Goal: Communication & Community: Answer question/provide support

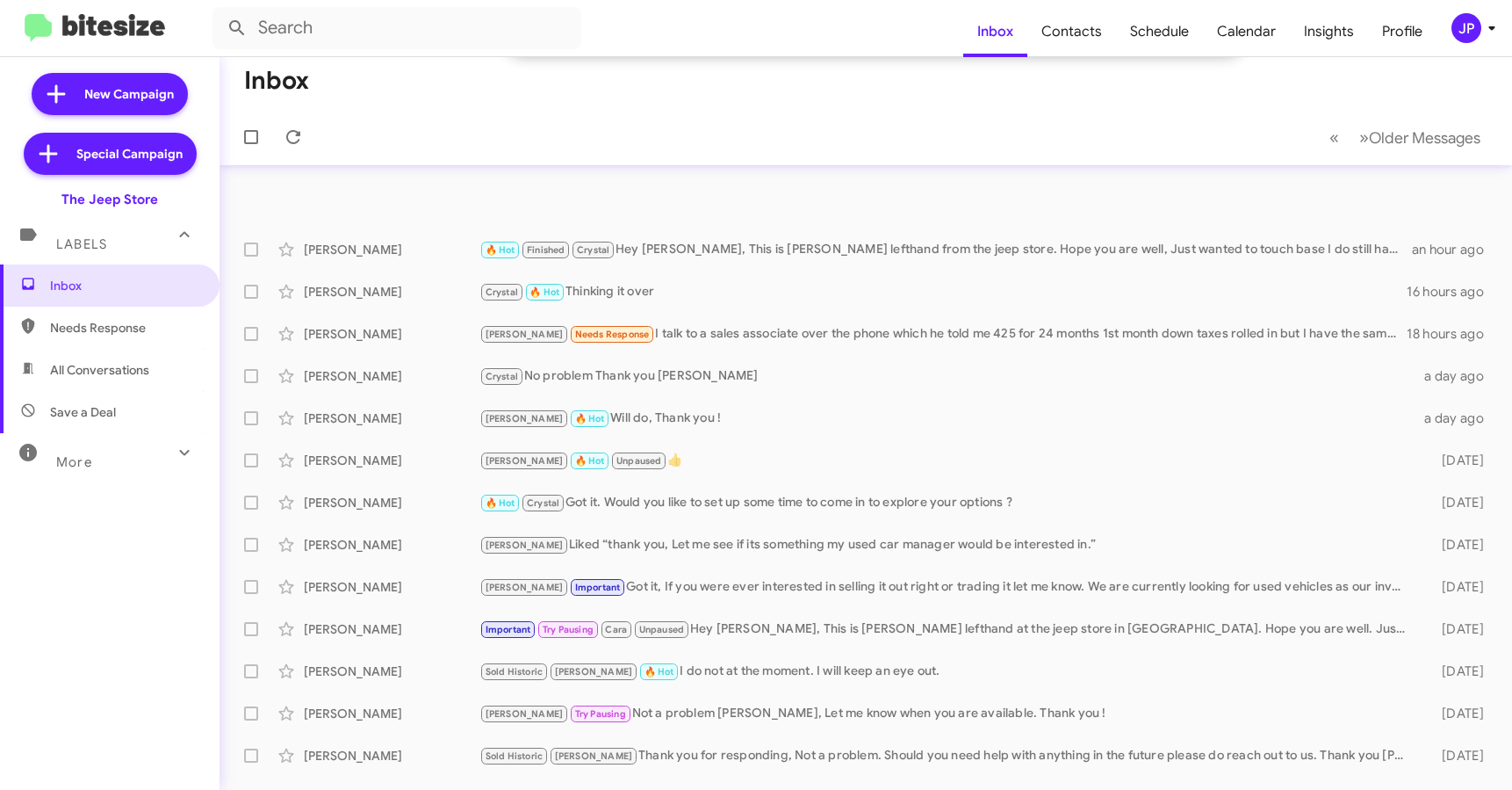
scroll to position [282, 0]
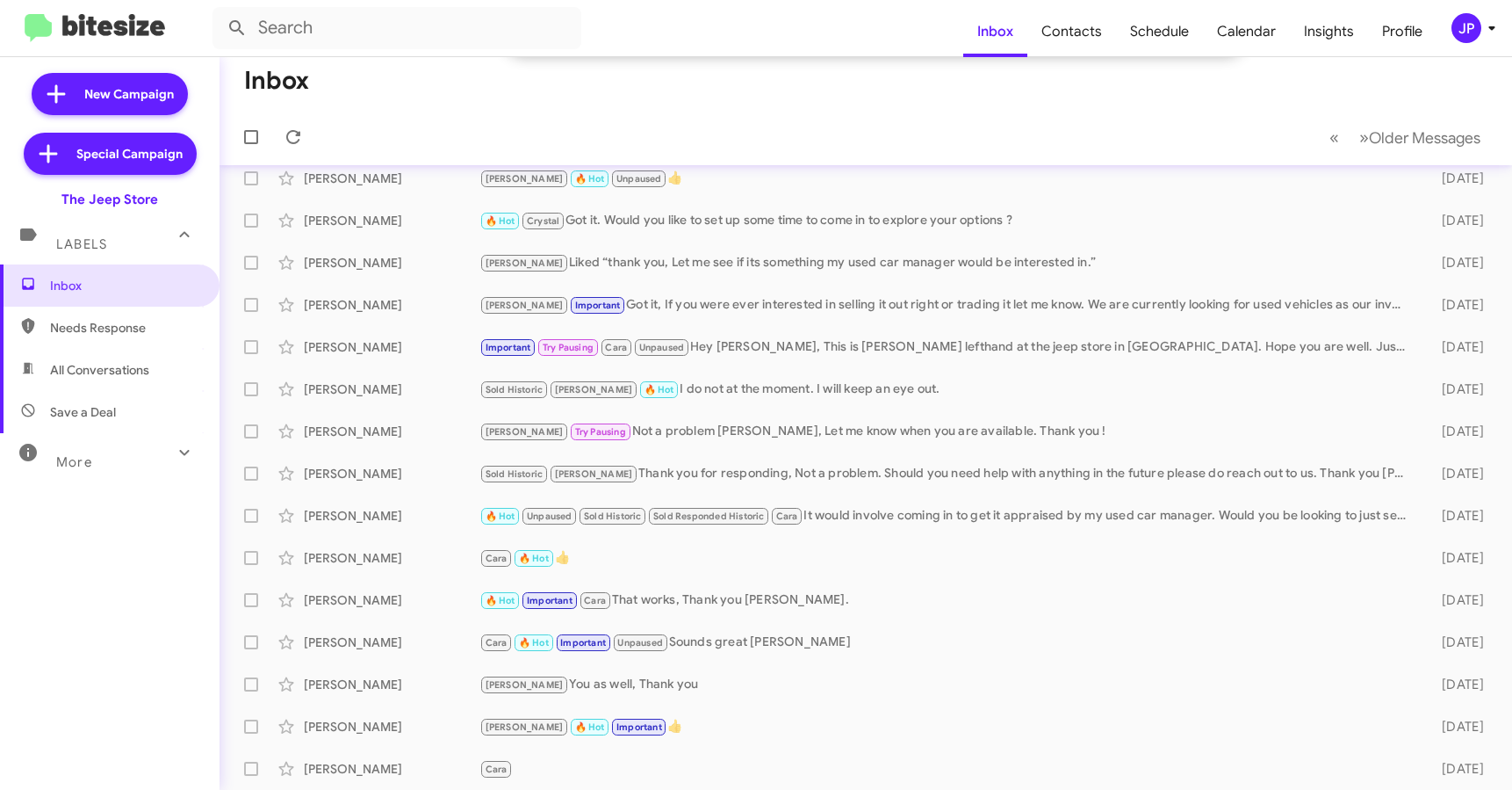
click at [124, 29] on img at bounding box center [95, 28] width 141 height 29
click at [142, 31] on img at bounding box center [95, 28] width 141 height 29
click at [1476, 21] on div "JP" at bounding box center [1467, 28] width 30 height 30
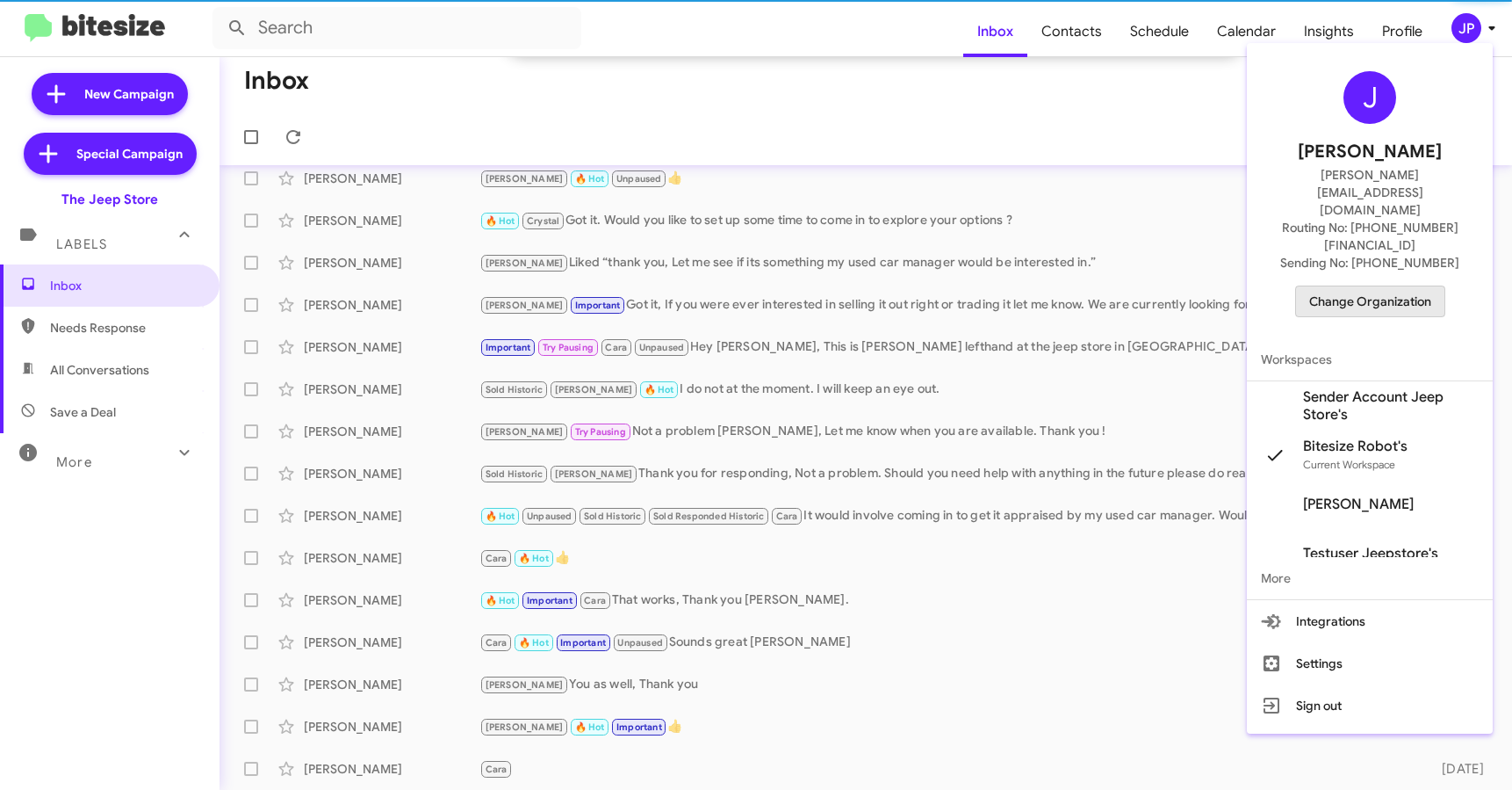
click at [1384, 287] on span "Change Organization" at bounding box center [1370, 302] width 122 height 30
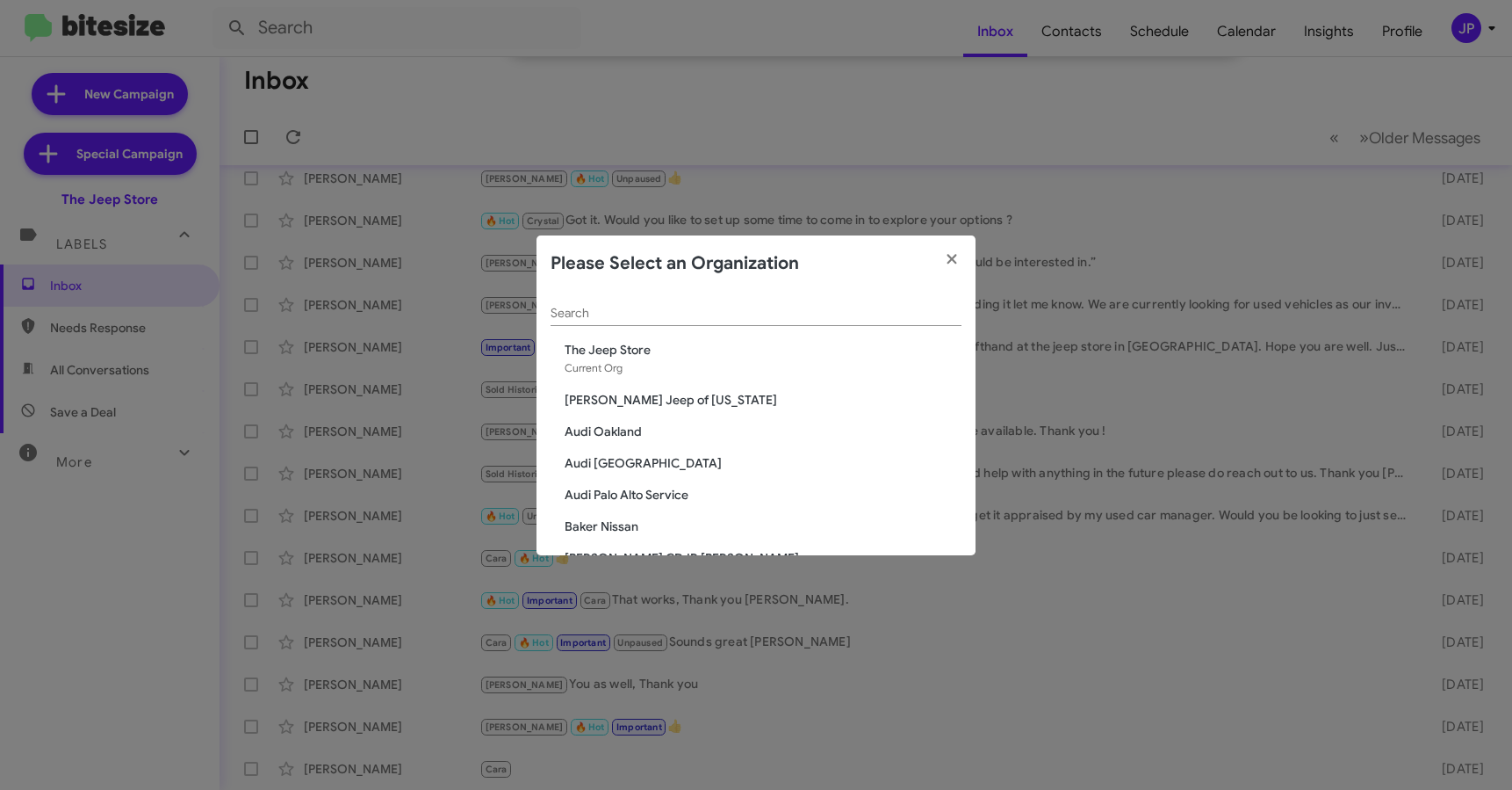
click at [910, 311] on input "Search" at bounding box center [756, 313] width 411 height 14
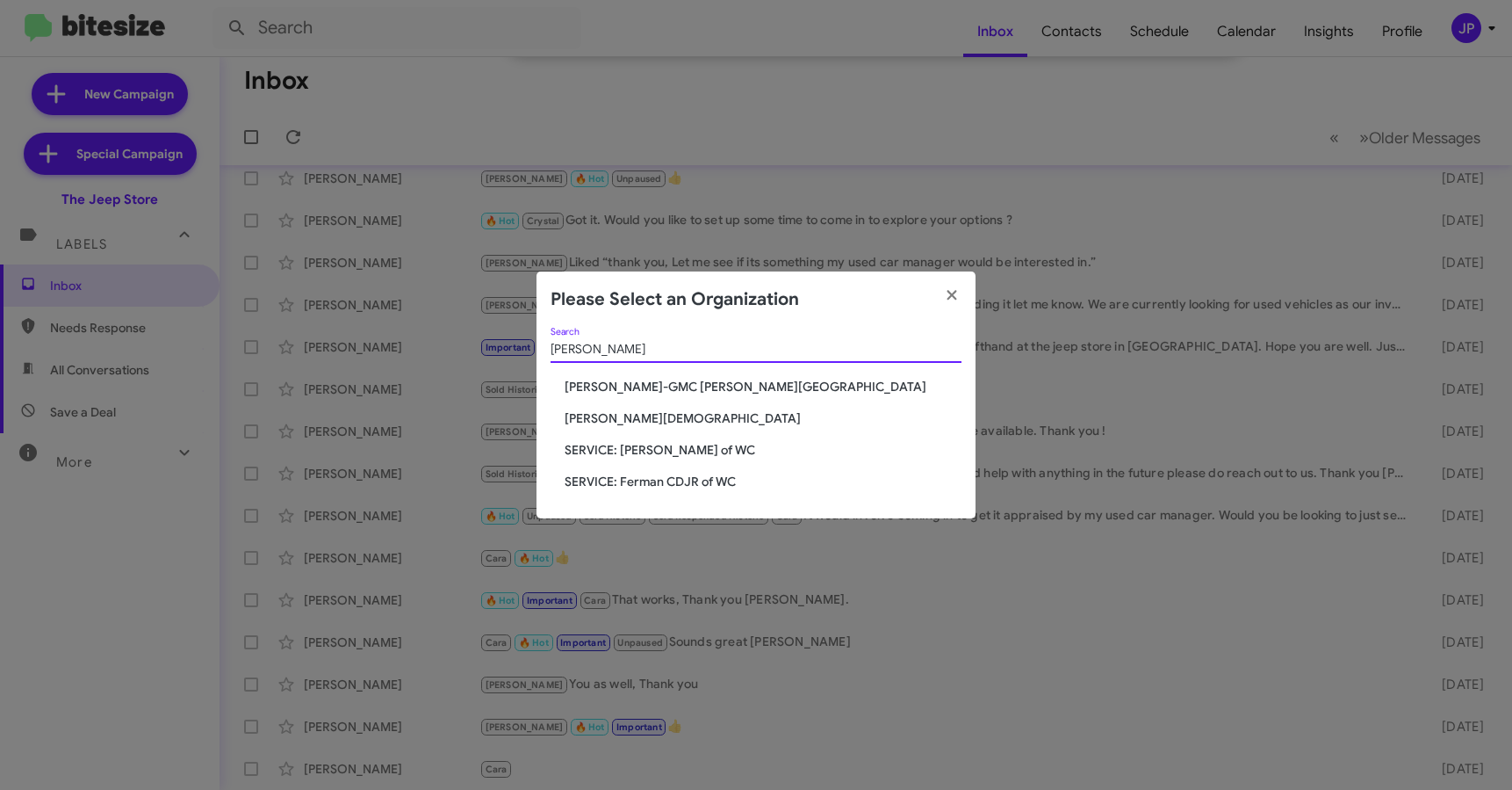
type input "Ferman"
click at [669, 414] on span "[PERSON_NAME][DEMOGRAPHIC_DATA]" at bounding box center [763, 418] width 397 height 18
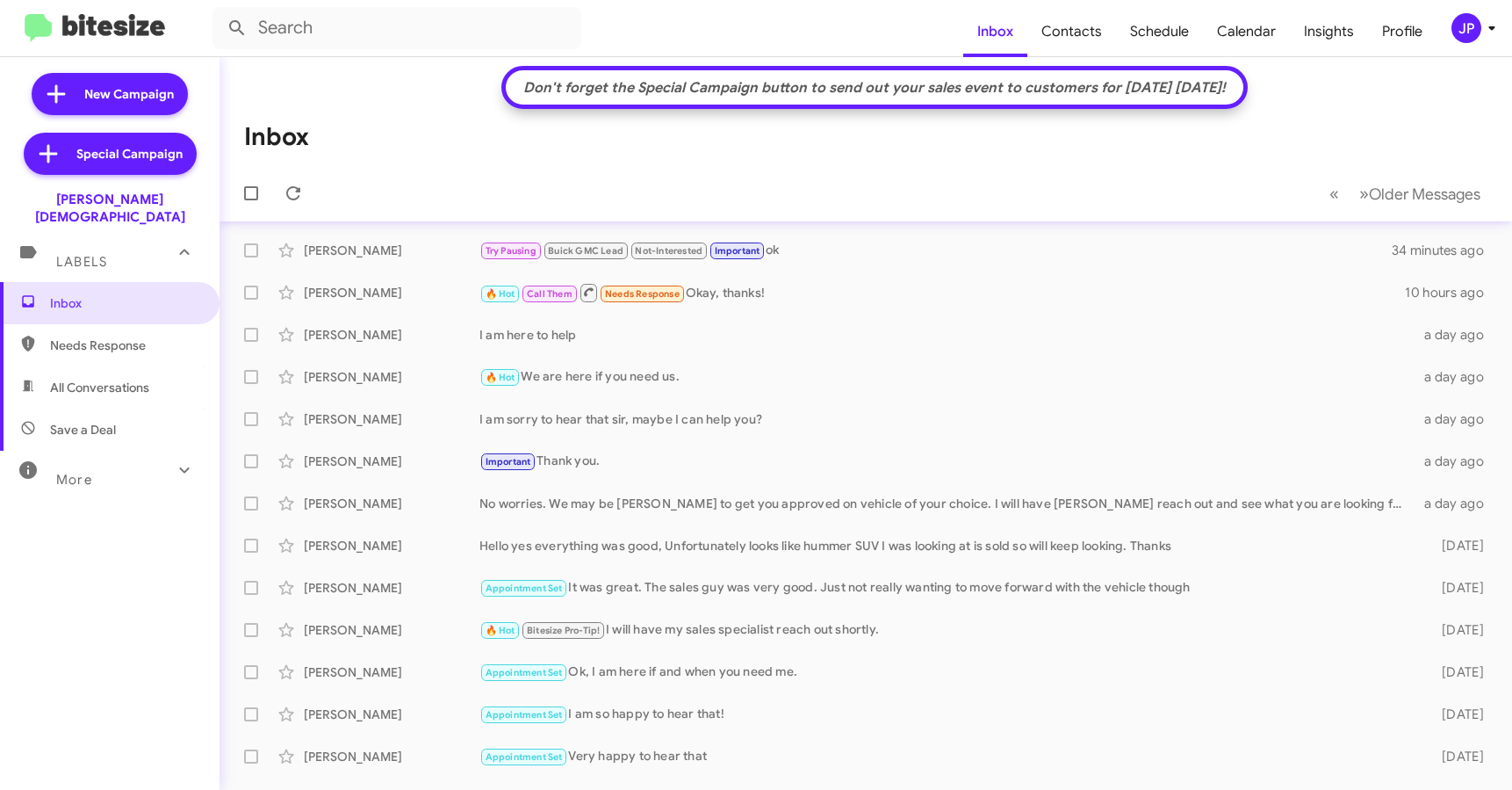
scroll to position [100, 0]
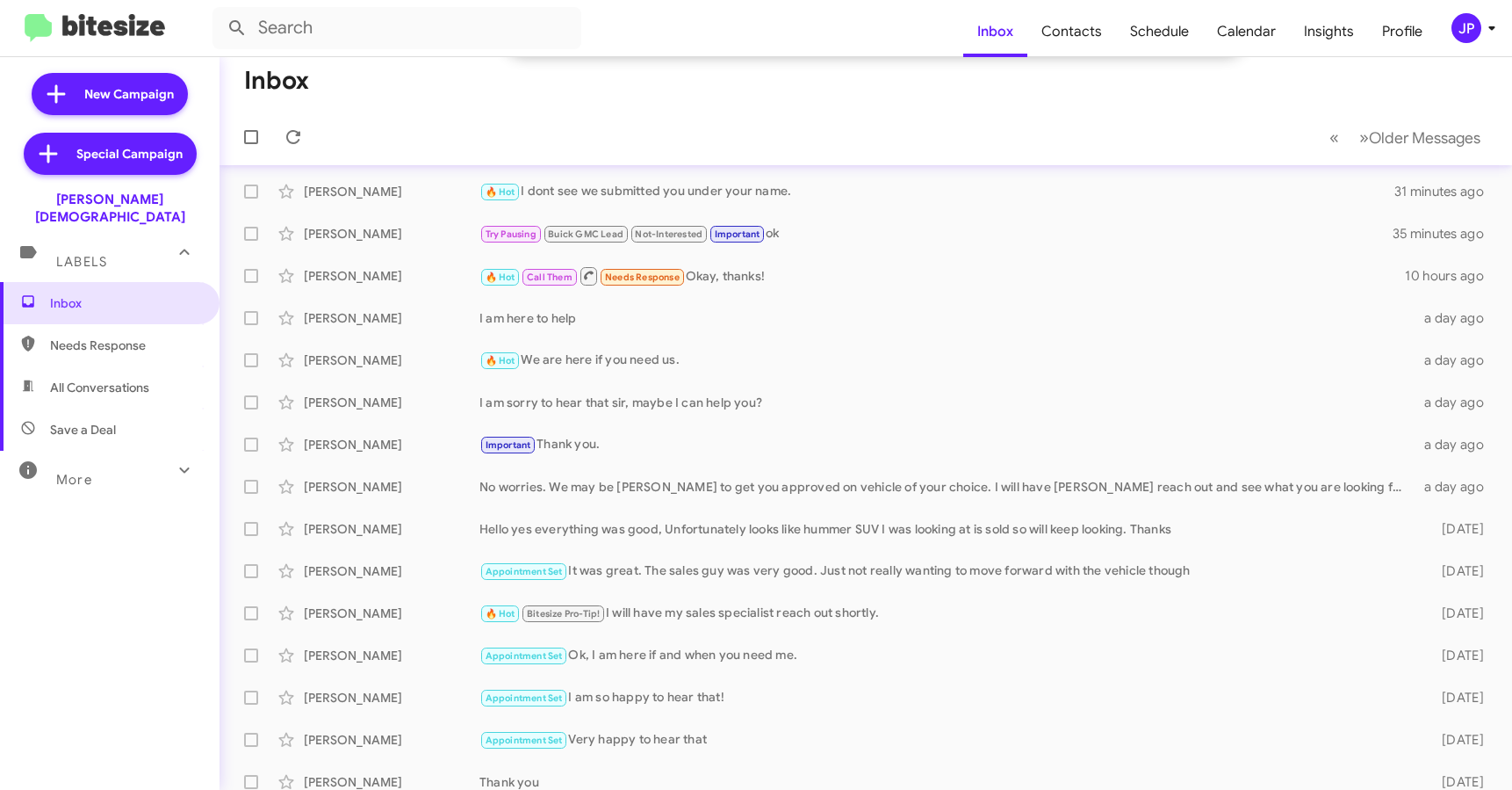
click at [75, 472] on span "More" at bounding box center [74, 479] width 36 height 16
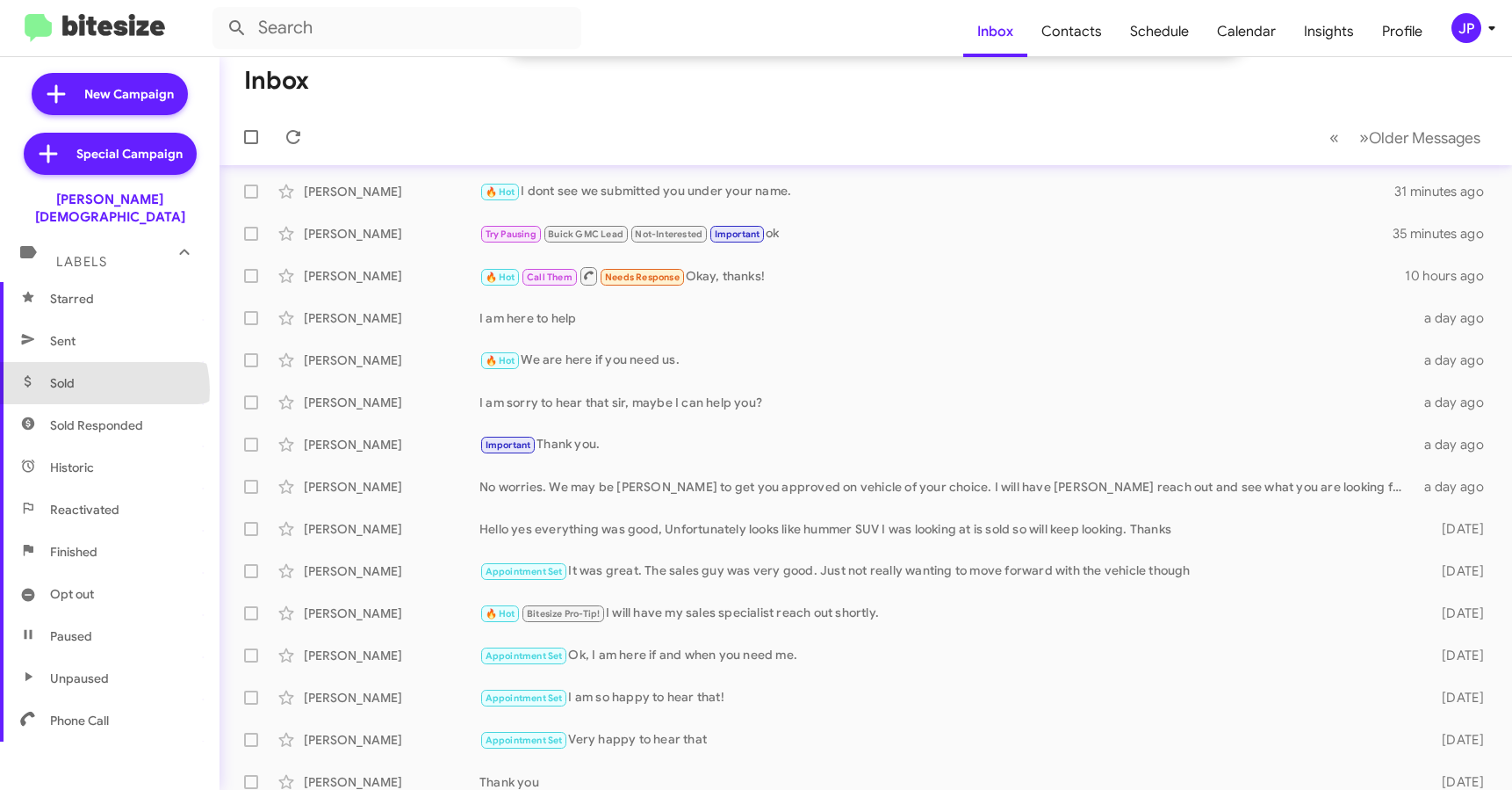
click at [95, 372] on span "Sold" at bounding box center [110, 383] width 220 height 42
type input "in:sold"
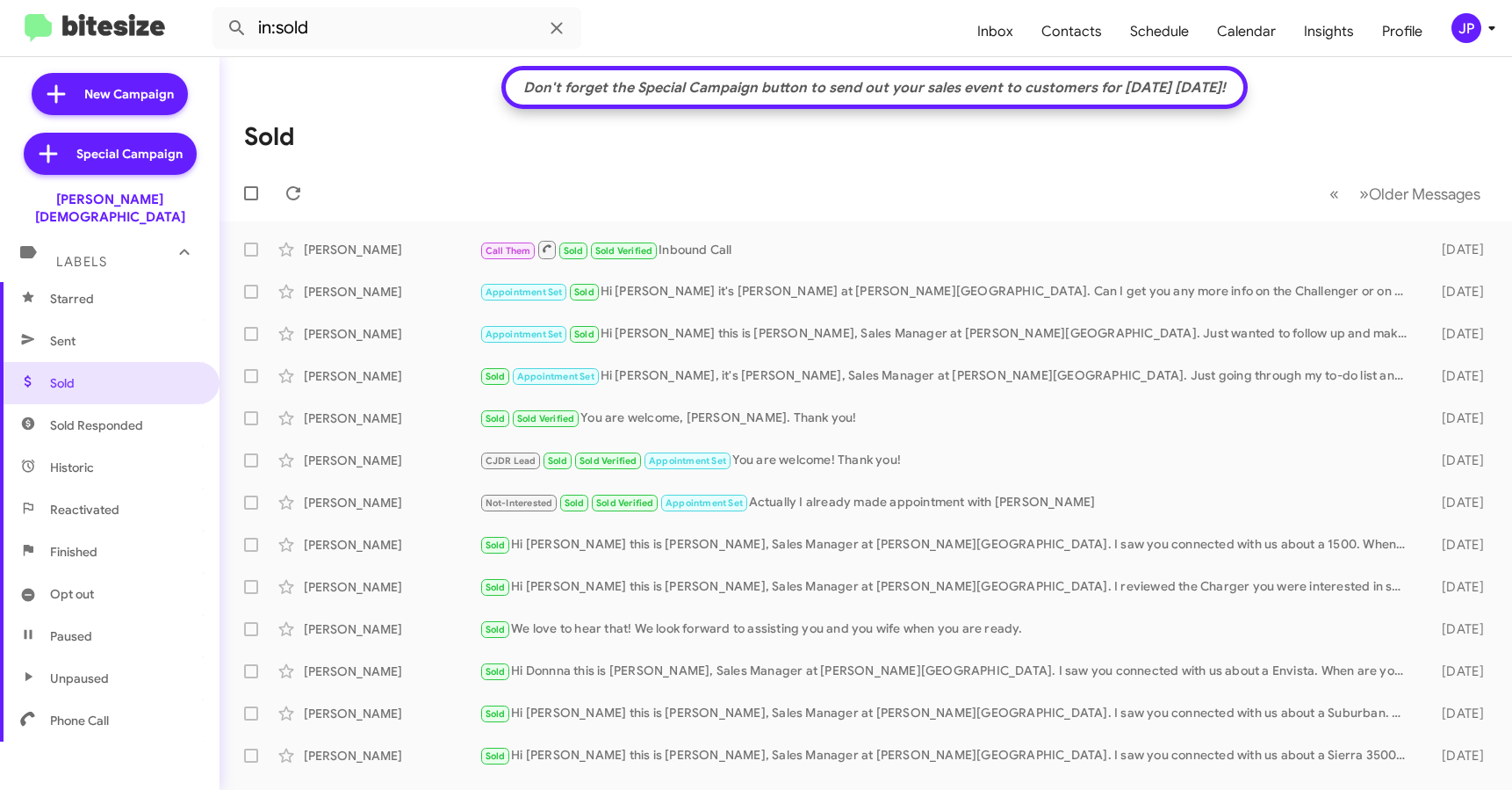
click at [1460, 40] on div "JP" at bounding box center [1467, 28] width 30 height 30
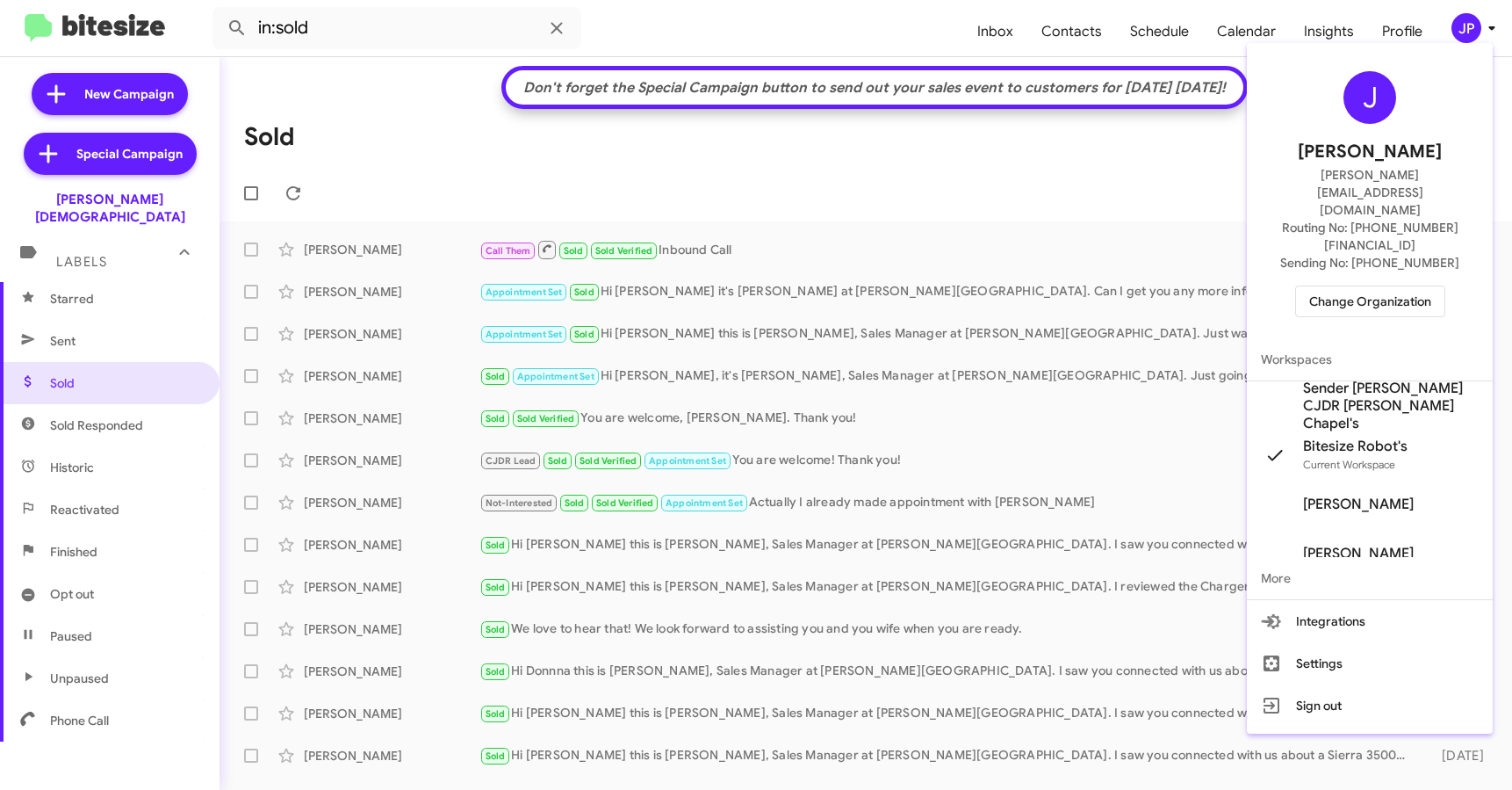
click at [1441, 31] on div at bounding box center [756, 395] width 1512 height 790
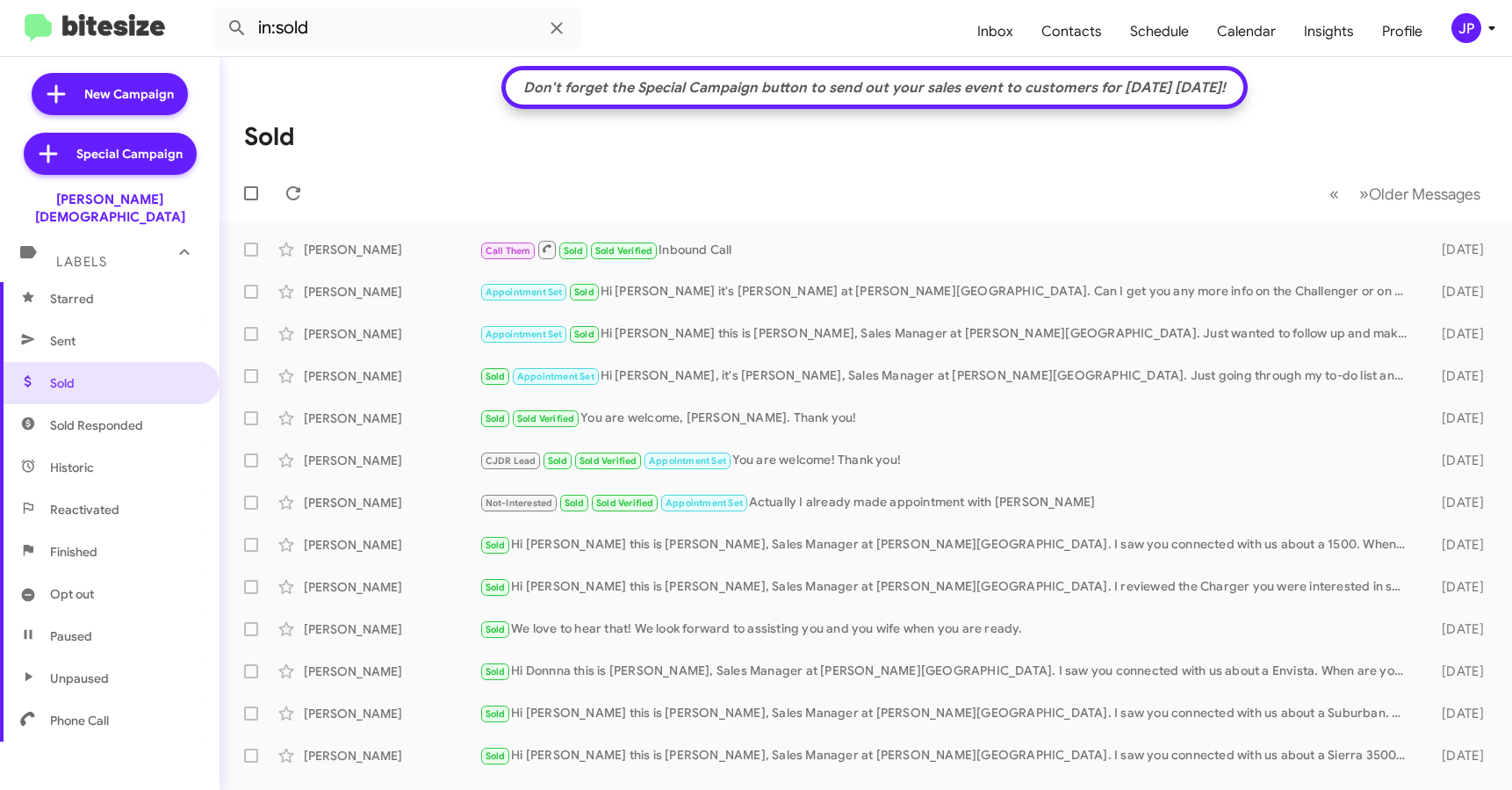
click at [1457, 33] on div "JP" at bounding box center [1467, 28] width 30 height 30
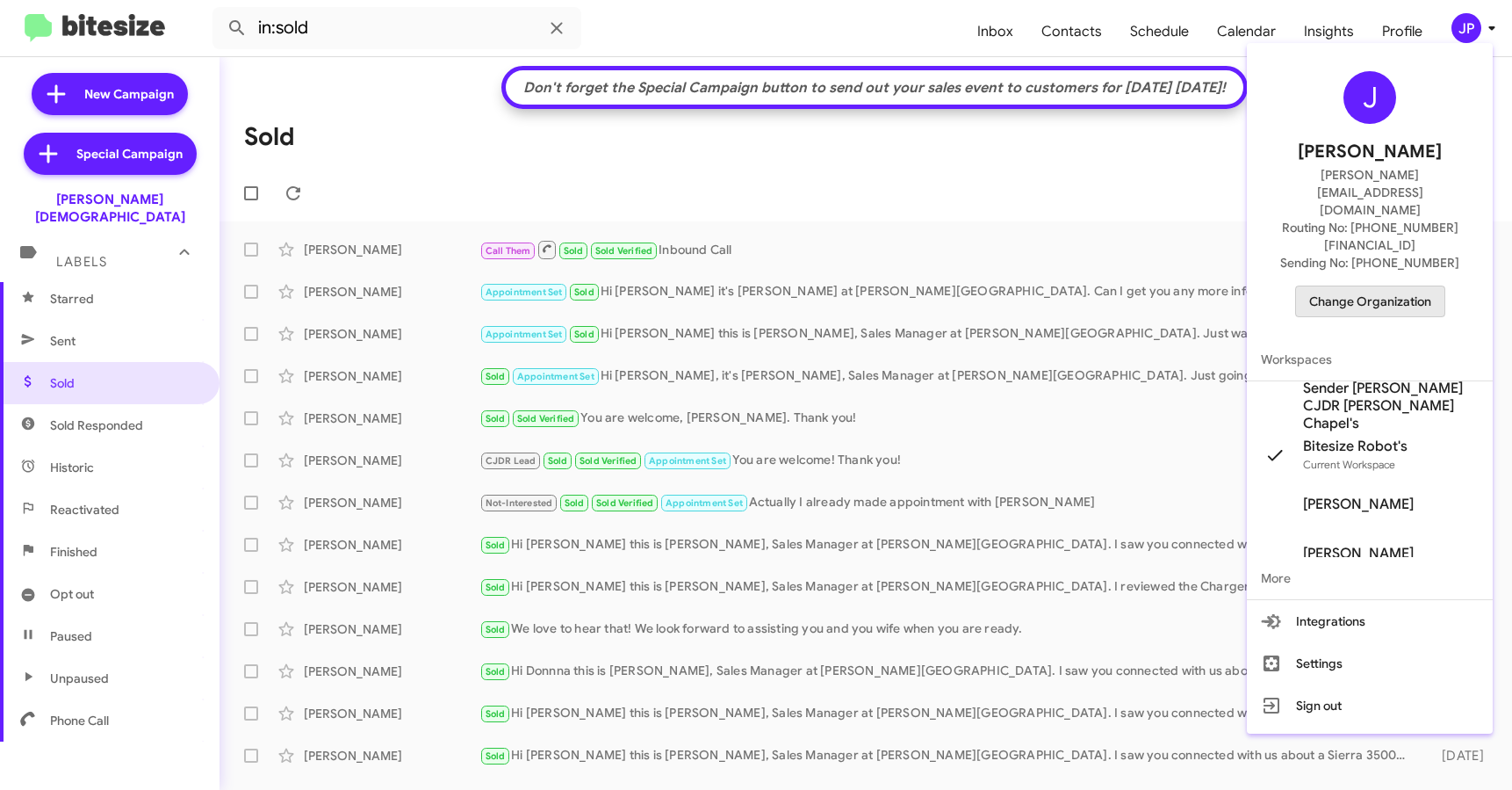
click at [1385, 287] on span "Change Organization" at bounding box center [1370, 302] width 122 height 30
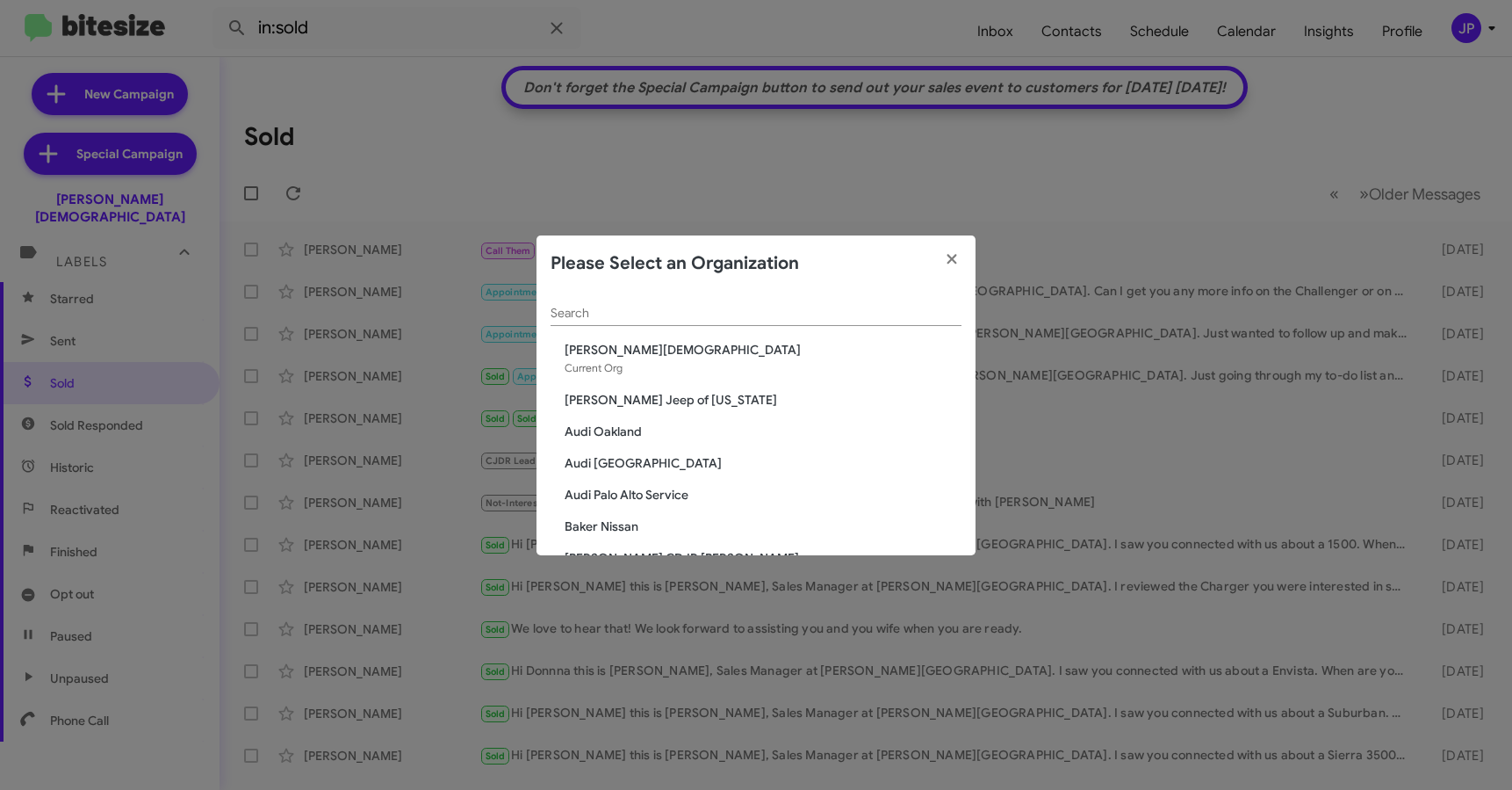
click at [872, 302] on div "Search" at bounding box center [756, 309] width 411 height 34
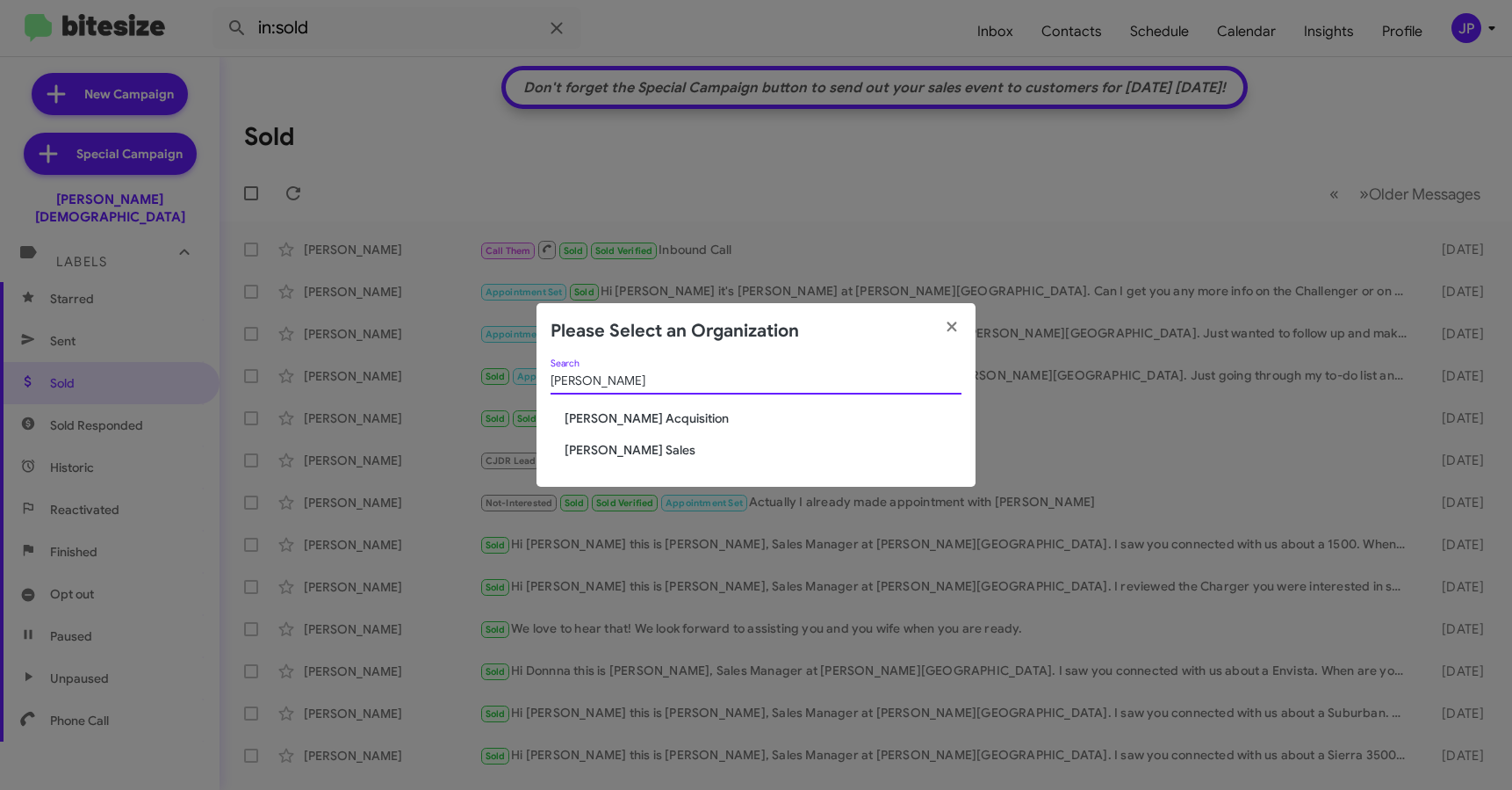
type input "Tony Honda"
click at [649, 456] on span "[PERSON_NAME] Sales" at bounding box center [763, 450] width 397 height 18
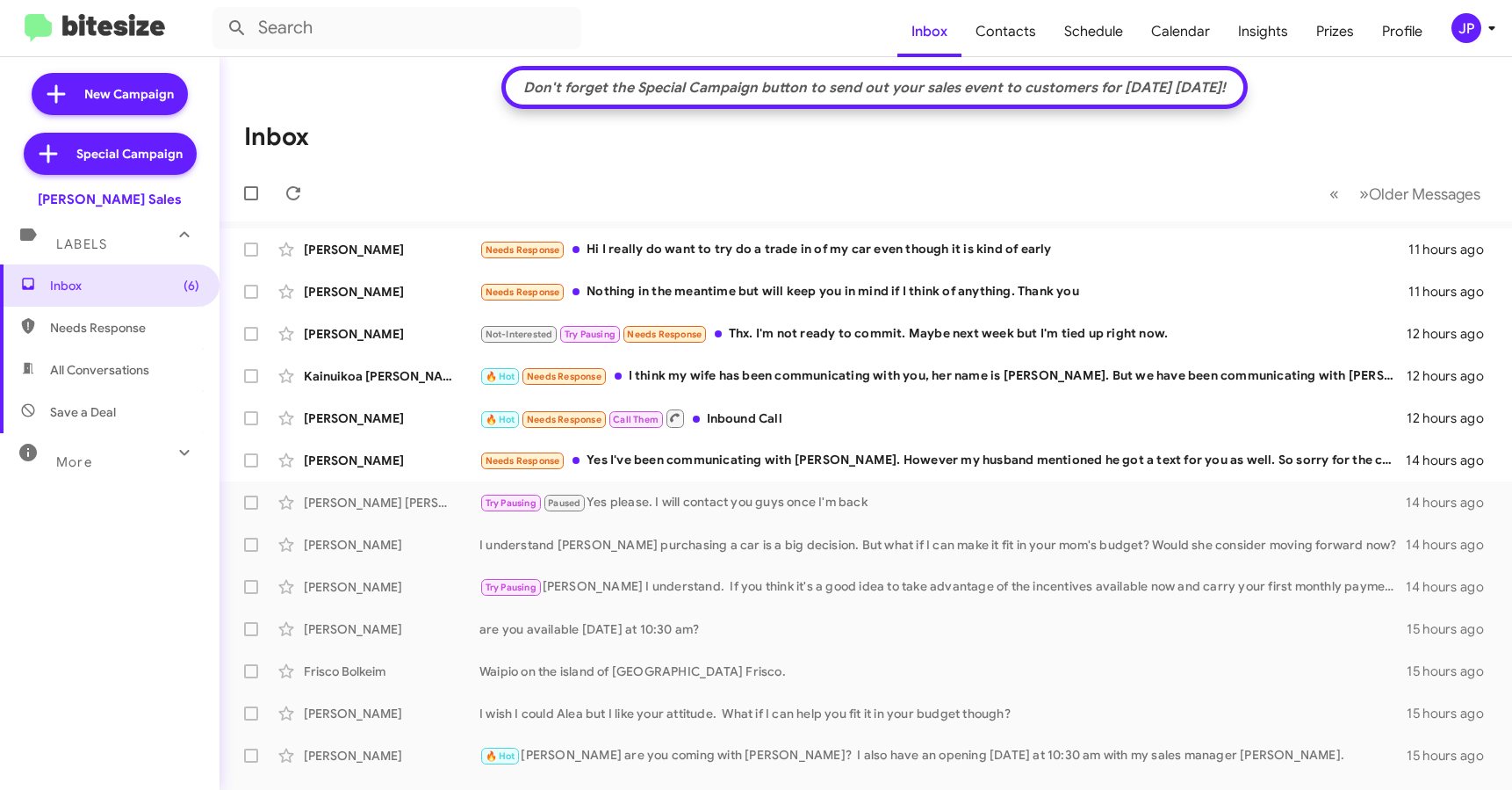
click at [1462, 21] on div "JP" at bounding box center [1467, 28] width 30 height 30
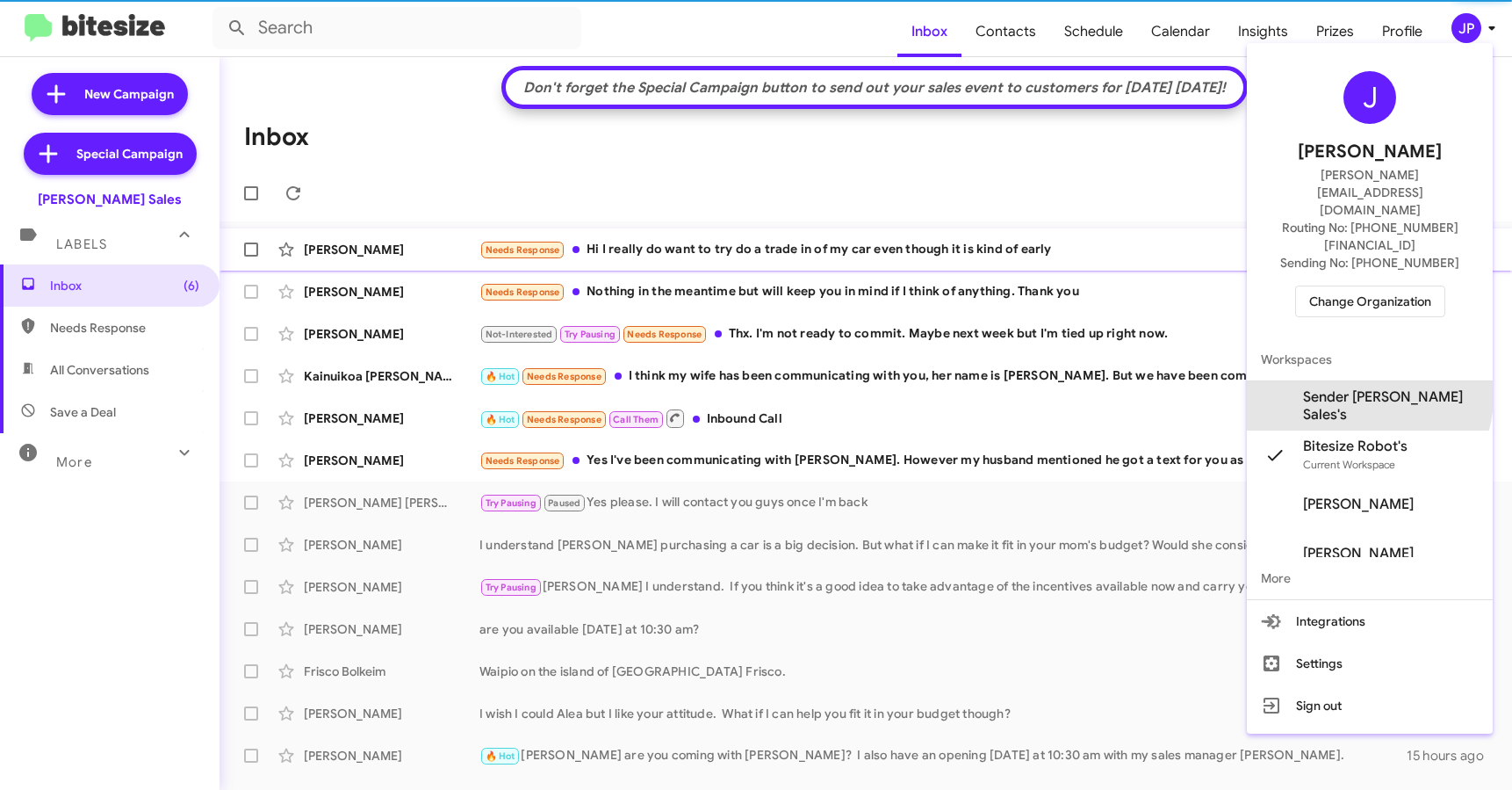
drag, startPoint x: 1369, startPoint y: 344, endPoint x: 1439, endPoint y: 232, distance: 132.1
click at [1369, 388] on span "Sender Tony Honda Sales's" at bounding box center [1391, 406] width 176 height 35
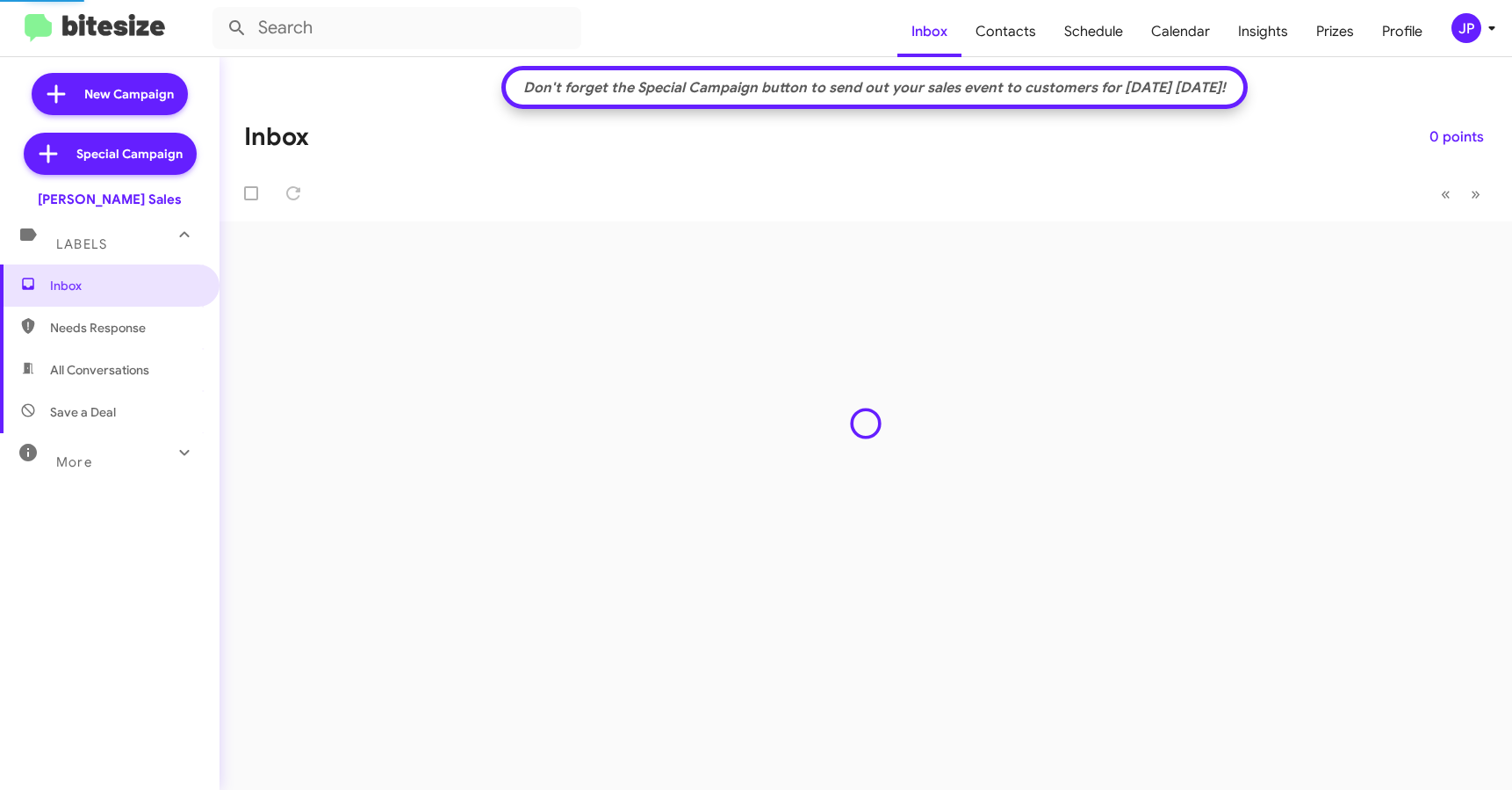
click at [1086, 42] on span "Schedule" at bounding box center [1093, 32] width 87 height 51
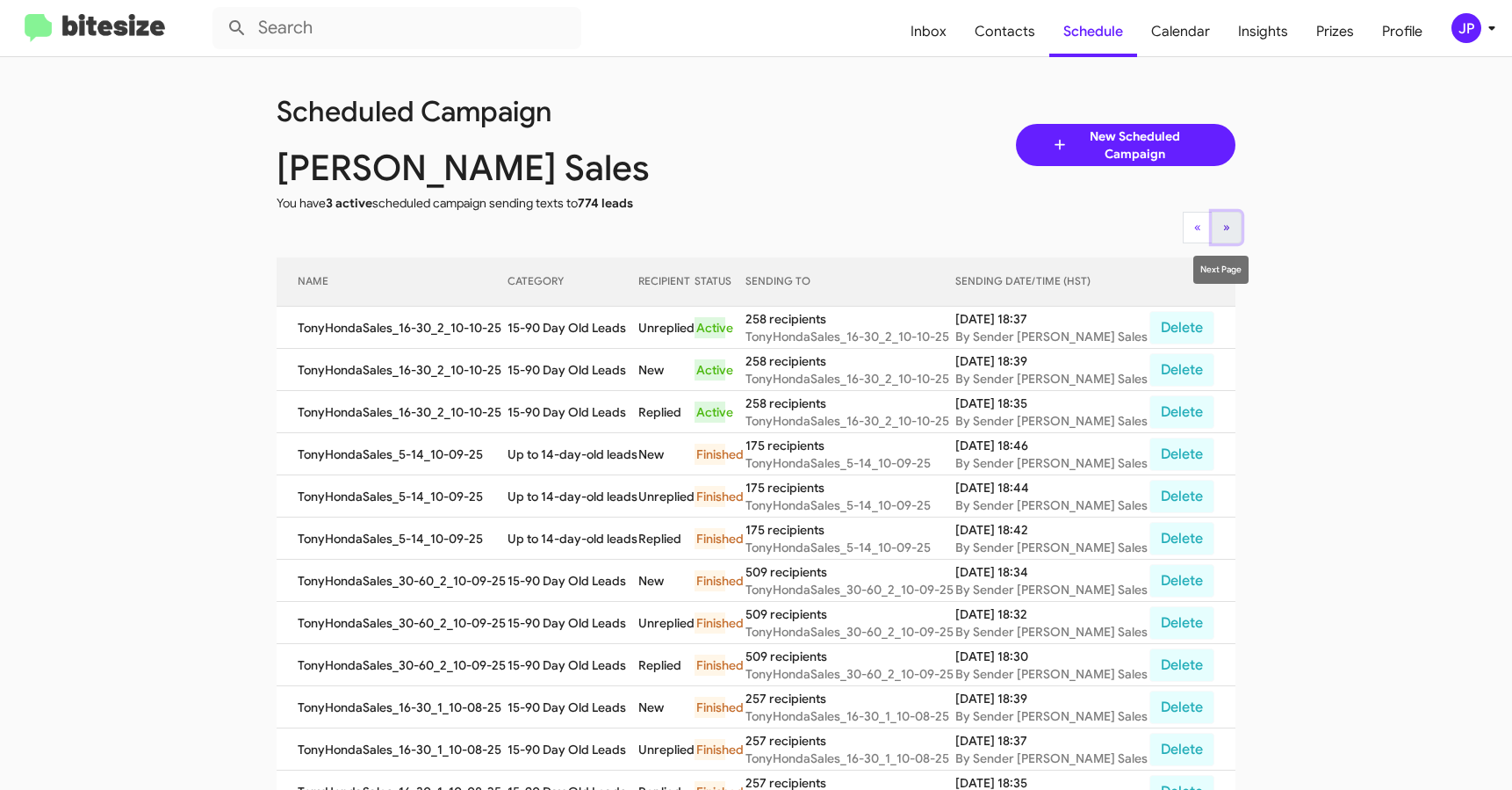
click at [1220, 216] on button "» Next" at bounding box center [1227, 228] width 30 height 32
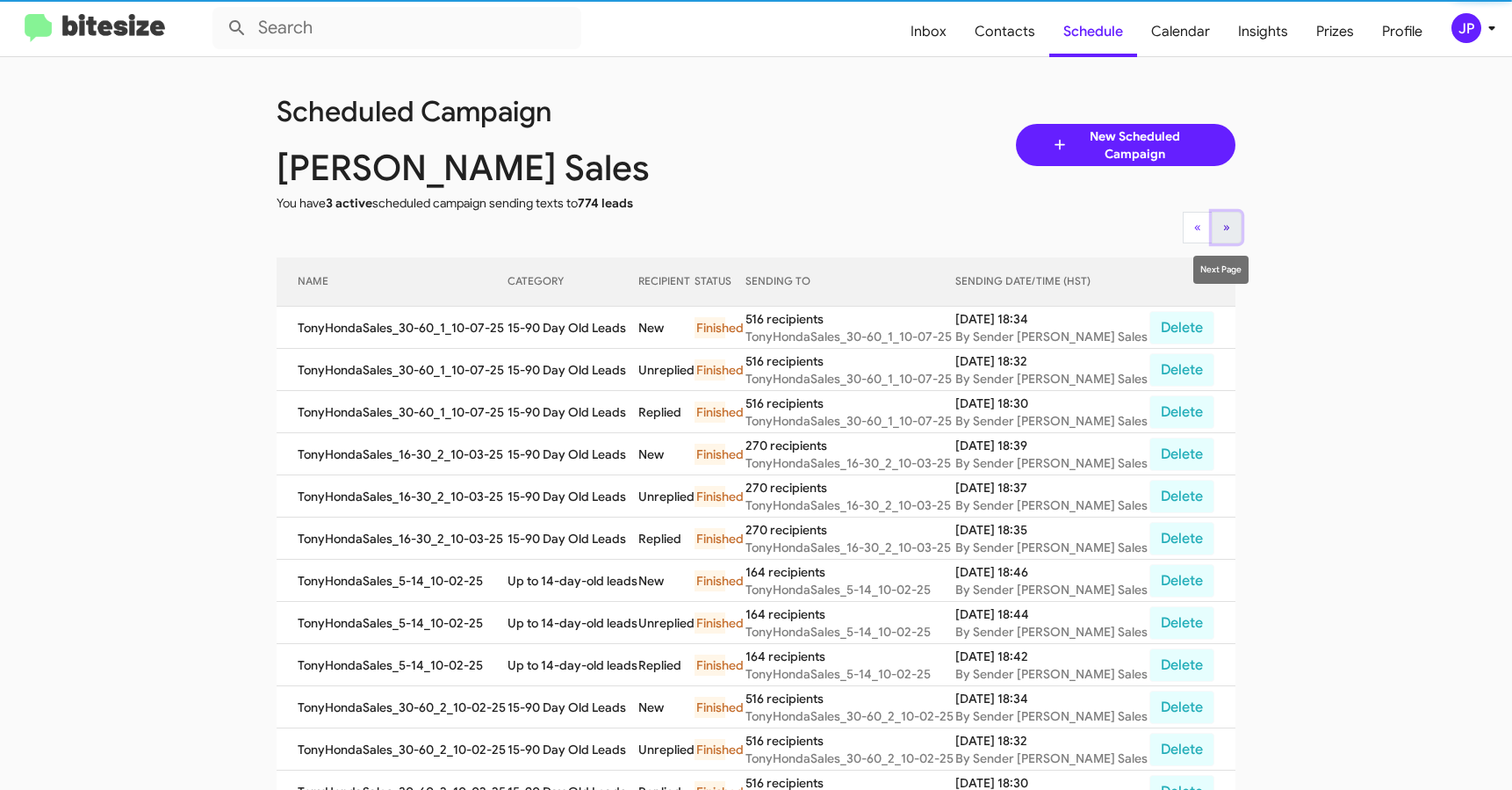
click at [1219, 217] on button "» Next" at bounding box center [1227, 228] width 30 height 32
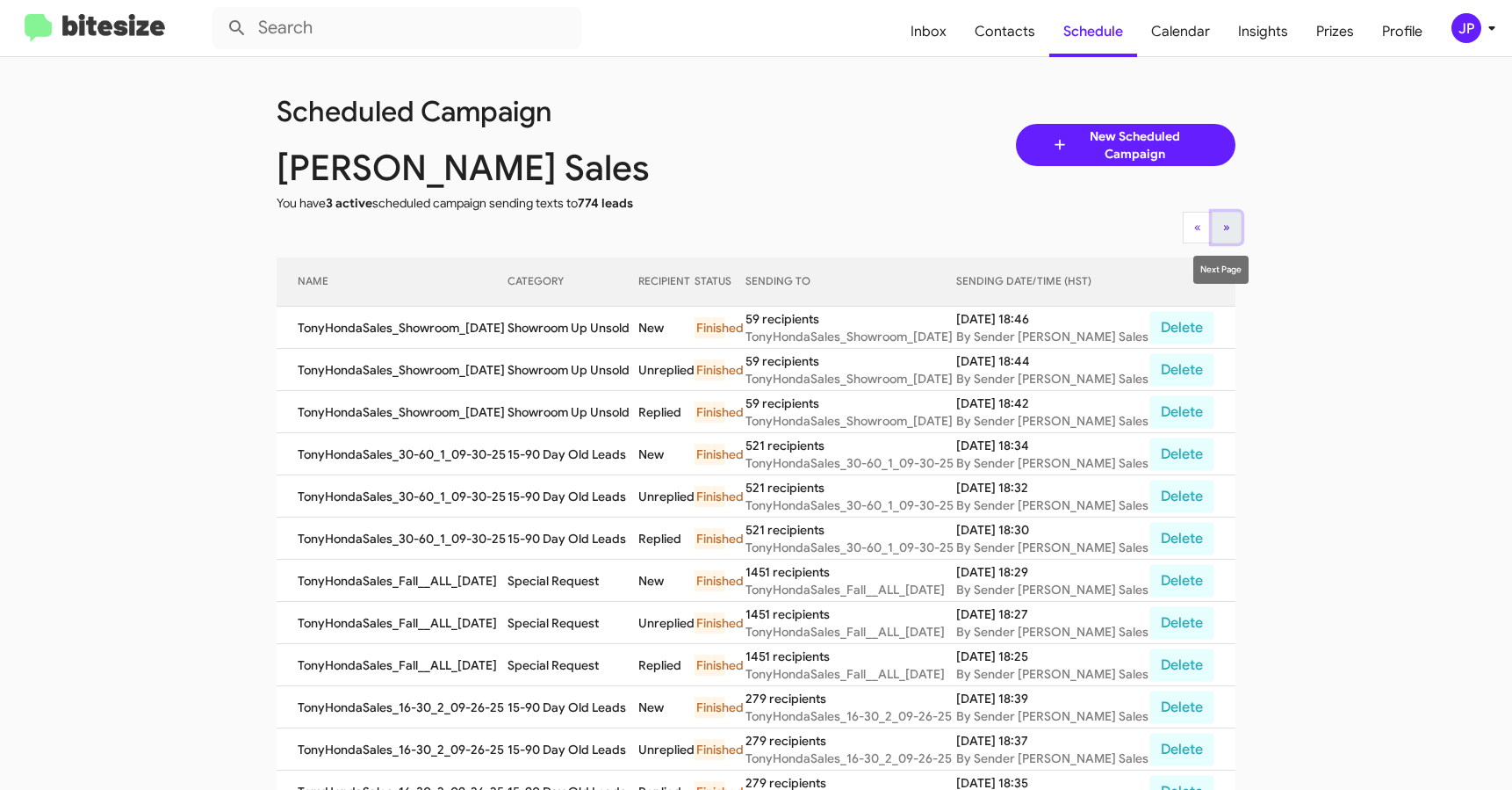
click at [1225, 238] on button "» Next" at bounding box center [1227, 228] width 30 height 32
click at [1231, 231] on button "» Next" at bounding box center [1227, 228] width 30 height 32
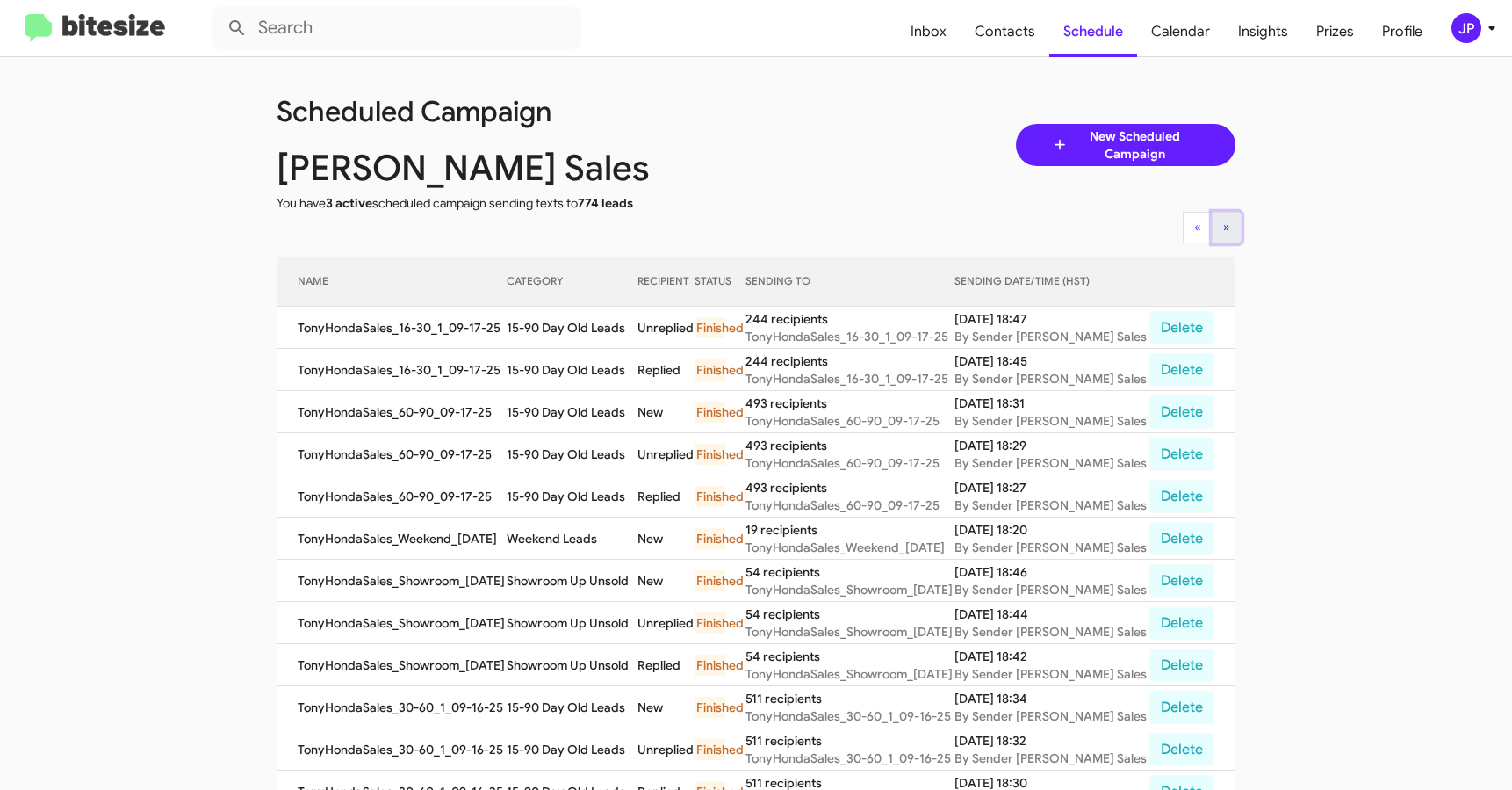
click at [1223, 231] on span "»" at bounding box center [1227, 227] width 7 height 16
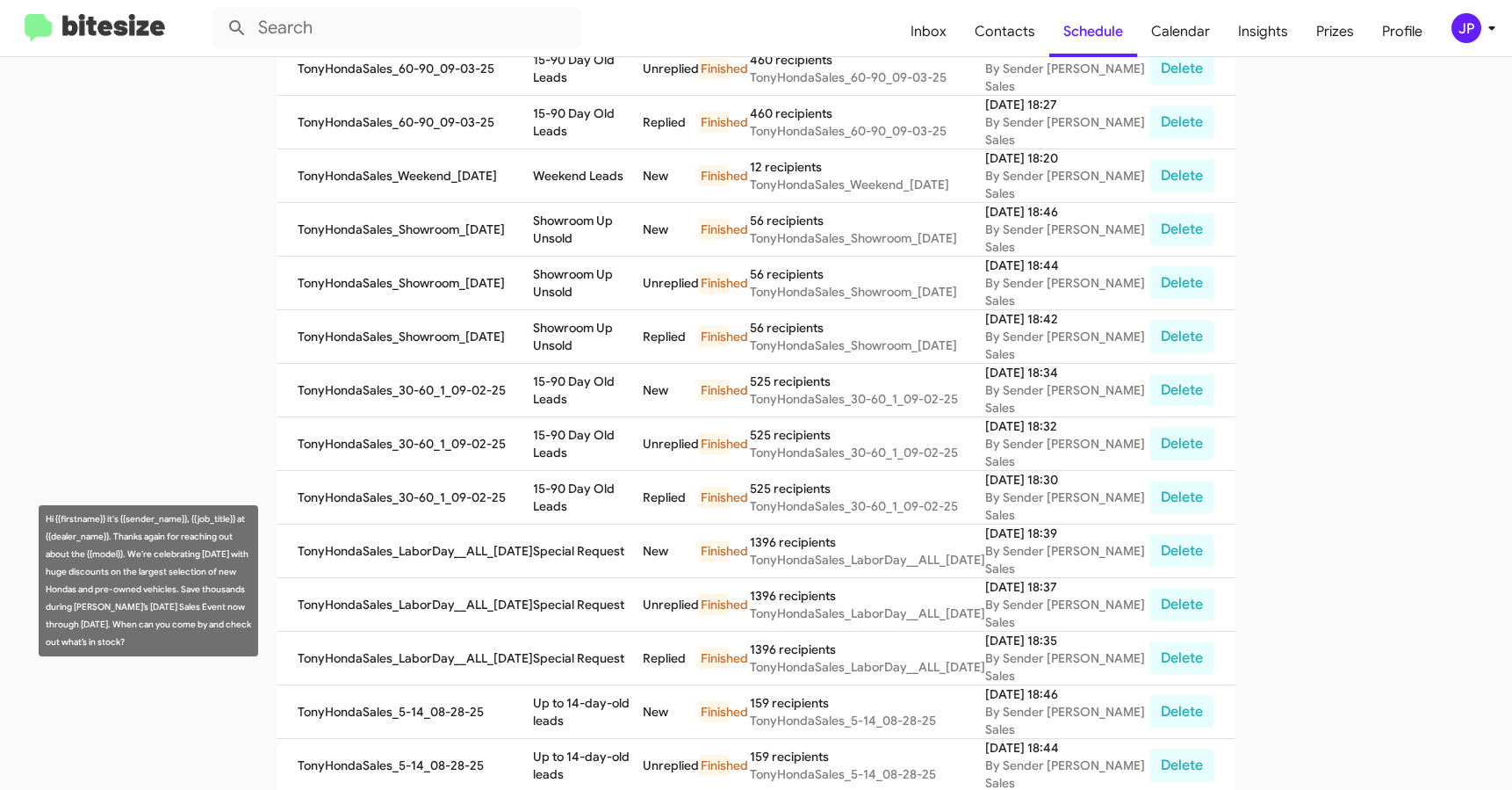
scroll to position [489, 0]
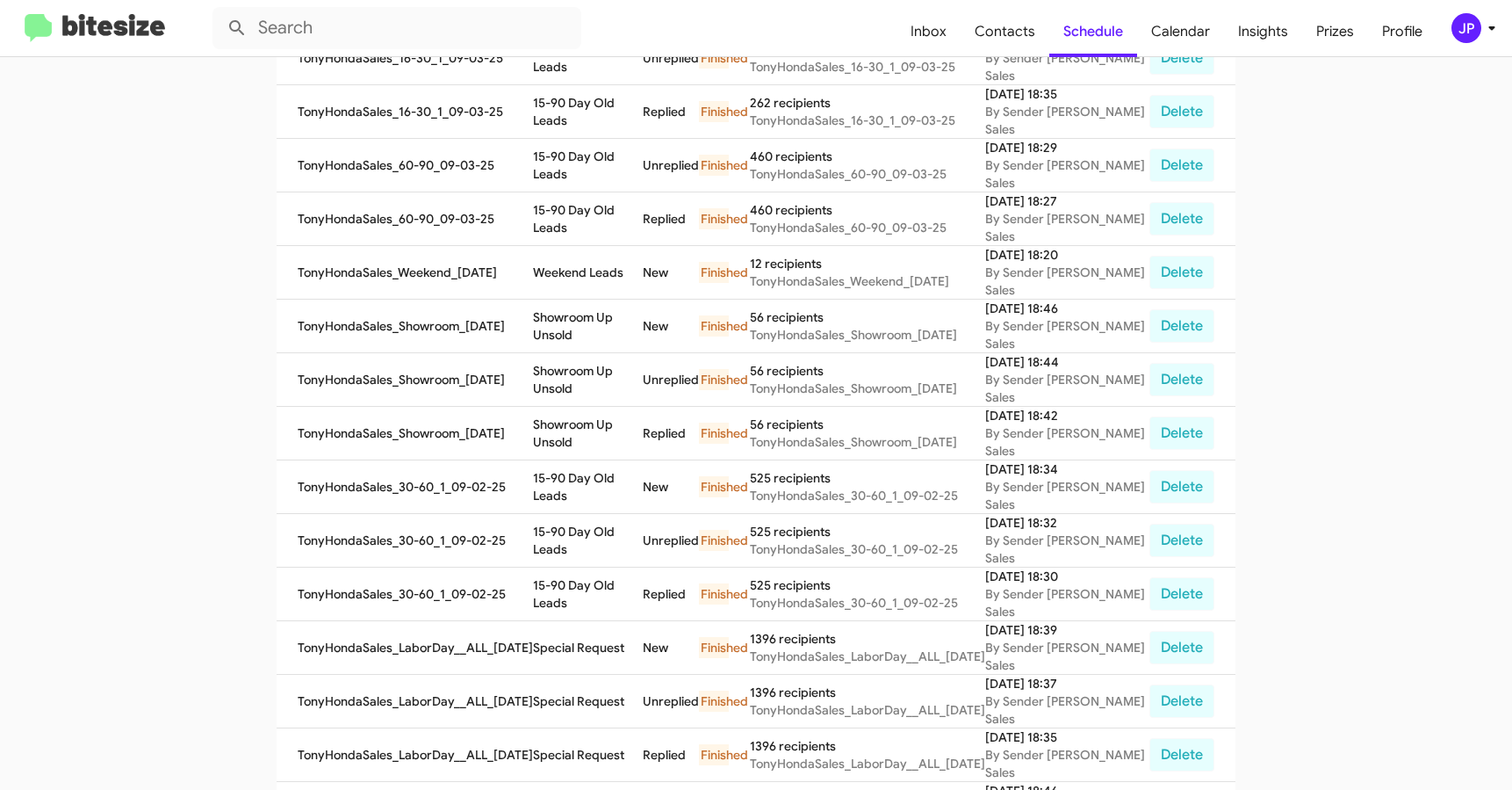
click at [135, 37] on img at bounding box center [95, 28] width 141 height 29
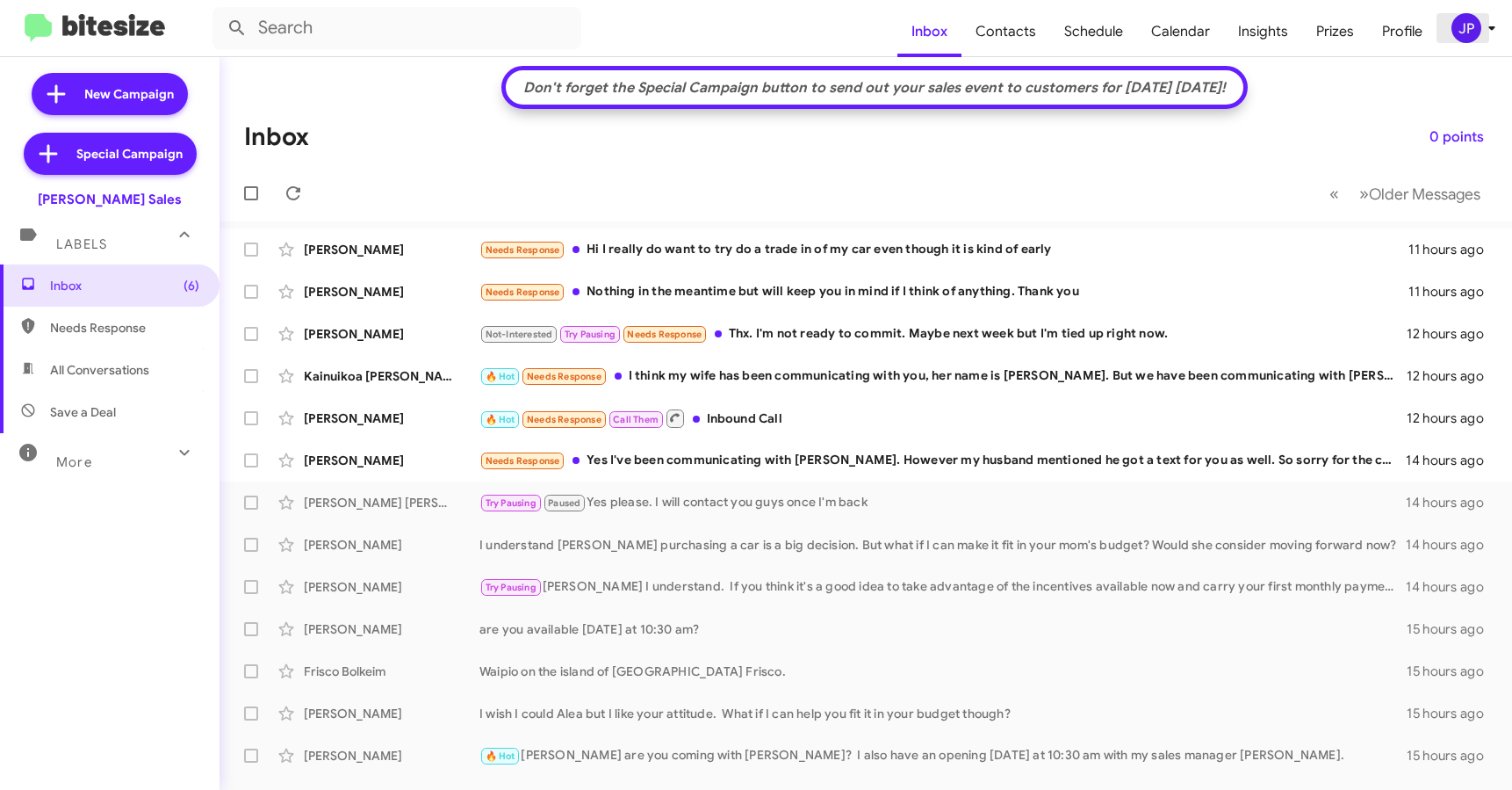
click at [1479, 35] on span "JP" at bounding box center [1478, 28] width 53 height 30
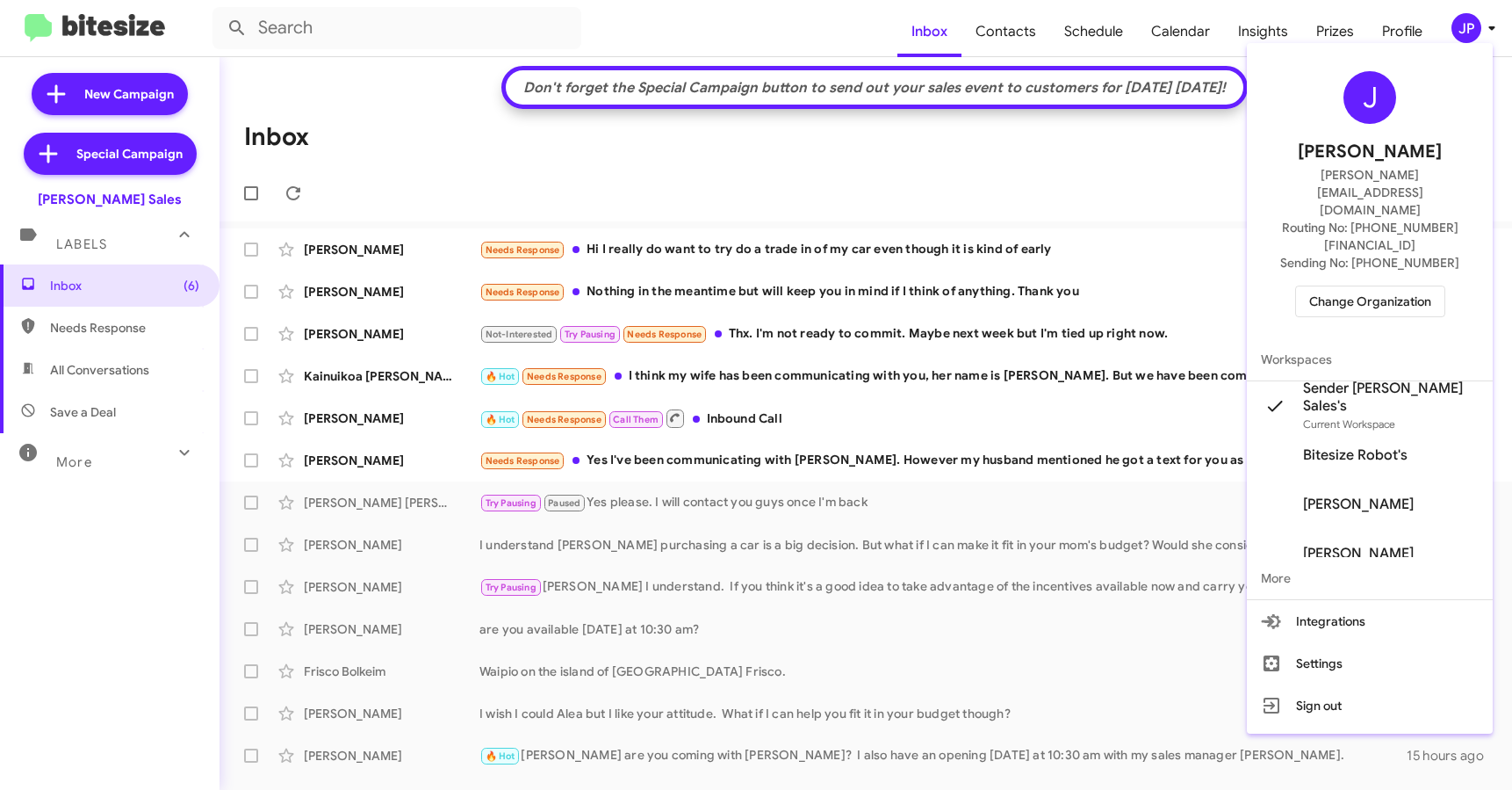
click at [1399, 278] on div "J Jamie Payton jamie@bitesize.co Routing No: +1 (808) 680-7127 Sending No: +1 (…" at bounding box center [1370, 194] width 246 height 289
click at [1402, 287] on span "Change Organization" at bounding box center [1370, 302] width 122 height 30
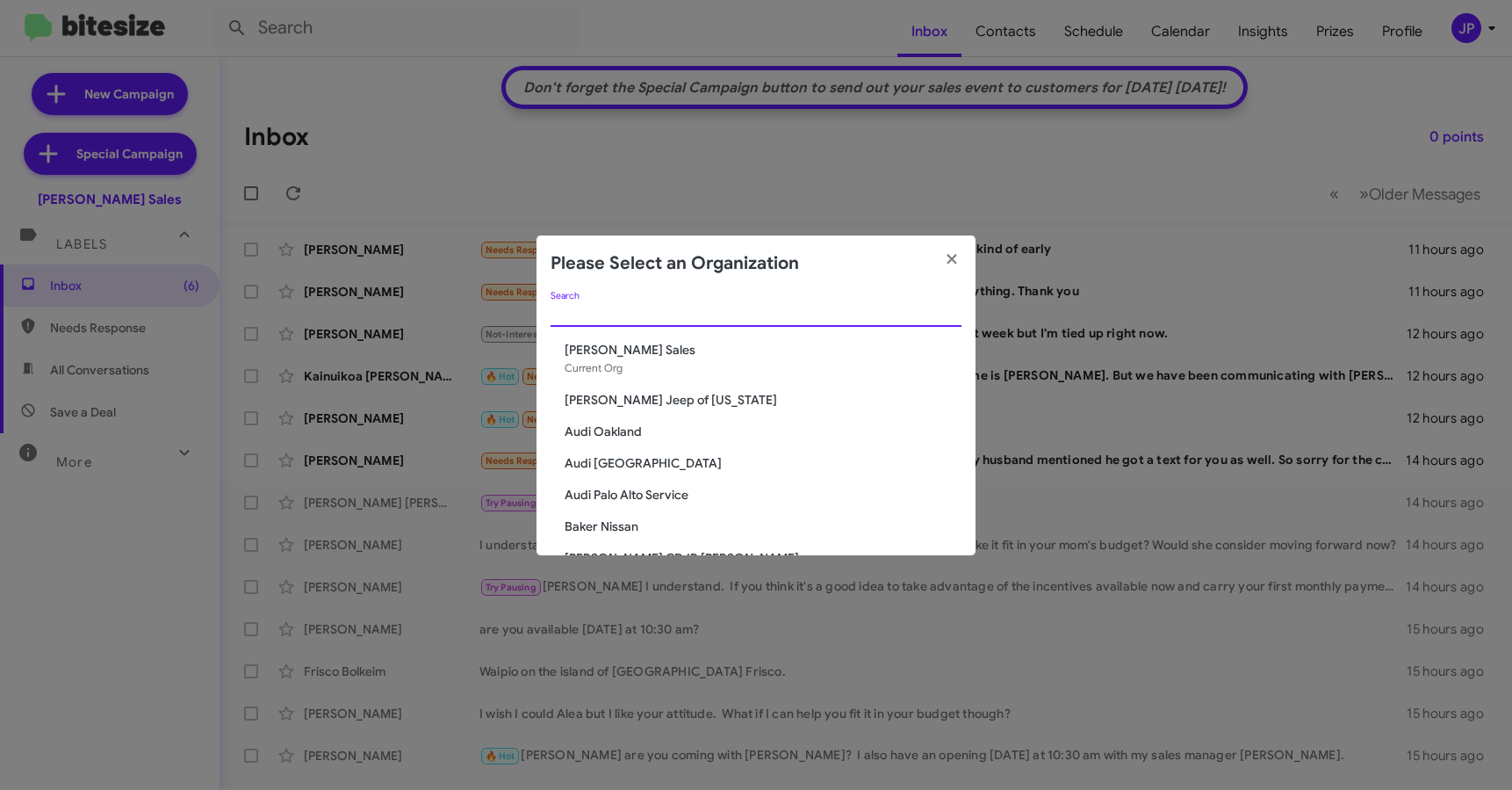
click at [907, 313] on input "Search" at bounding box center [756, 313] width 411 height 14
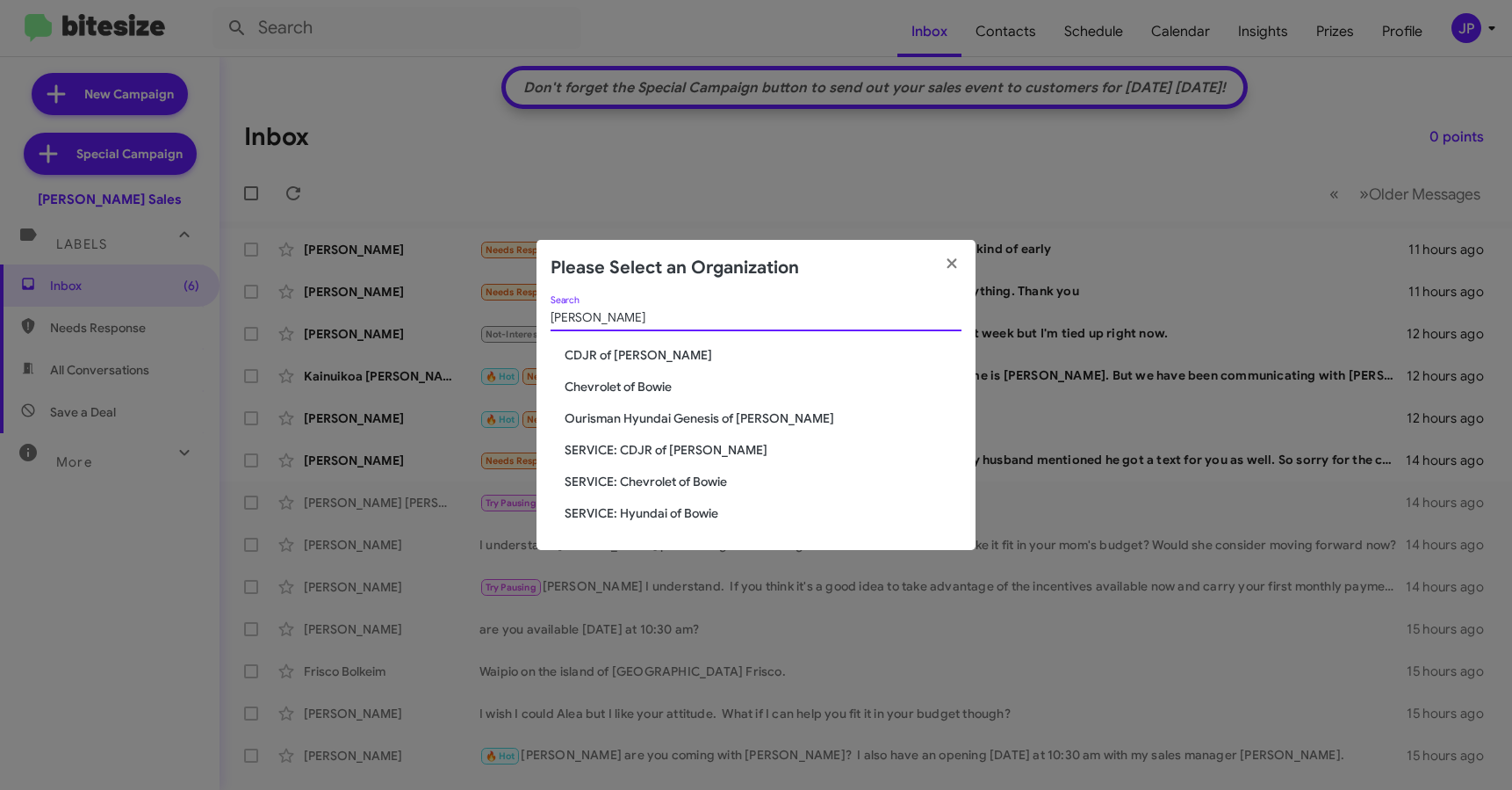
type input "Bowie"
click at [590, 350] on span "CDJR of [PERSON_NAME]" at bounding box center [763, 355] width 397 height 18
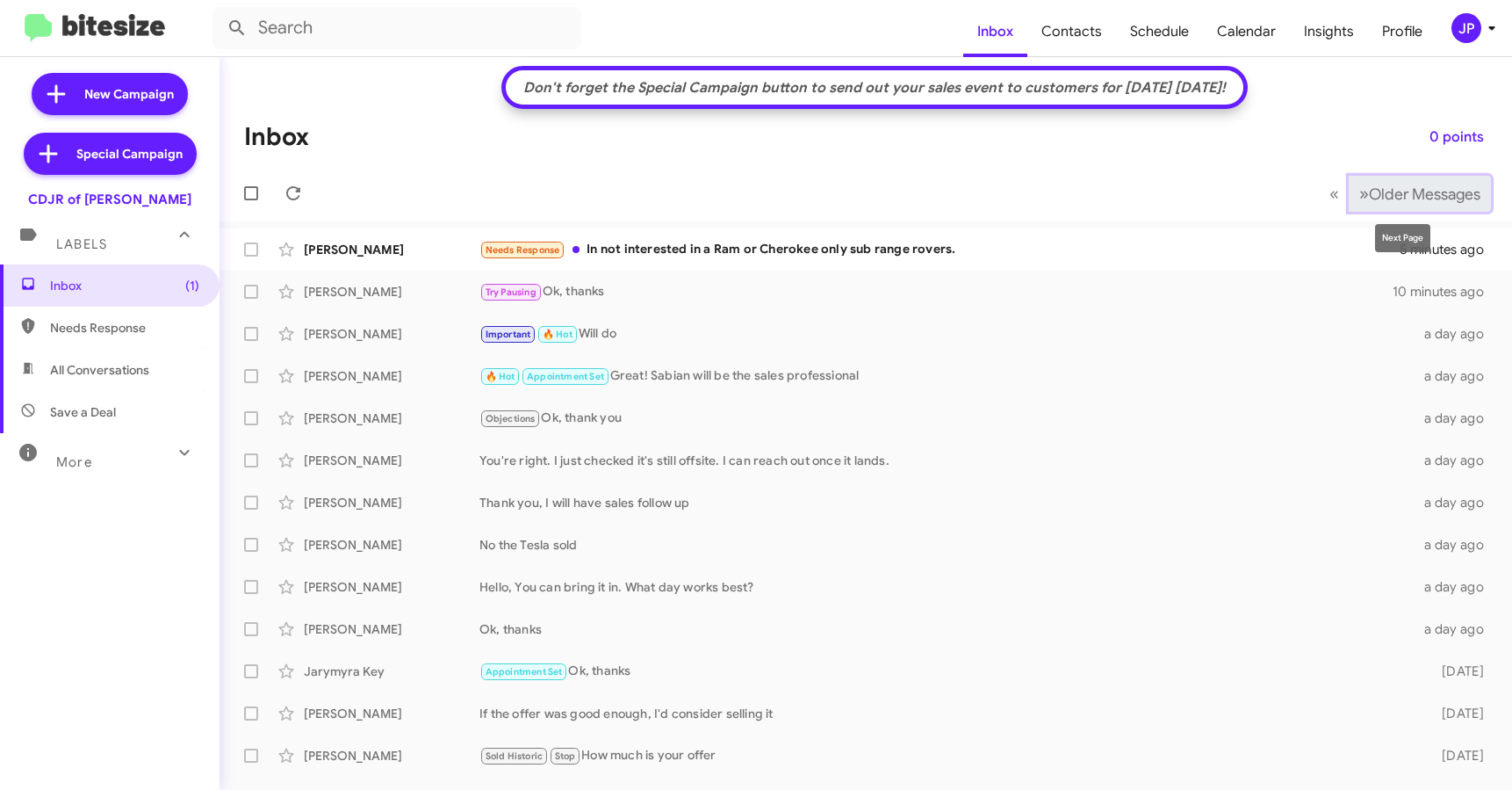
click at [1395, 199] on span "Older Messages" at bounding box center [1425, 194] width 112 height 19
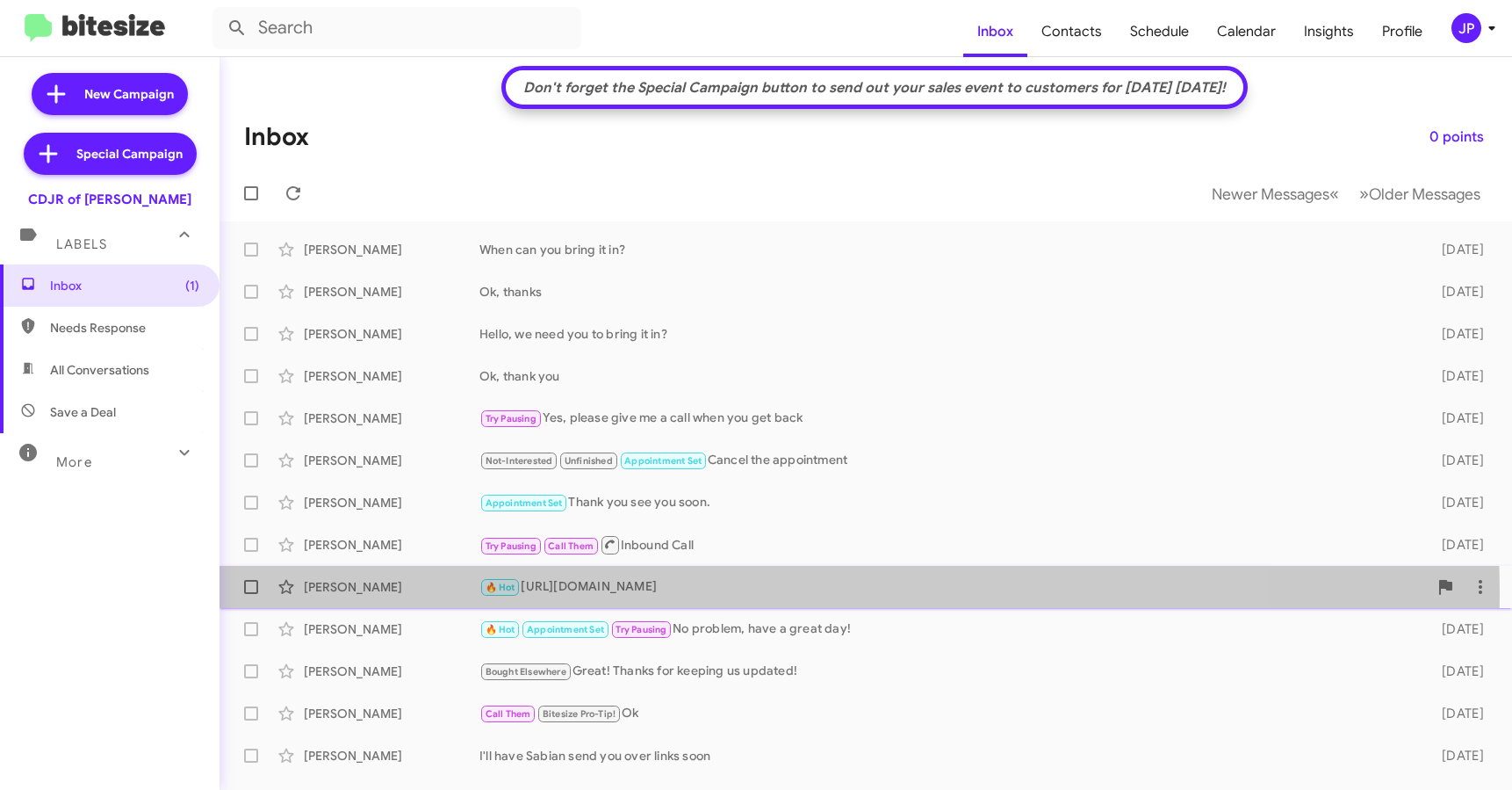
click at [603, 594] on div "🔥 Hot https://www.ourismanchryslerdodgejeepramofbowie.com/new/Dodge/2025-Dodge-…" at bounding box center [953, 587] width 948 height 20
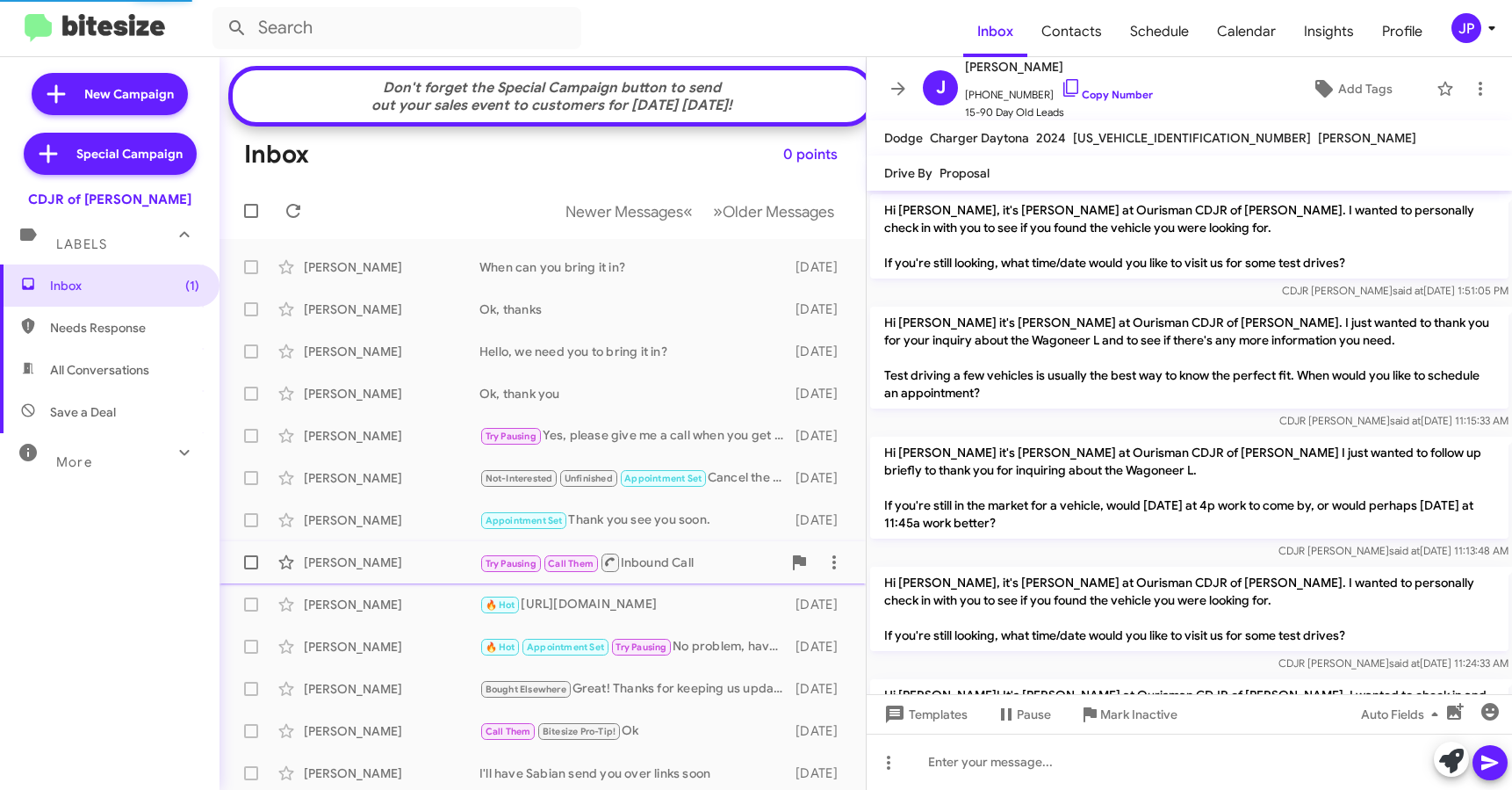
scroll to position [1728, 0]
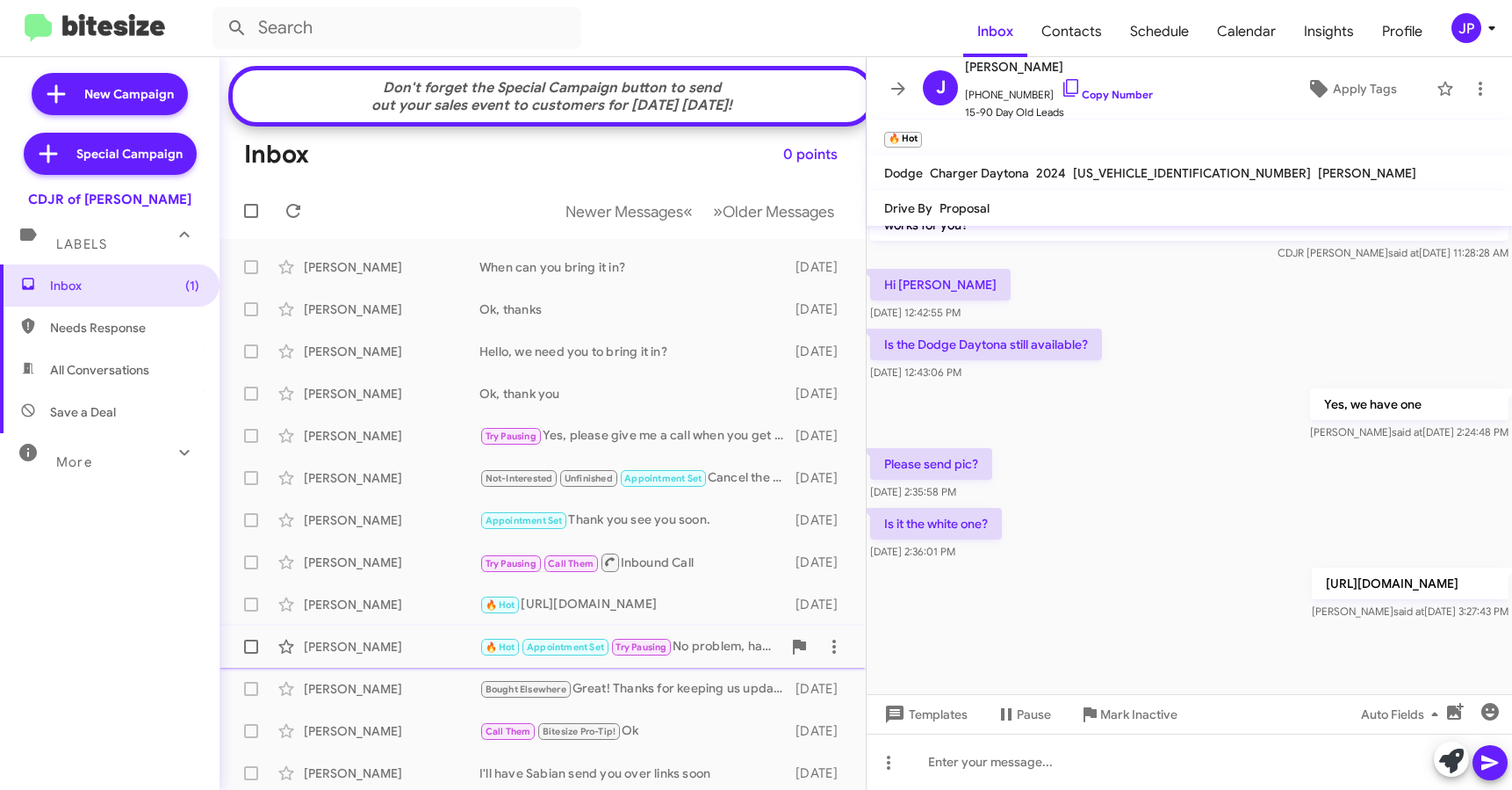
click at [438, 664] on div "Ej Klezer 🔥 Hot Appointment Set Try Pausing No problem, have a great day! 7 day…" at bounding box center [543, 647] width 618 height 35
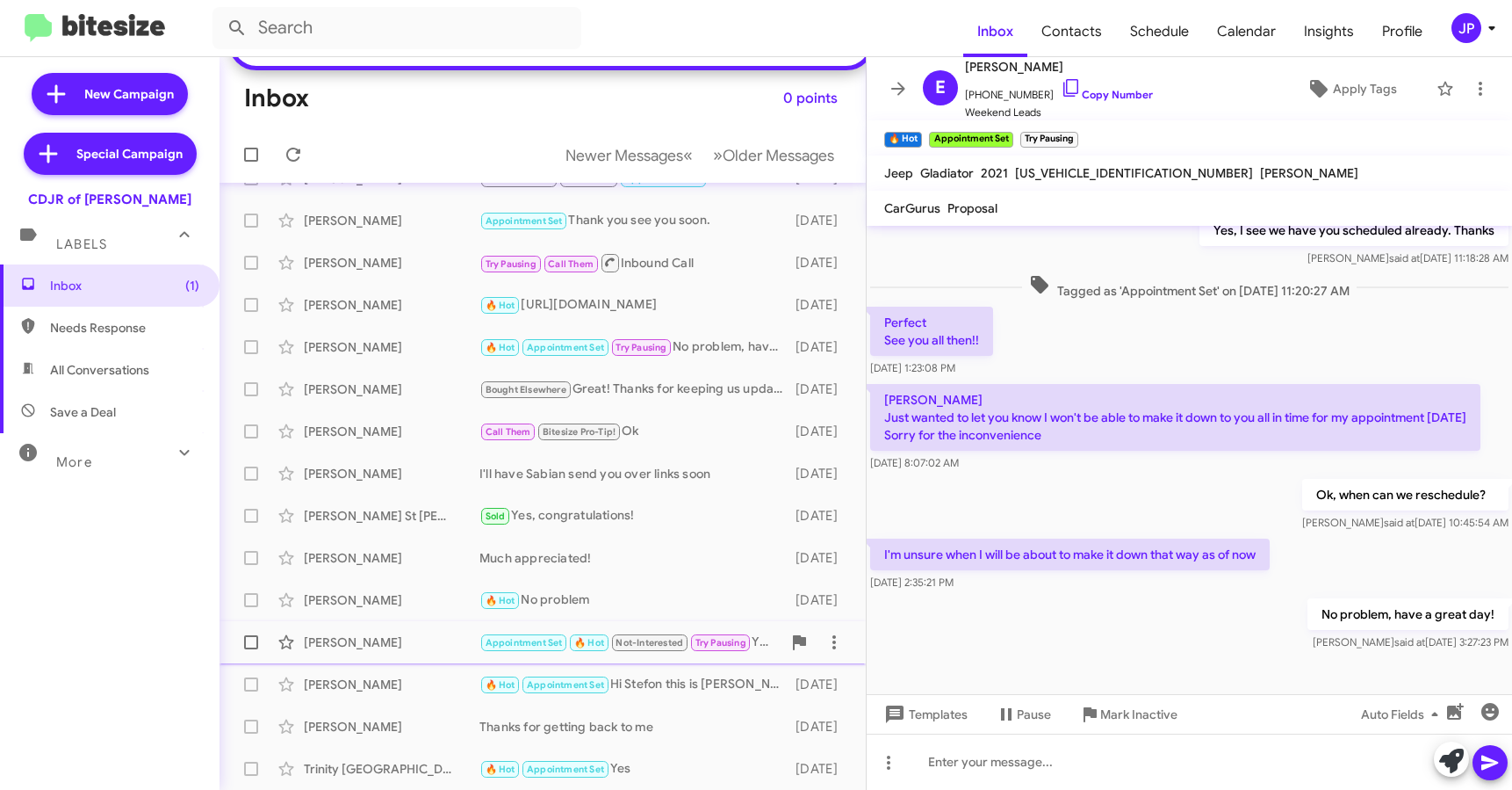
scroll to position [312, 0]
click at [1093, 97] on link "Copy Number" at bounding box center [1107, 94] width 92 height 13
click at [1312, 99] on span "Apply Tags" at bounding box center [1351, 89] width 126 height 32
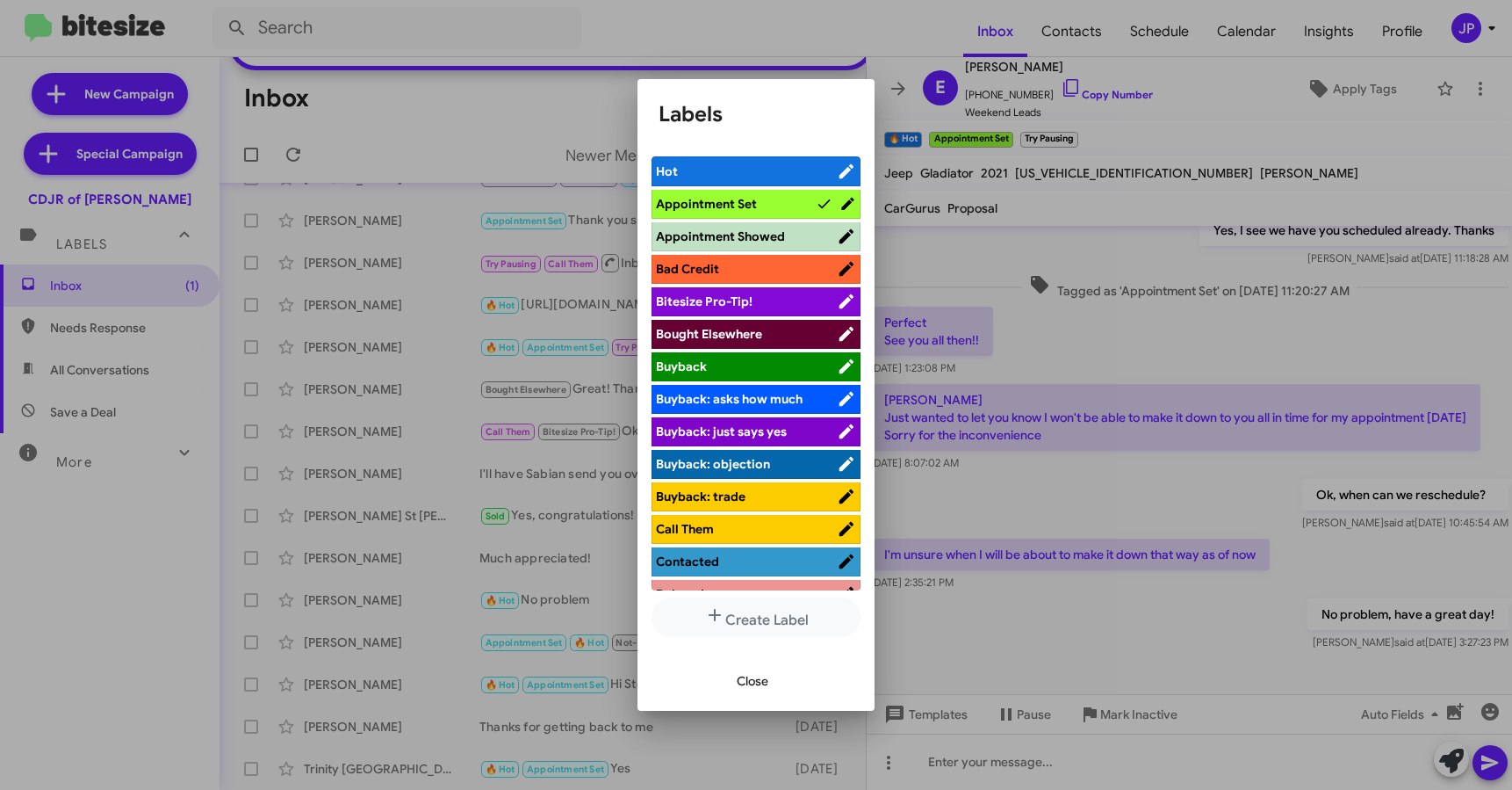
click at [807, 303] on span "Bitesize Pro-Tip!" at bounding box center [747, 302] width 181 height 18
click at [1155, 626] on div at bounding box center [756, 395] width 1512 height 790
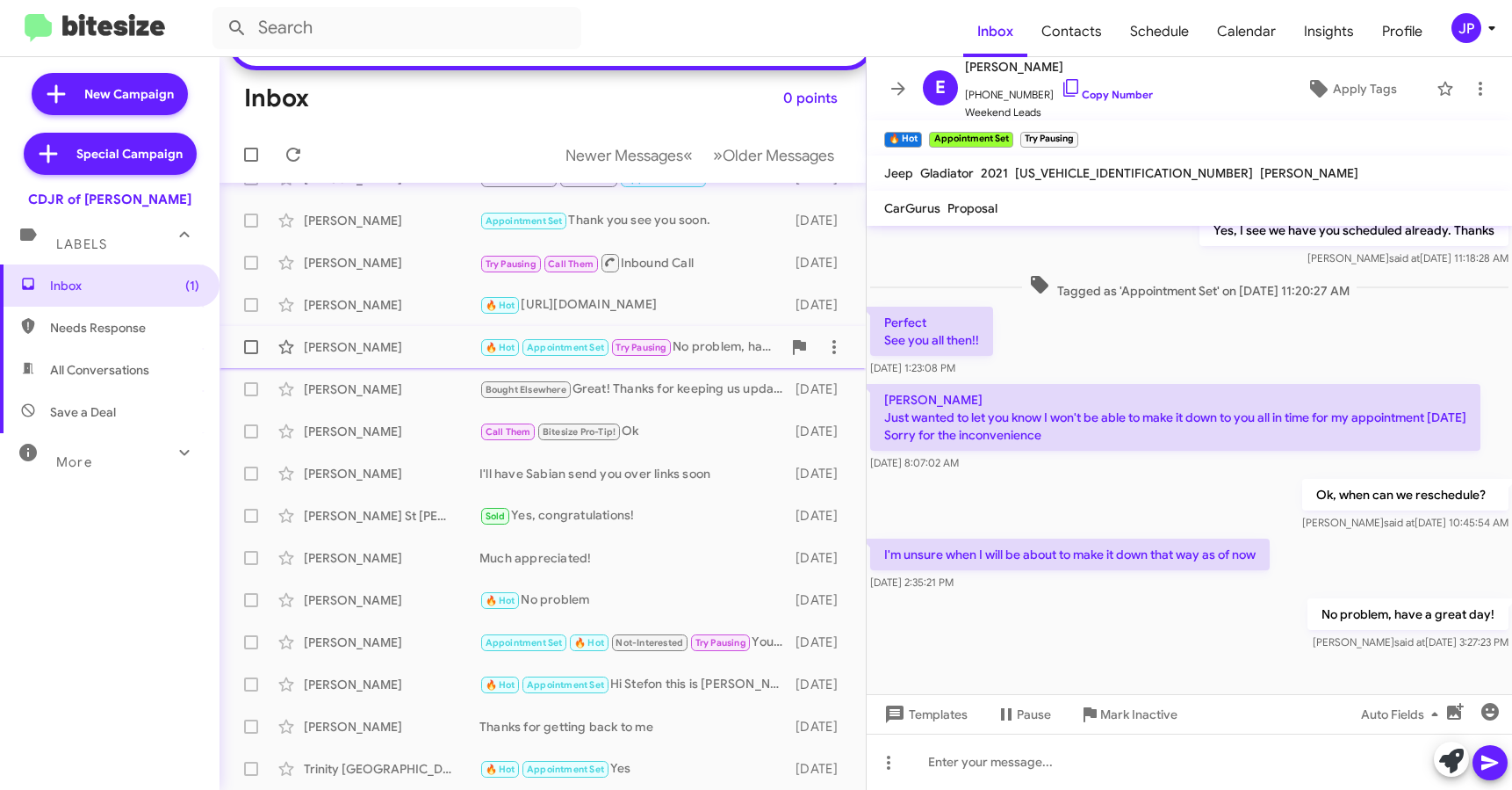
click at [248, 344] on span at bounding box center [252, 347] width 14 height 14
click at [251, 354] on input "checkbox" at bounding box center [251, 354] width 1 height 1
checkbox input "true"
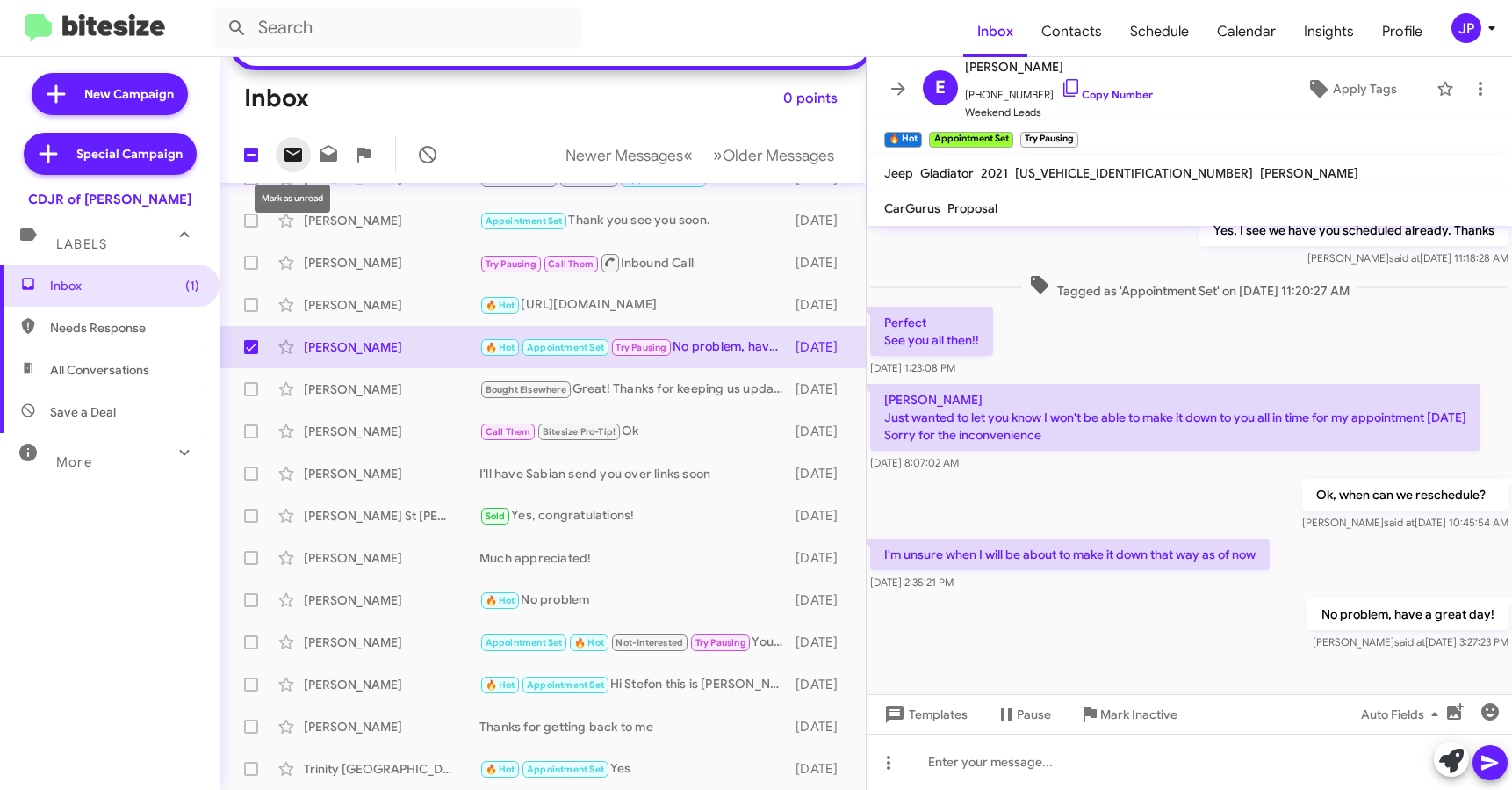
click at [289, 161] on icon at bounding box center [294, 155] width 18 height 14
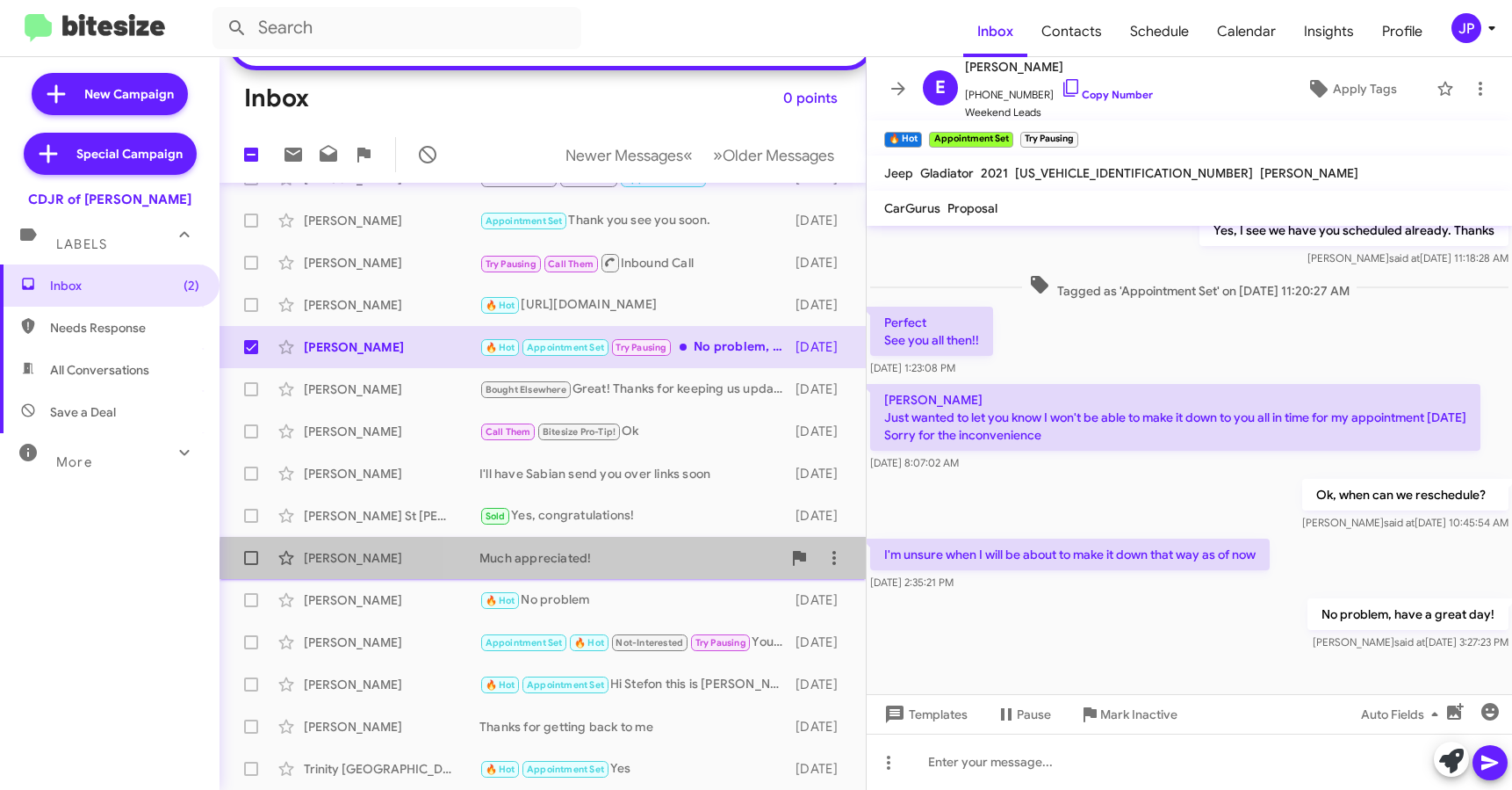
click at [639, 567] on div "Griffin Alvis Much appreciated! 8 days ago" at bounding box center [543, 558] width 618 height 35
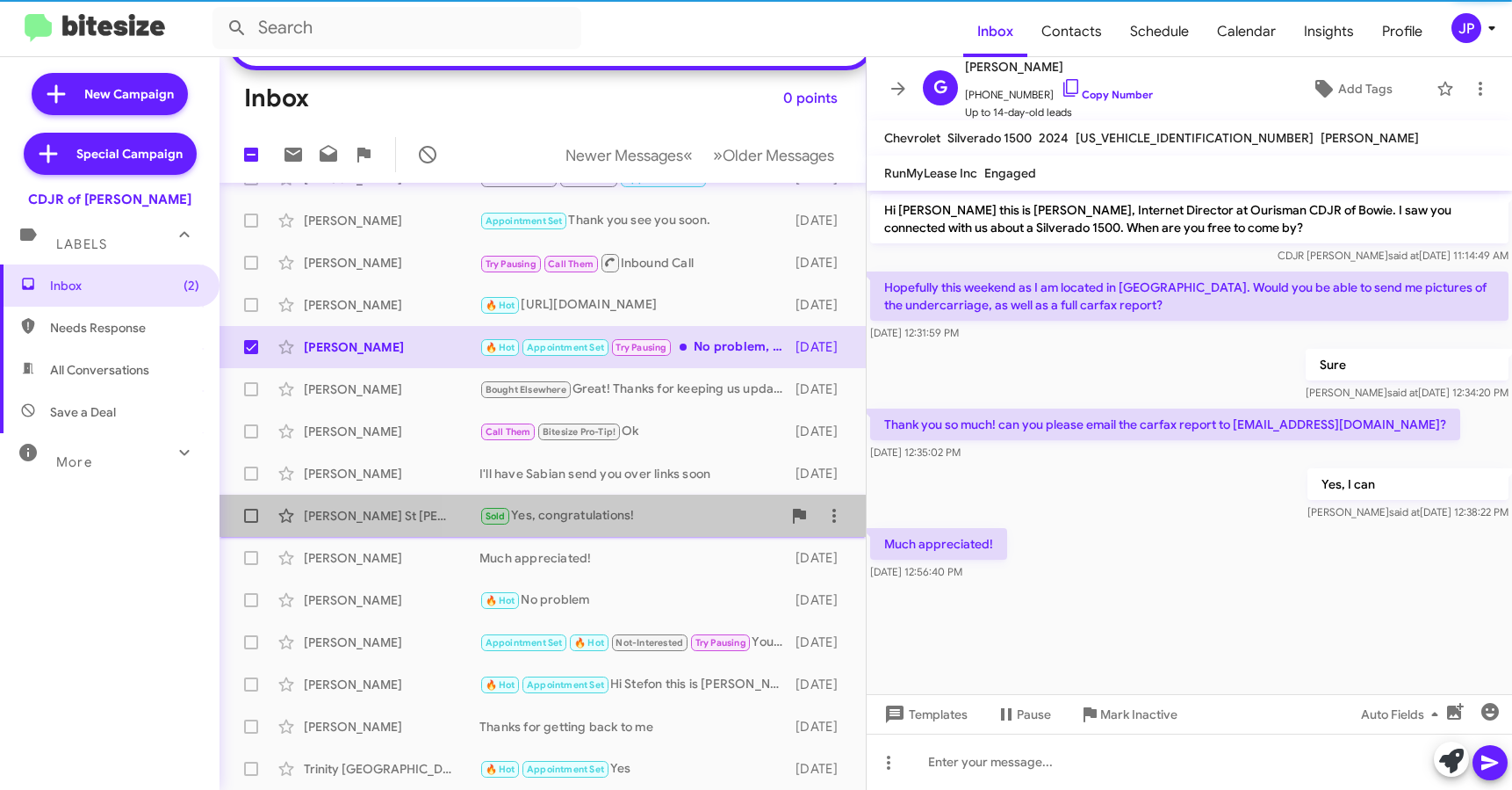
click at [639, 531] on div "William St Cyr Sold Yes, congratulations! 8 days ago" at bounding box center [543, 516] width 618 height 35
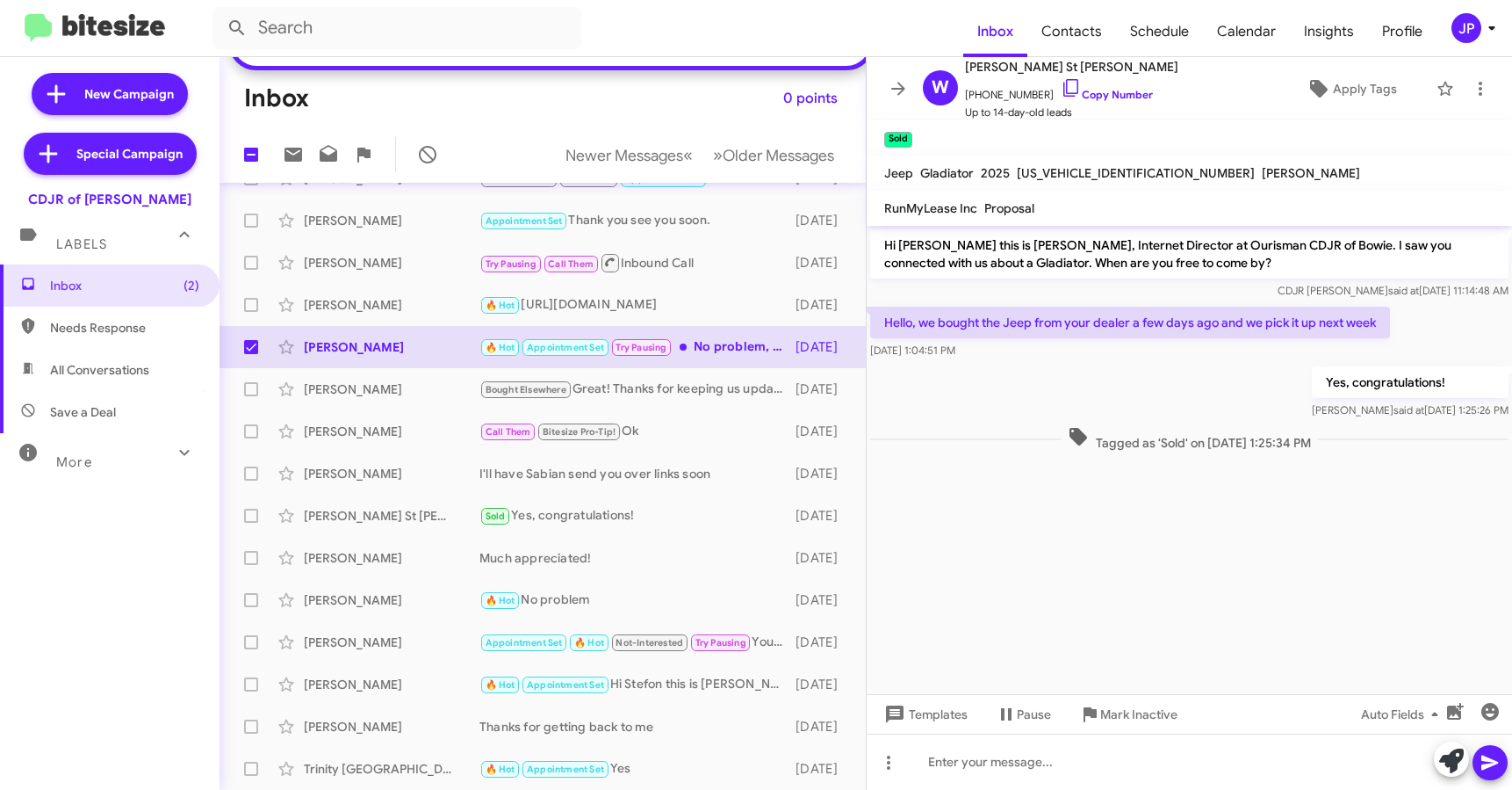
click at [1231, 544] on cdk-virtual-scroll-viewport "Hi William this is Ciara Taylor, Internet Director at Ourisman CDJR of Bowie. I…" at bounding box center [1190, 460] width 646 height 468
click at [1340, 34] on span "Insights" at bounding box center [1329, 32] width 78 height 51
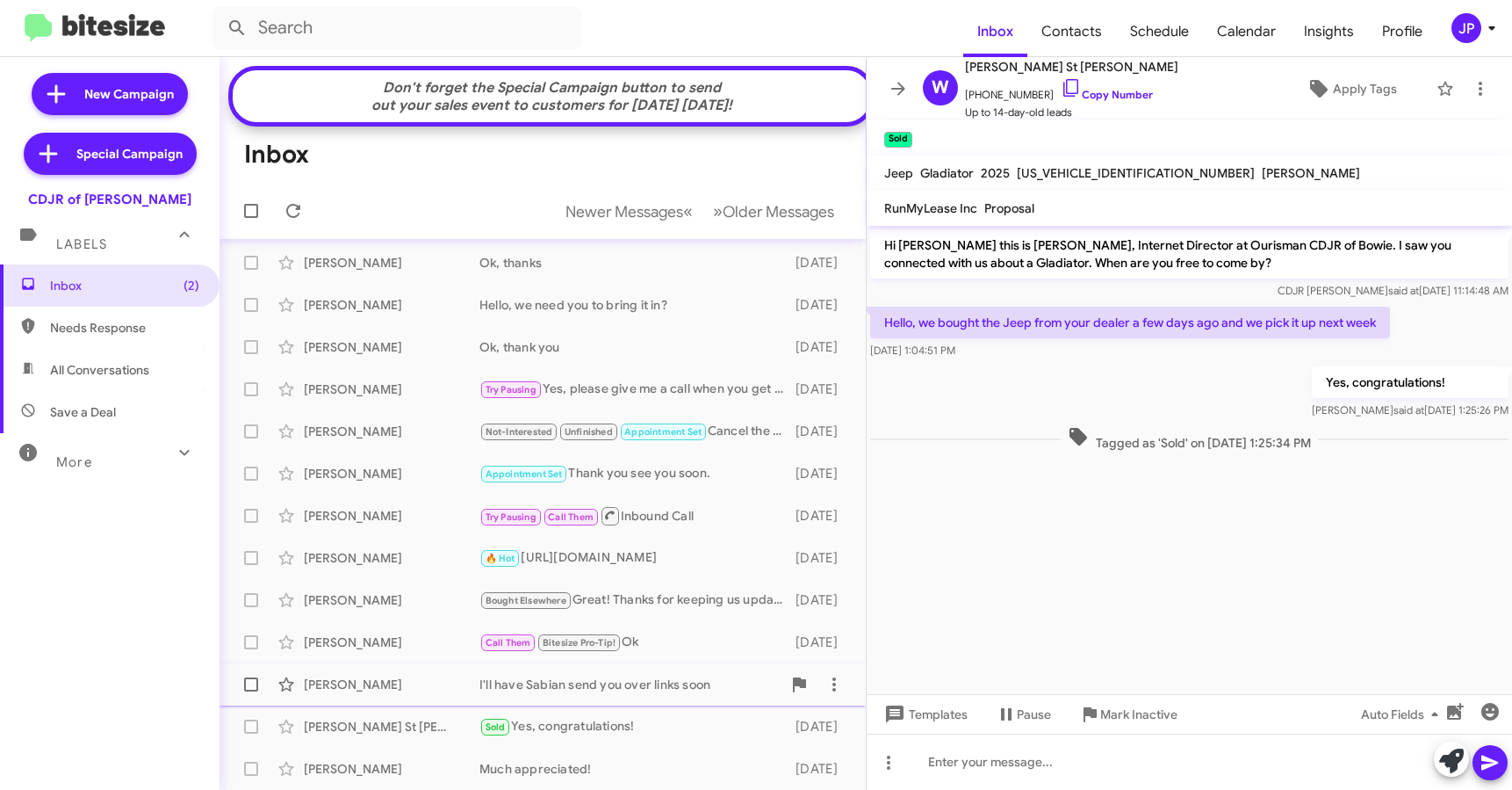
scroll to position [110, 0]
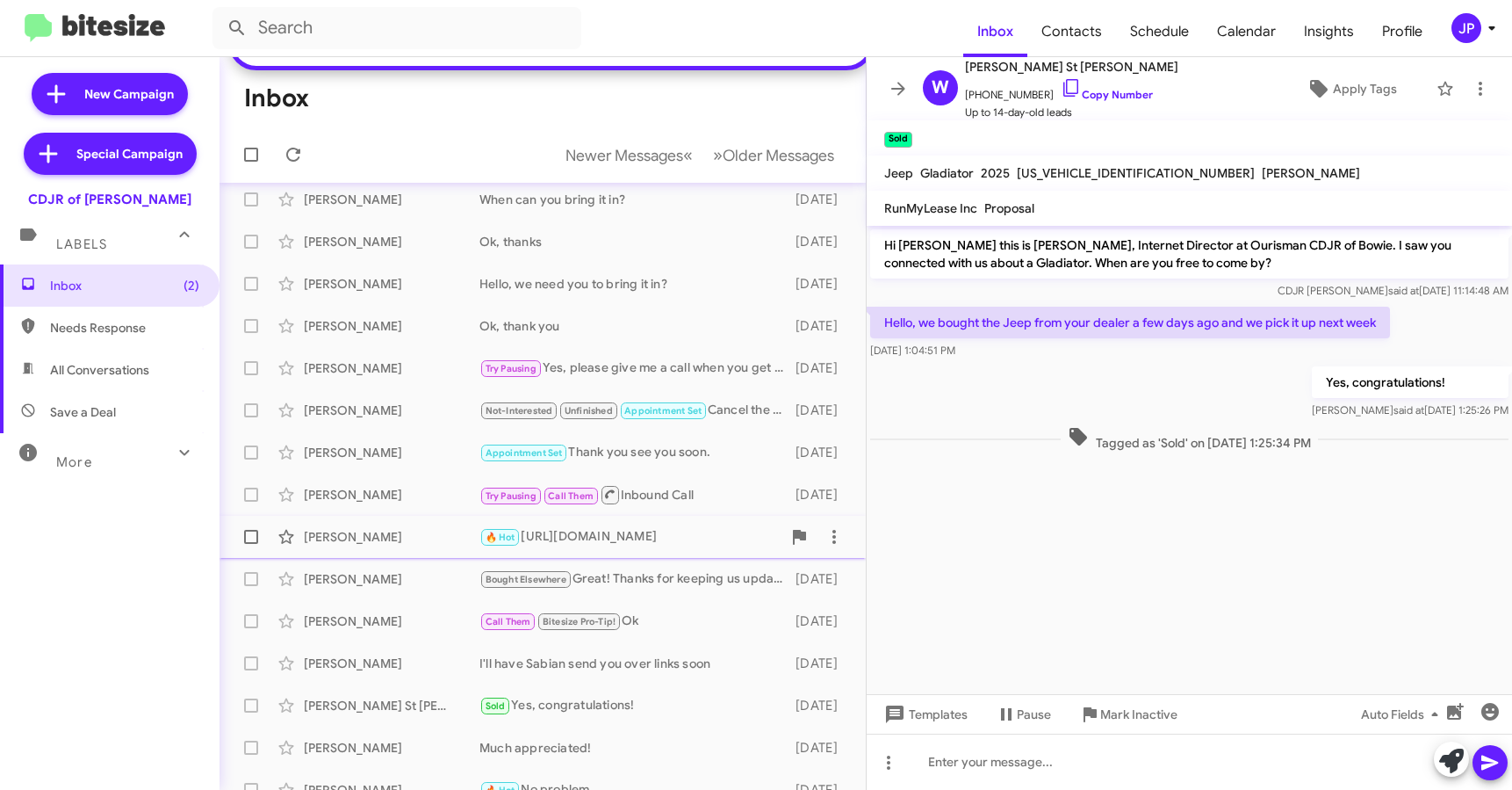
click at [413, 554] on div "Janet Davis 🔥 Hot https://www.ourismanchryslerdodgejeepramofbowie.com/new/Dodge…" at bounding box center [543, 537] width 618 height 35
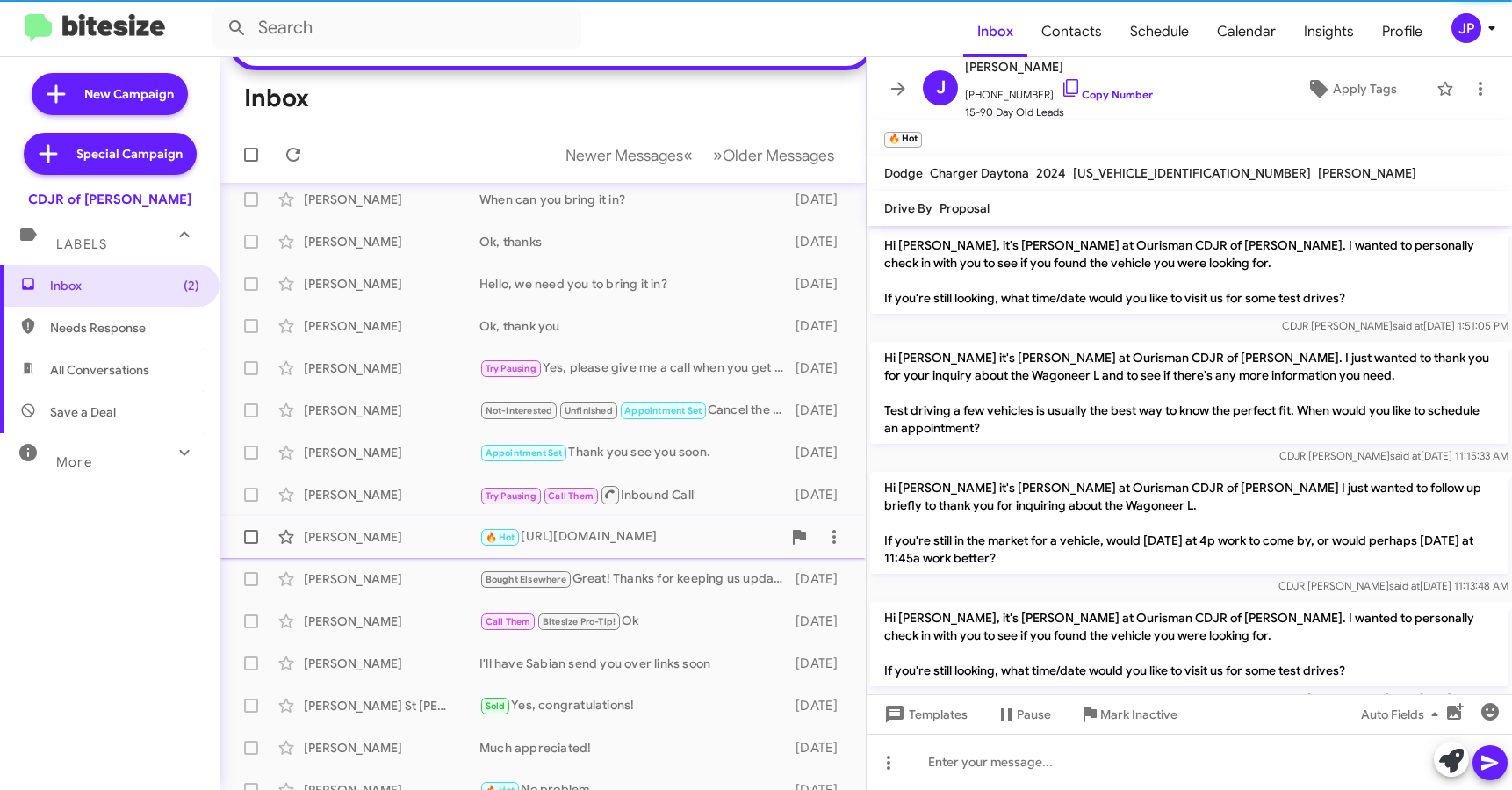
scroll to position [1763, 0]
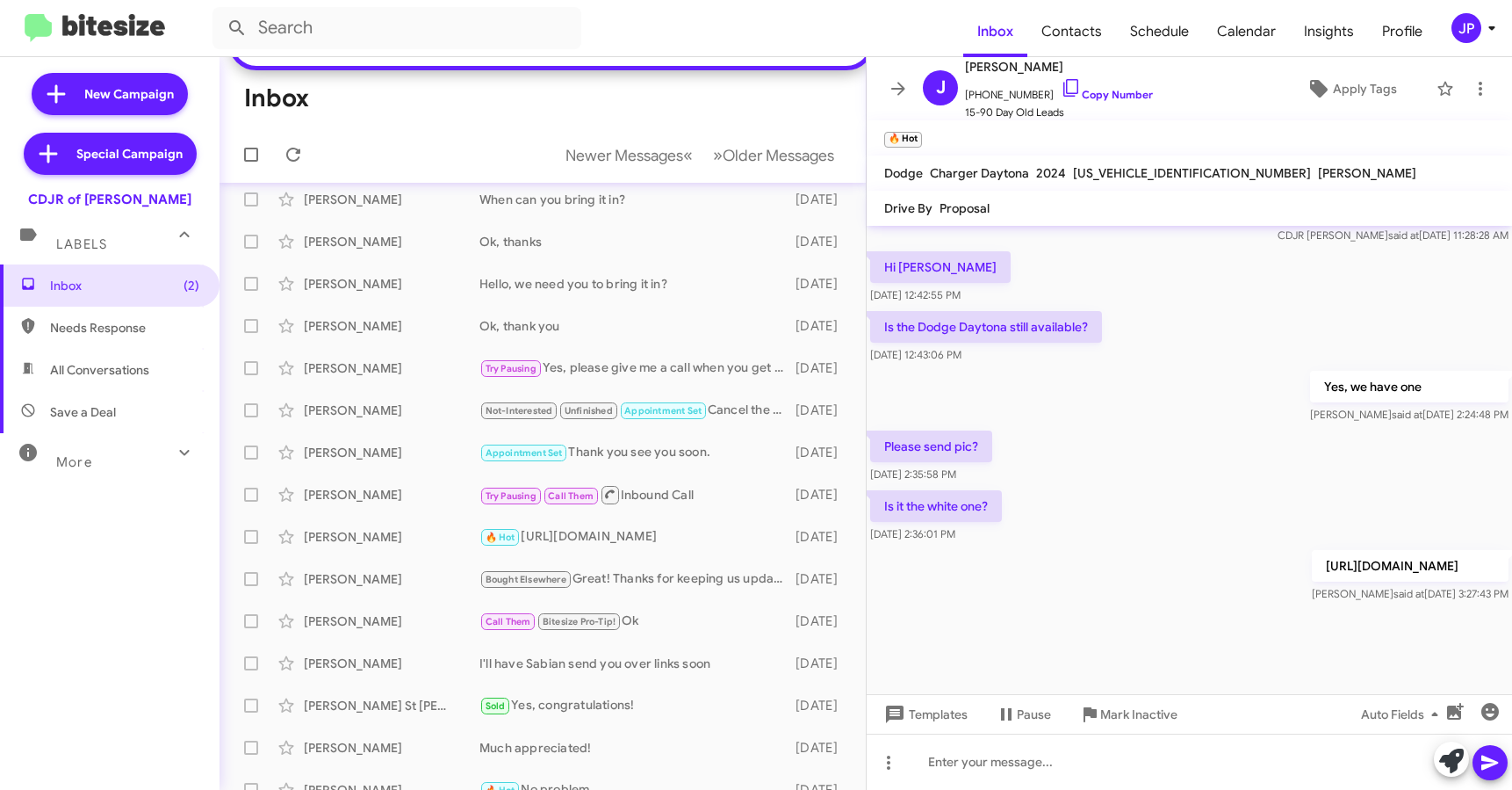
drag, startPoint x: 1150, startPoint y: 402, endPoint x: 1163, endPoint y: 340, distance: 63.3
click at [1150, 405] on div "Yes, we have one Ciara said at Oct 3, 2025, 2:24:48 PM" at bounding box center [1190, 397] width 646 height 60
drag, startPoint x: 1097, startPoint y: 94, endPoint x: 772, endPoint y: 12, distance: 335.2
click at [1098, 93] on link "Copy Number" at bounding box center [1107, 94] width 92 height 13
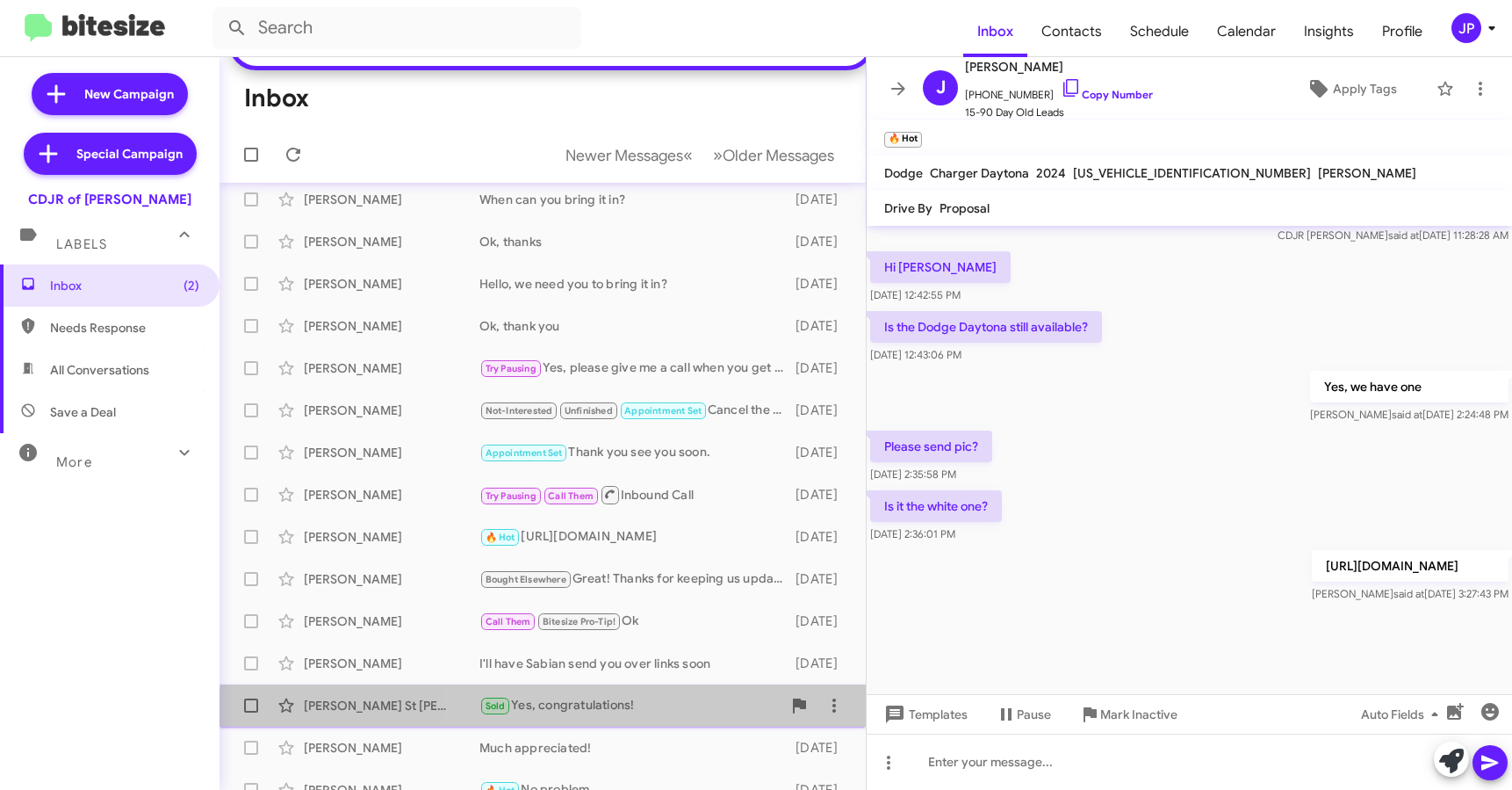
click at [607, 723] on div "William St Cyr Sold Yes, congratulations! 8 days ago" at bounding box center [543, 706] width 618 height 35
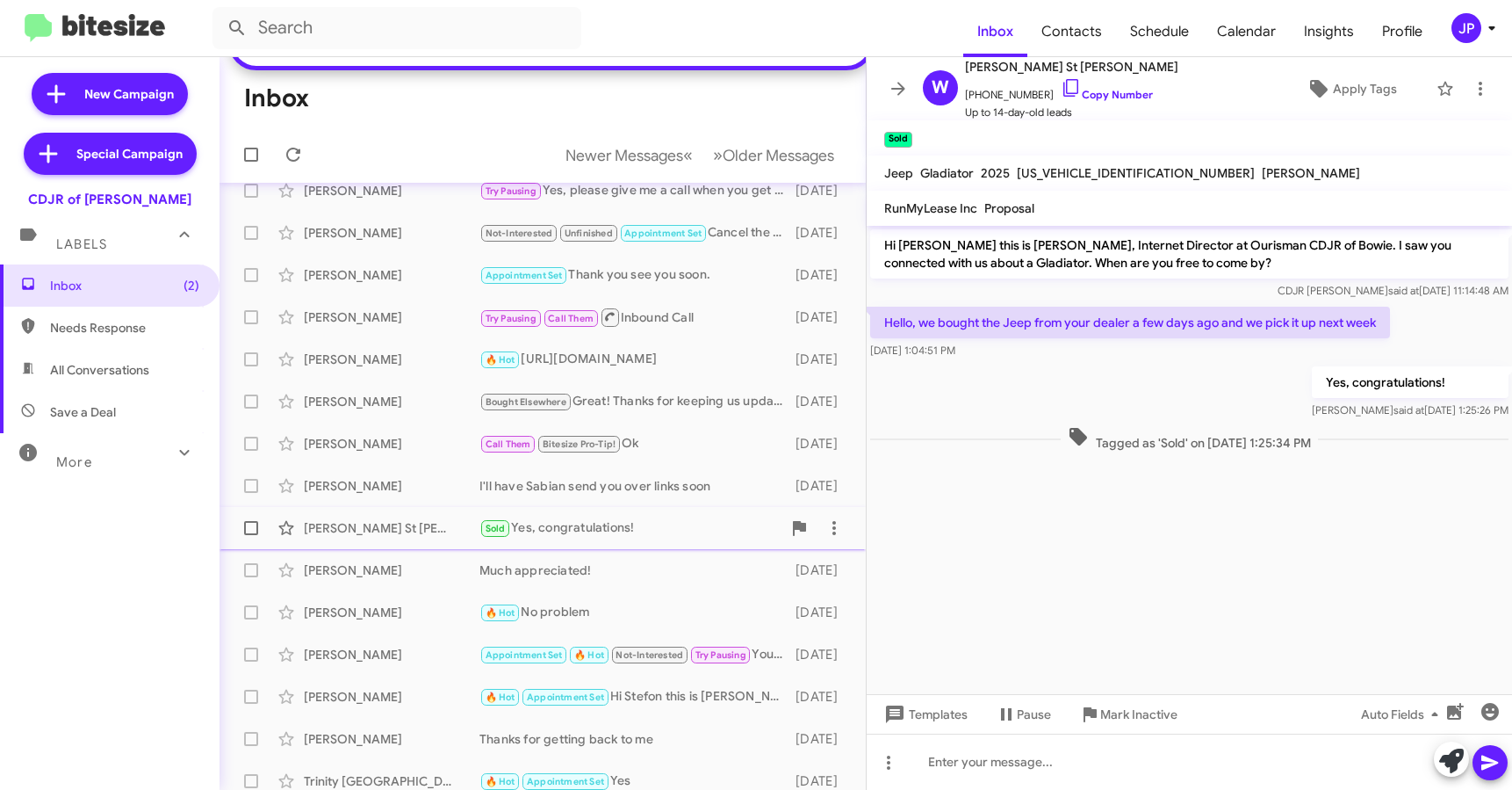
scroll to position [312, 0]
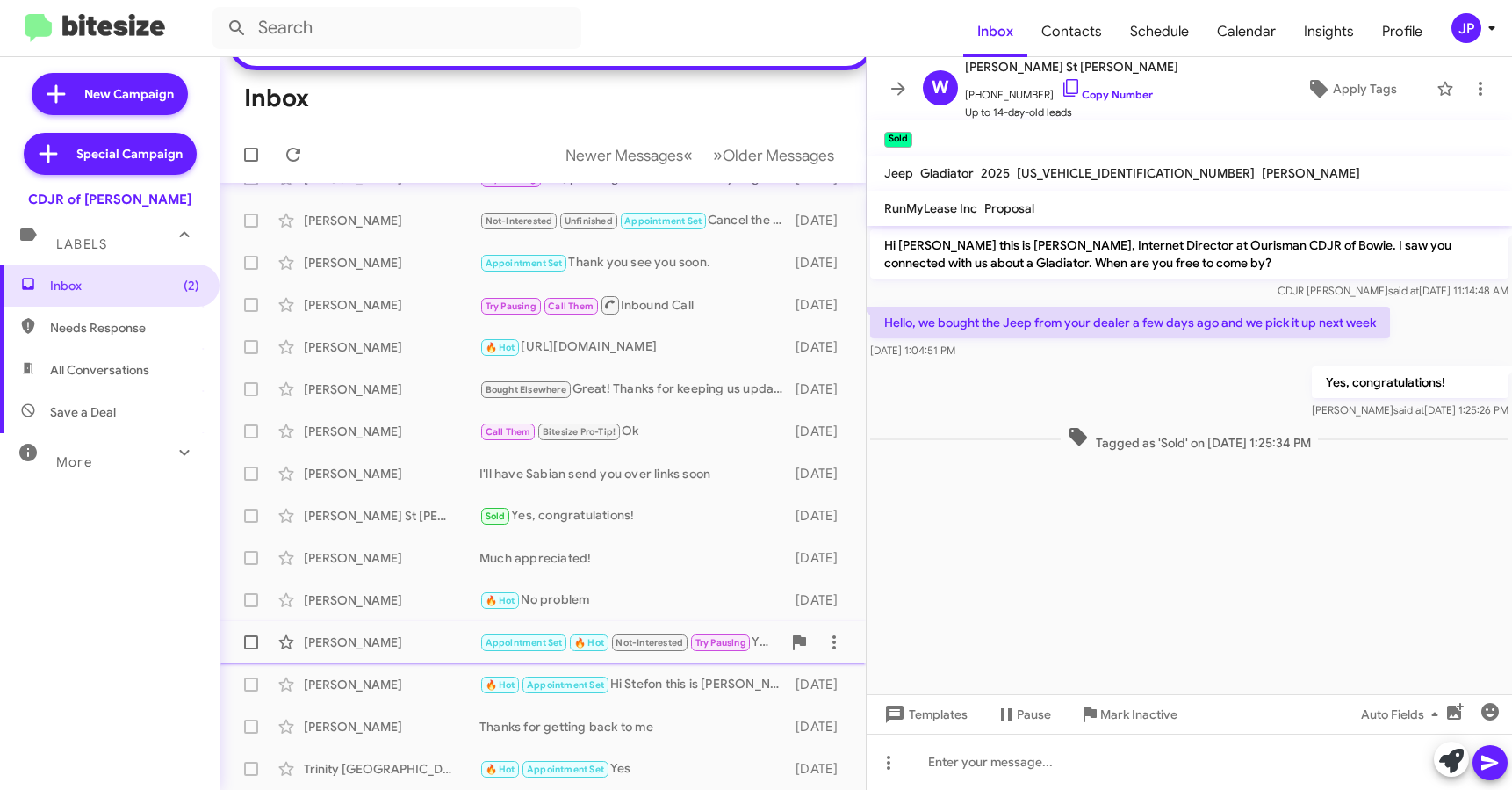
click at [425, 643] on div "Terraine Hodges" at bounding box center [391, 642] width 176 height 18
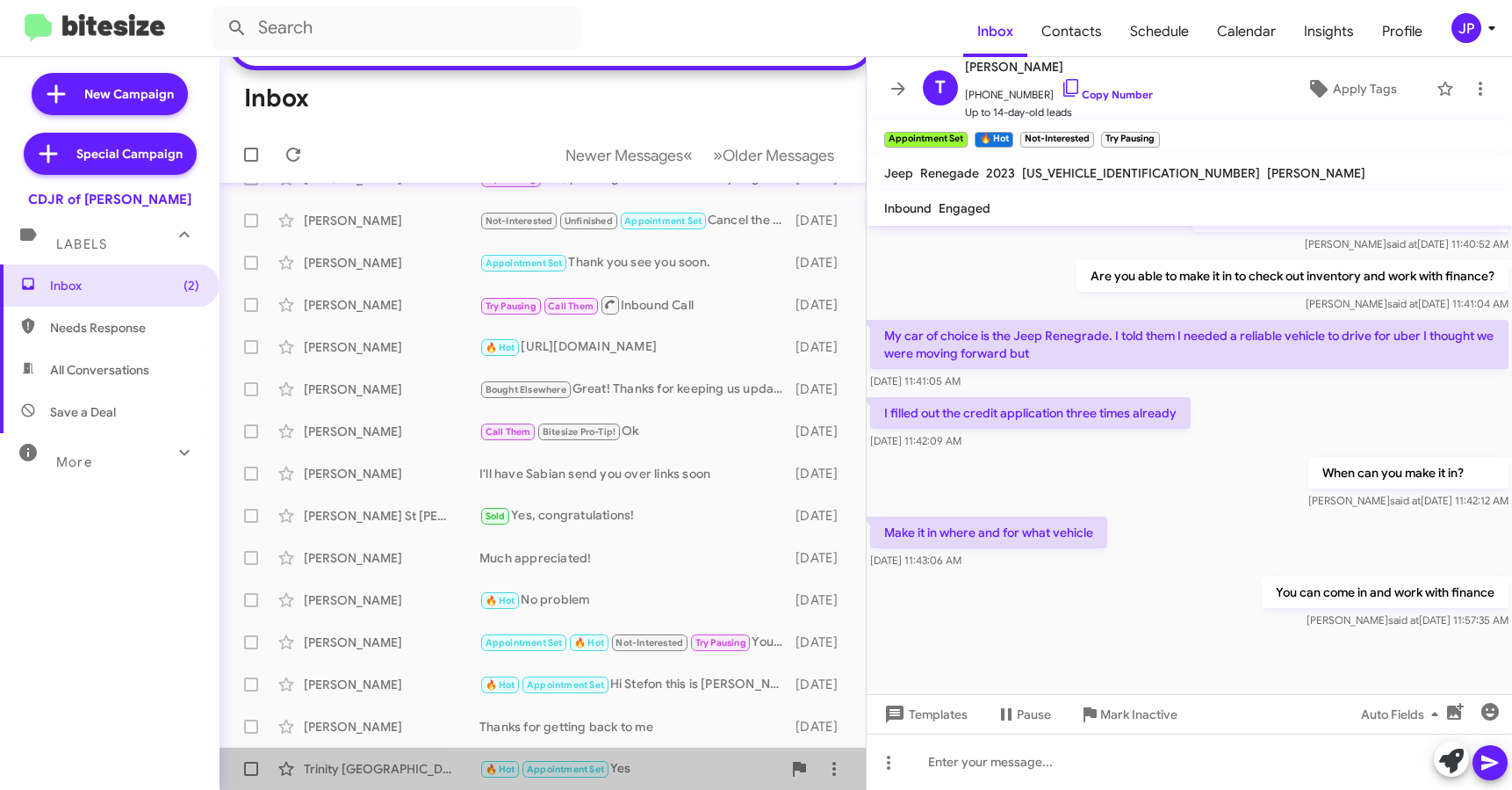
click at [683, 759] on div "🔥 Hot Appointment Set Yes" at bounding box center [630, 769] width 302 height 20
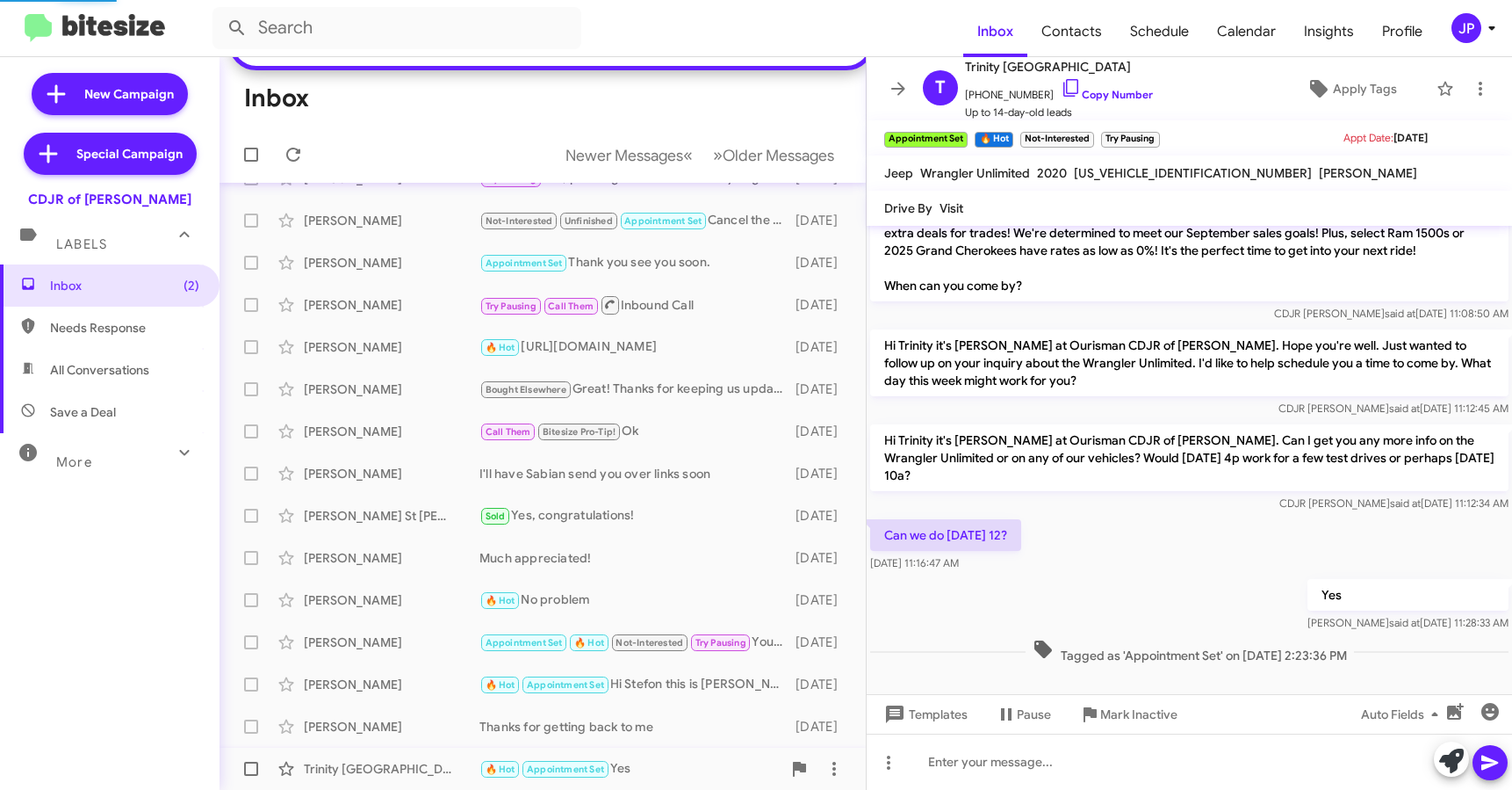
scroll to position [65, 0]
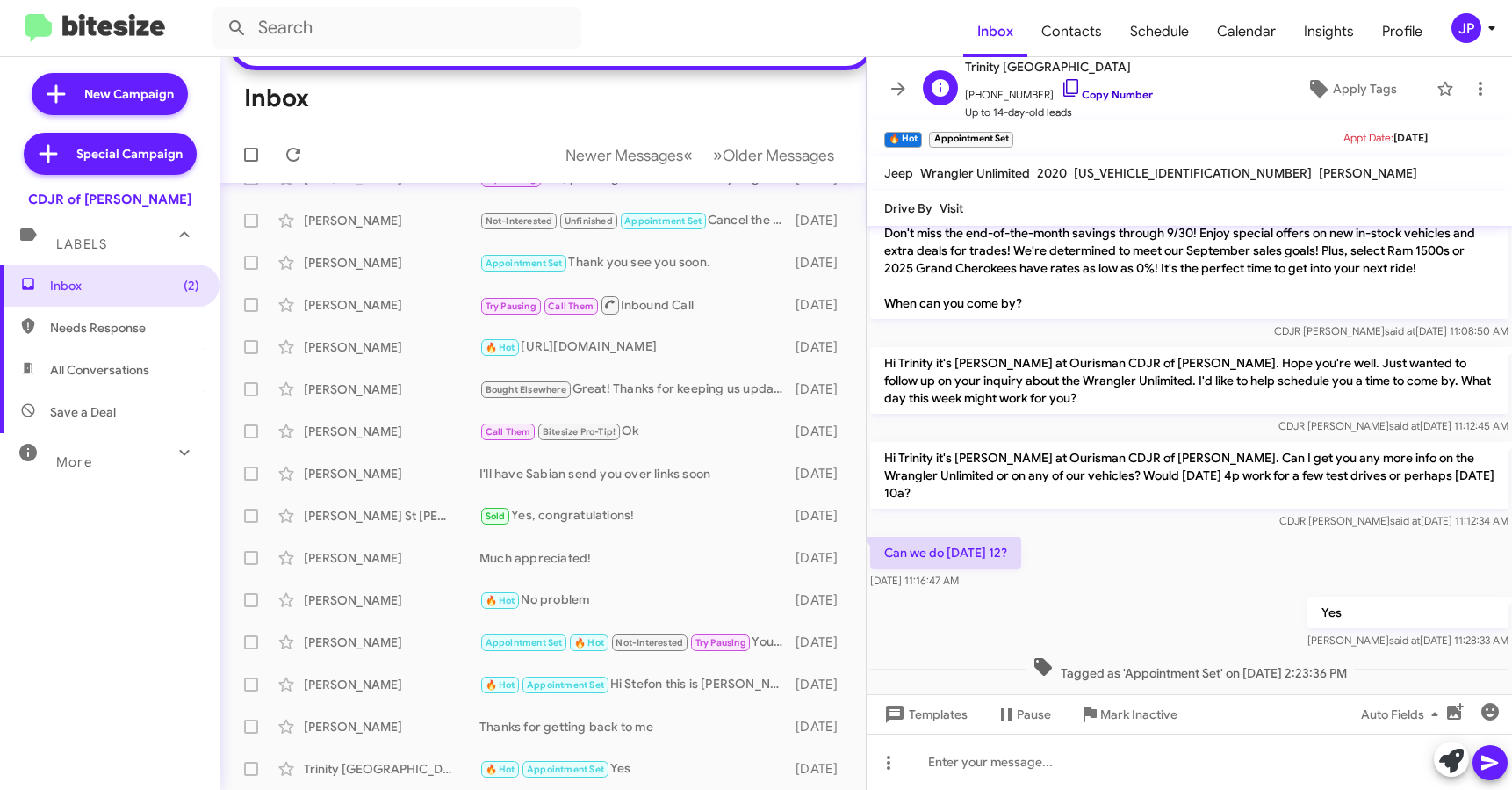
click at [1061, 84] on icon at bounding box center [1071, 88] width 21 height 21
click at [753, 164] on span "Older Messages" at bounding box center [778, 156] width 112 height 19
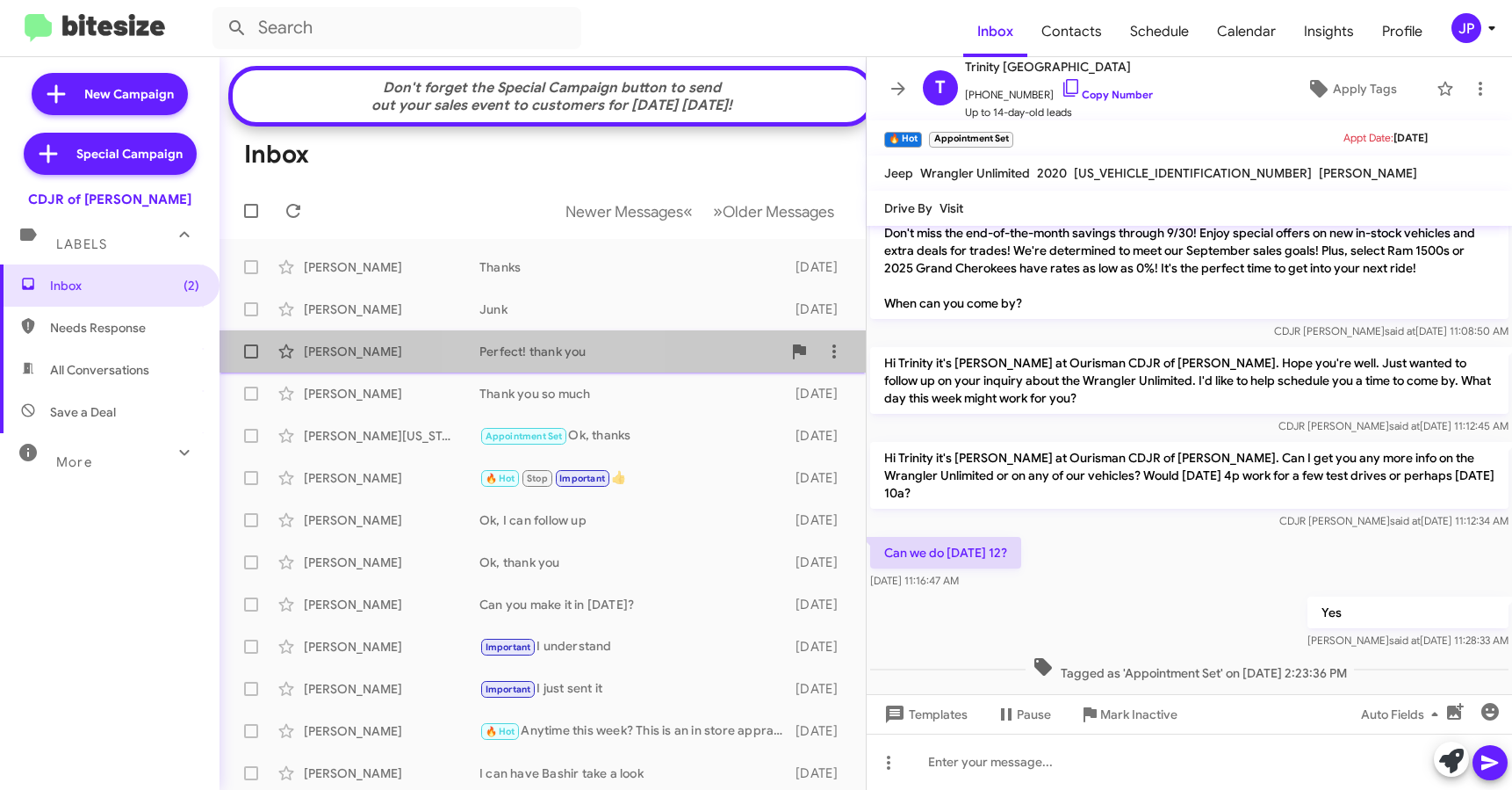
click at [555, 350] on div "Ana Cruz-Rosas Perfect! thank you 9 days ago" at bounding box center [543, 351] width 618 height 35
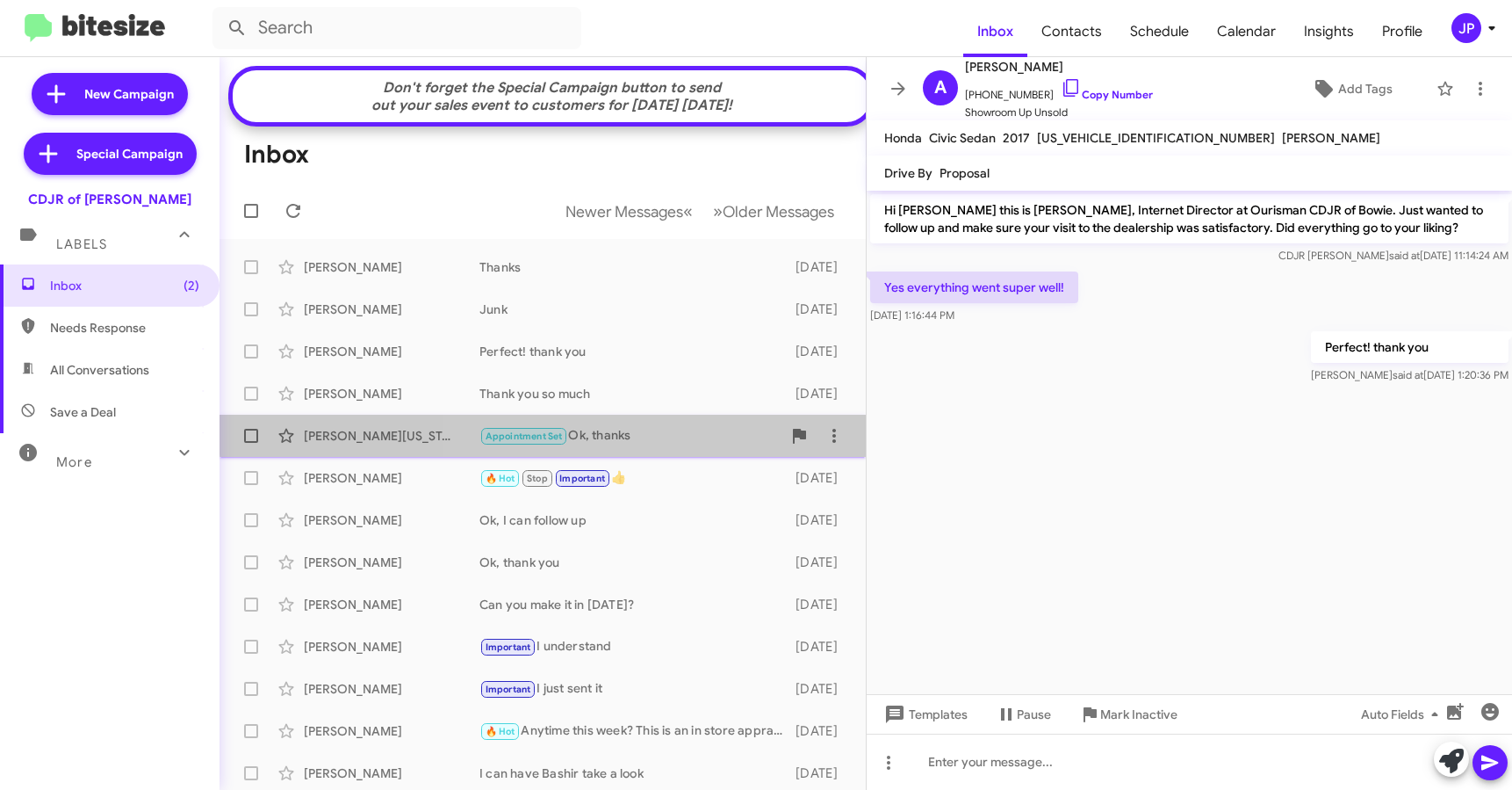
click at [617, 443] on div "Appointment Set Ok, thanks" at bounding box center [630, 435] width 302 height 20
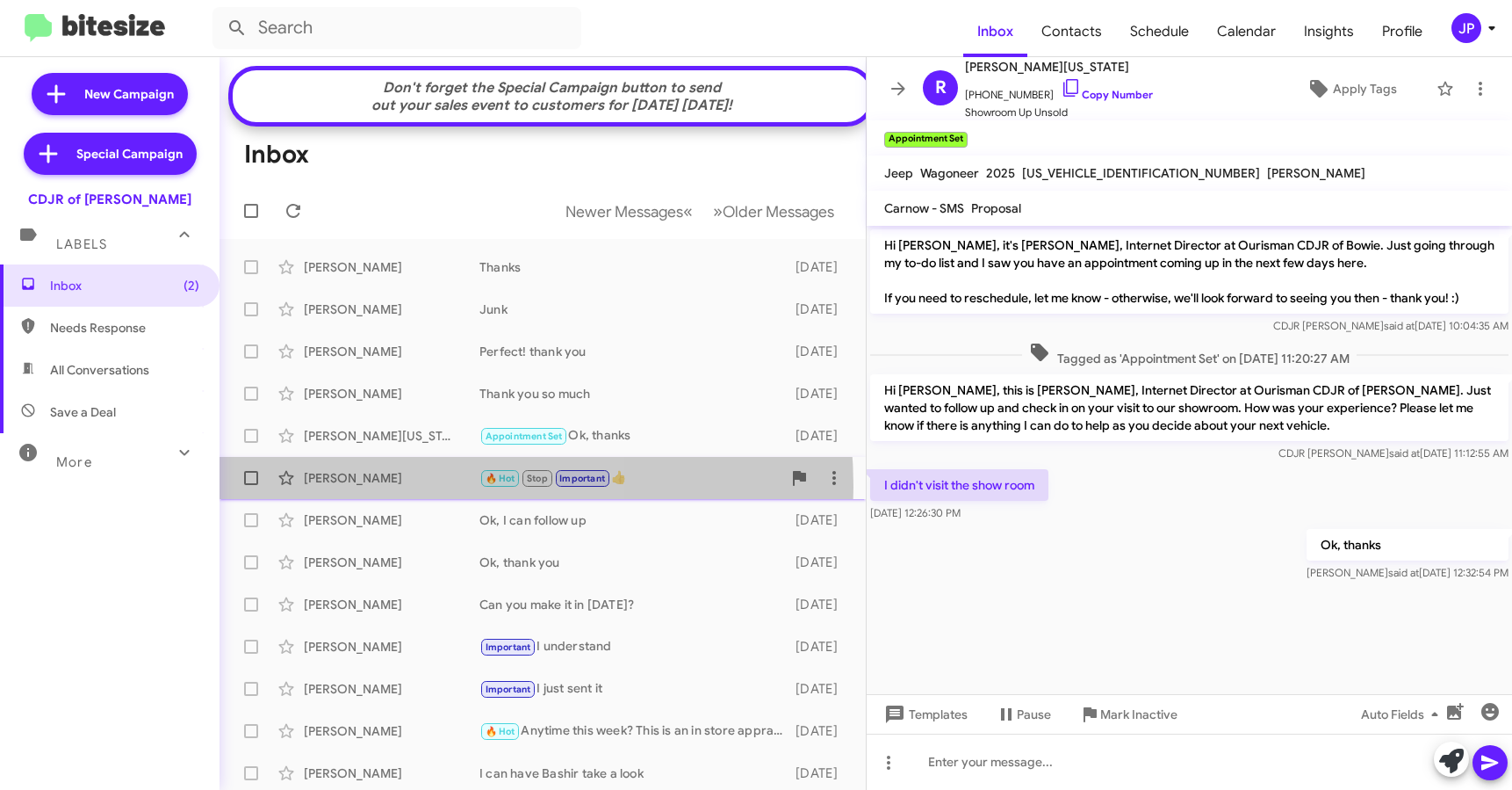
click at [404, 495] on div "Chris Mazetis 🔥 Hot Stop Important 👍 9 days ago" at bounding box center [543, 478] width 618 height 35
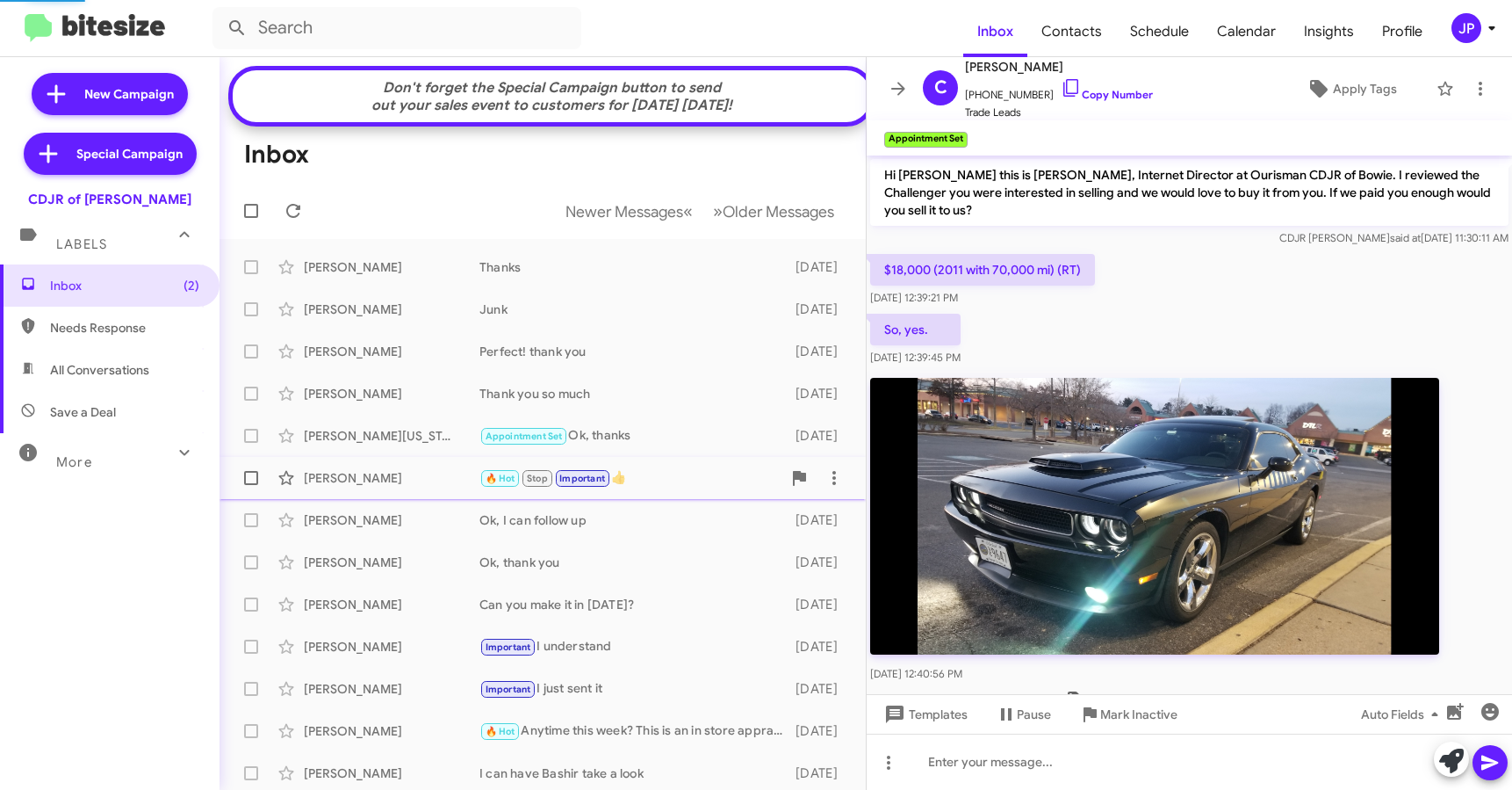
scroll to position [688, 0]
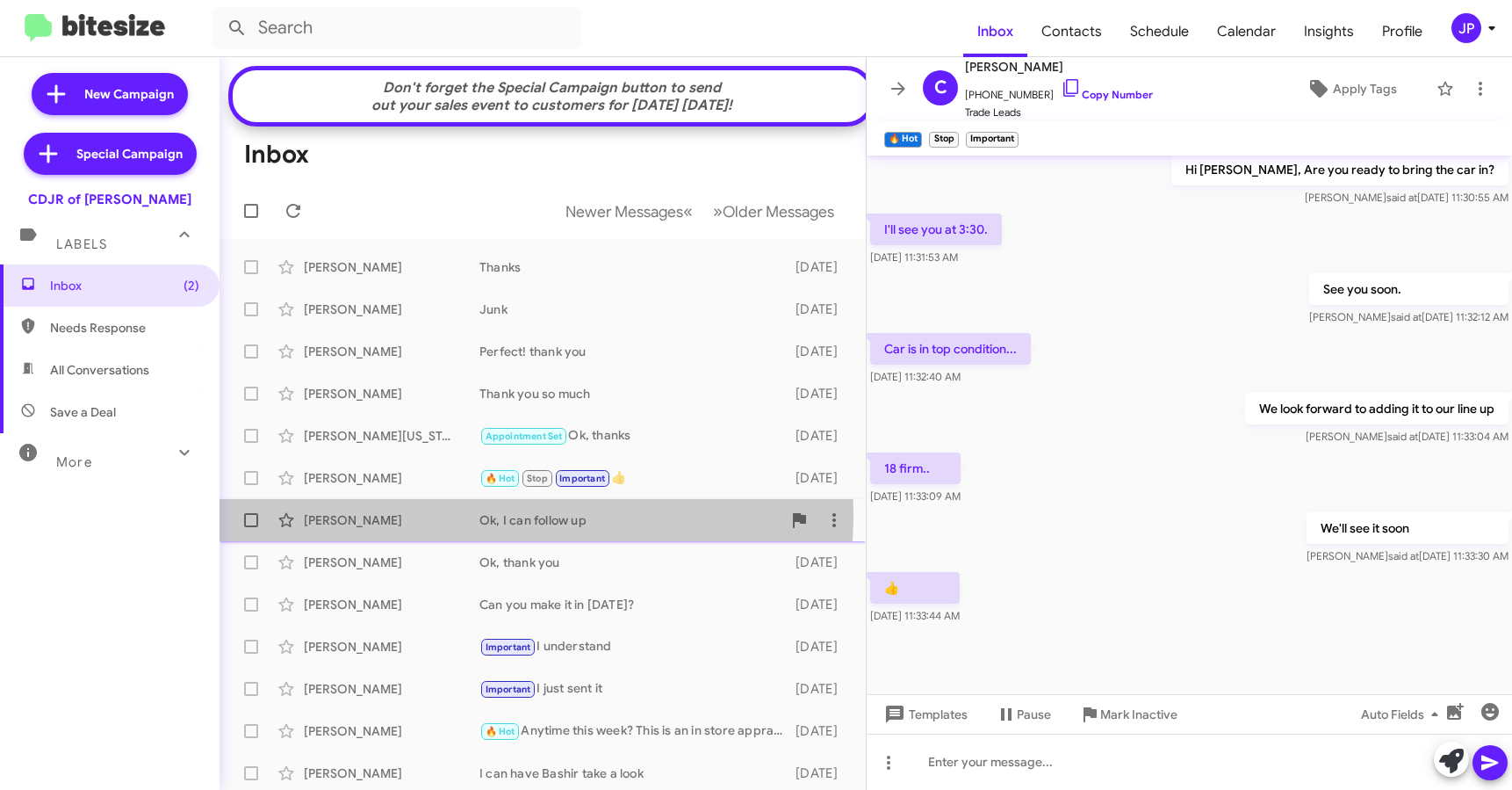
click at [413, 526] on div "John Beauchamp" at bounding box center [391, 520] width 176 height 18
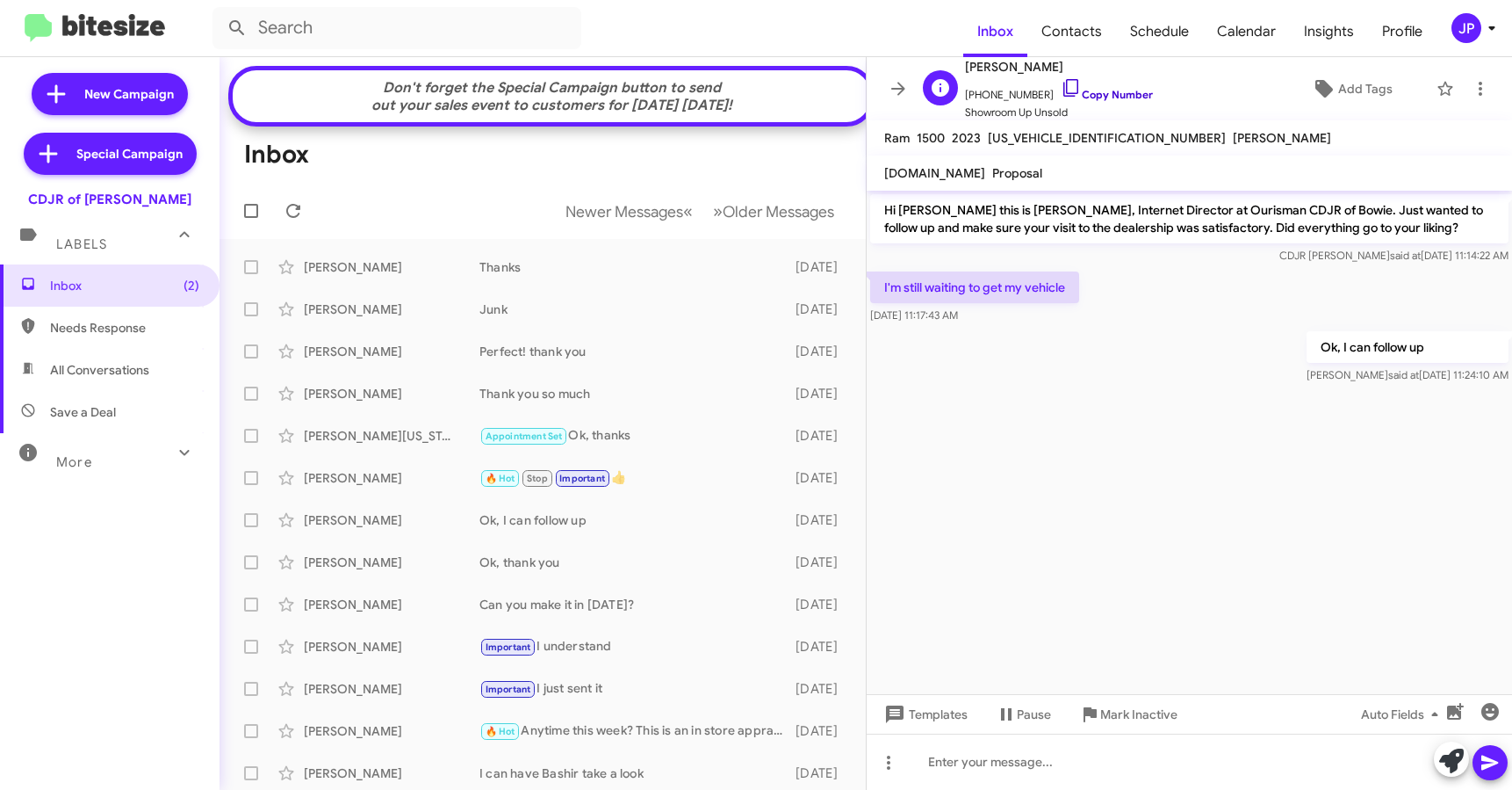
click at [1061, 90] on icon at bounding box center [1071, 88] width 21 height 21
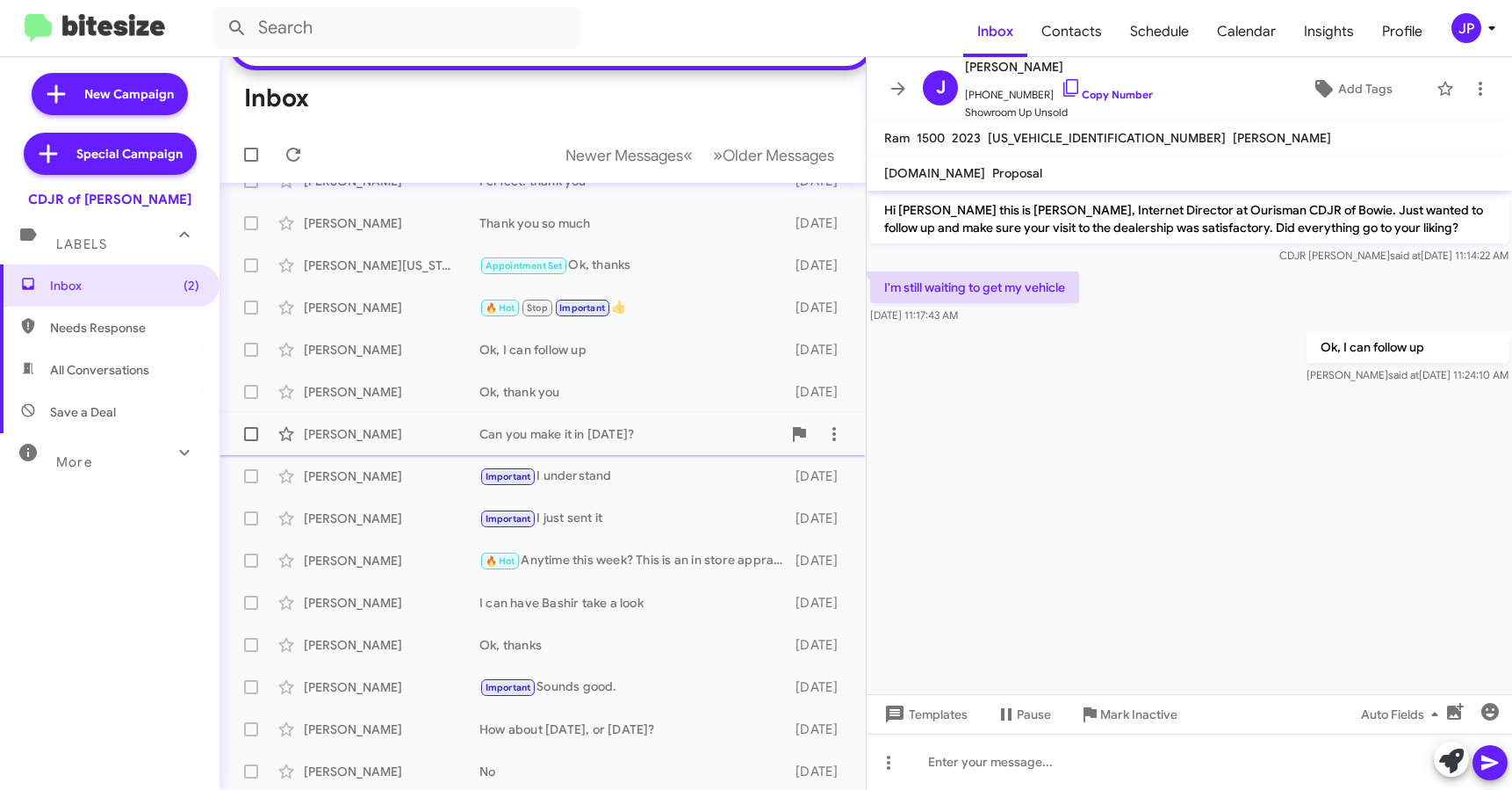
scroll to position [312, 0]
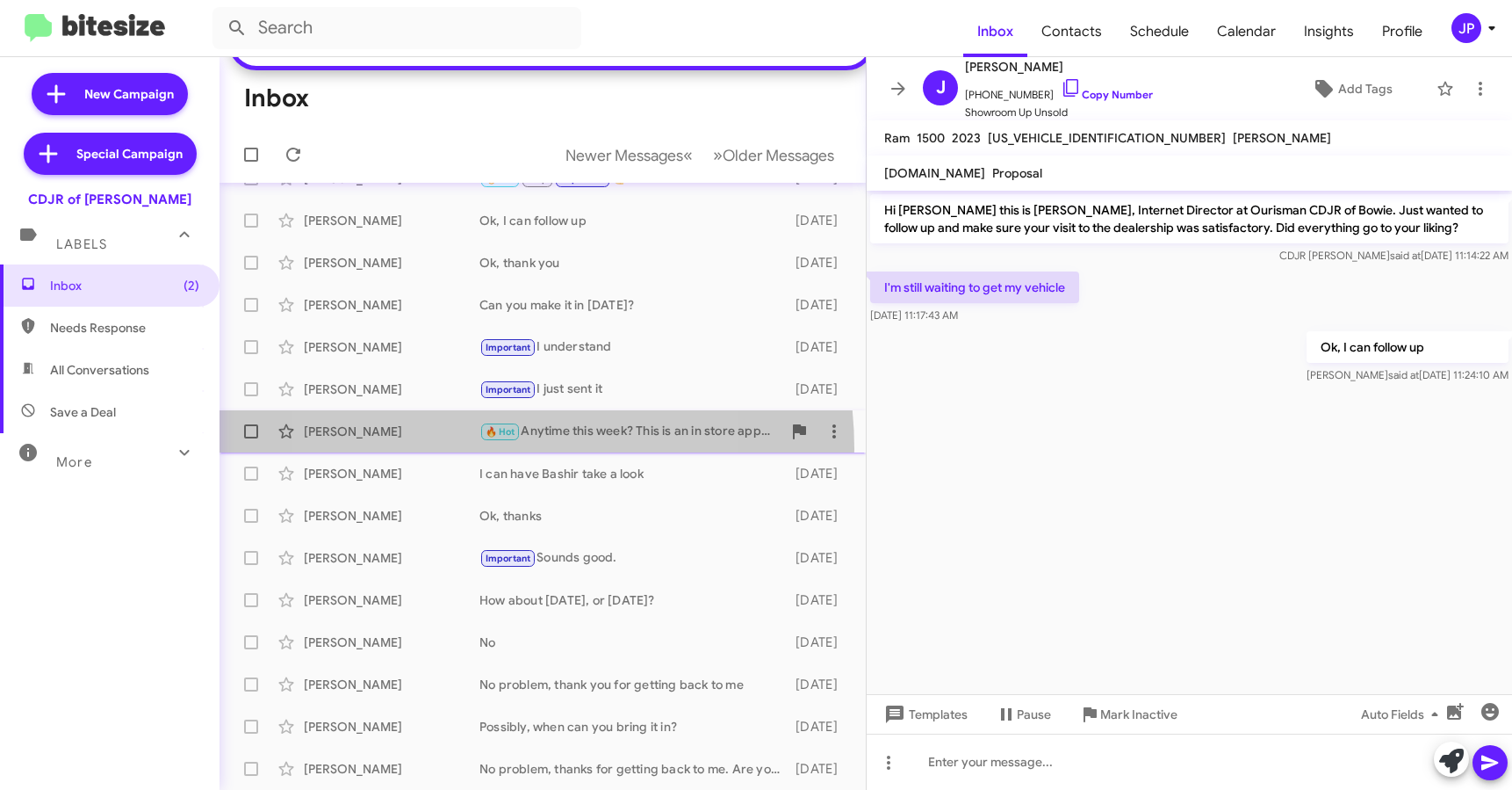
click at [461, 449] on span "Khrystine Allen 🔥 Hot Anytime this week? This is an in store appraisal, which w…" at bounding box center [543, 431] width 646 height 42
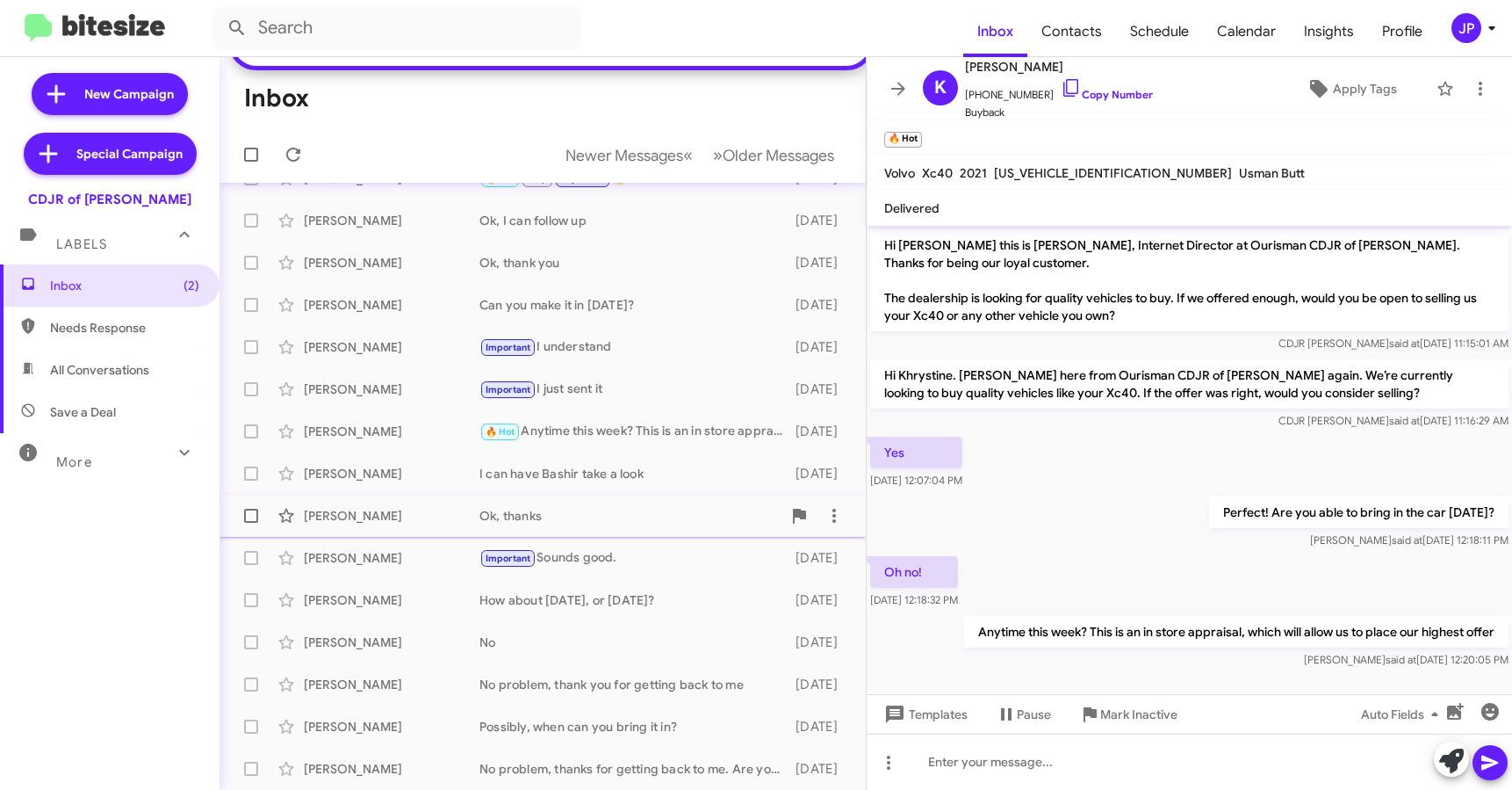
click at [438, 503] on div "Develle Robinson Ok, thanks 10 days ago" at bounding box center [543, 516] width 618 height 35
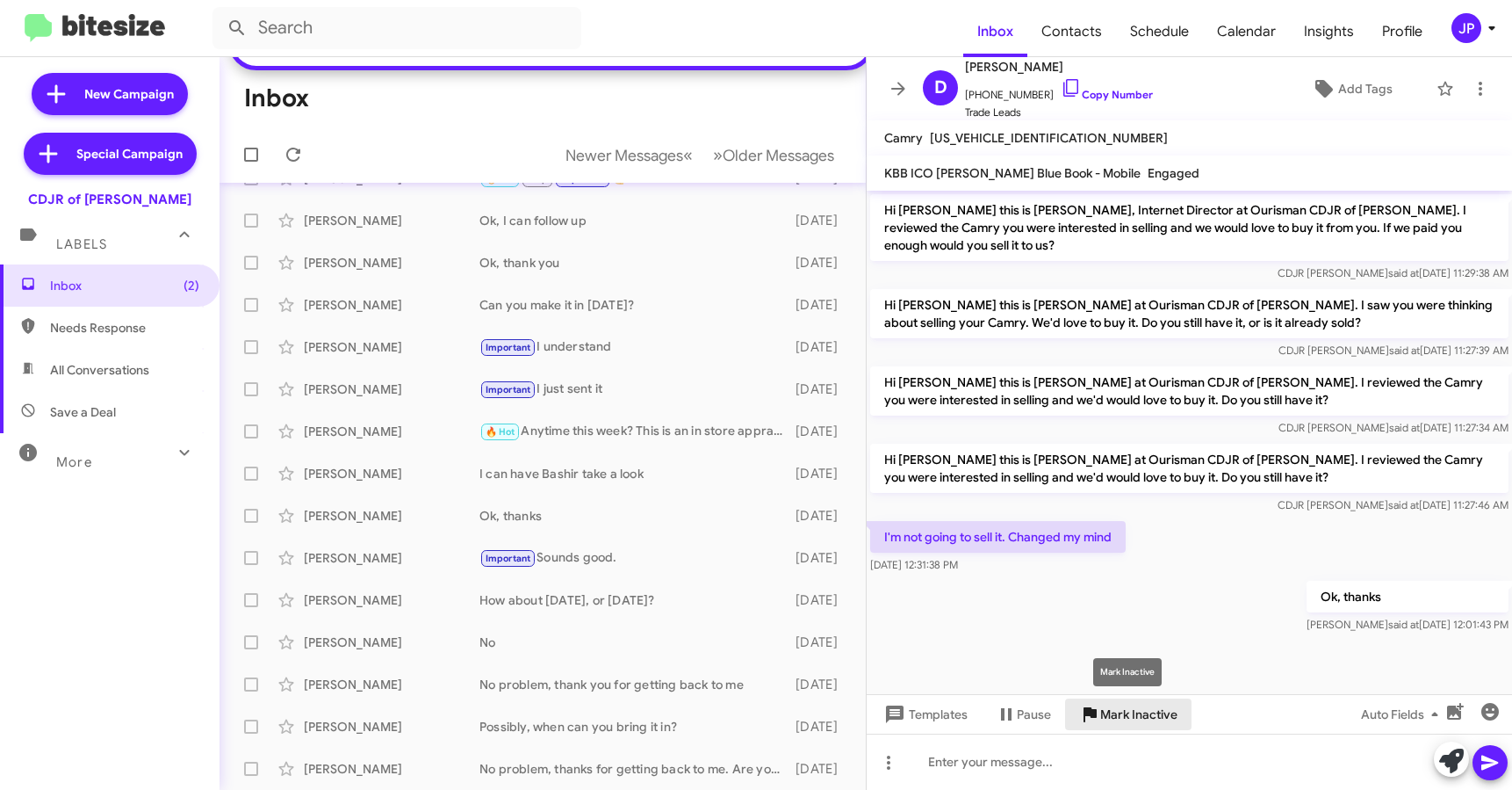
click at [1152, 721] on span "Mark Inactive" at bounding box center [1139, 714] width 77 height 32
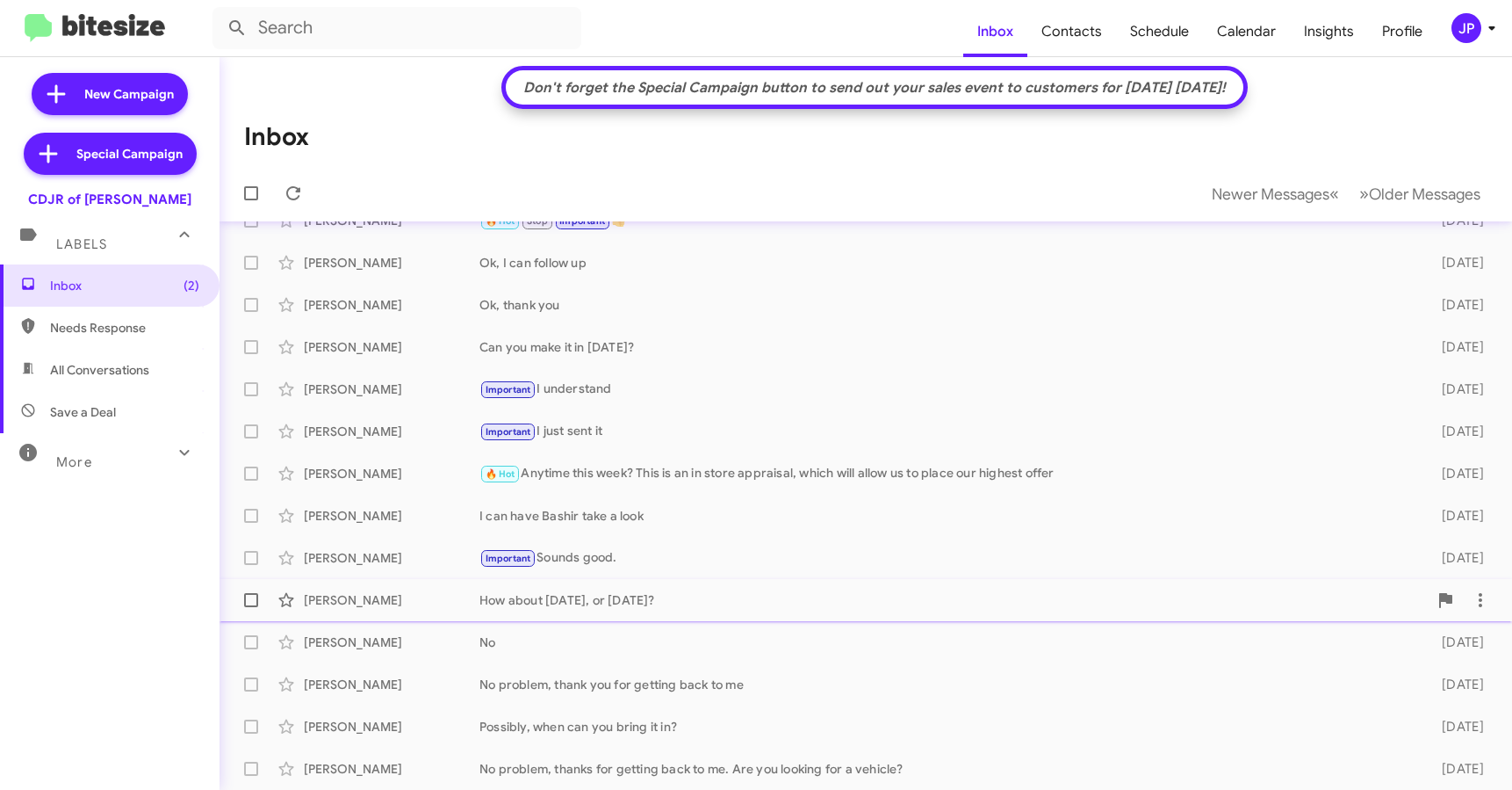
click at [525, 616] on div "Stephen Armstrong How about tomorrow, or Saturday? 10 days ago" at bounding box center [866, 600] width 1265 height 35
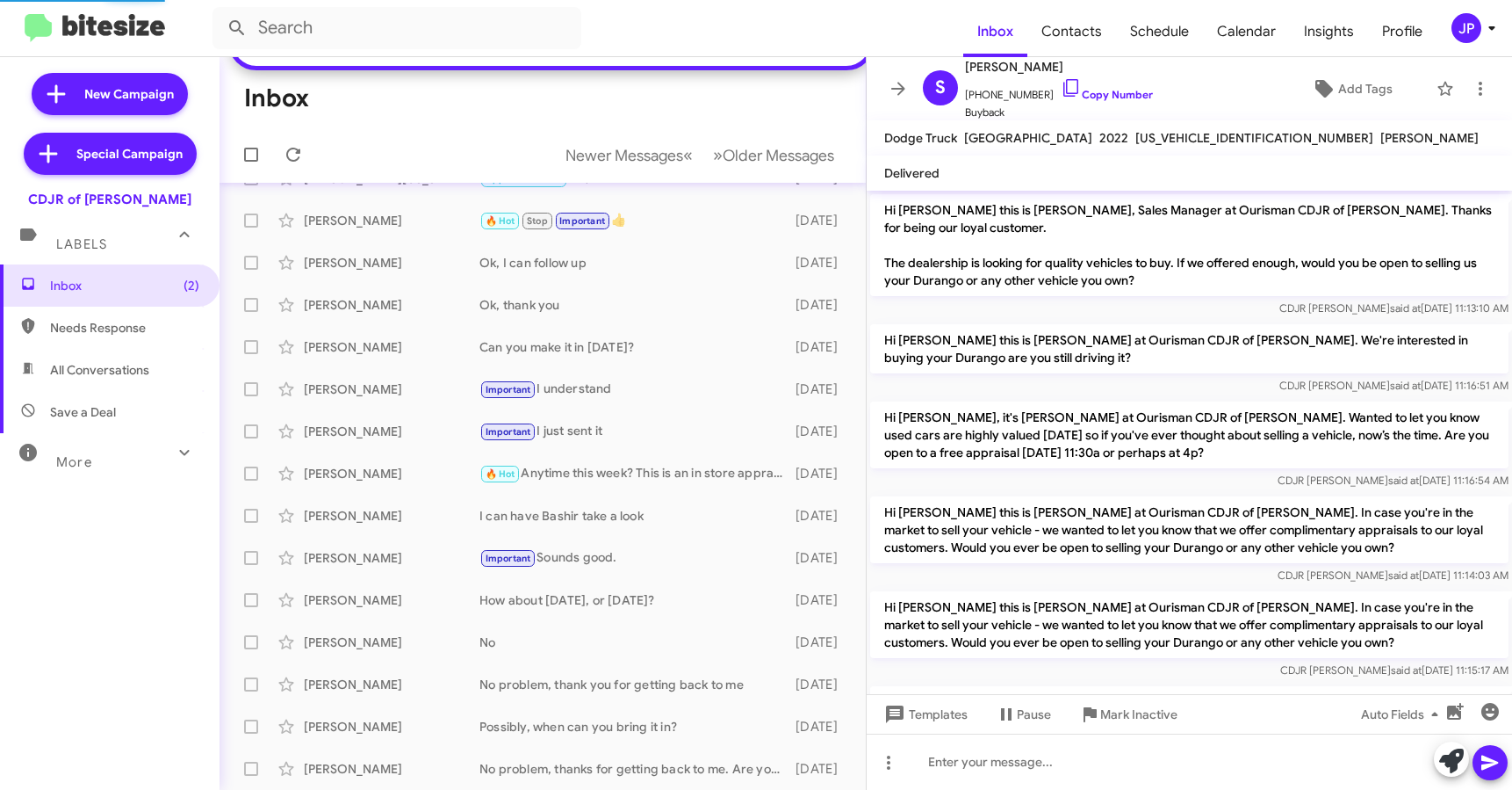
scroll to position [348, 0]
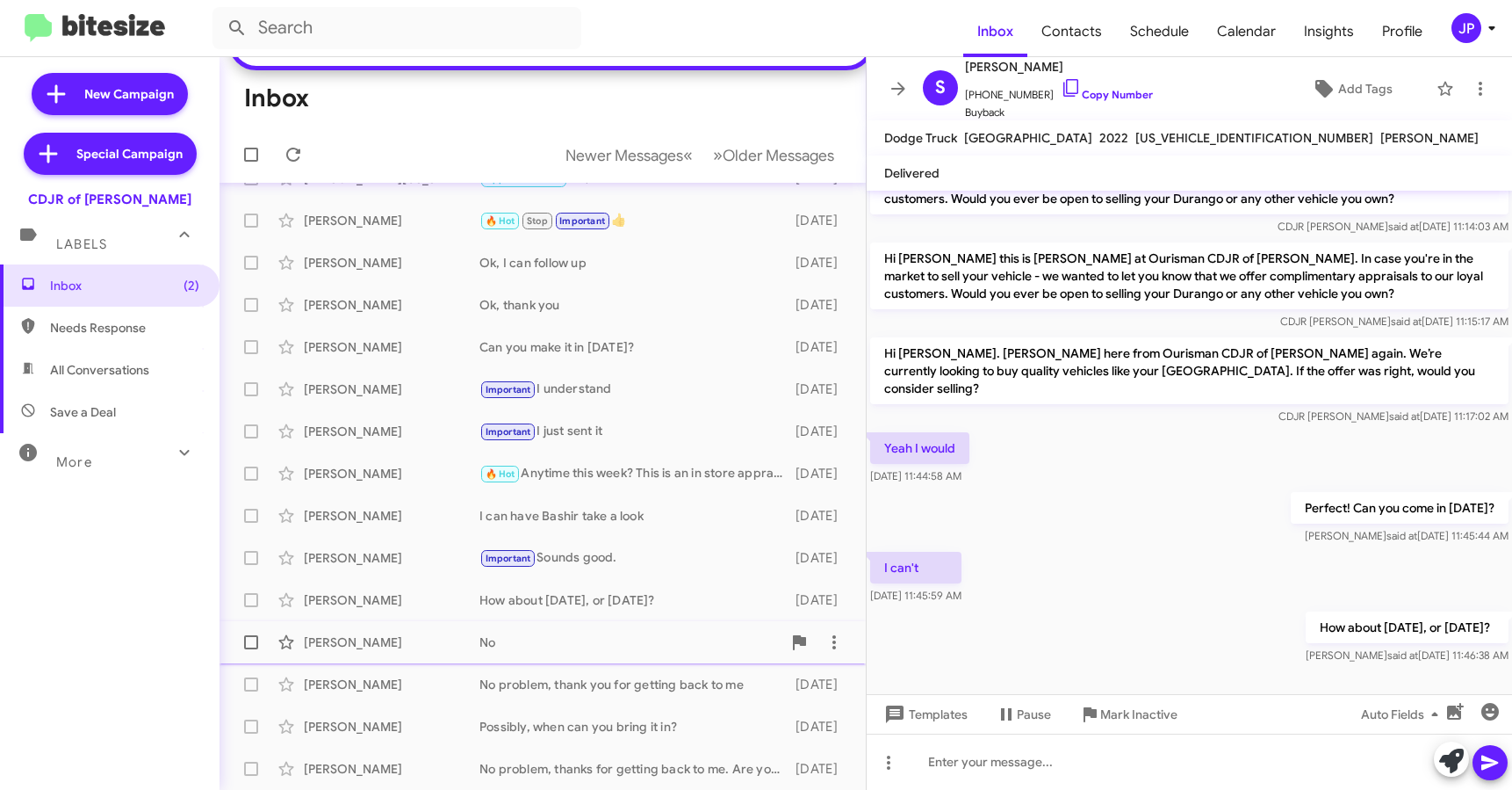
click at [616, 625] on div "Carmalitta Mitchell No 10 days ago" at bounding box center [543, 642] width 618 height 35
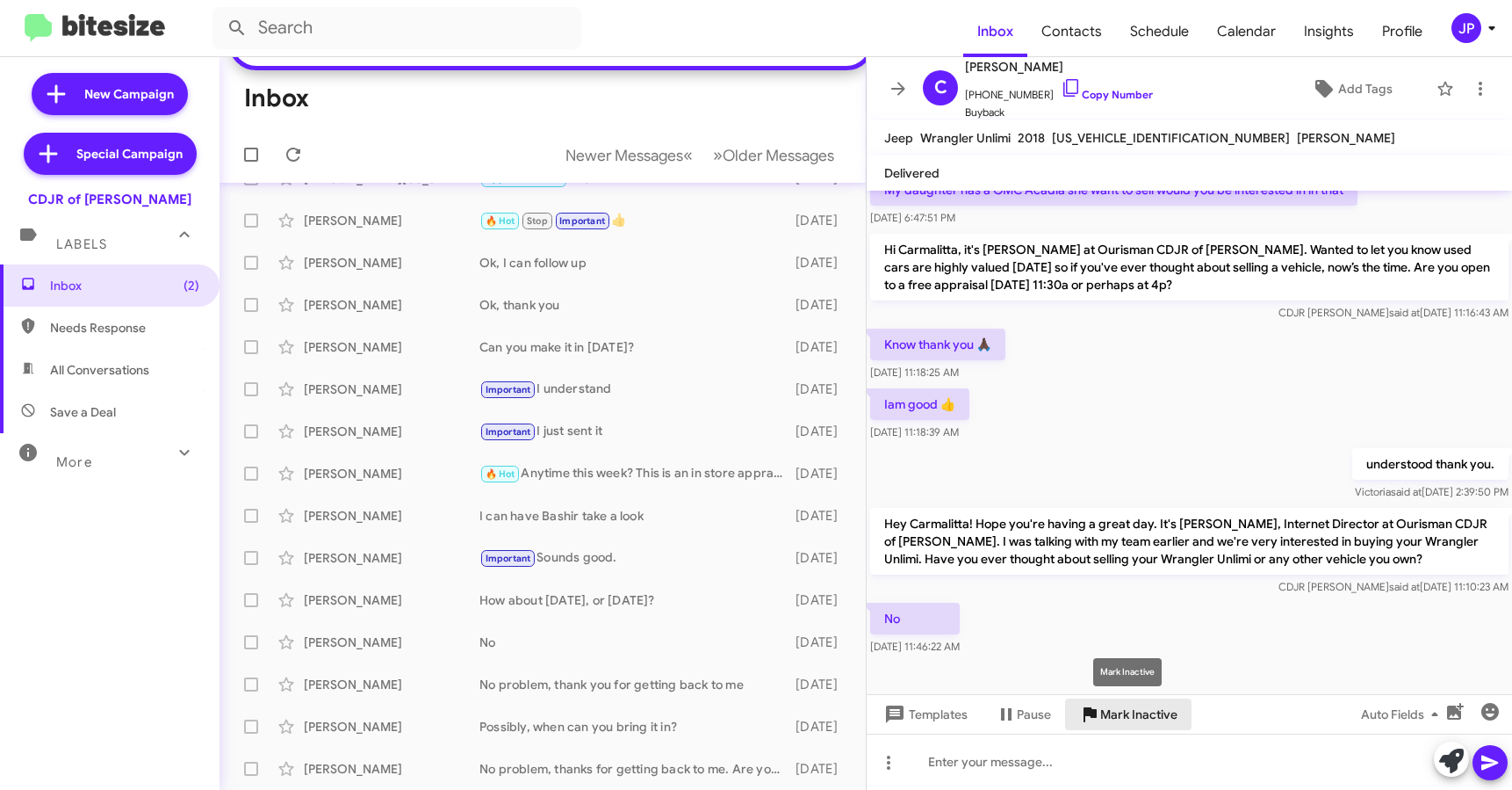
click at [1123, 722] on span "Mark Inactive" at bounding box center [1139, 714] width 77 height 32
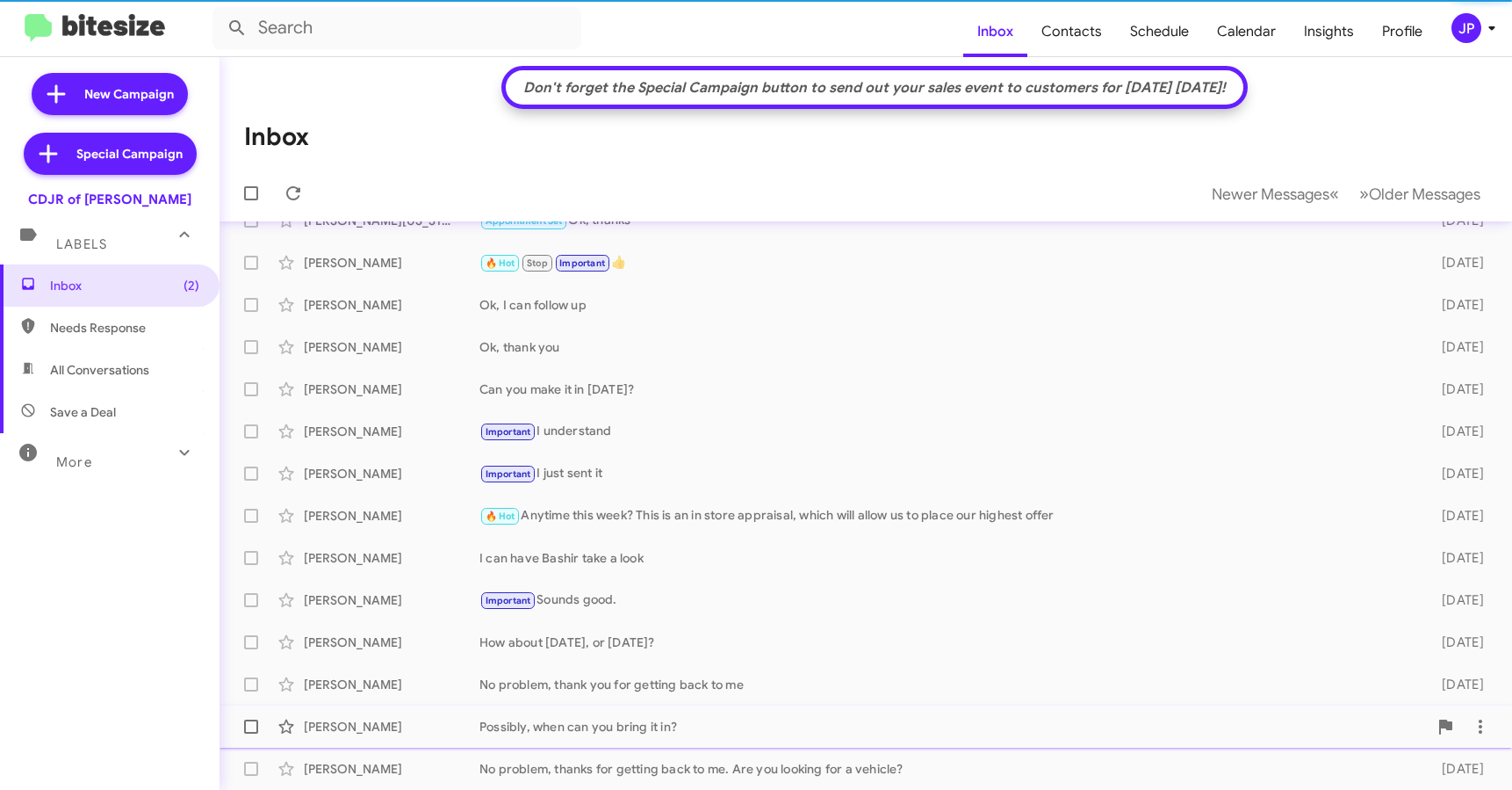
click at [547, 727] on div "Possibly, when can you bring it in?" at bounding box center [953, 727] width 948 height 18
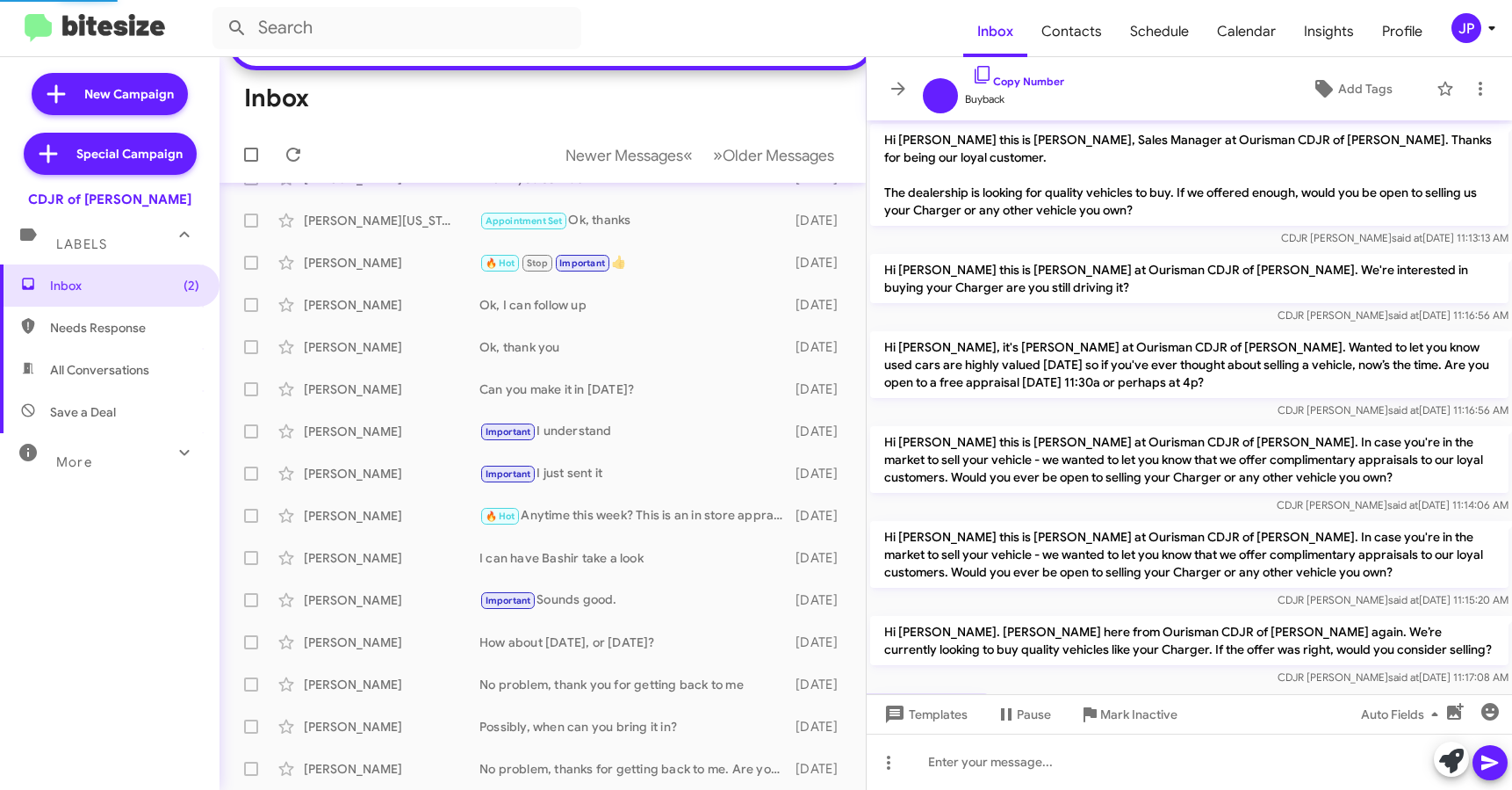
scroll to position [221, 0]
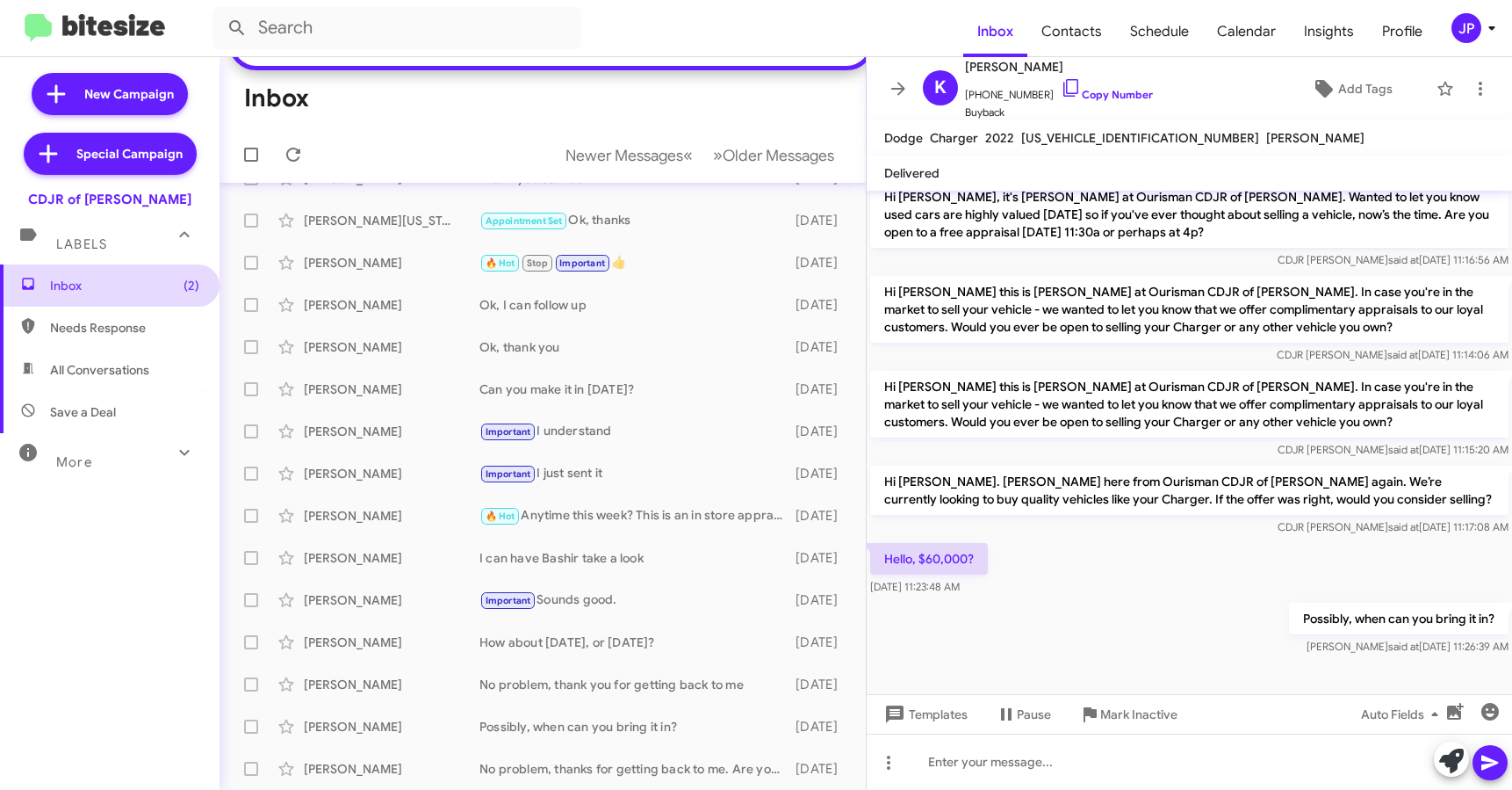
click at [114, 297] on span "Inbox (2)" at bounding box center [110, 286] width 220 height 42
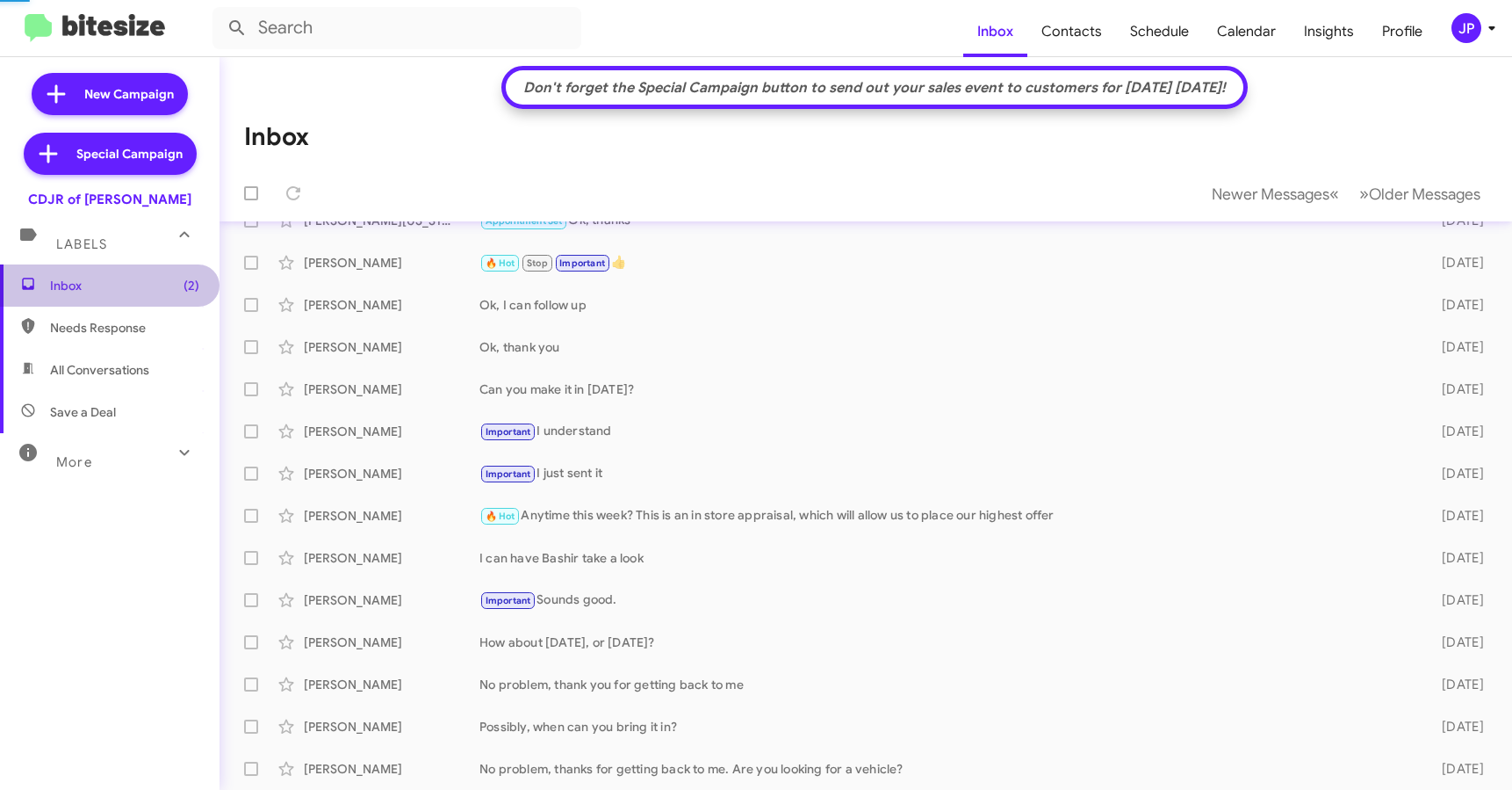
scroll to position [198, 0]
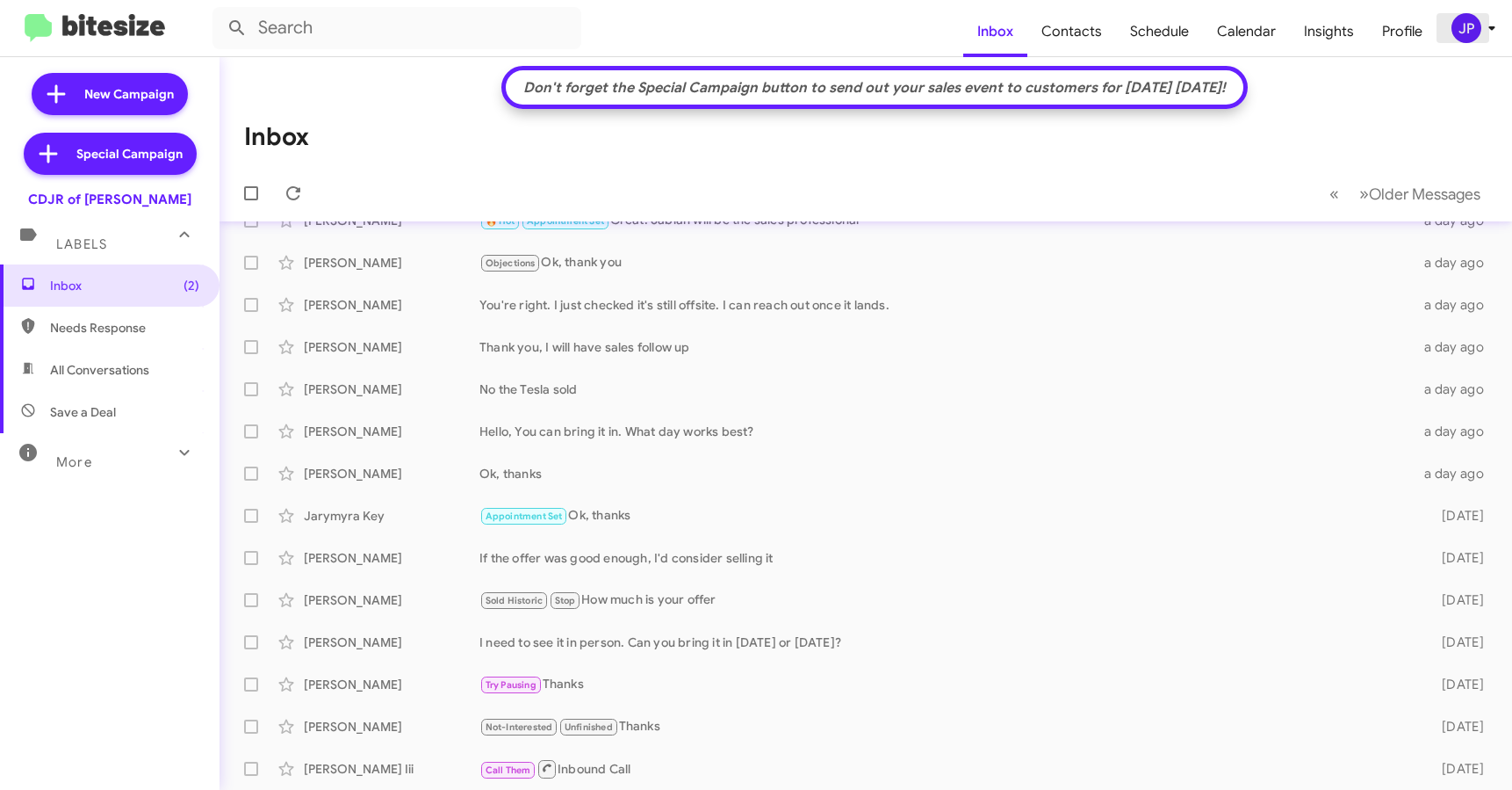
click at [1469, 23] on div "JP" at bounding box center [1467, 28] width 30 height 30
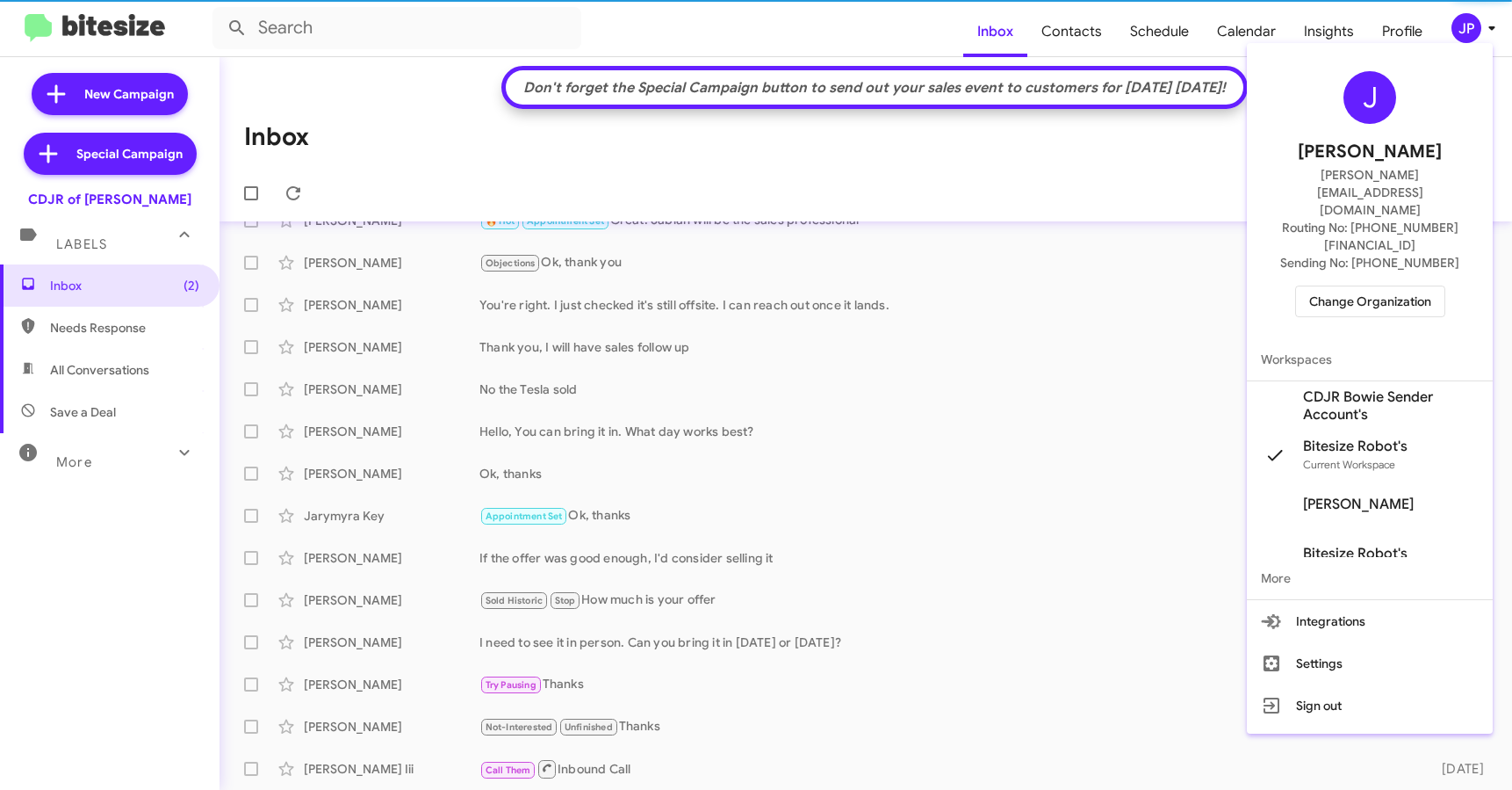
click at [1369, 287] on span "Change Organization" at bounding box center [1370, 302] width 122 height 30
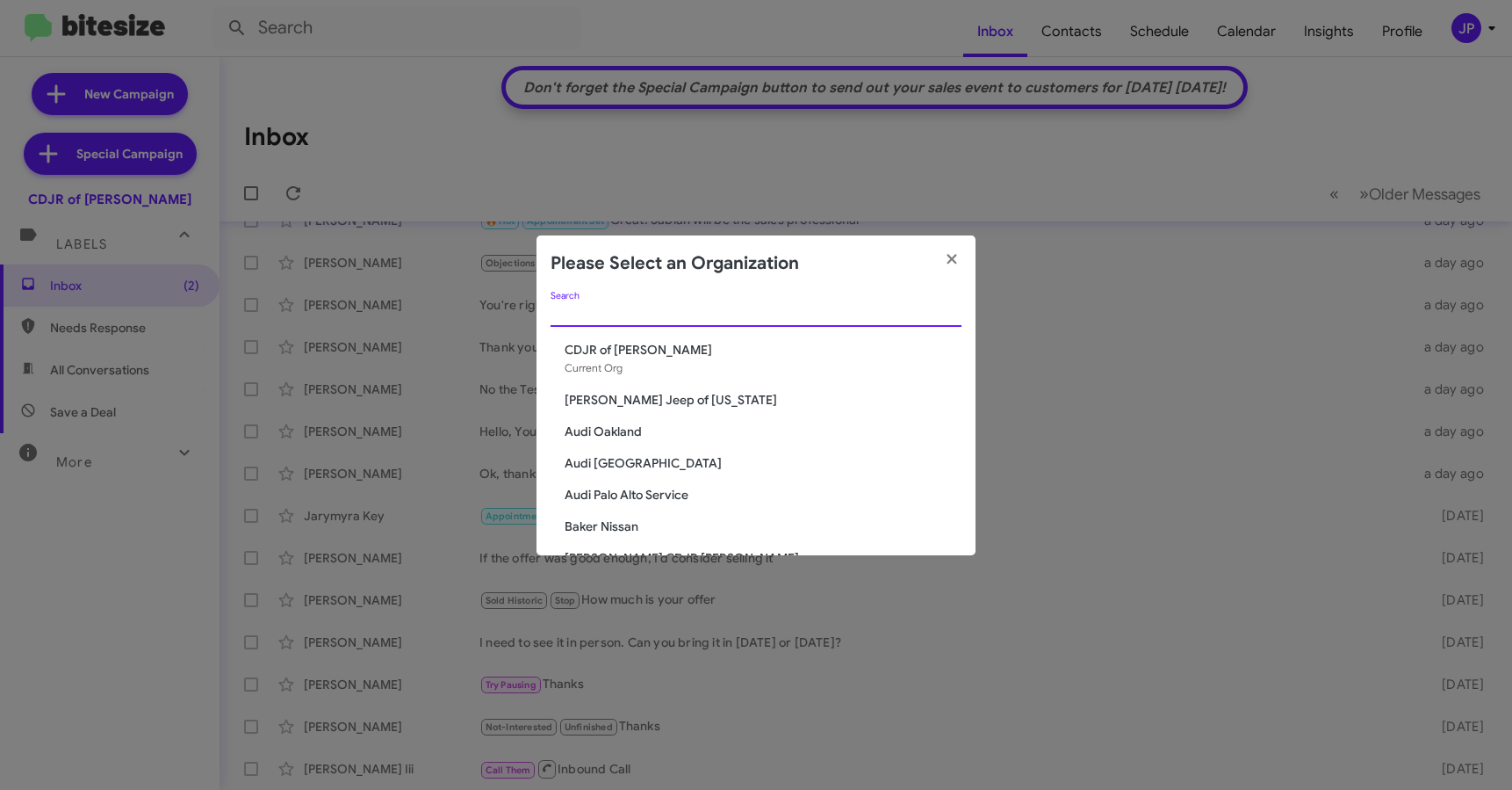
click at [843, 312] on input "Search" at bounding box center [756, 313] width 411 height 14
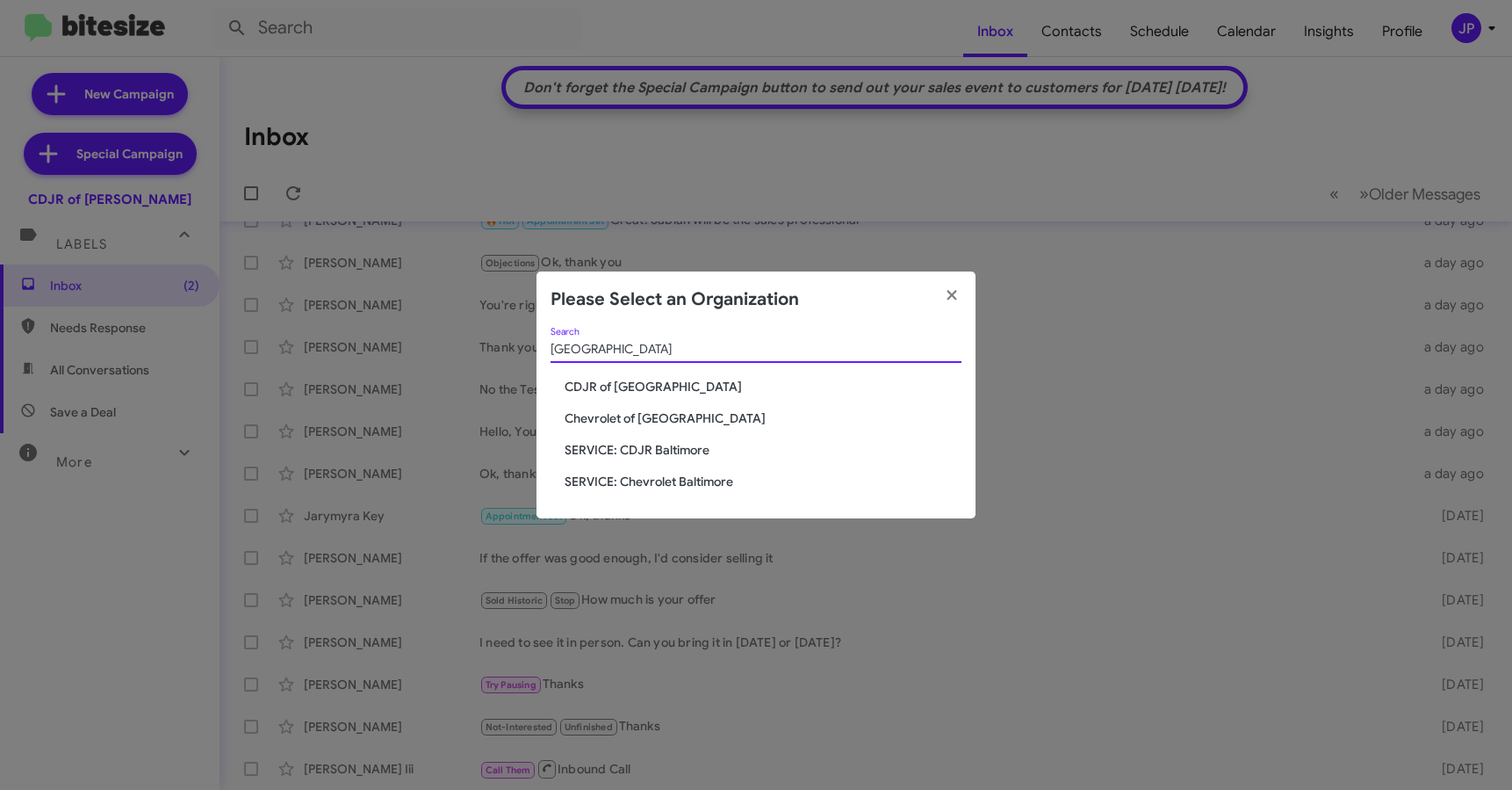
type input "Baltimore"
click at [578, 391] on span "CDJR of Baltimore" at bounding box center [763, 386] width 397 height 18
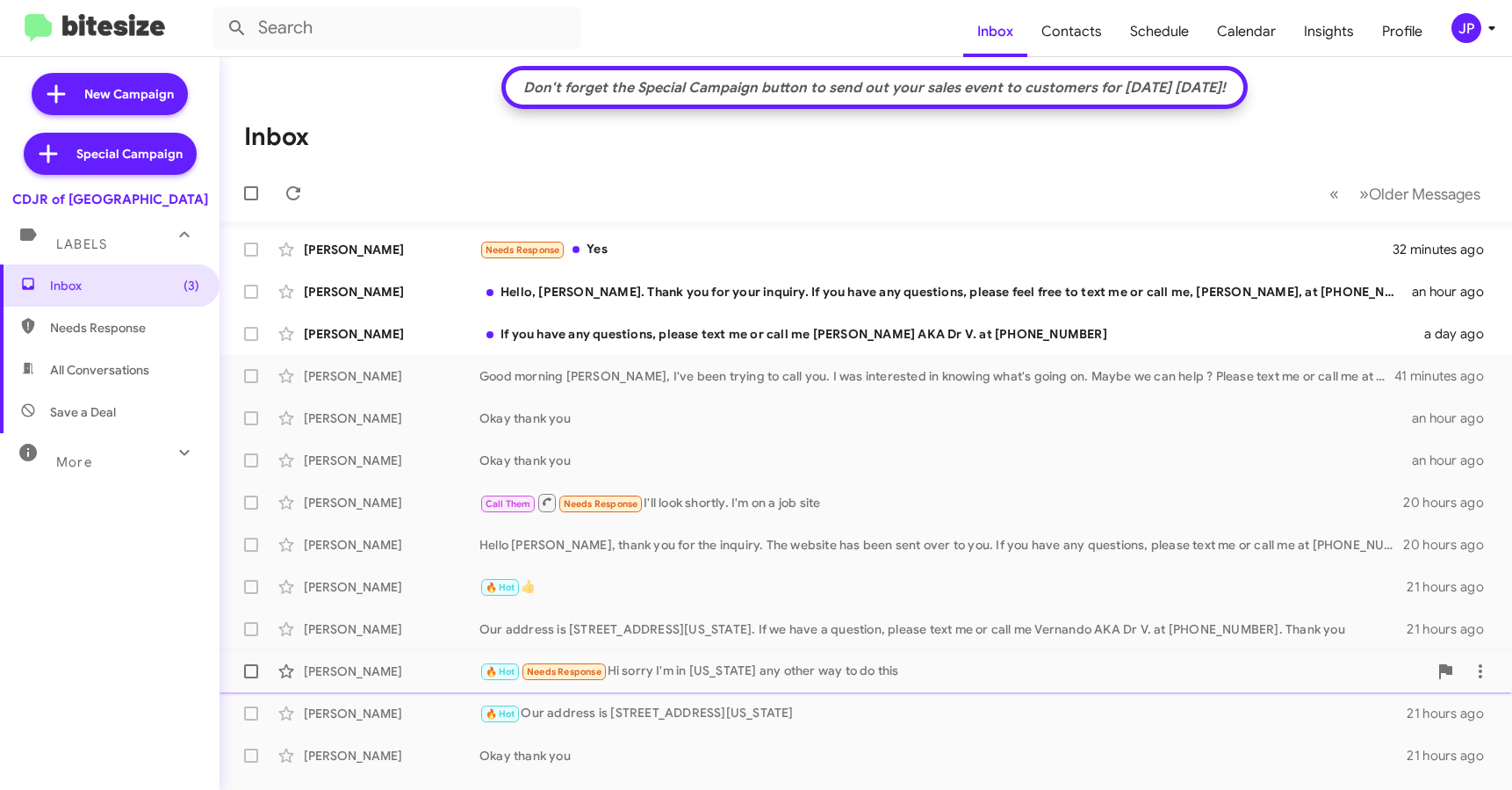
click at [824, 662] on div "🔥 Hot Needs Response Hi sorry I'm in new York any other way to do this" at bounding box center [953, 671] width 948 height 20
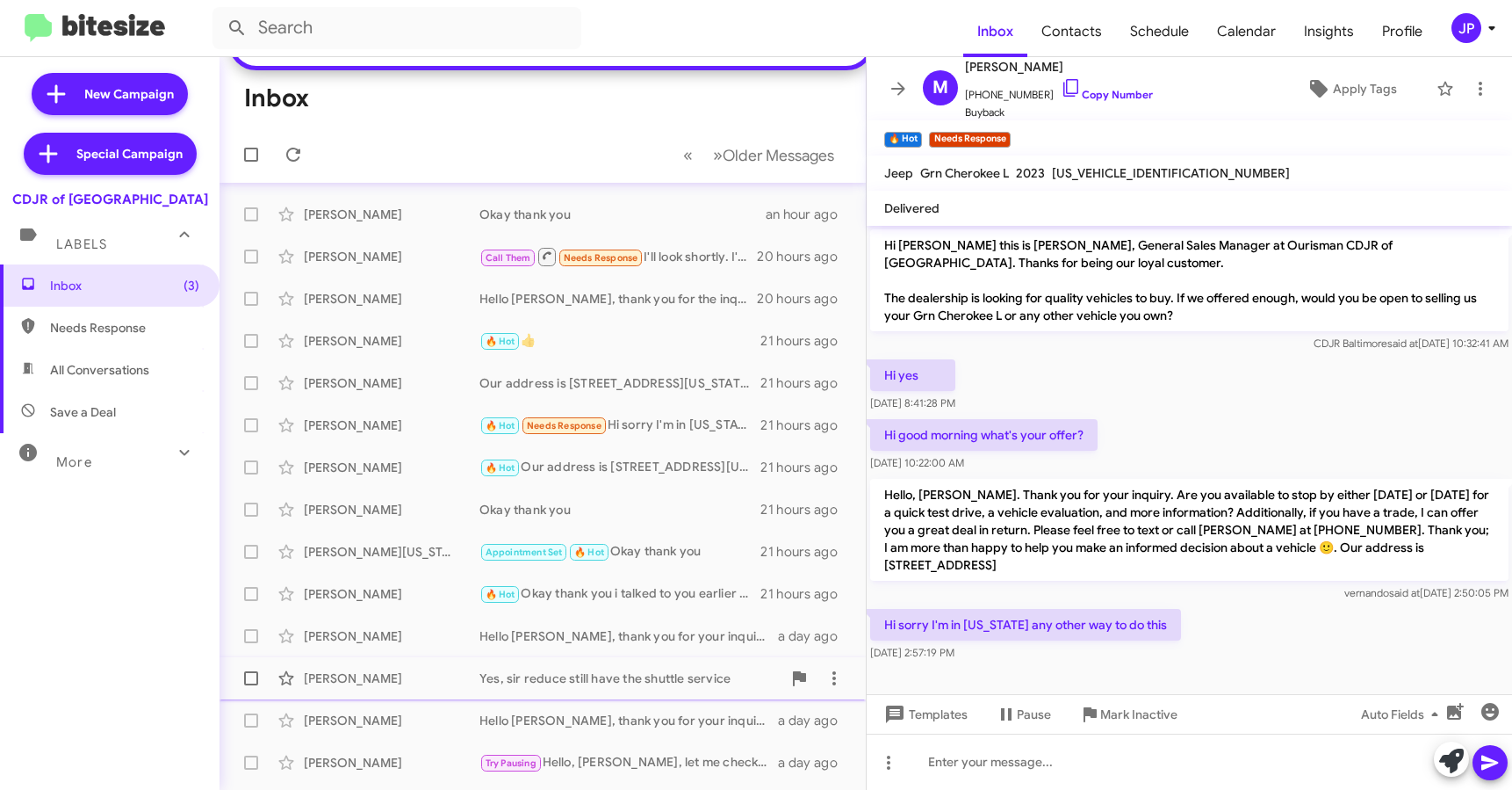
scroll to position [312, 0]
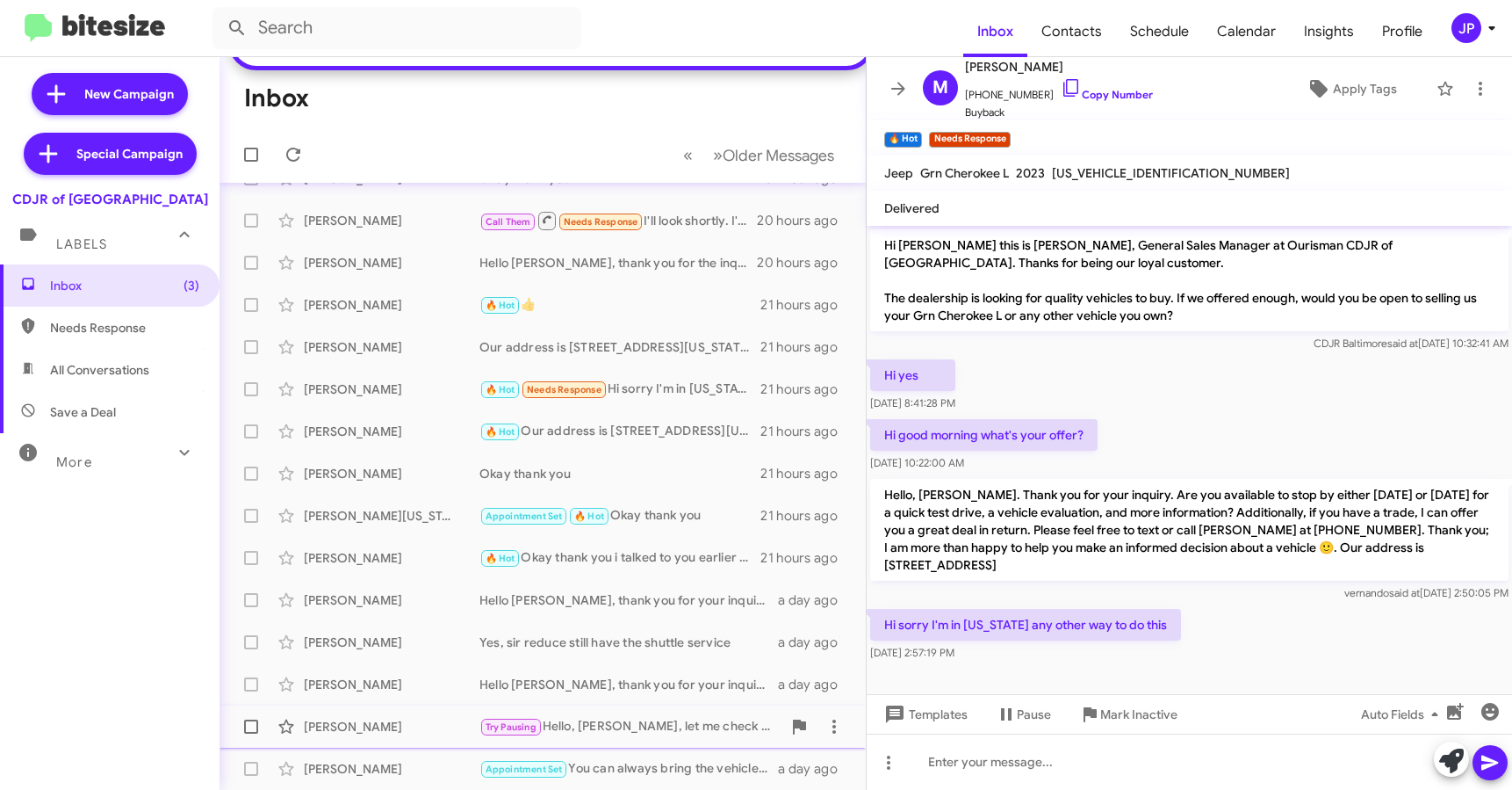
click at [643, 715] on div "Todd Twele Try Pausing Hello, Todd, let me check on that, and I will get back t…" at bounding box center [543, 727] width 618 height 35
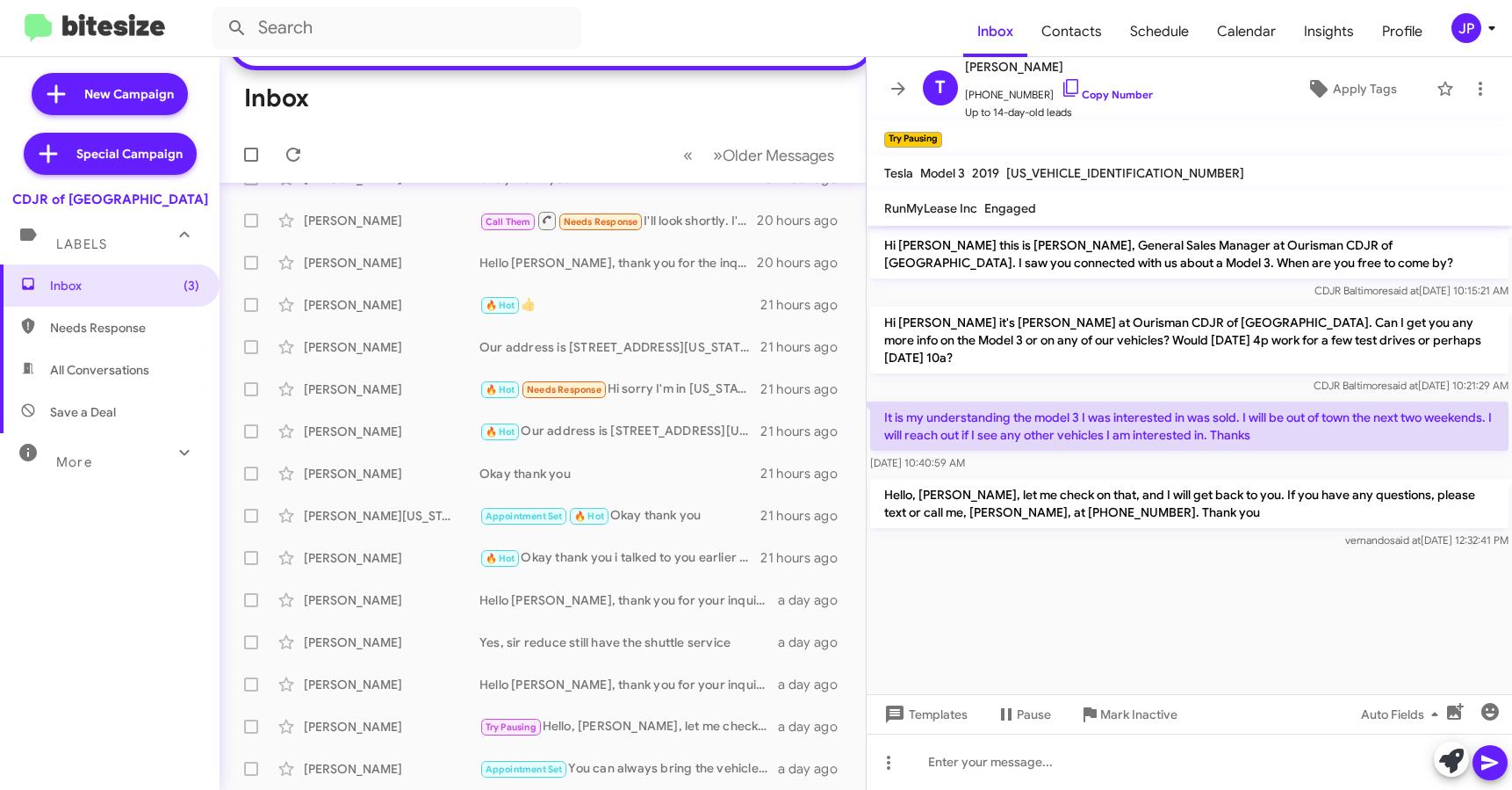
drag, startPoint x: 1315, startPoint y: 454, endPoint x: 1083, endPoint y: 183, distance: 356.7
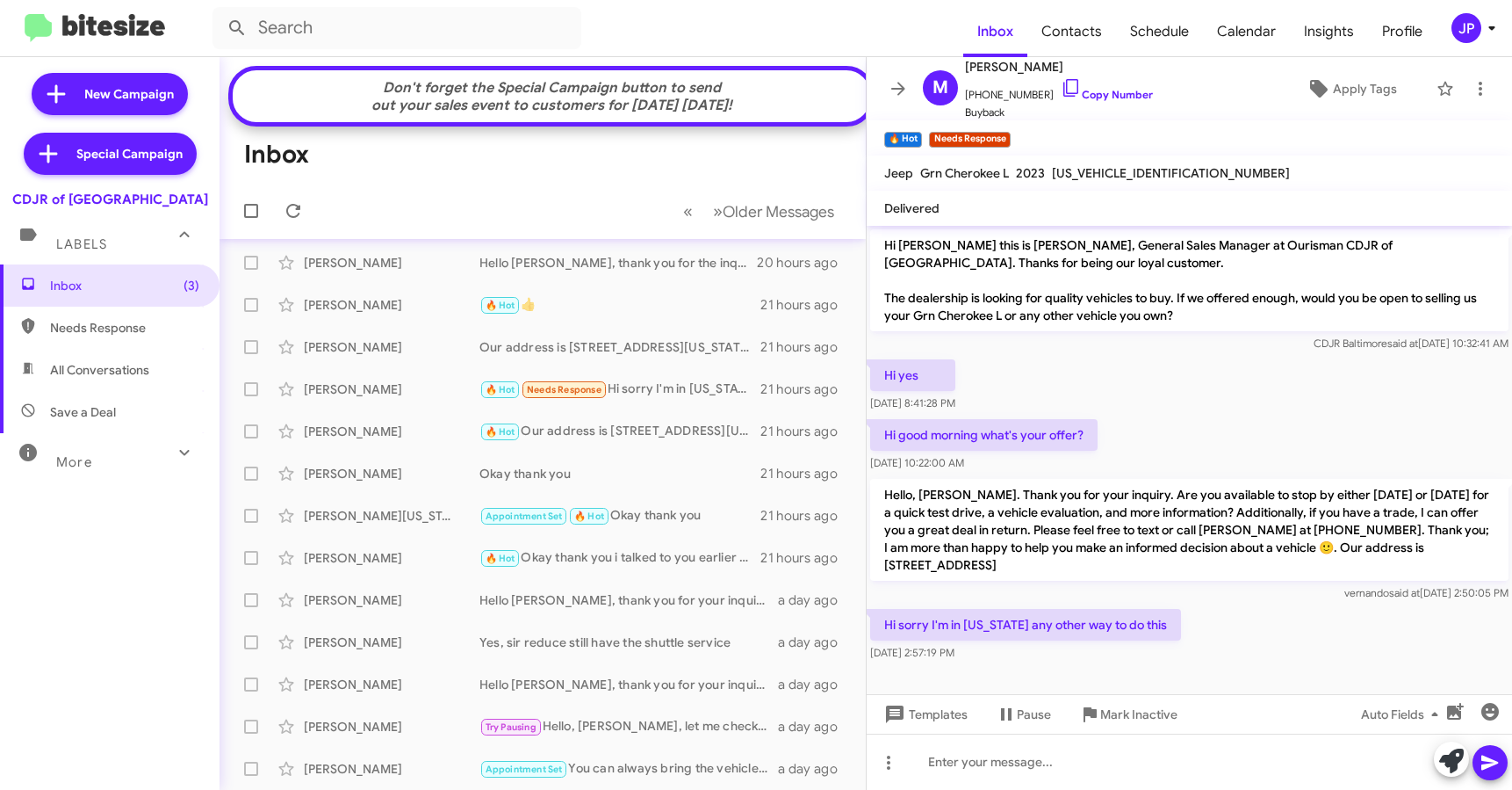
scroll to position [312, 0]
click at [889, 91] on icon at bounding box center [898, 89] width 21 height 21
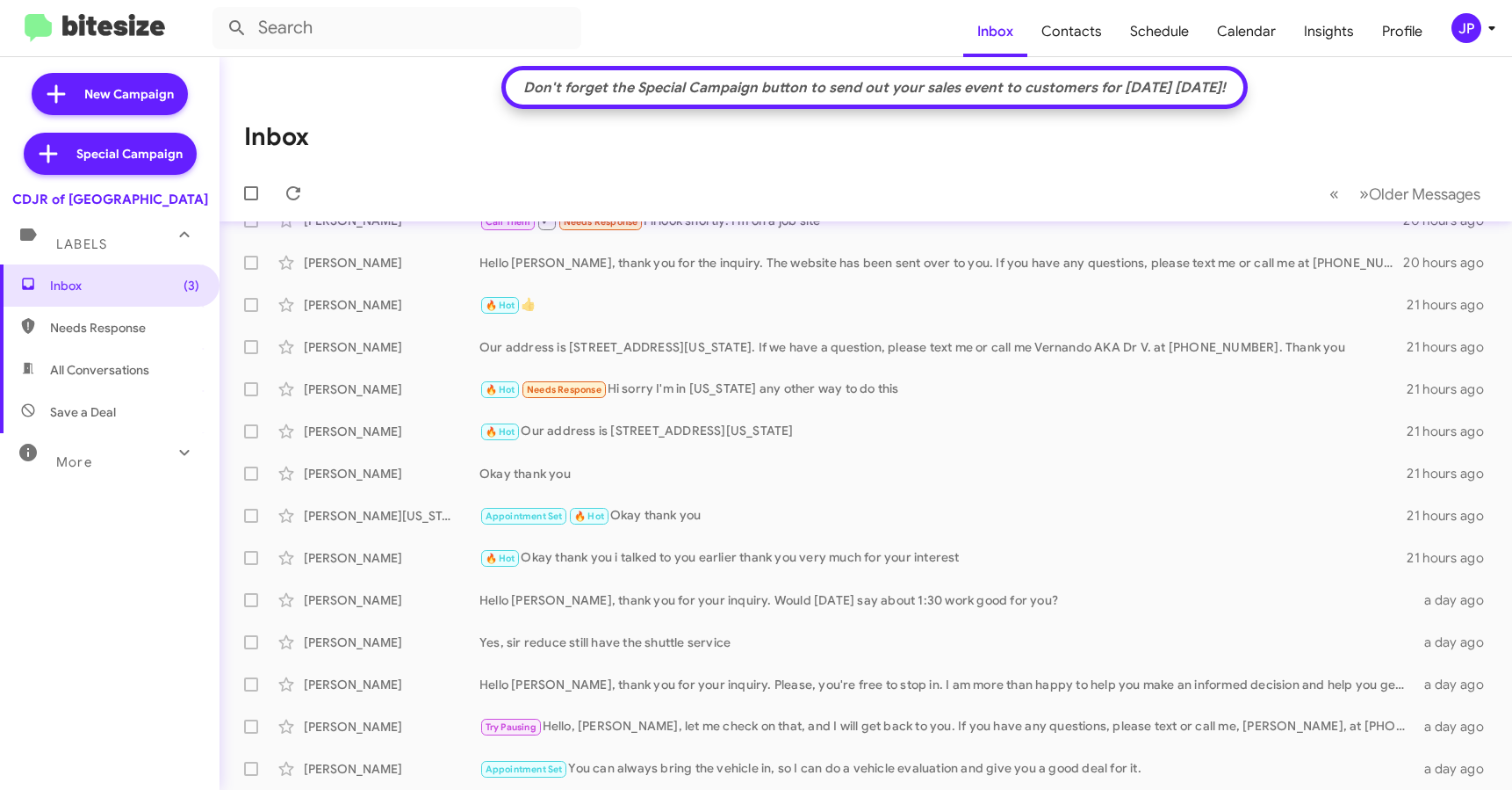
click at [102, 424] on span "Save a Deal" at bounding box center [110, 412] width 220 height 42
type input "in:not-interested"
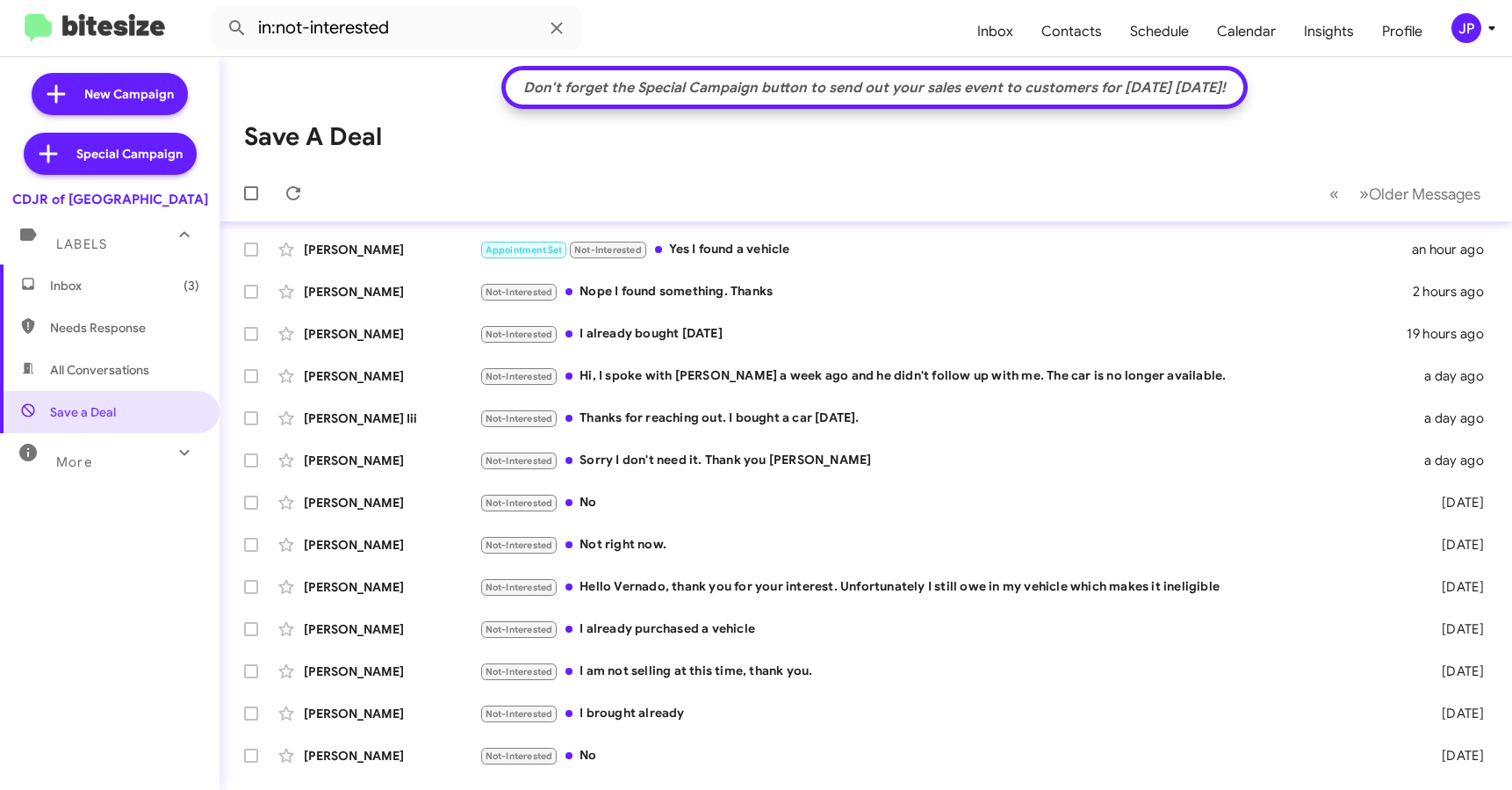
scroll to position [282, 0]
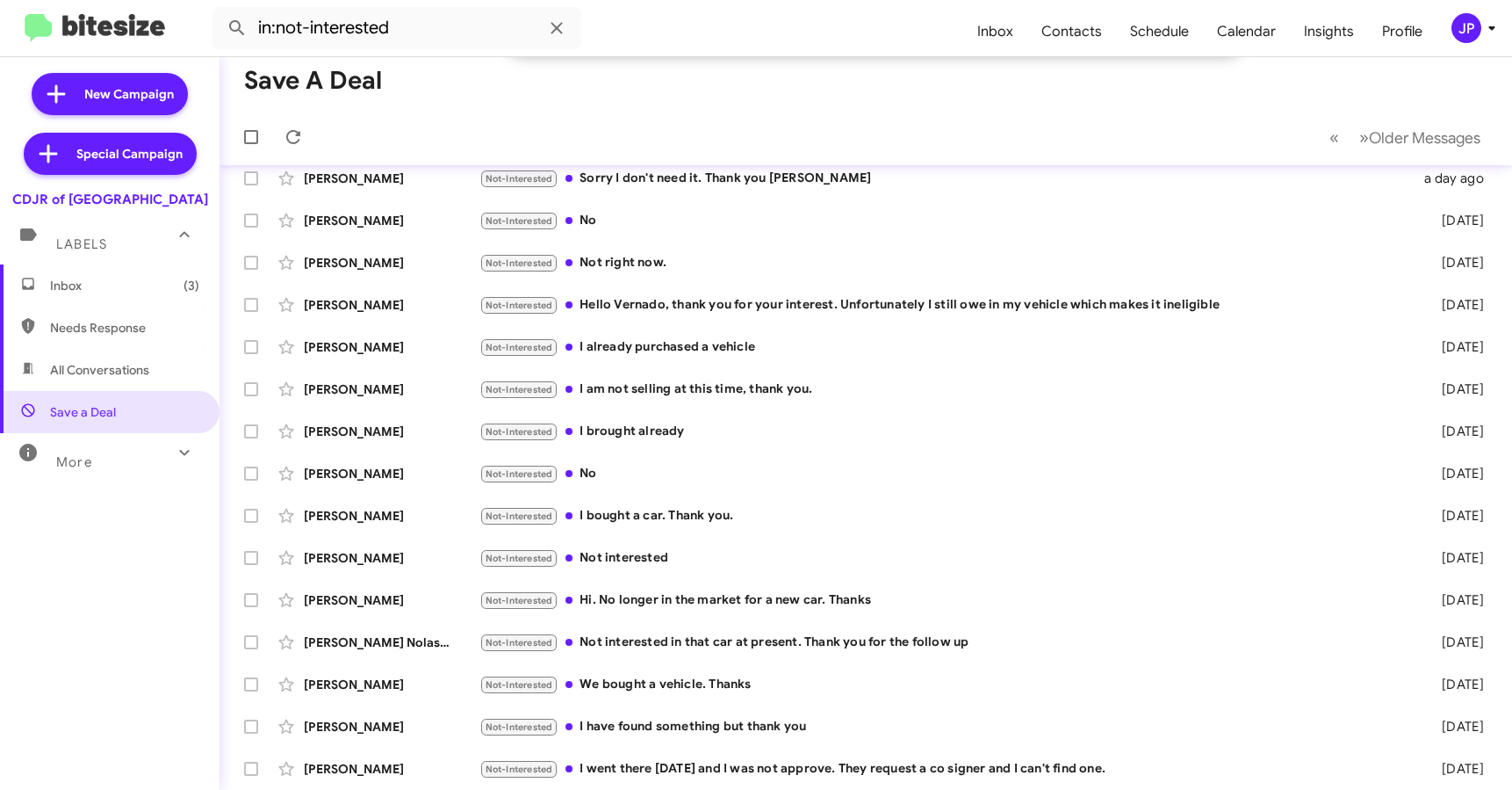
click at [84, 456] on span "More" at bounding box center [74, 462] width 36 height 16
click at [1476, 37] on div "JP" at bounding box center [1467, 28] width 30 height 30
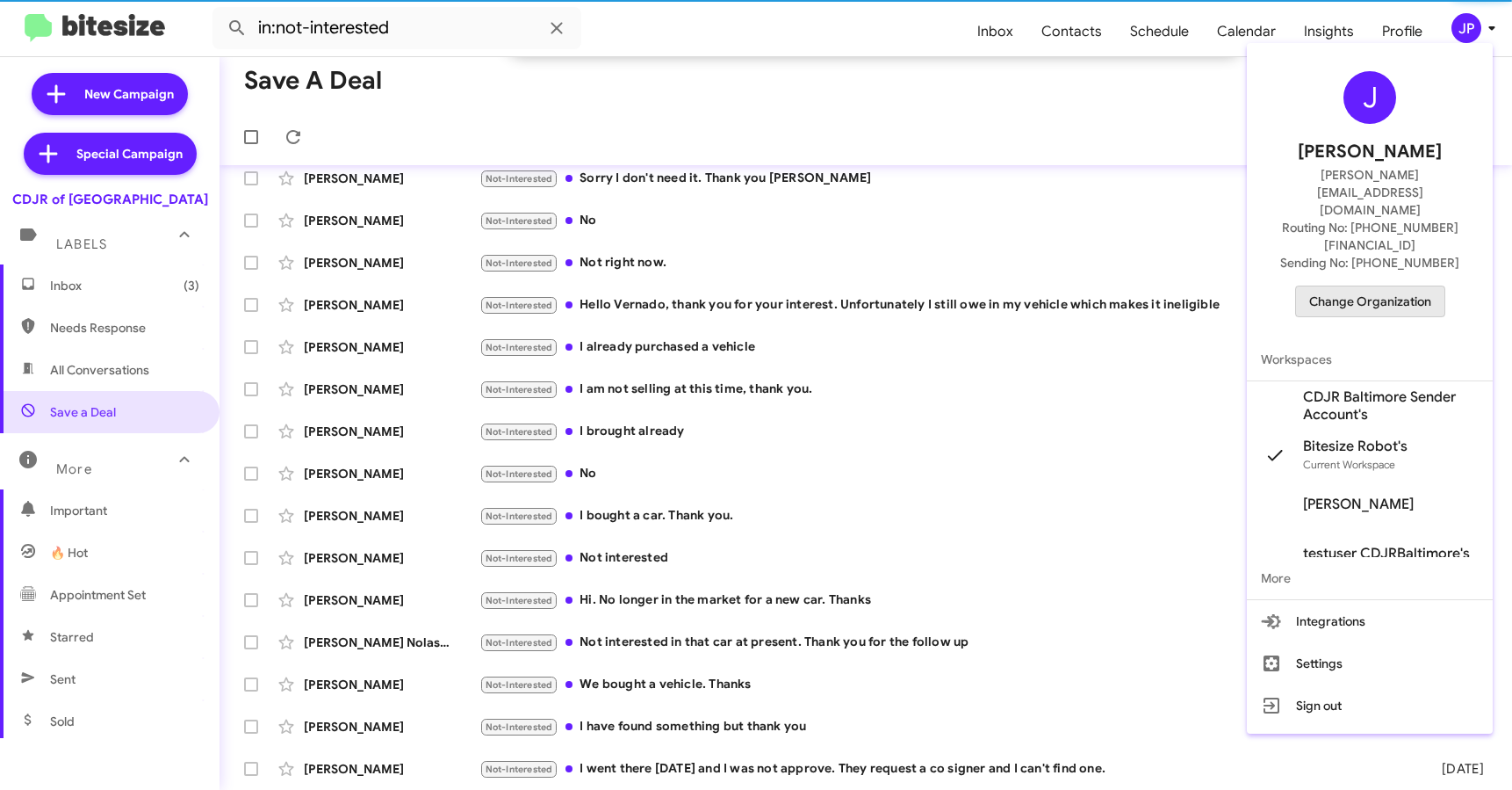
click at [1401, 287] on span "Change Organization" at bounding box center [1370, 302] width 122 height 30
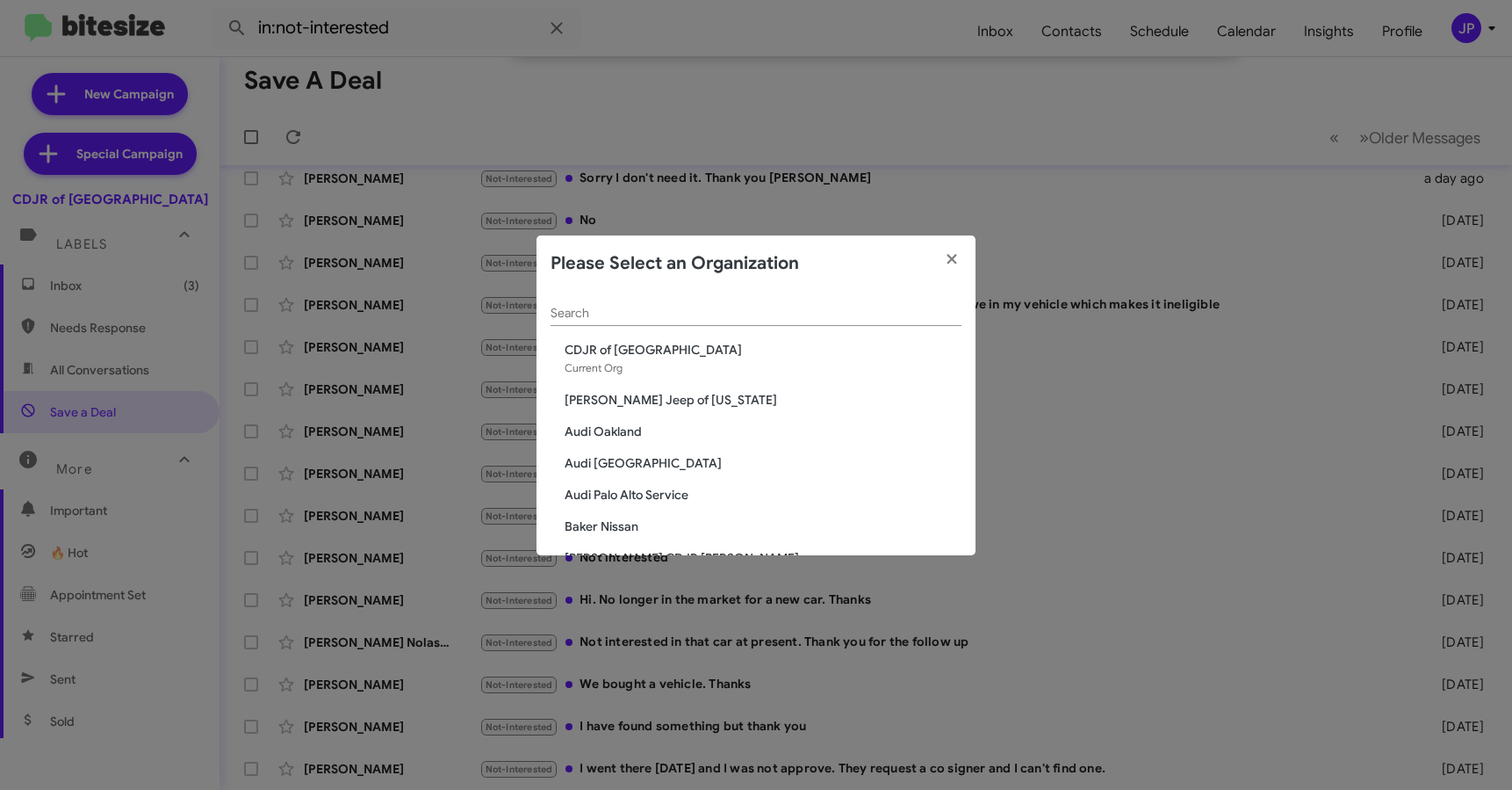
click at [831, 314] on input "Search" at bounding box center [756, 313] width 411 height 14
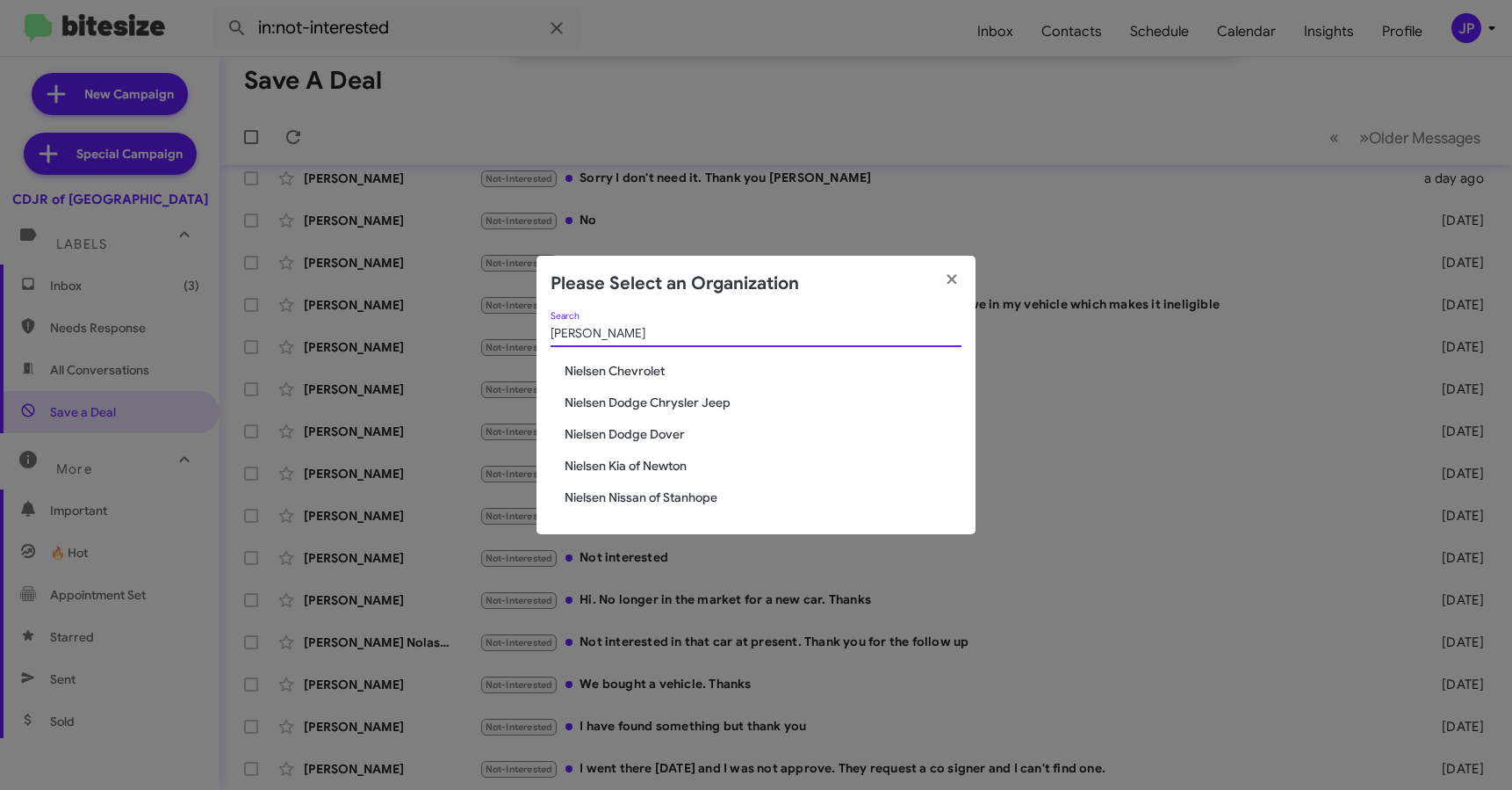
type input "nielsen"
click at [662, 376] on span "Nielsen Chevrolet" at bounding box center [763, 370] width 397 height 18
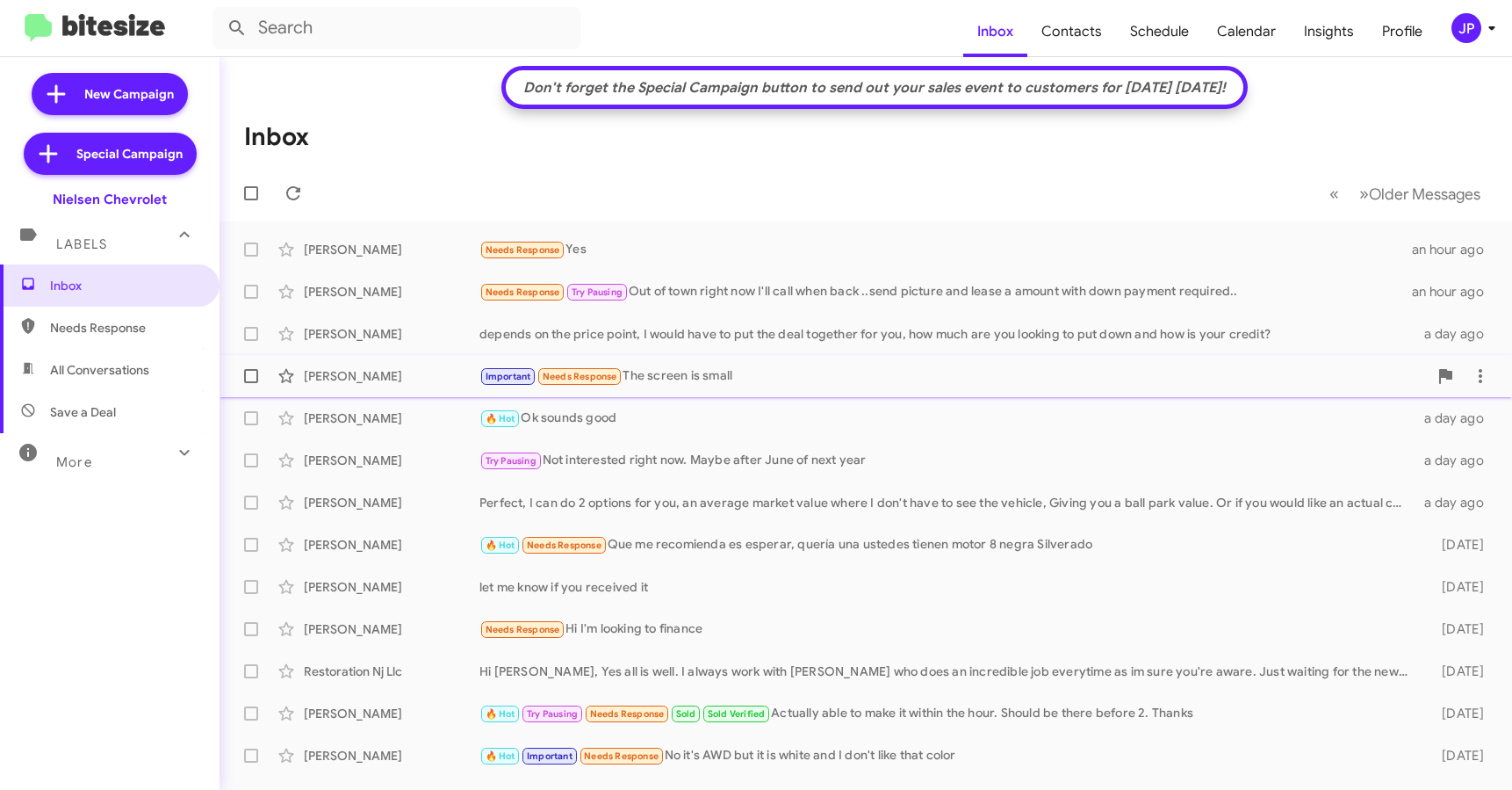
click at [415, 368] on div "[PERSON_NAME]" at bounding box center [391, 376] width 176 height 18
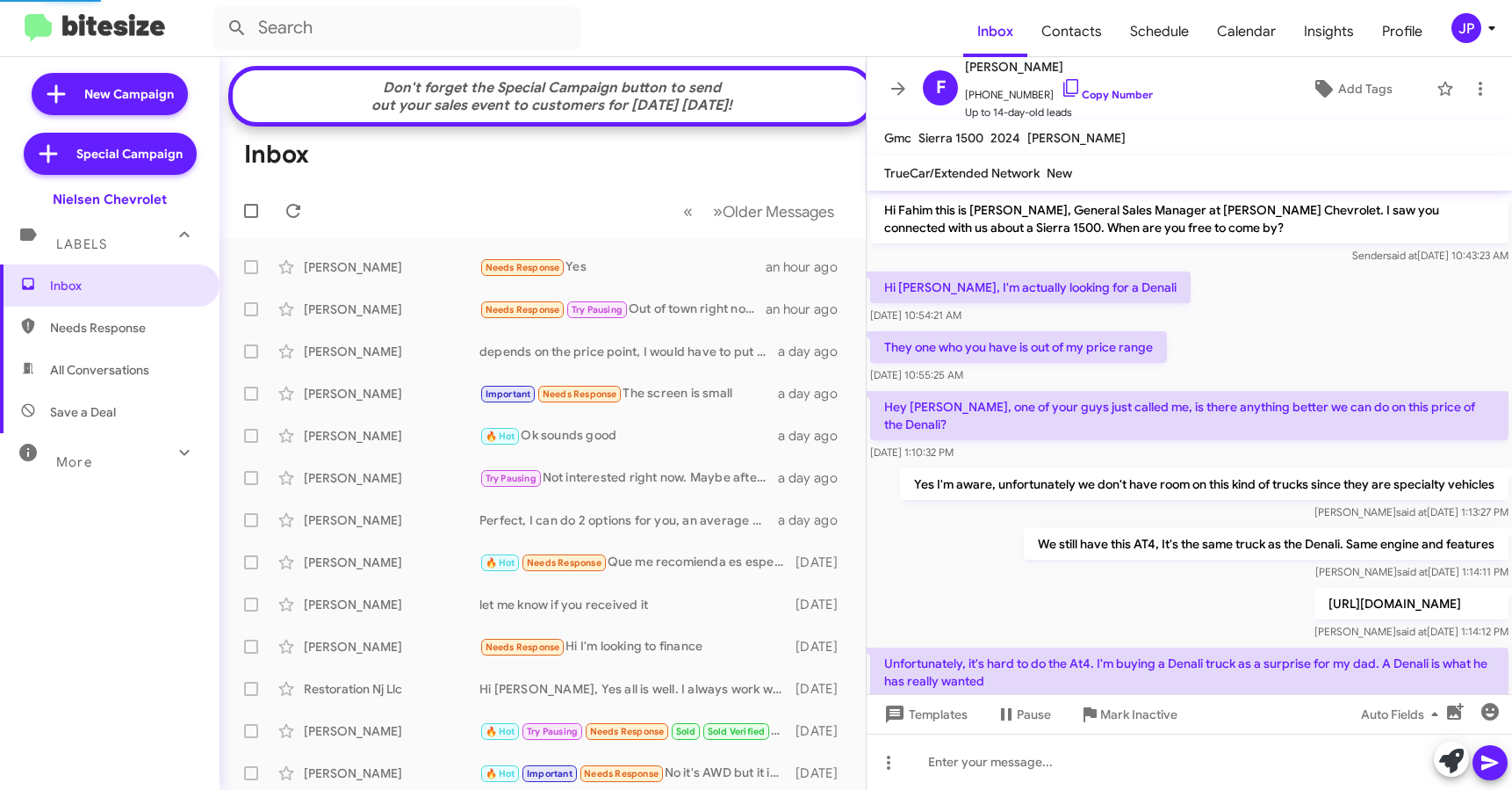
scroll to position [127, 0]
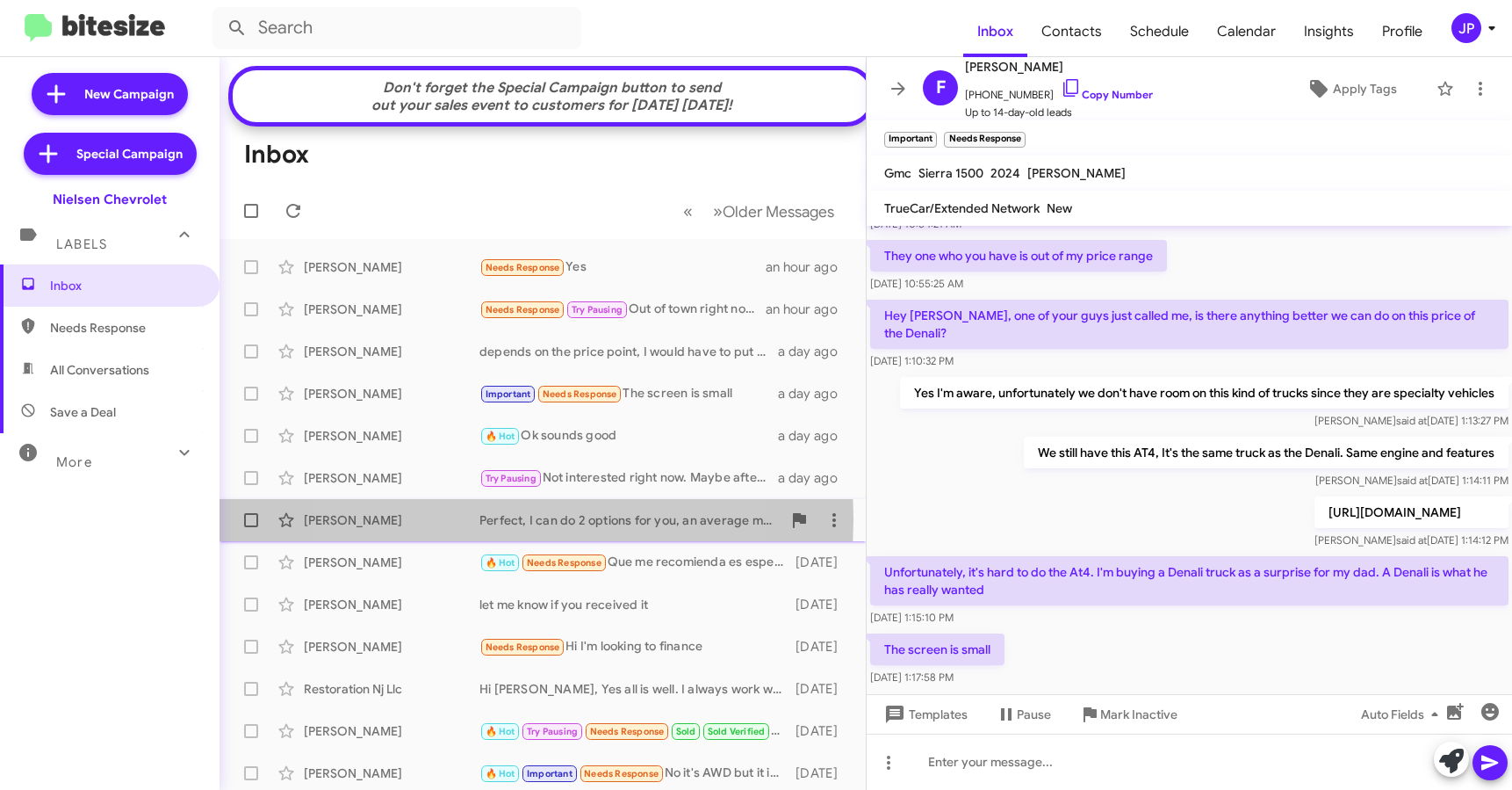
click at [471, 529] on div "[PERSON_NAME]" at bounding box center [391, 520] width 176 height 18
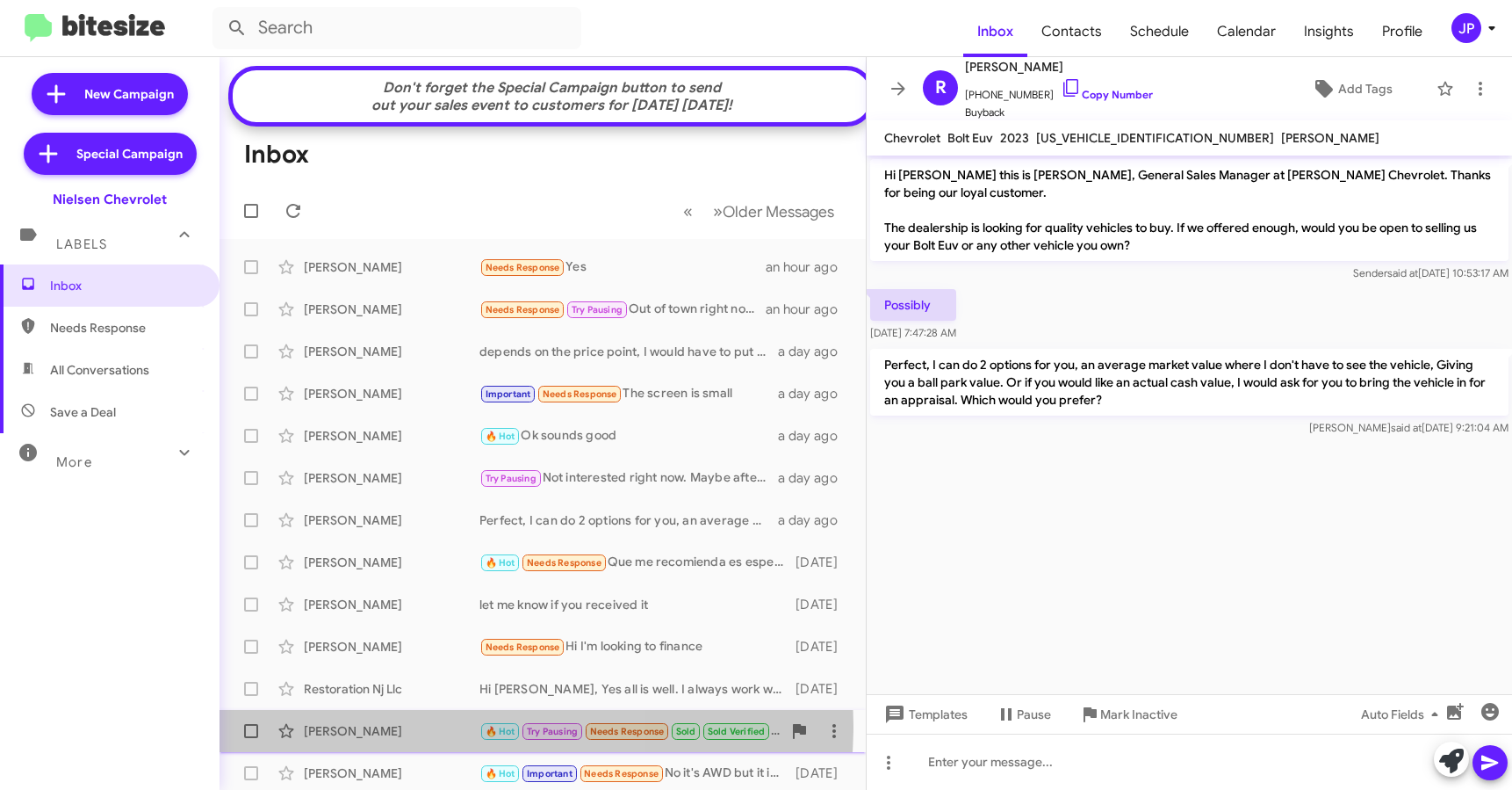
click at [414, 738] on div "[PERSON_NAME]" at bounding box center [391, 731] width 176 height 18
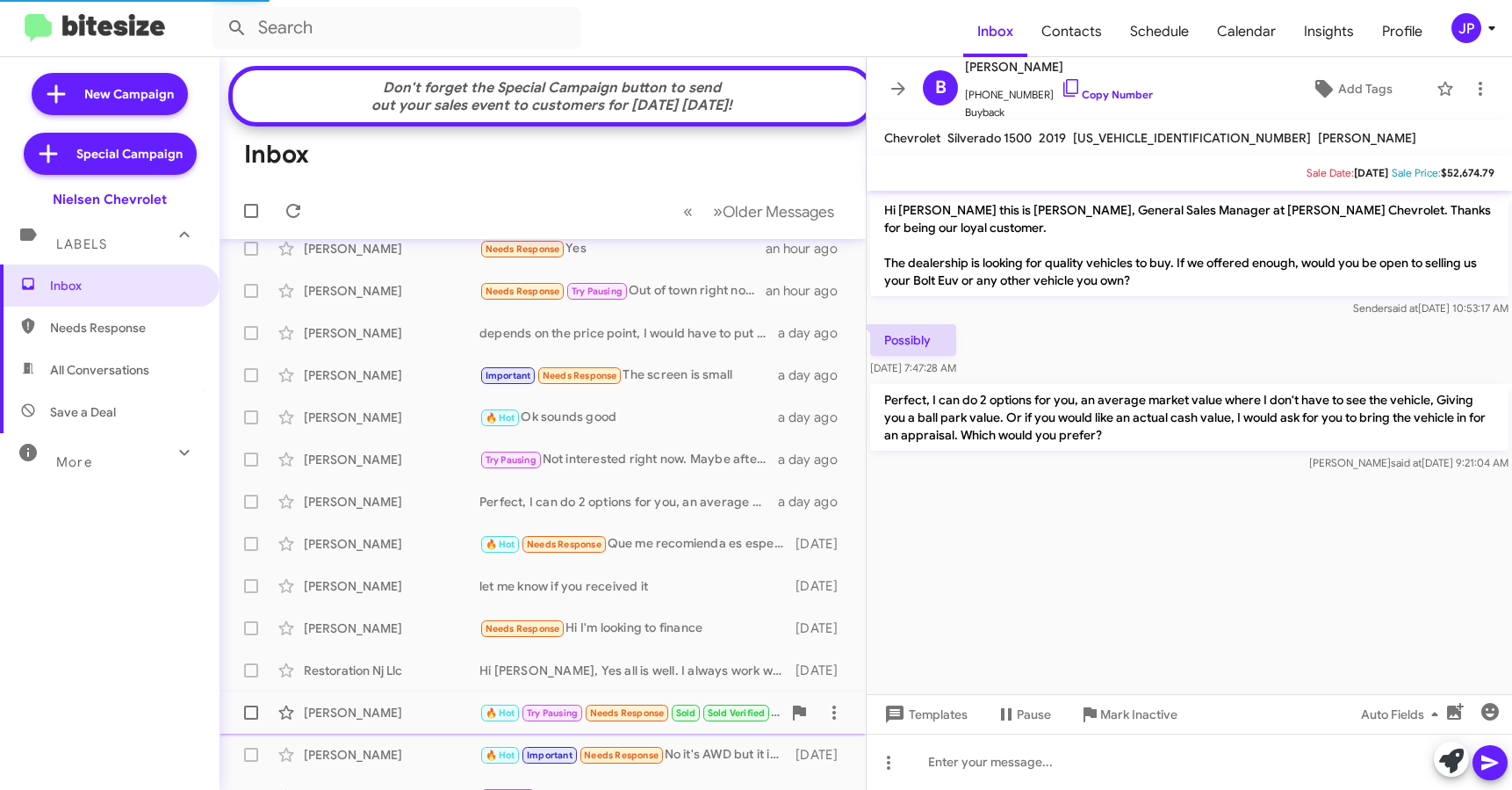
scroll to position [35, 0]
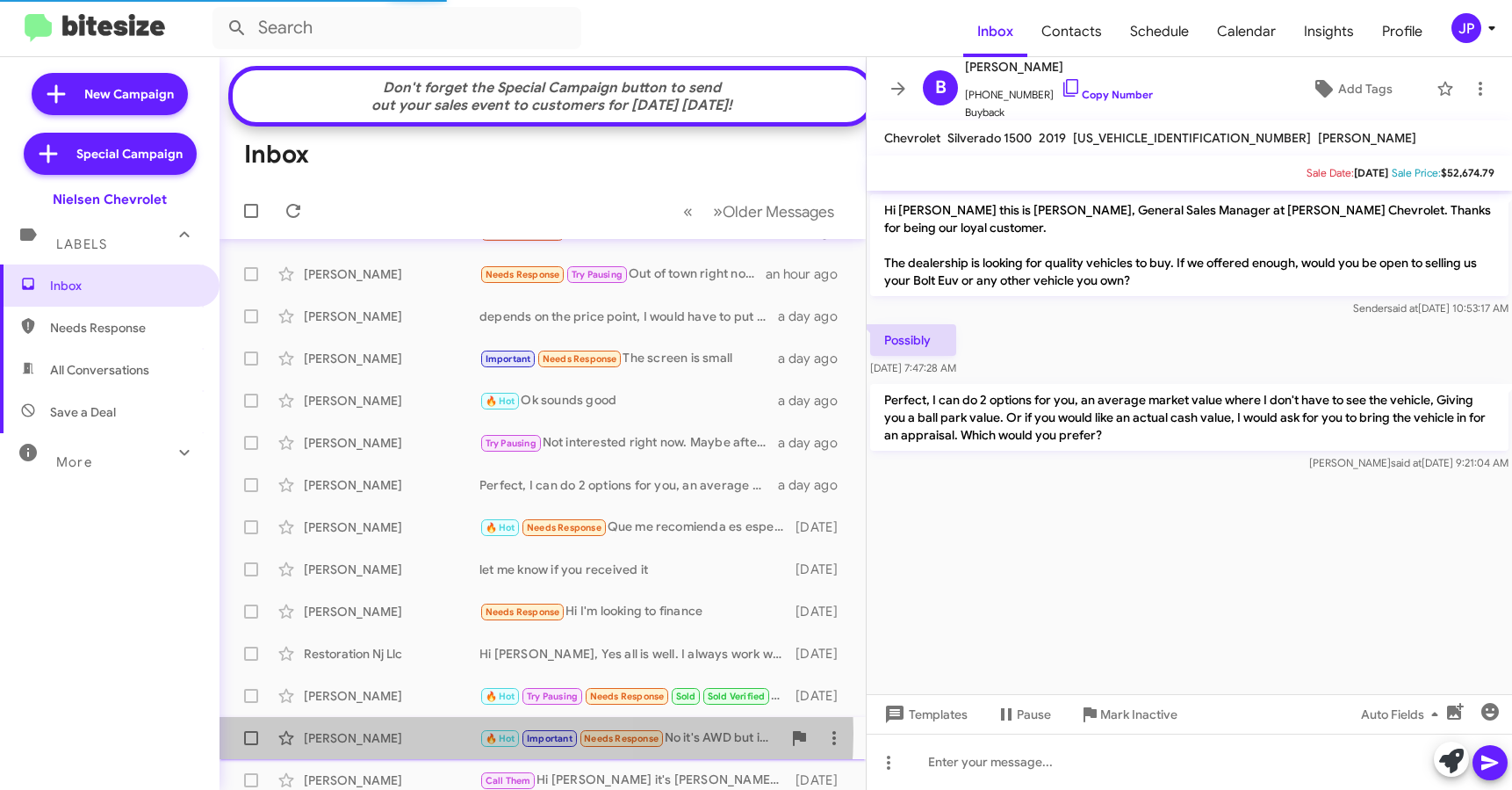
click at [408, 746] on div "[PERSON_NAME]" at bounding box center [391, 738] width 176 height 18
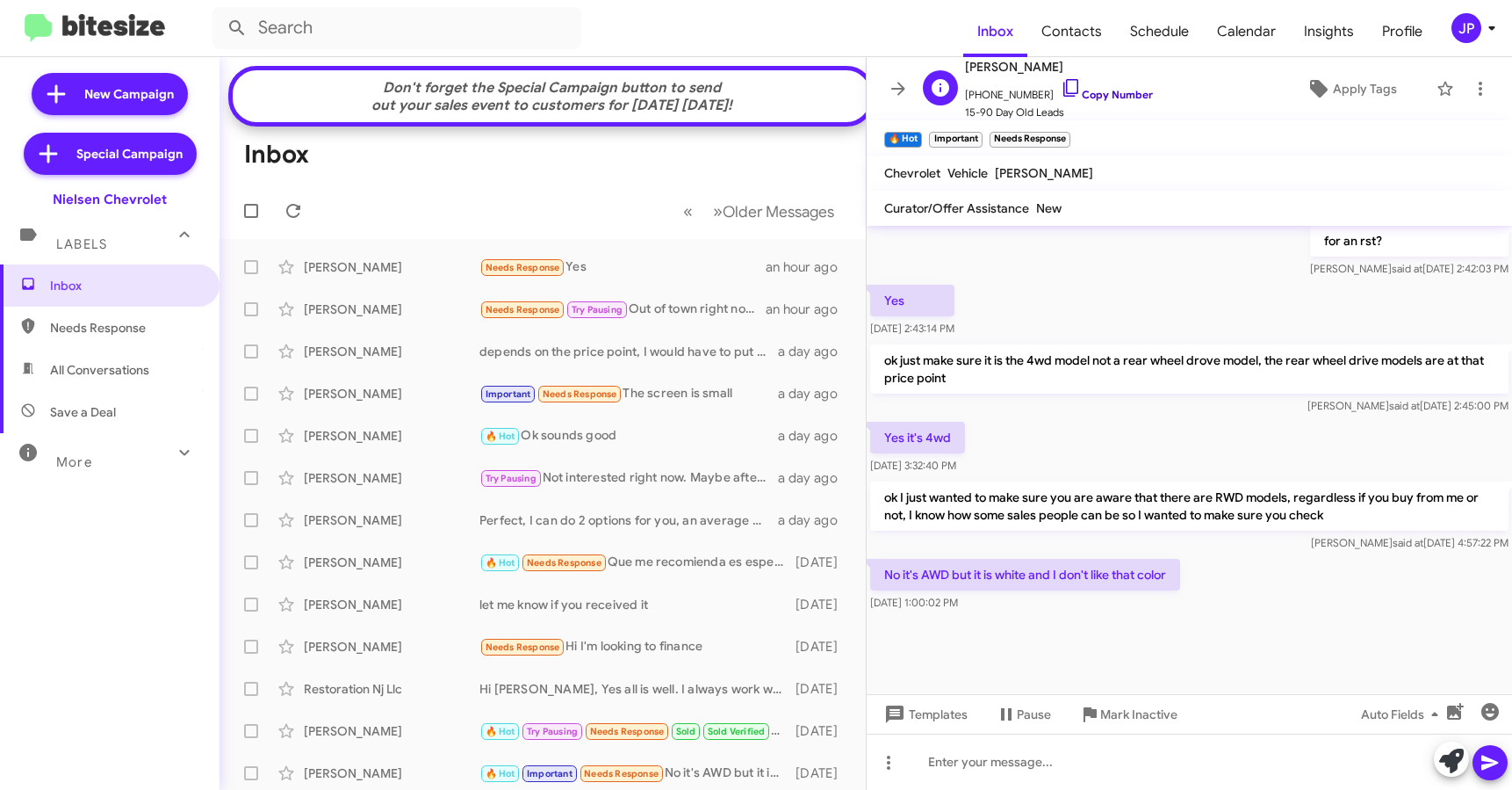
click at [1094, 93] on link "Copy Number" at bounding box center [1107, 94] width 92 height 13
click at [1342, 95] on span "Apply Tags" at bounding box center [1365, 89] width 64 height 32
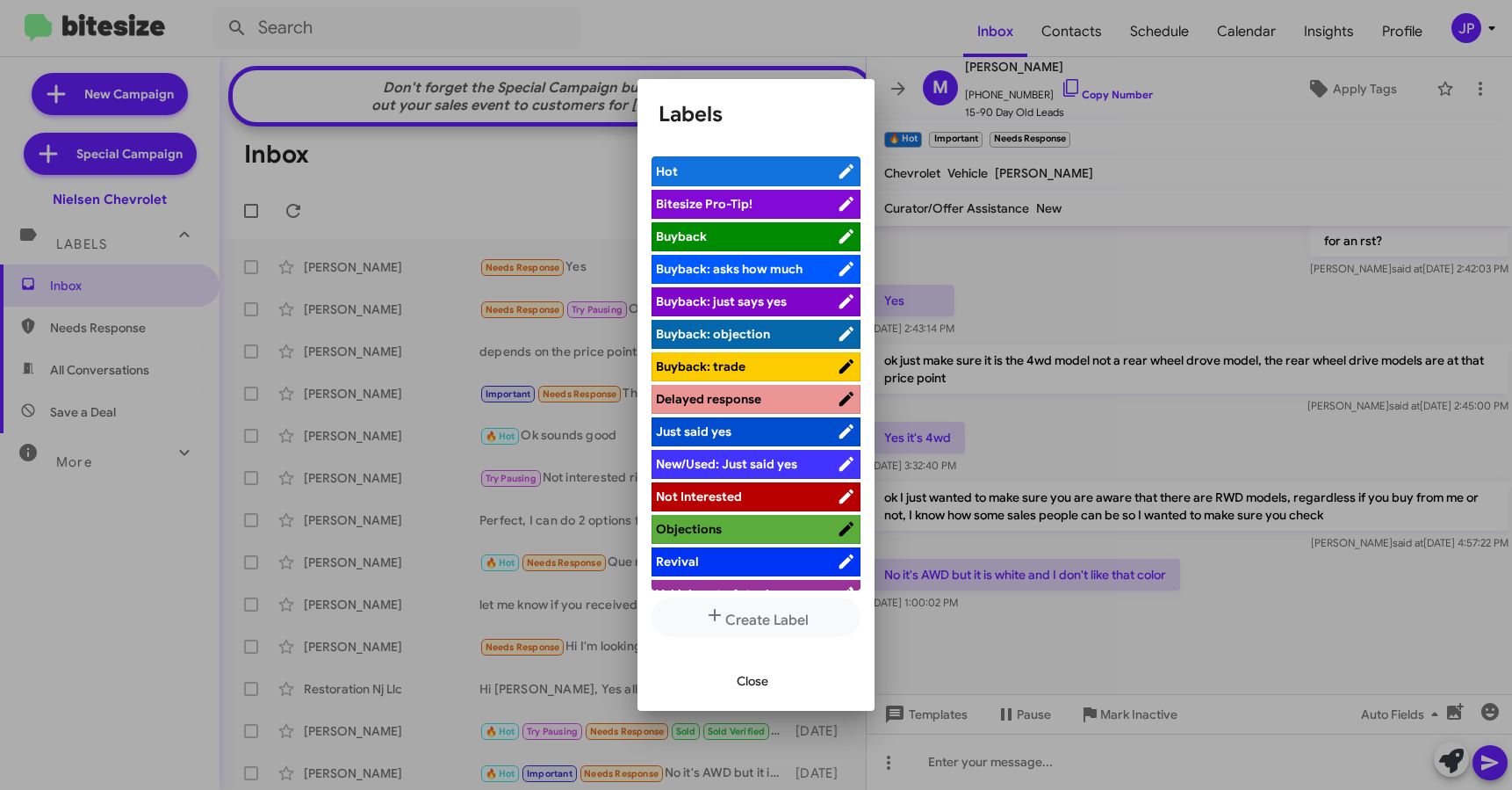
click at [763, 205] on span "Bitesize Pro-Tip!" at bounding box center [747, 204] width 181 height 18
click at [1237, 649] on div at bounding box center [756, 395] width 1512 height 790
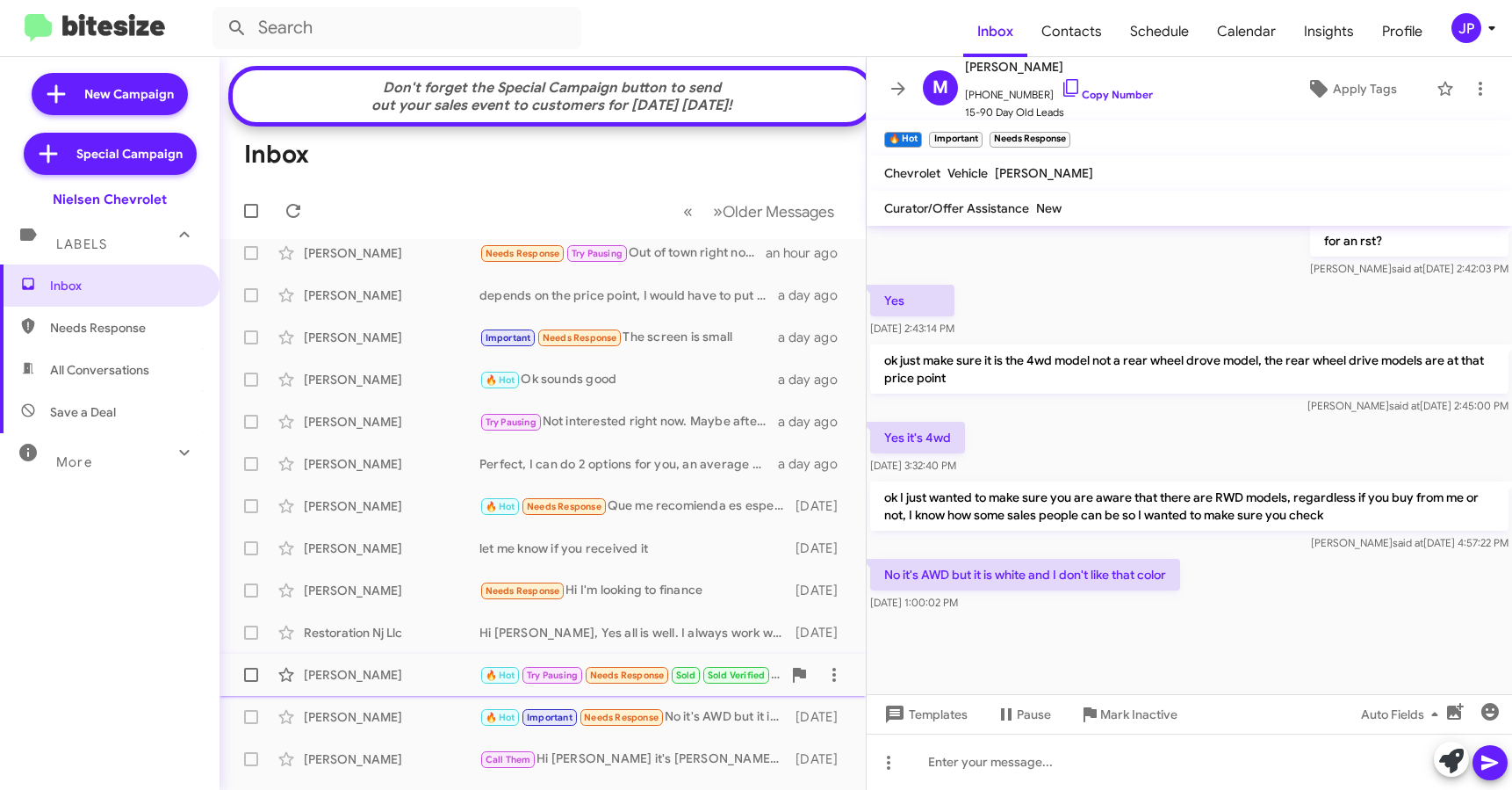
scroll to position [312, 0]
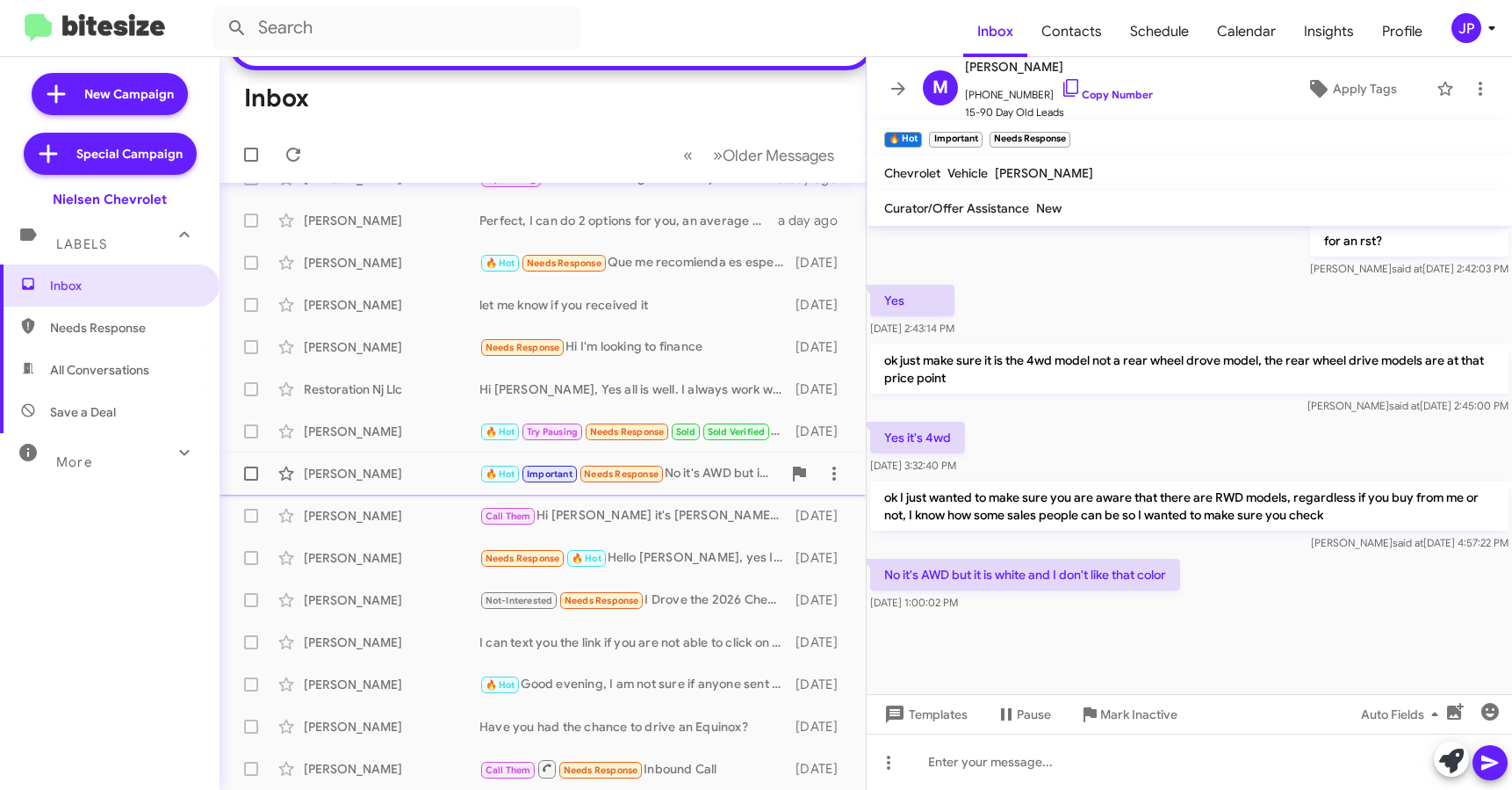
click at [255, 475] on span at bounding box center [252, 473] width 14 height 14
click at [252, 480] on input "checkbox" at bounding box center [251, 480] width 1 height 1
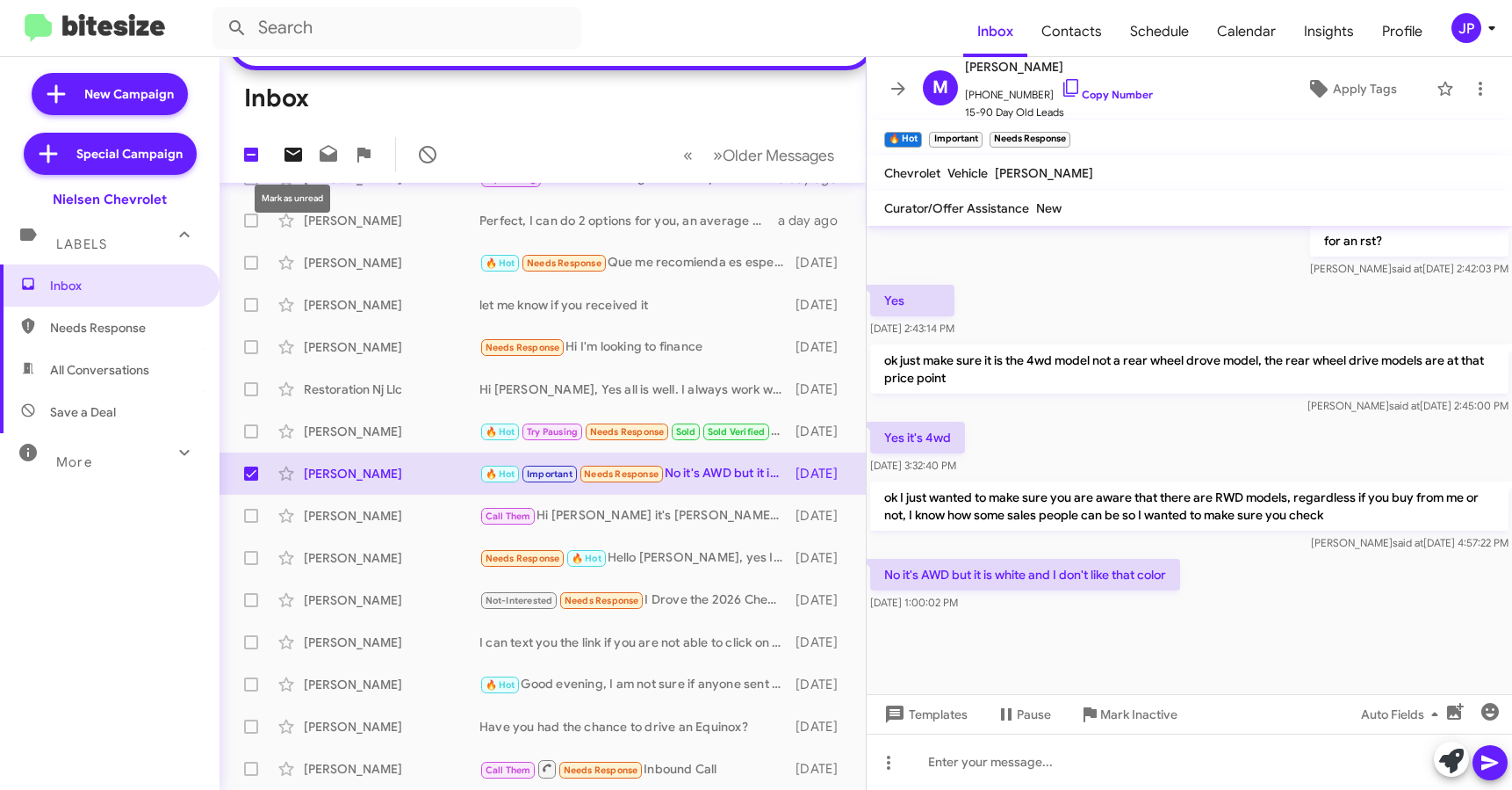
click at [294, 163] on icon at bounding box center [294, 155] width 21 height 21
click at [394, 566] on div "Wiston Holguin" at bounding box center [391, 558] width 176 height 18
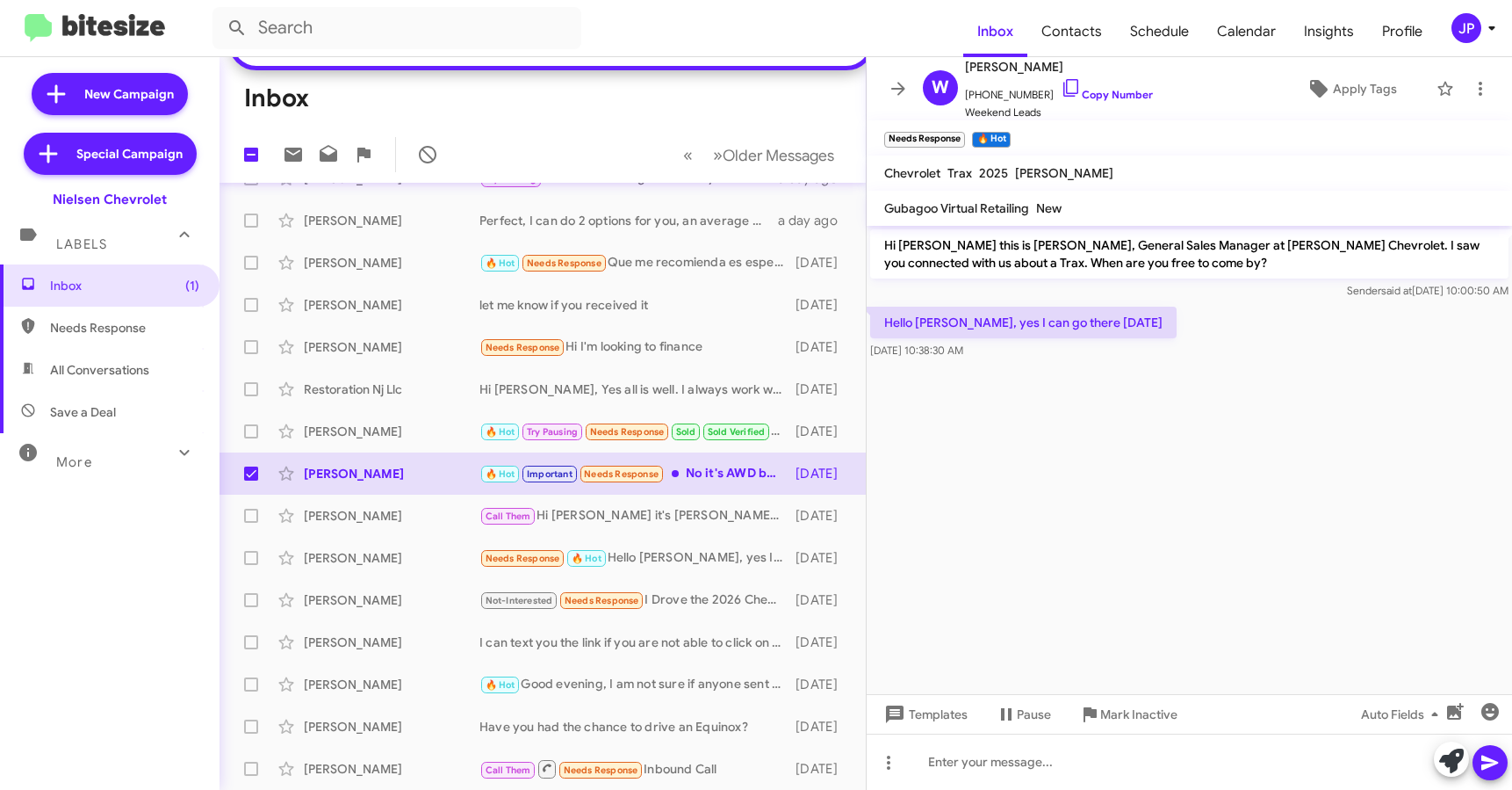
drag, startPoint x: 1077, startPoint y: 531, endPoint x: 1192, endPoint y: 230, distance: 322.2
click at [1078, 531] on cdk-virtual-scroll-viewport "Hi Wiston this is Brentt Mynhier, General Sales Manager at Nielsen Chevrolet. I…" at bounding box center [1190, 460] width 646 height 468
click at [1113, 94] on link "Copy Number" at bounding box center [1107, 94] width 92 height 13
click at [124, 280] on span "Inbox (1)" at bounding box center [125, 286] width 150 height 18
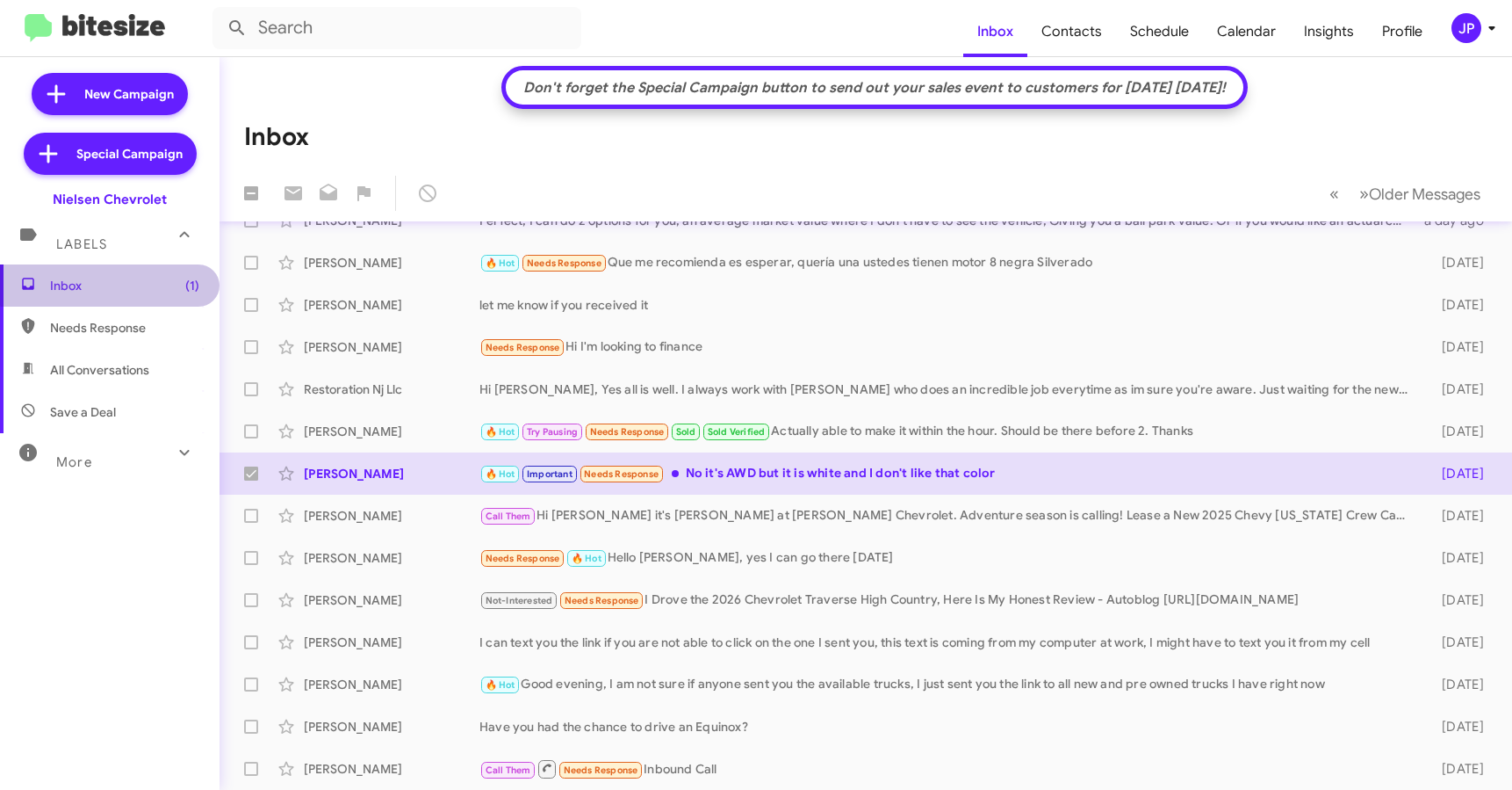
scroll to position [282, 0]
checkbox input "false"
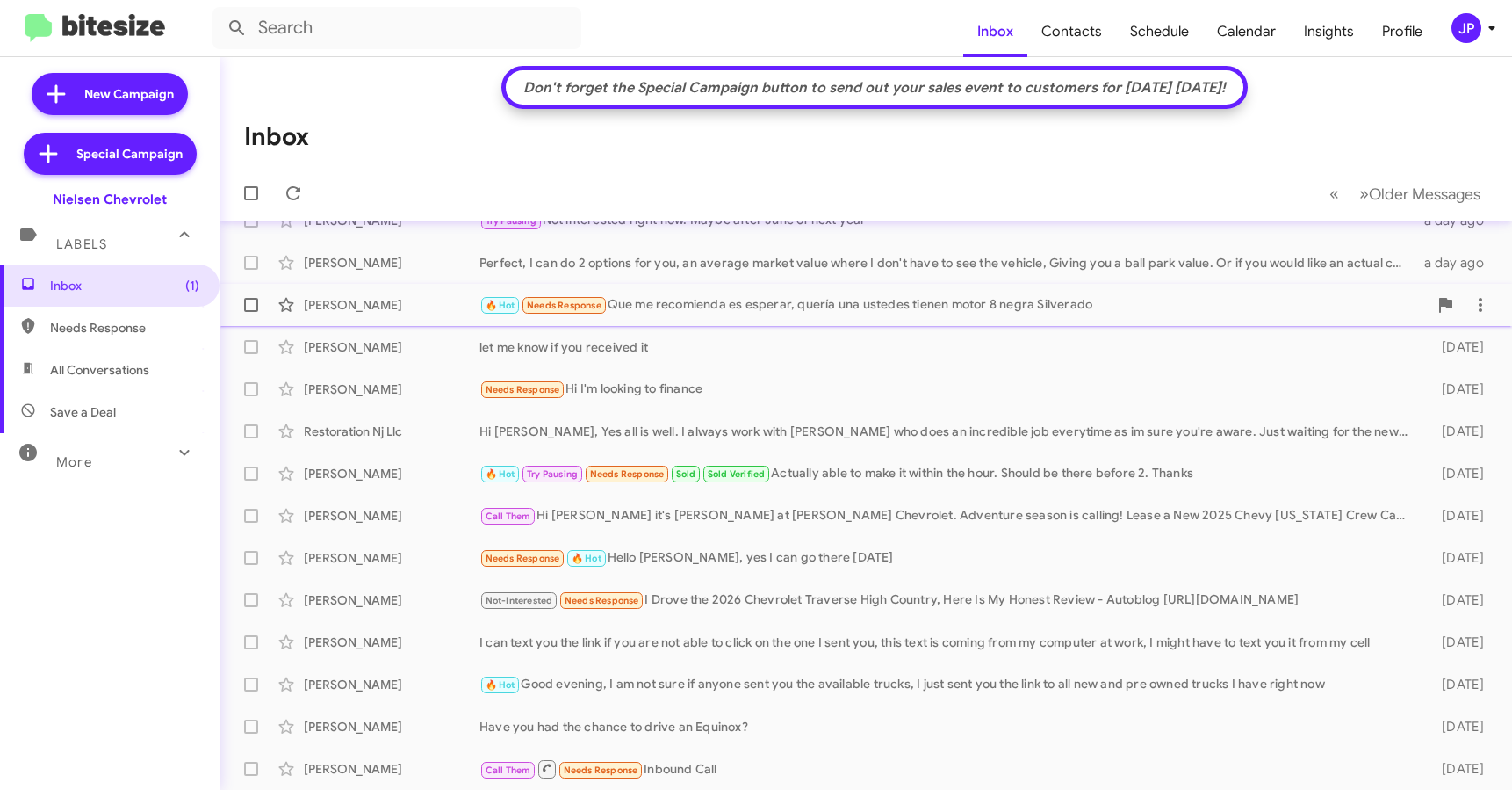
click at [763, 316] on div "William Cortes 🔥 Hot Needs Response Que me recomienda es esperar, quería una us…" at bounding box center [866, 305] width 1265 height 35
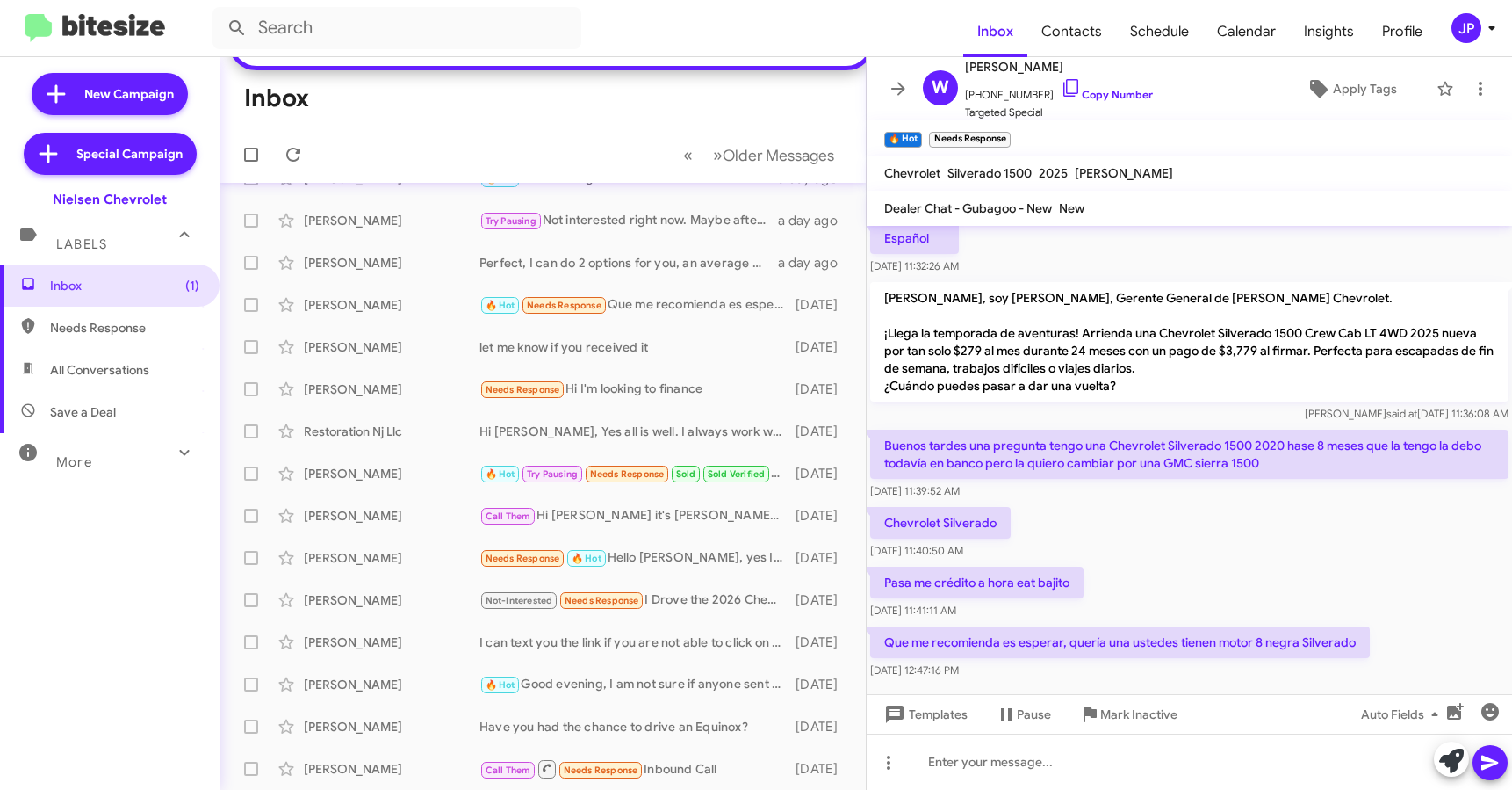
scroll to position [192, 0]
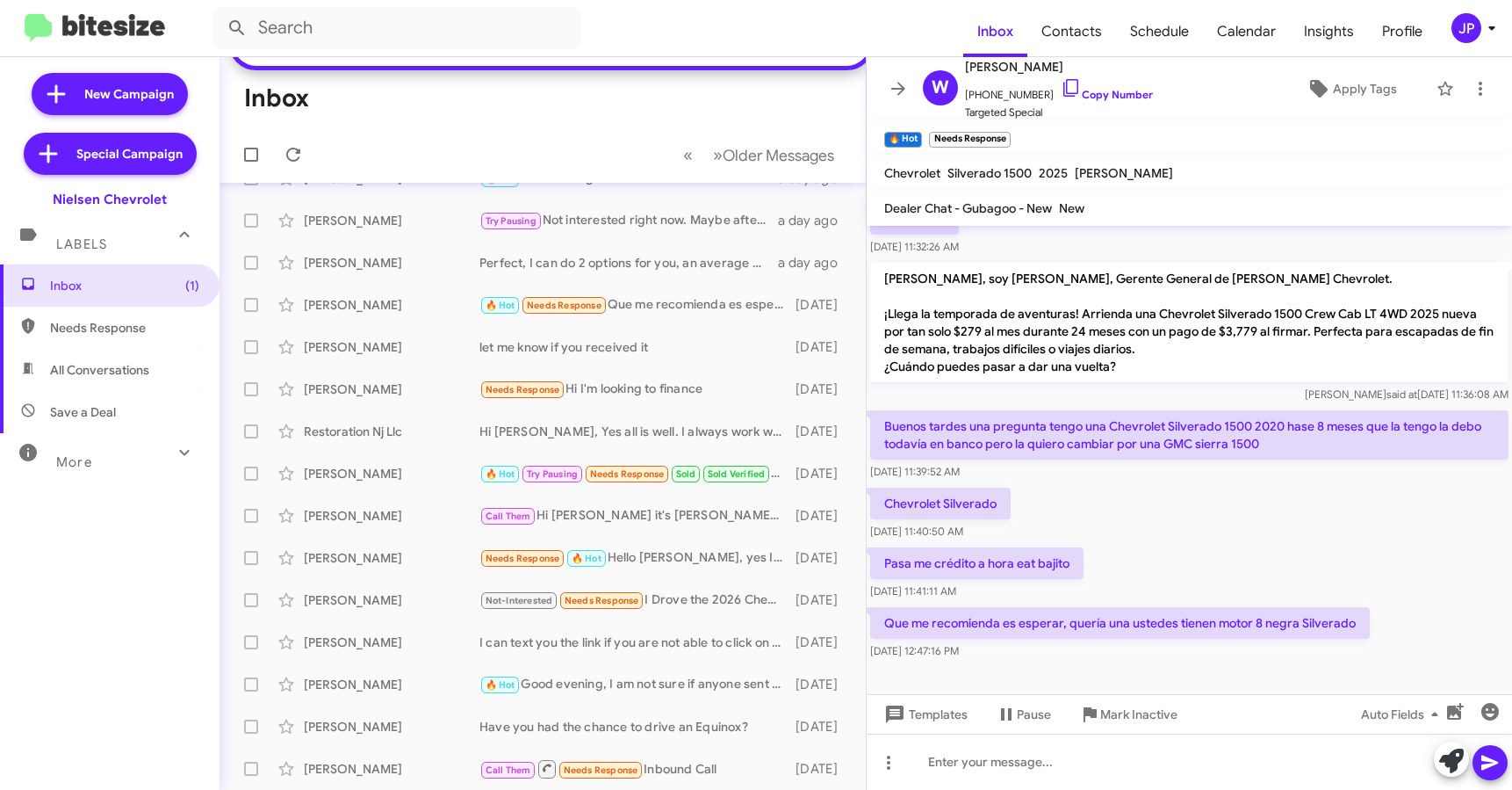
drag, startPoint x: 880, startPoint y: 618, endPoint x: 1352, endPoint y: 629, distance: 472.1
click at [1352, 629] on p "Que me recomienda es esperar, quería una ustedes tienen motor 8 negra Silverado" at bounding box center [1121, 623] width 500 height 32
copy p "Que me recomienda es esperar, quería una ustedes tienen motor 8 negra Silverado"
click at [1340, 485] on div "Chevrolet Silverado Oct 8, 2025, 11:40:50 AM" at bounding box center [1190, 514] width 646 height 60
click at [1346, 88] on span "Apply Tags" at bounding box center [1365, 89] width 64 height 32
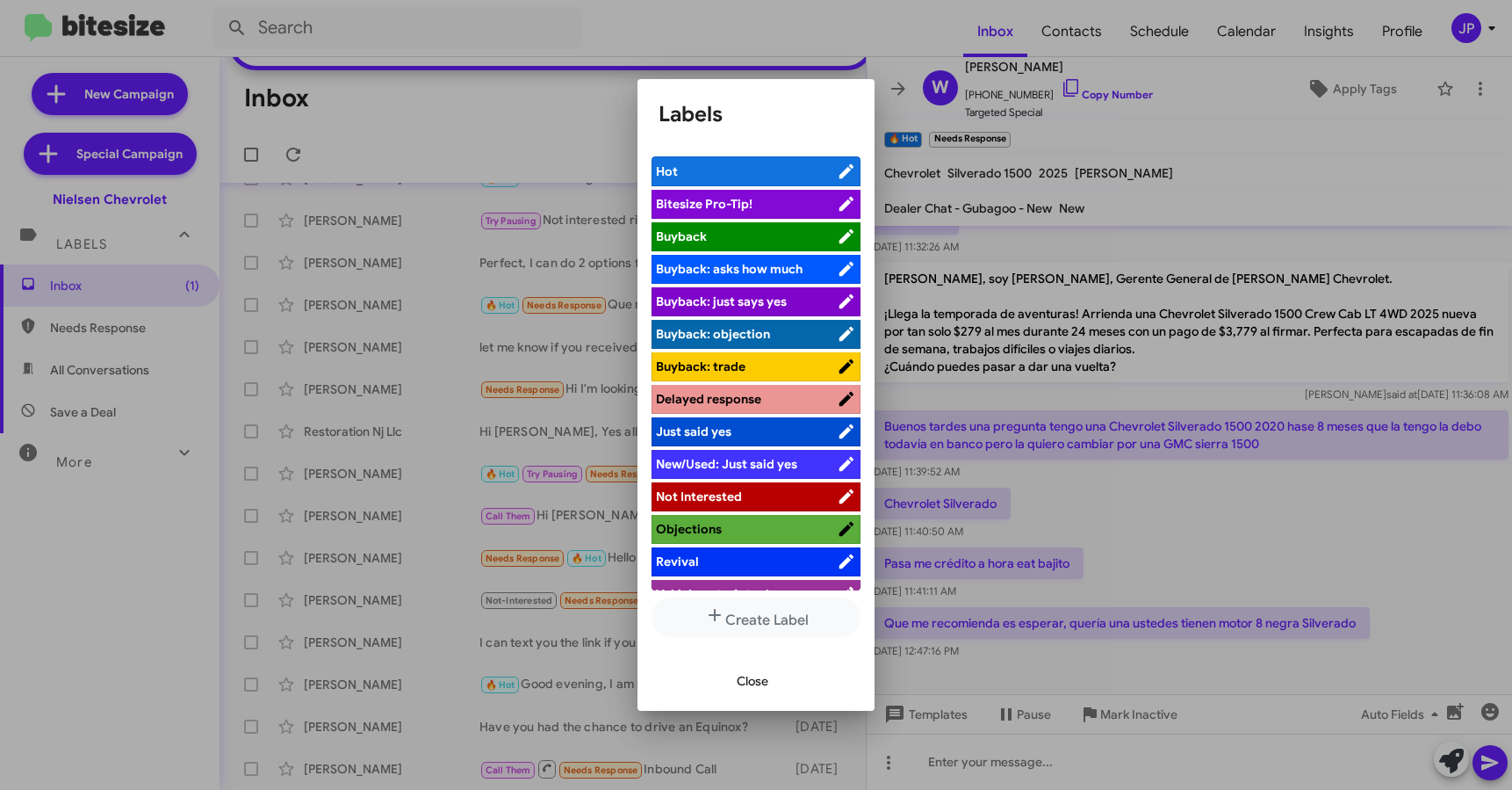
click at [761, 206] on span "Bitesize Pro-Tip!" at bounding box center [747, 204] width 181 height 18
click at [1304, 513] on div at bounding box center [756, 395] width 1512 height 790
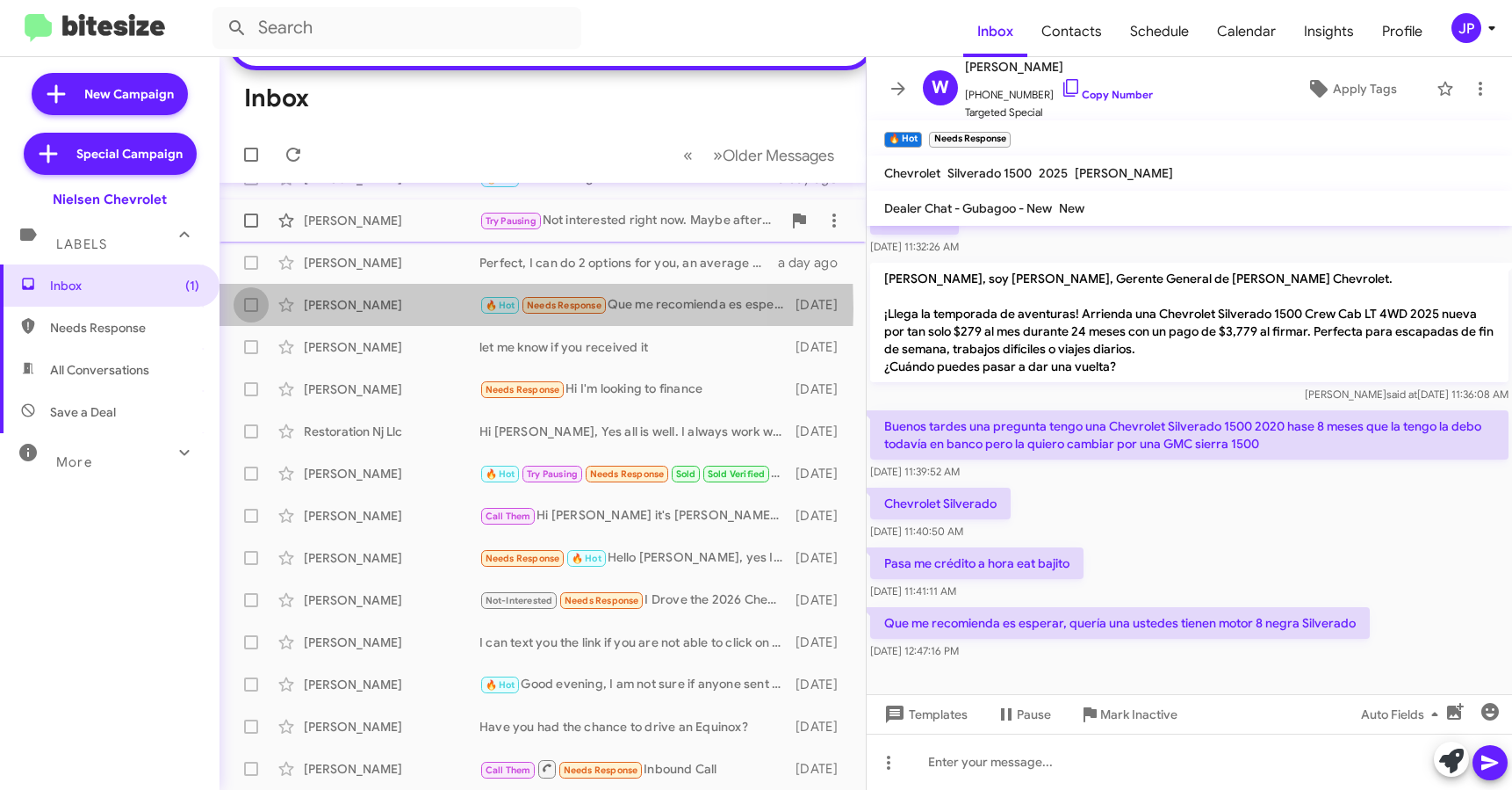
drag, startPoint x: 252, startPoint y: 308, endPoint x: 281, endPoint y: 238, distance: 75.8
click at [252, 308] on span at bounding box center [252, 304] width 14 height 14
click at [252, 311] on input "checkbox" at bounding box center [251, 311] width 1 height 1
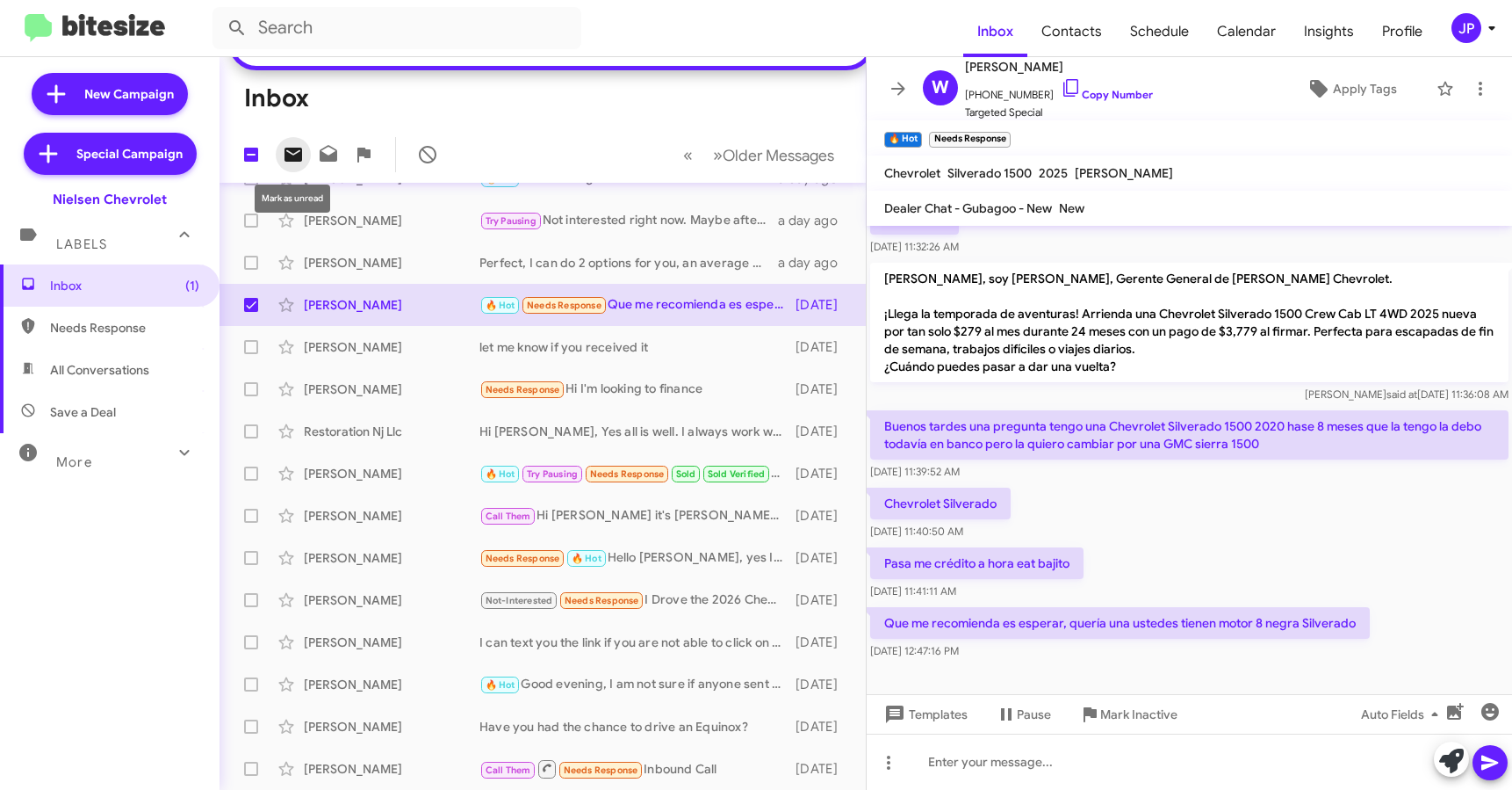
click at [292, 164] on icon at bounding box center [294, 155] width 21 height 21
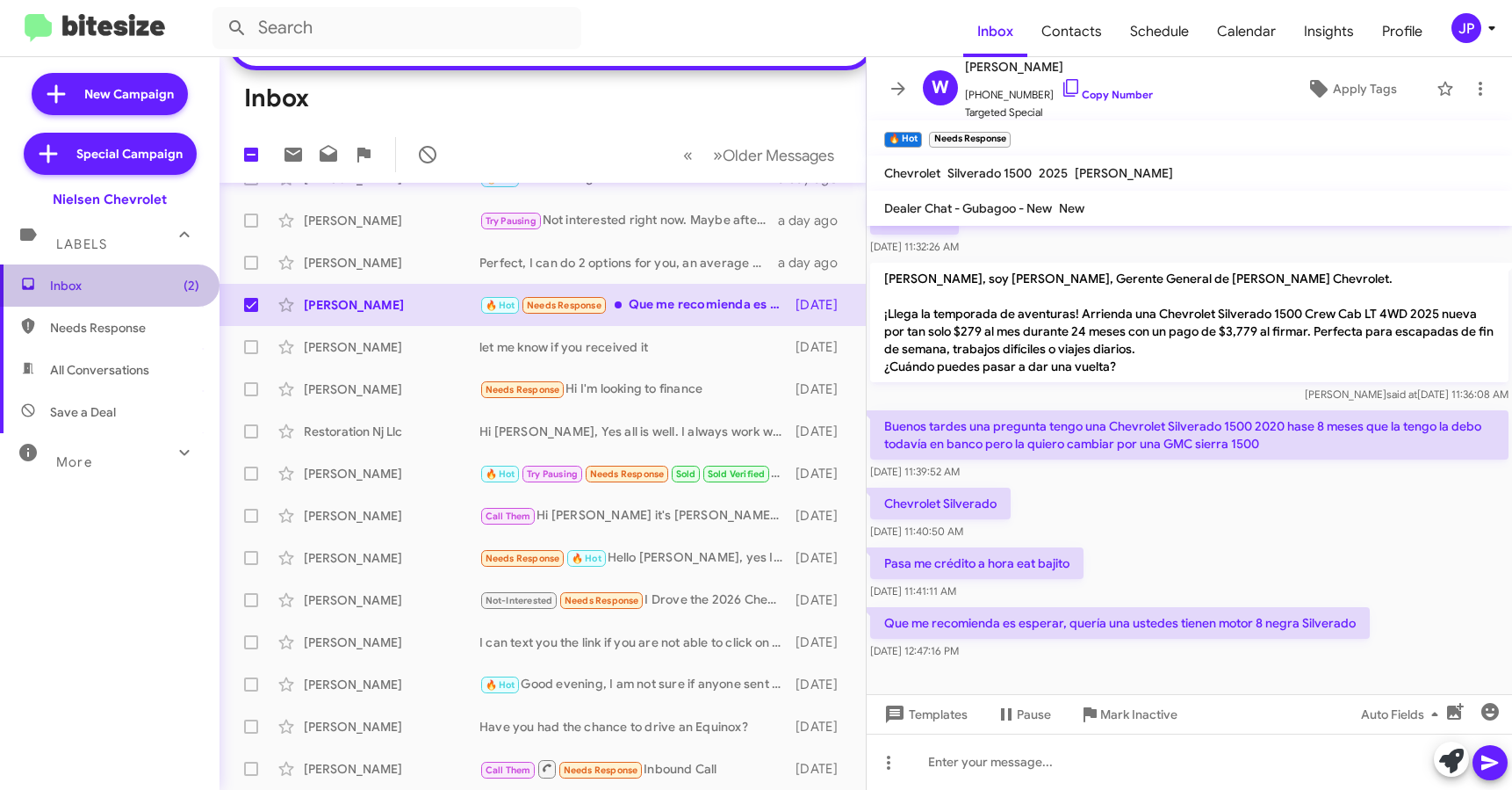
click at [143, 277] on span "Inbox (2)" at bounding box center [125, 286] width 150 height 18
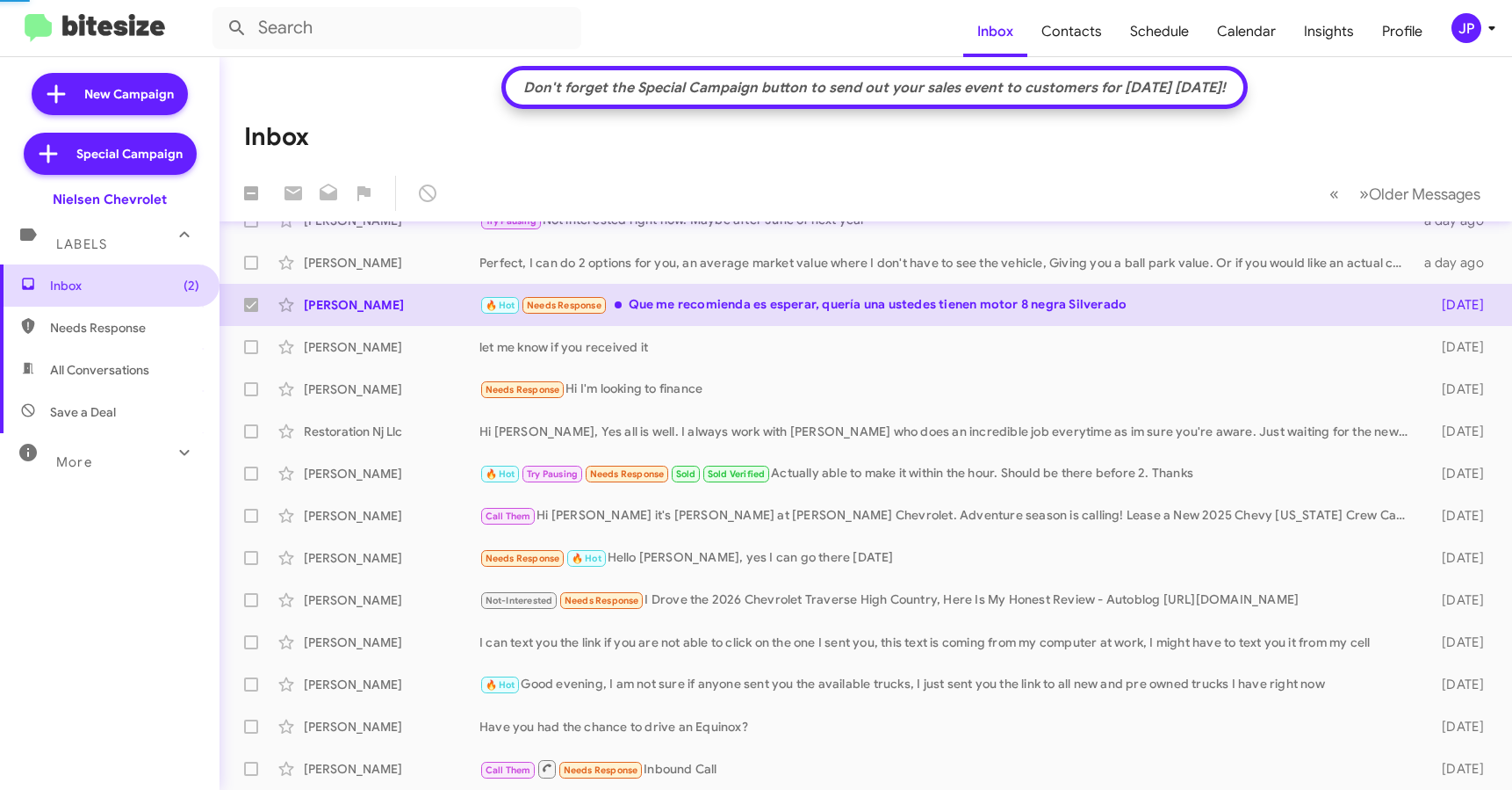
checkbox input "false"
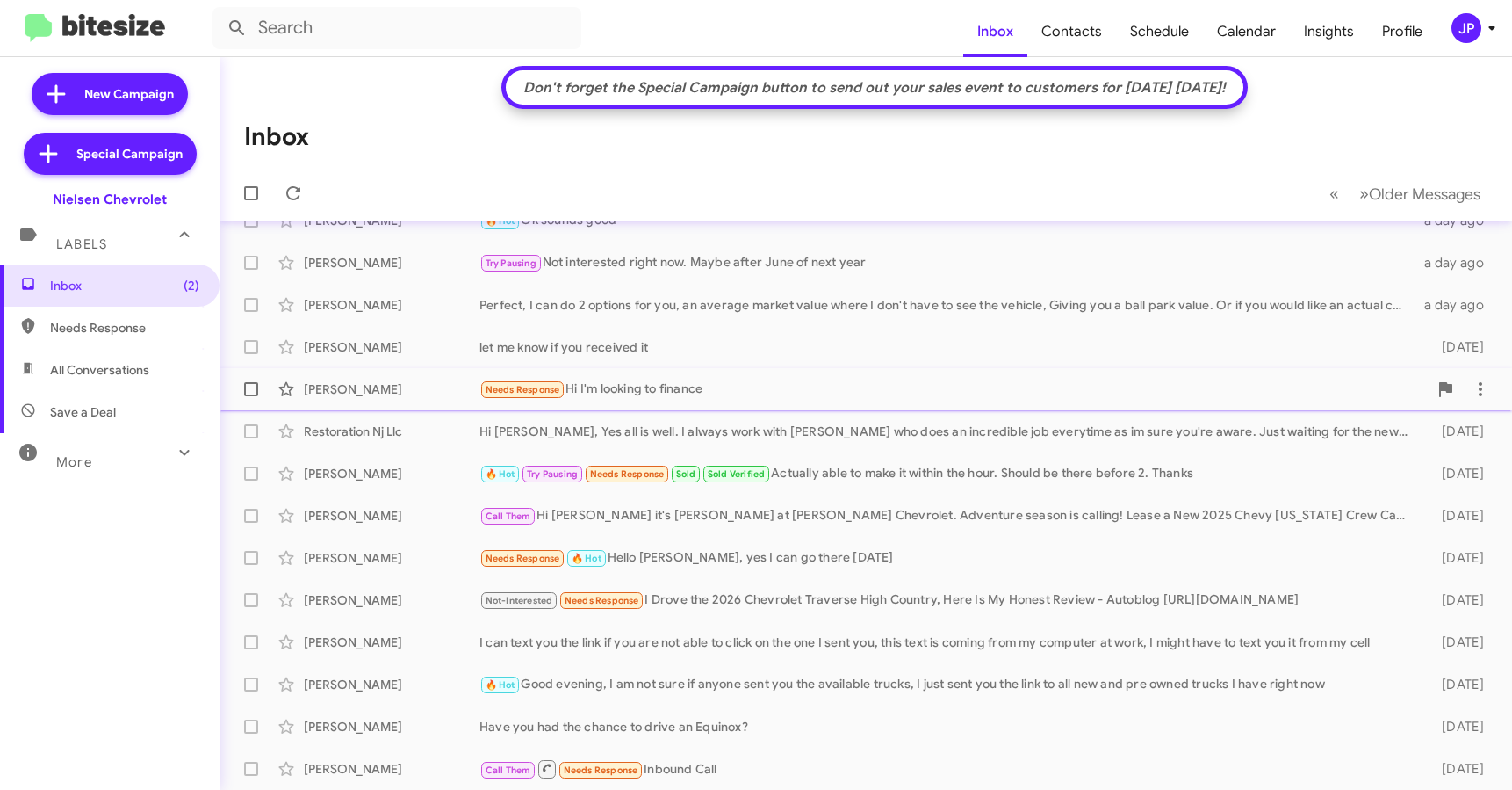
click at [662, 408] on span "Dena Solomos Needs Response Hi I'm looking to finance 2 days ago" at bounding box center [866, 389] width 1293 height 42
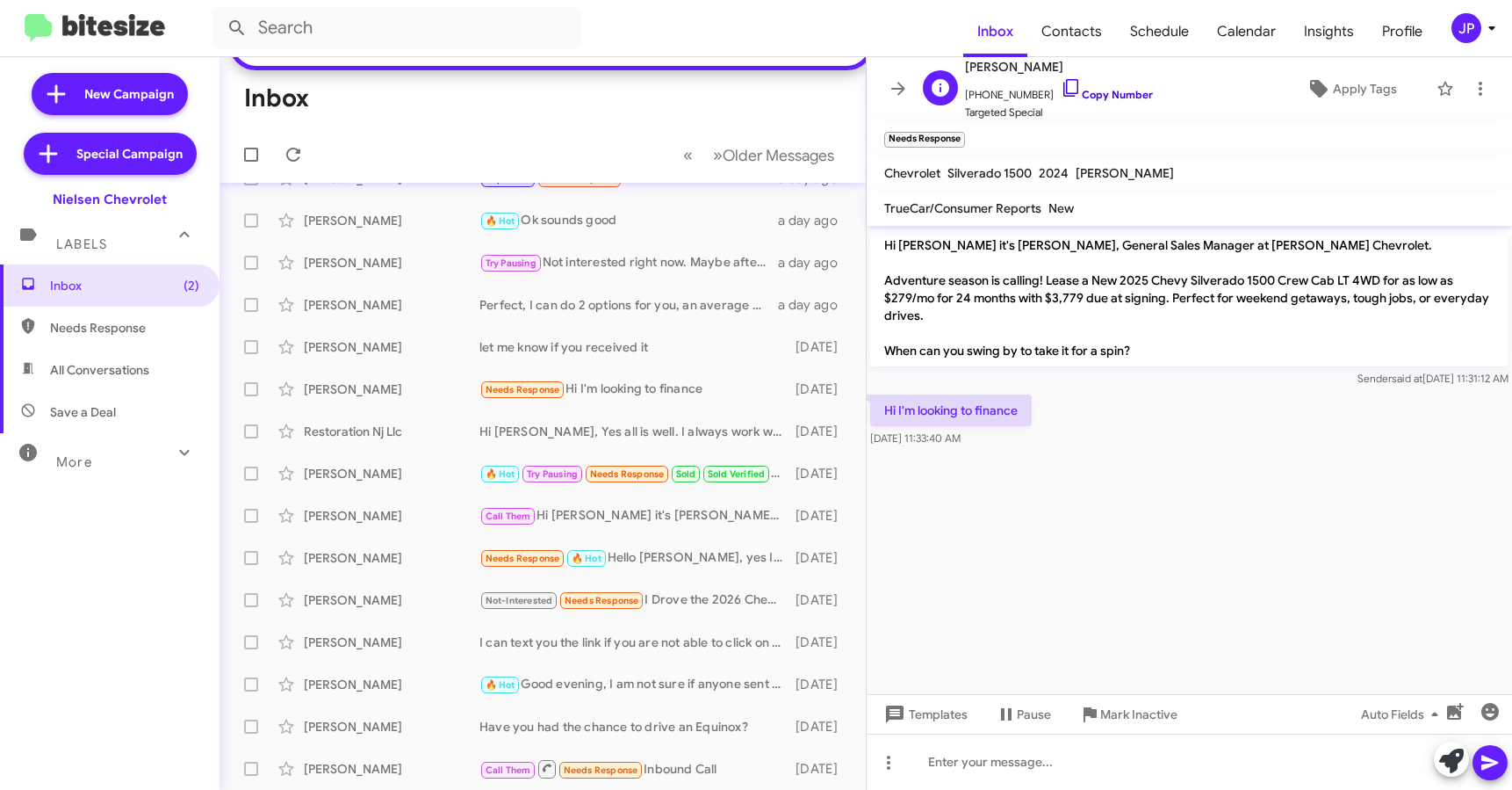
click at [1086, 97] on link "Copy Number" at bounding box center [1107, 94] width 92 height 13
click at [1340, 86] on span "Apply Tags" at bounding box center [1365, 89] width 64 height 32
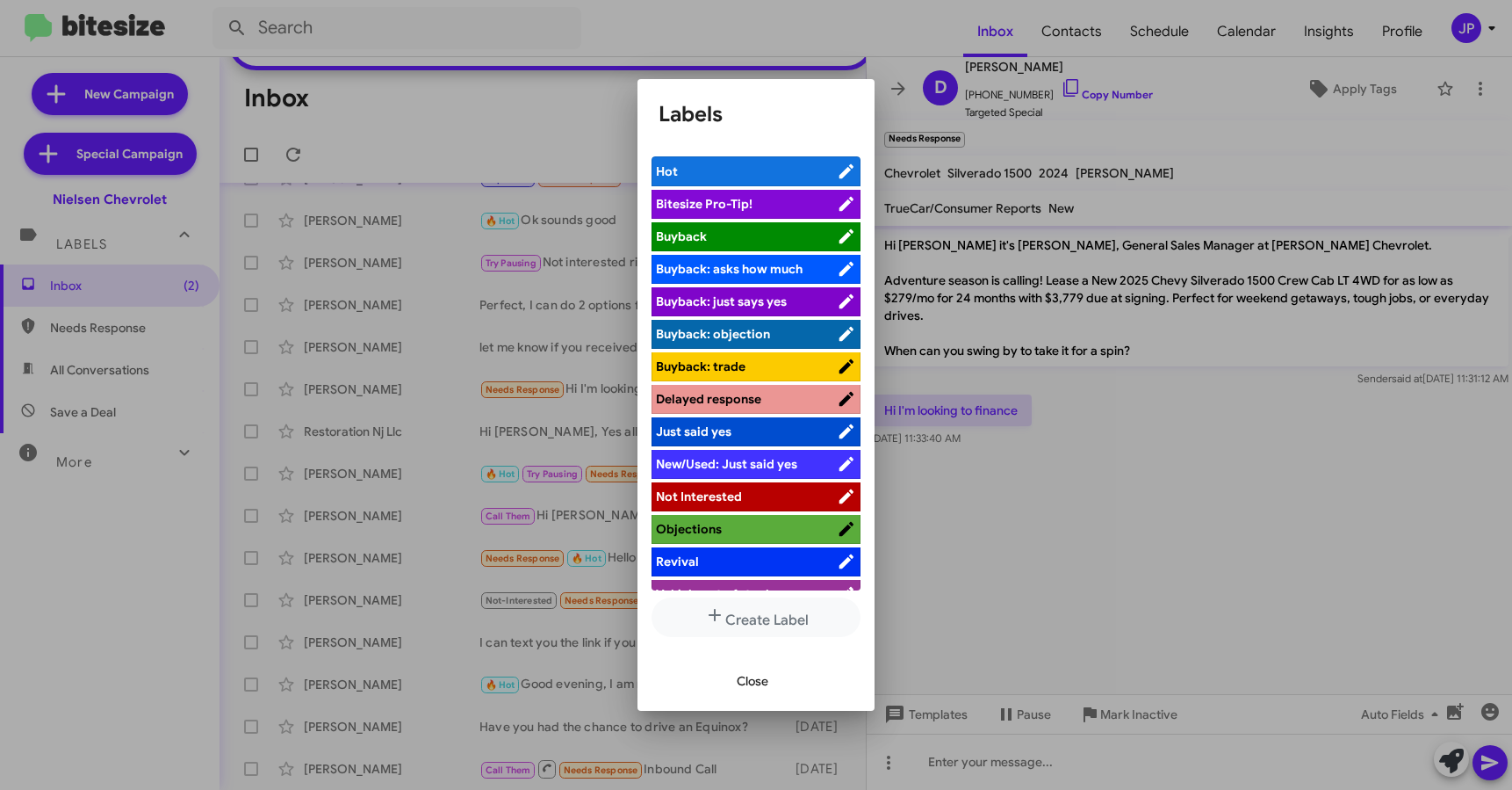
click at [749, 204] on span "Bitesize Pro-Tip!" at bounding box center [705, 204] width 97 height 16
click at [1124, 417] on div at bounding box center [756, 395] width 1512 height 790
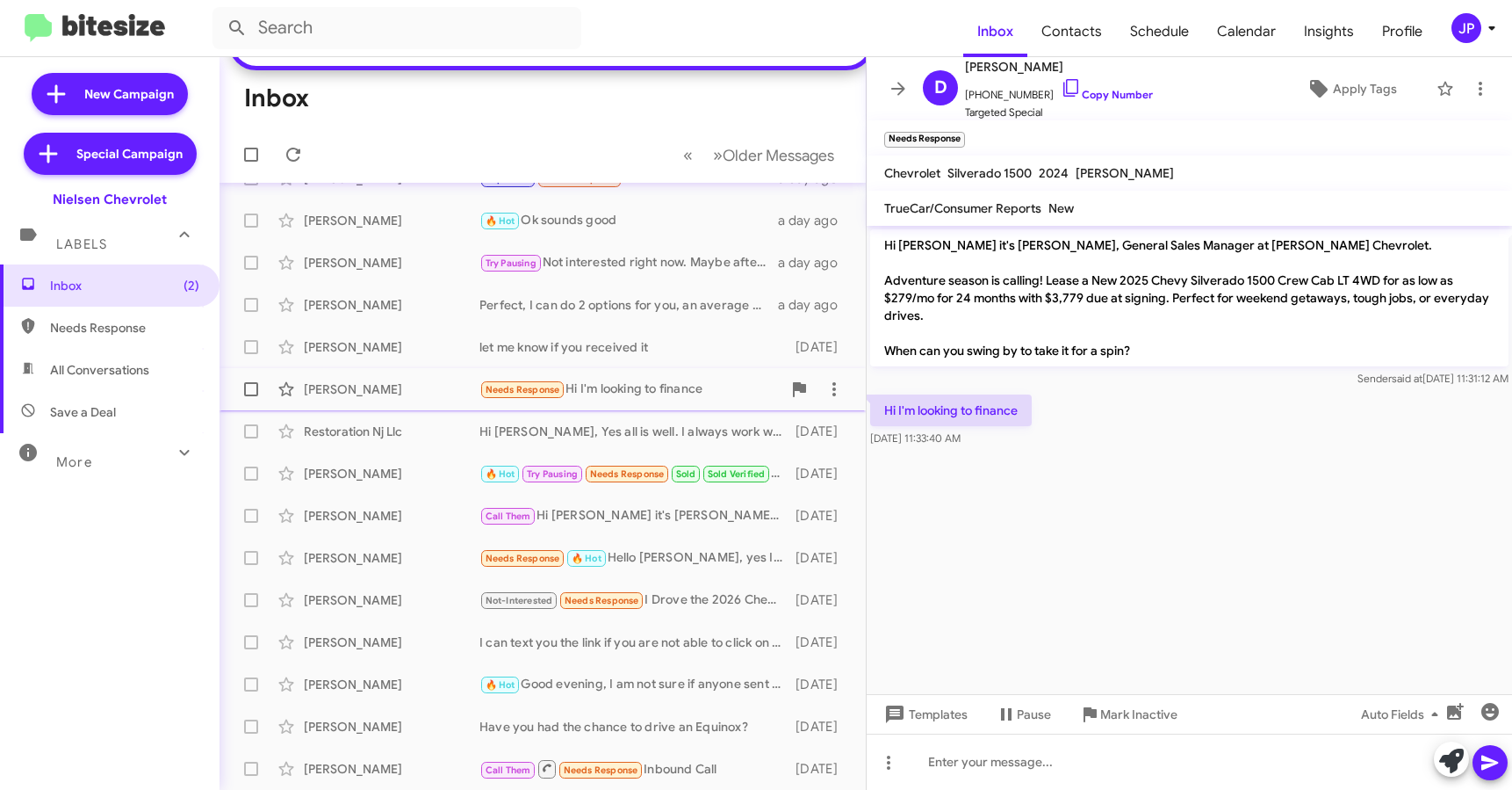
click at [252, 391] on span at bounding box center [252, 389] width 14 height 14
click at [252, 396] on input "checkbox" at bounding box center [251, 396] width 1 height 1
checkbox input "true"
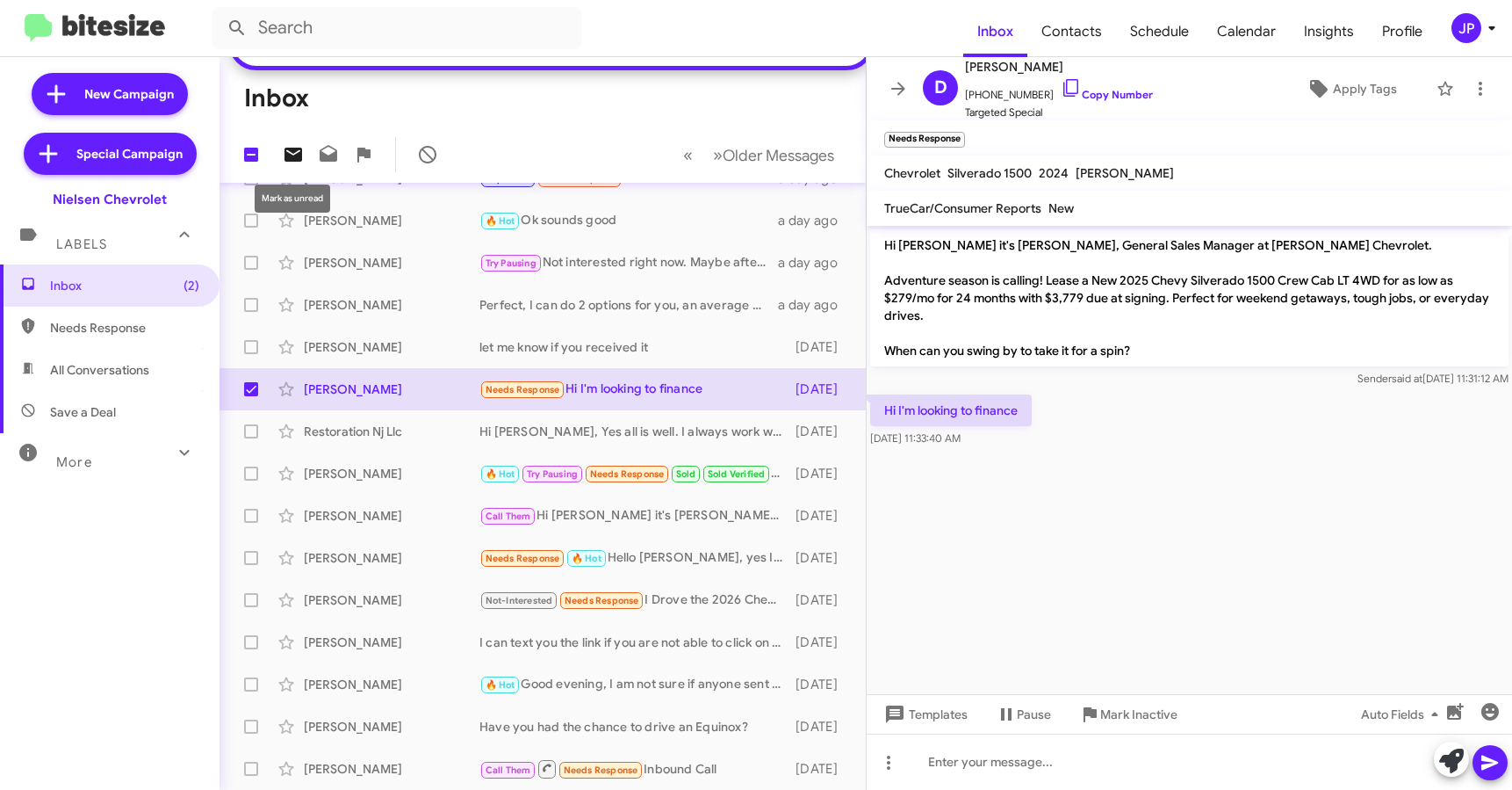
click at [286, 159] on icon at bounding box center [294, 155] width 18 height 14
click at [1142, 569] on cdk-virtual-scroll-viewport "Hi Dena it's Brentt Mynhier, General Sales Manager at Nielsen Chevrolet. Advent…" at bounding box center [1190, 460] width 646 height 468
click at [895, 89] on icon at bounding box center [898, 88] width 14 height 13
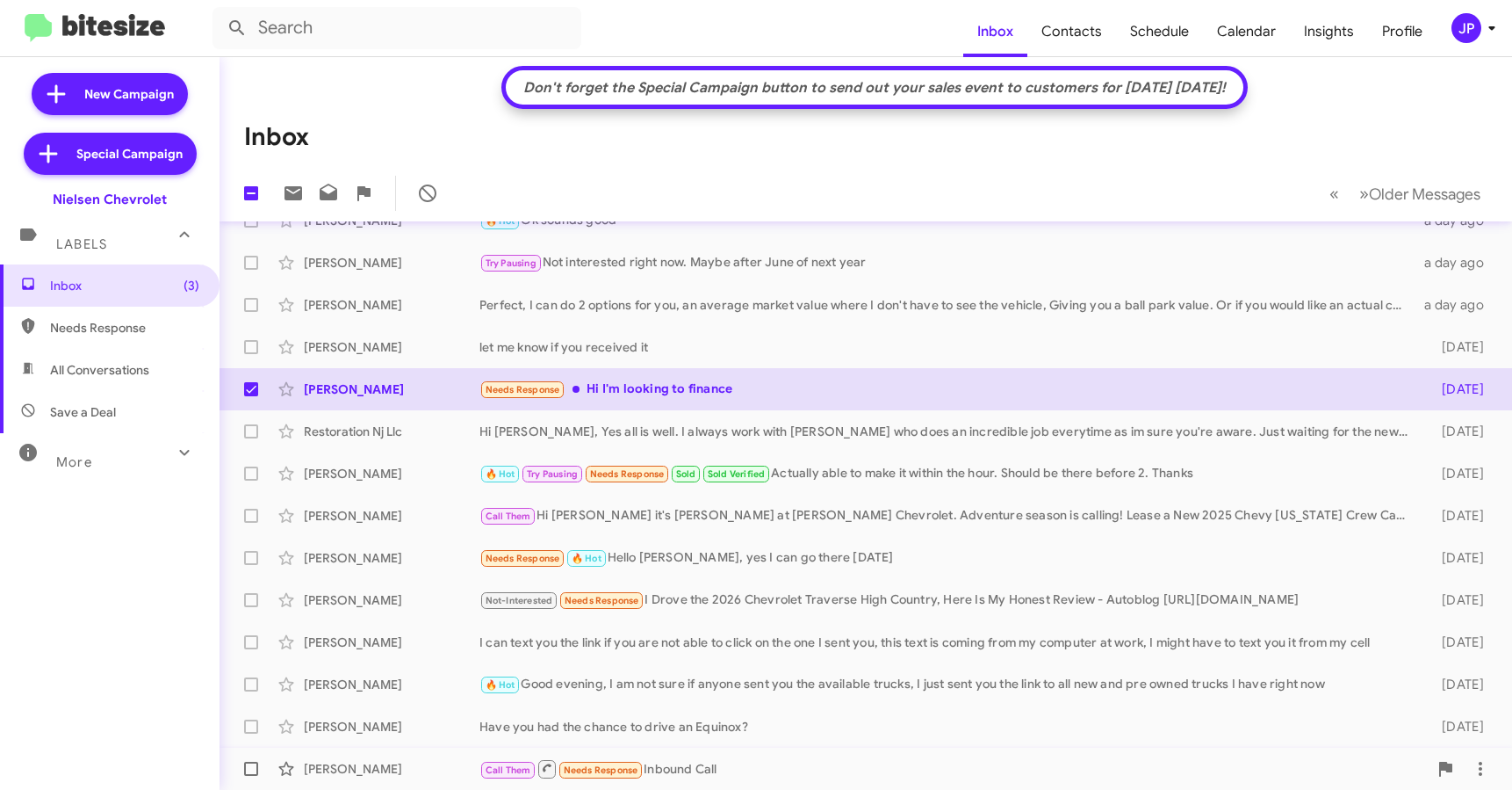
click at [691, 758] on div "Call Them Needs Response Inbound Call" at bounding box center [953, 769] width 948 height 22
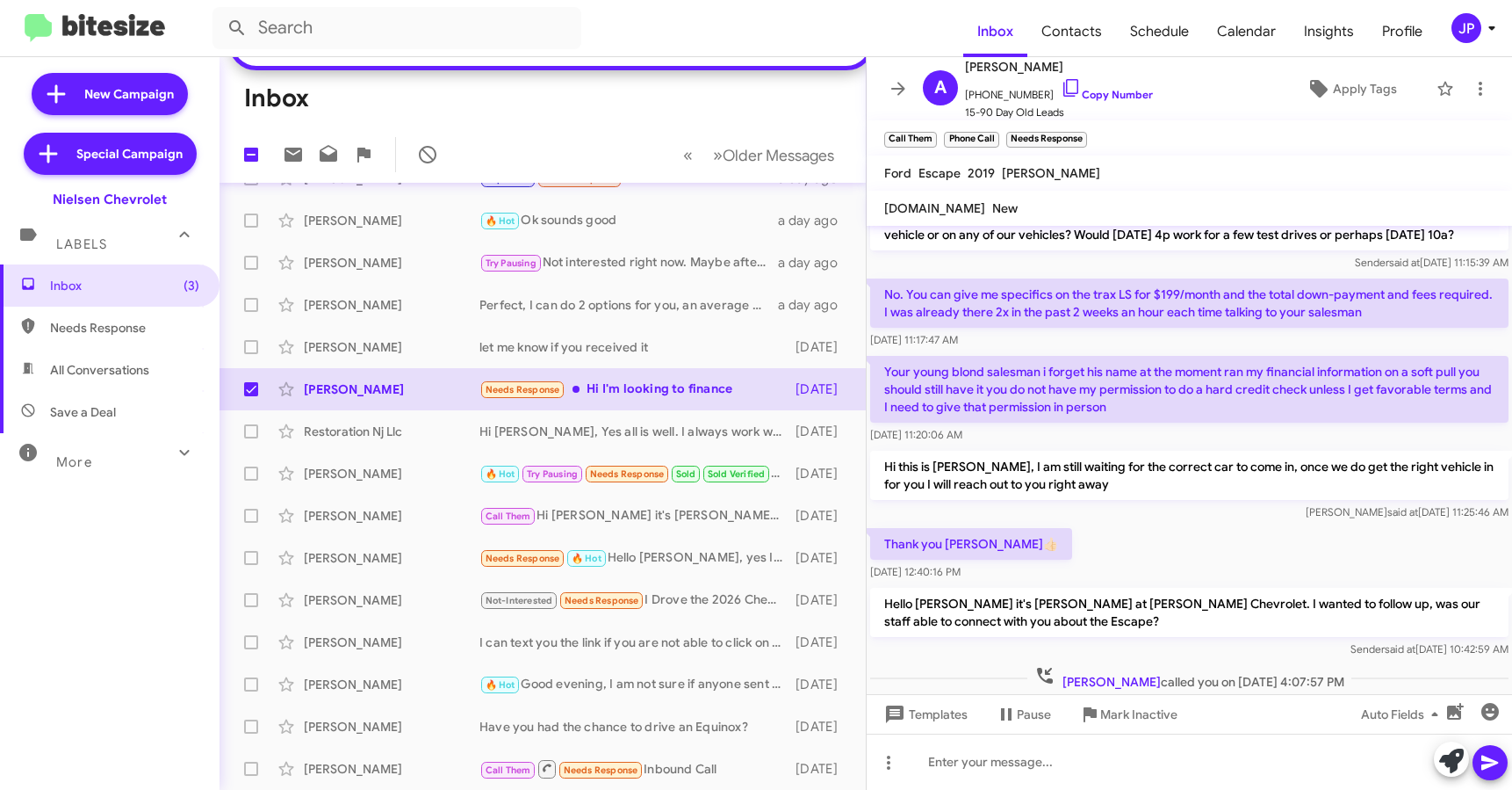
scroll to position [141, 0]
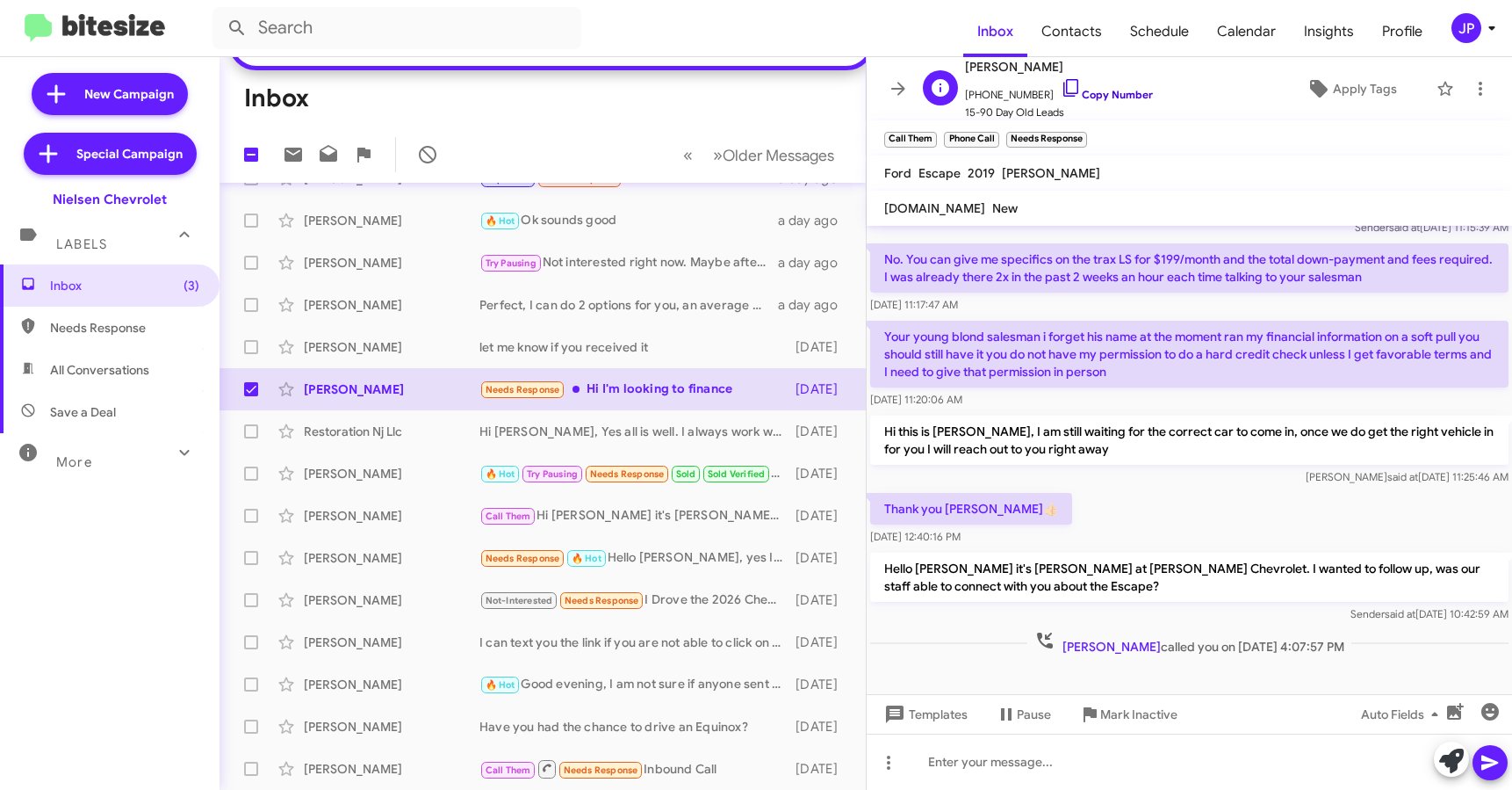
click at [1083, 88] on link "Copy Number" at bounding box center [1107, 94] width 92 height 13
click at [1314, 88] on icon at bounding box center [1319, 89] width 18 height 18
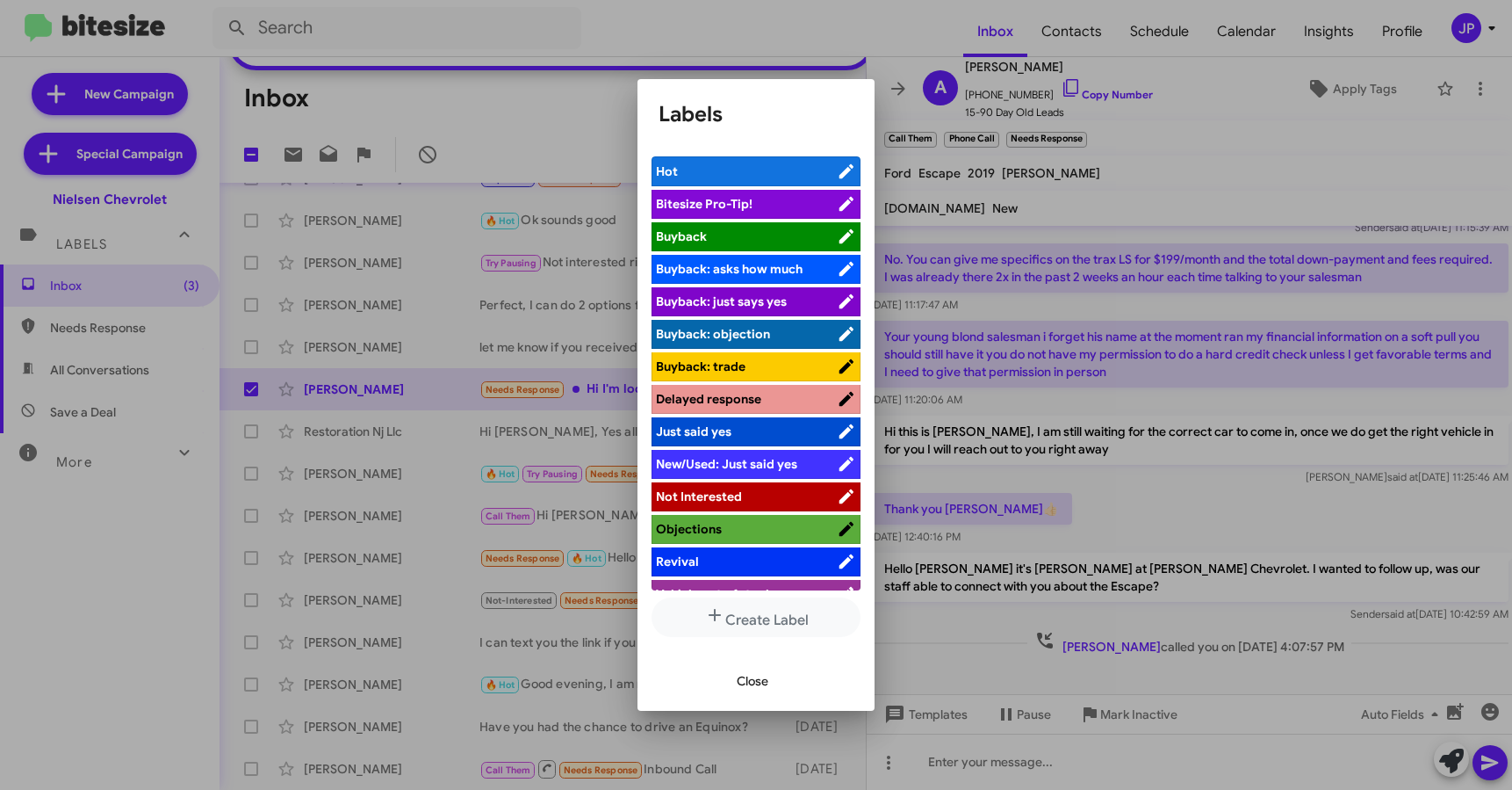
click at [763, 206] on span "Bitesize Pro-Tip!" at bounding box center [747, 204] width 181 height 18
click at [1196, 487] on div at bounding box center [756, 395] width 1512 height 790
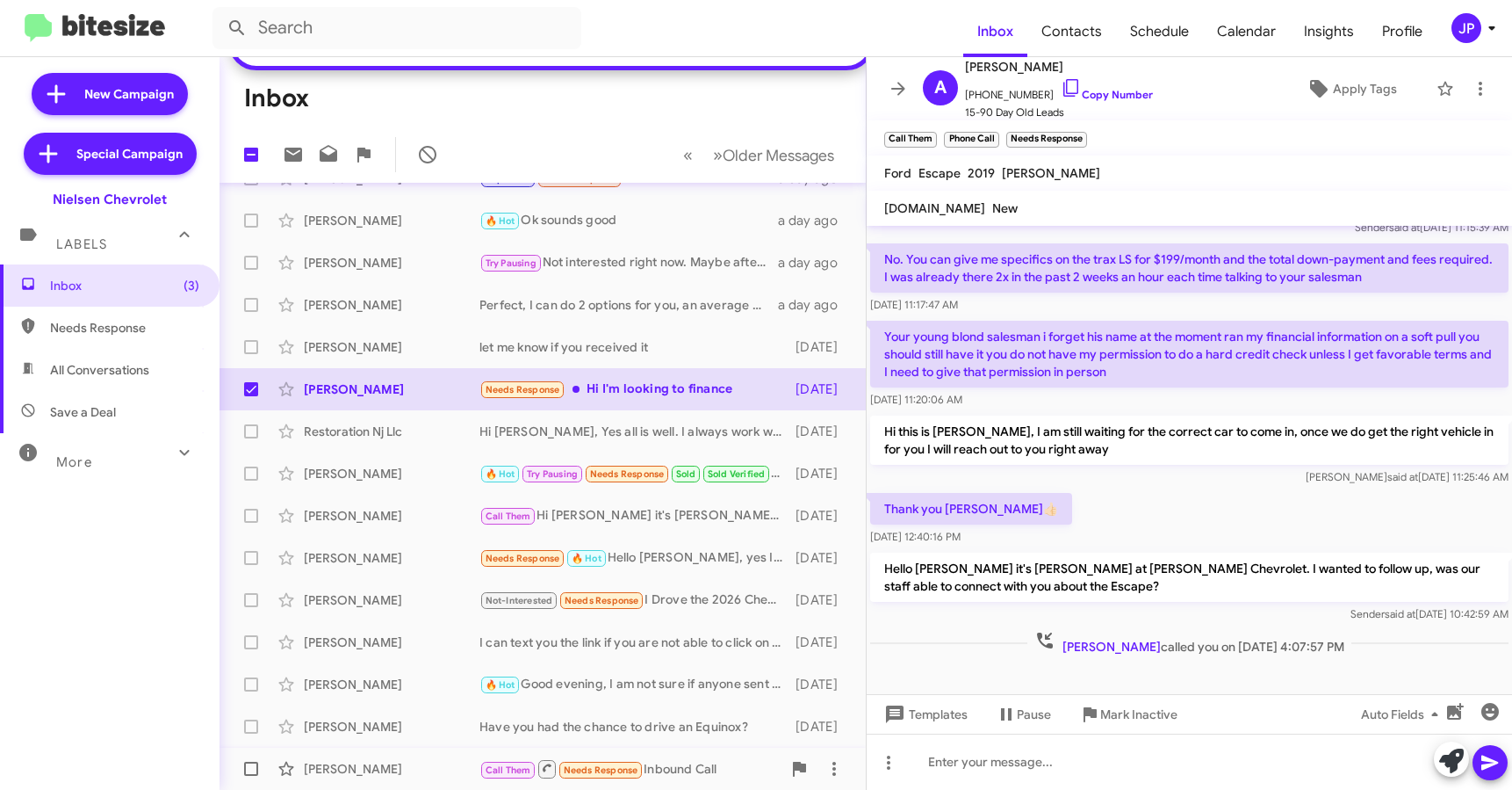
click at [254, 772] on span at bounding box center [252, 769] width 14 height 14
click at [252, 776] on input "checkbox" at bounding box center [251, 776] width 1 height 1
checkbox input "true"
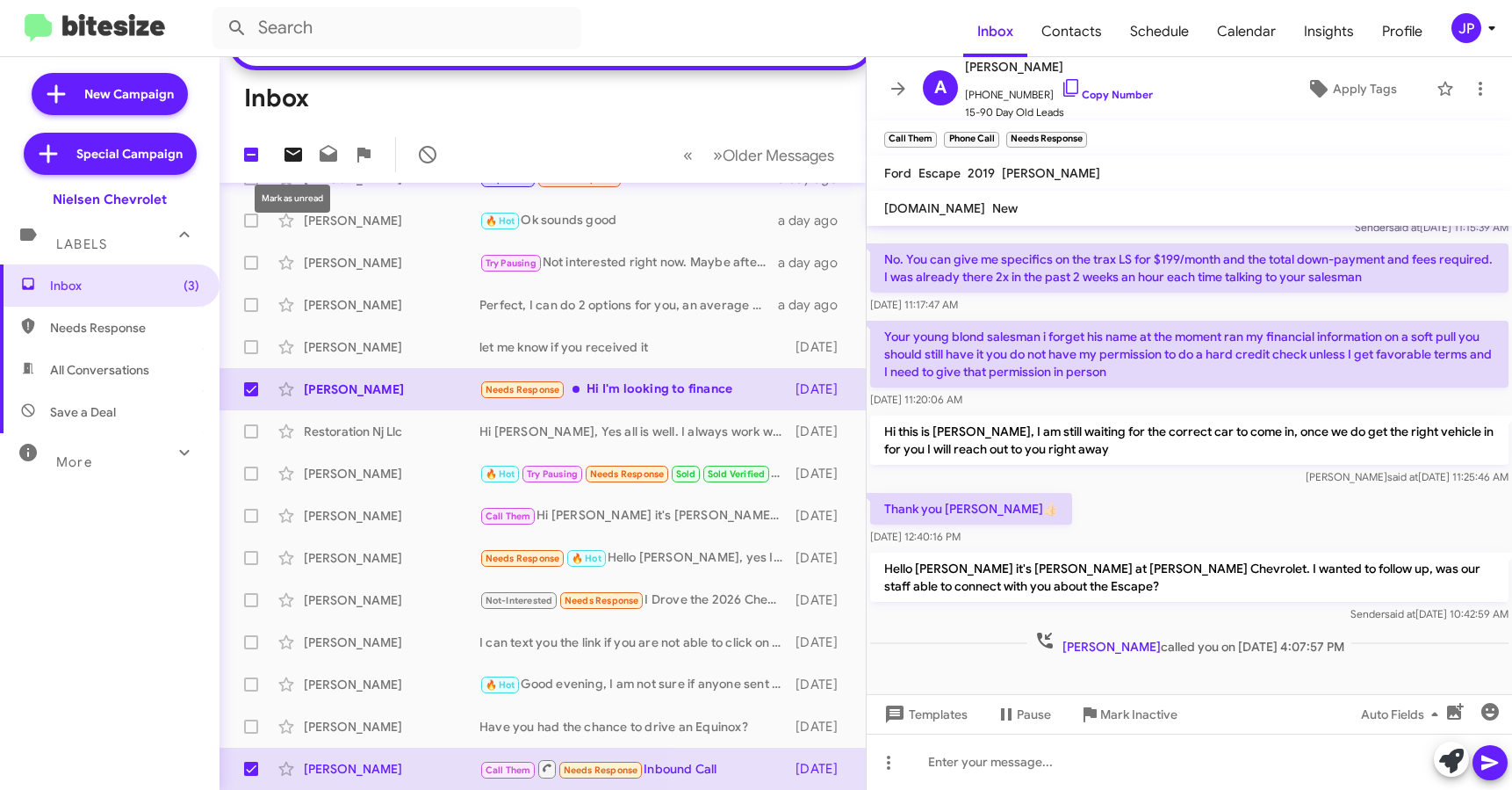
click at [290, 157] on icon at bounding box center [294, 155] width 18 height 14
click at [148, 290] on span "Inbox (4)" at bounding box center [125, 286] width 150 height 18
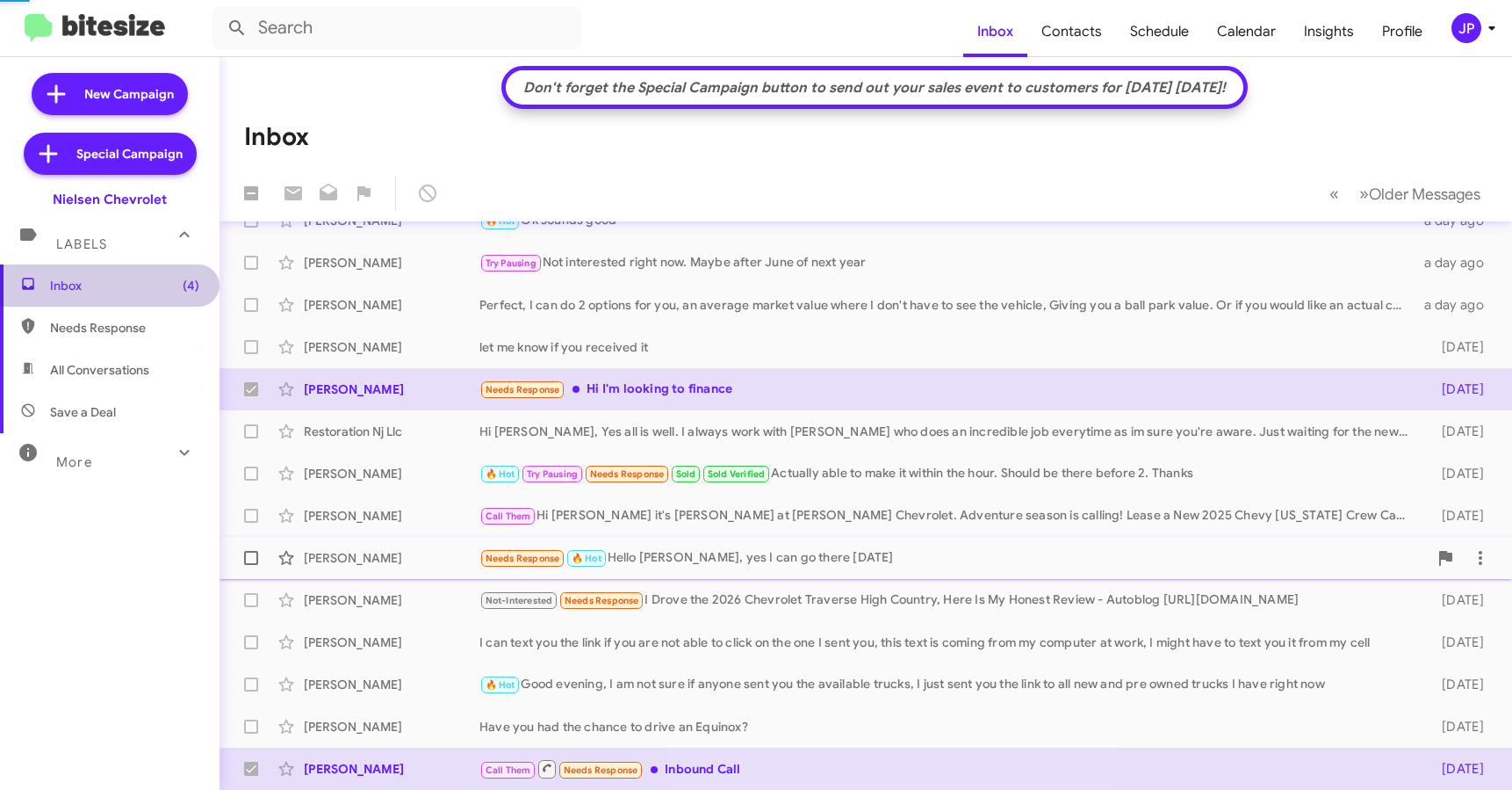
scroll to position [282, 0]
checkbox input "false"
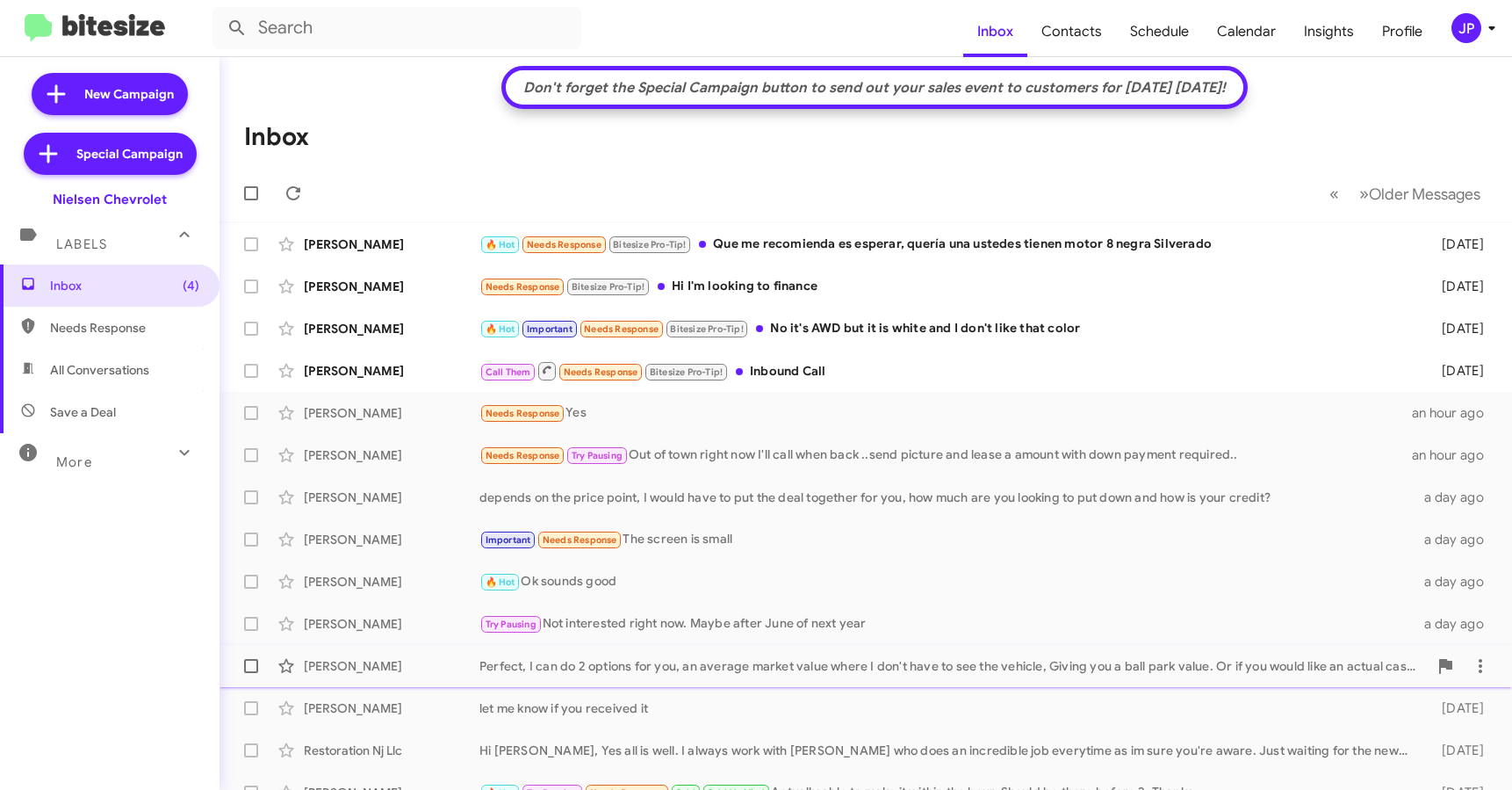
scroll to position [0, 0]
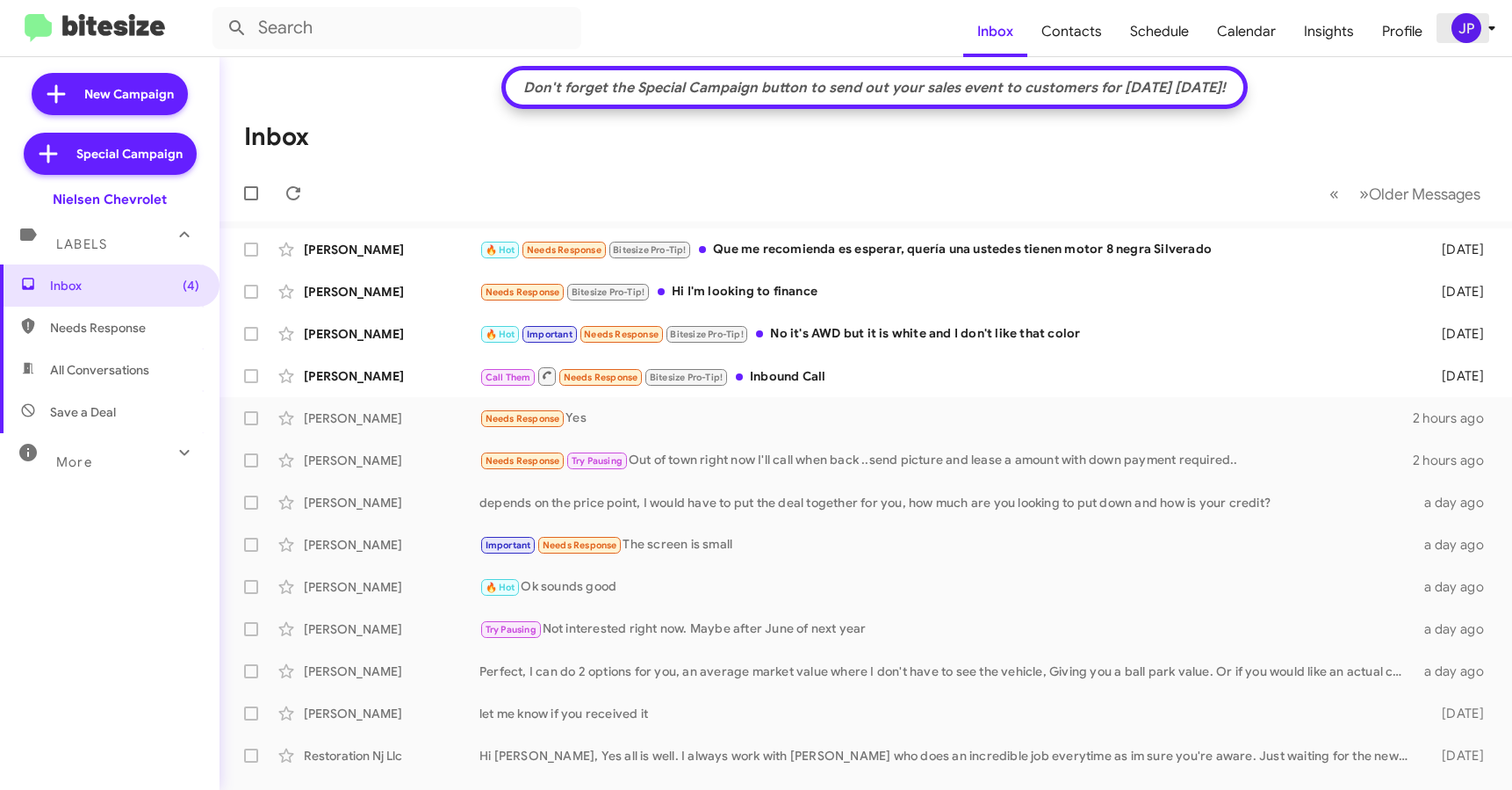
click at [1450, 18] on button "JP" at bounding box center [1465, 28] width 56 height 30
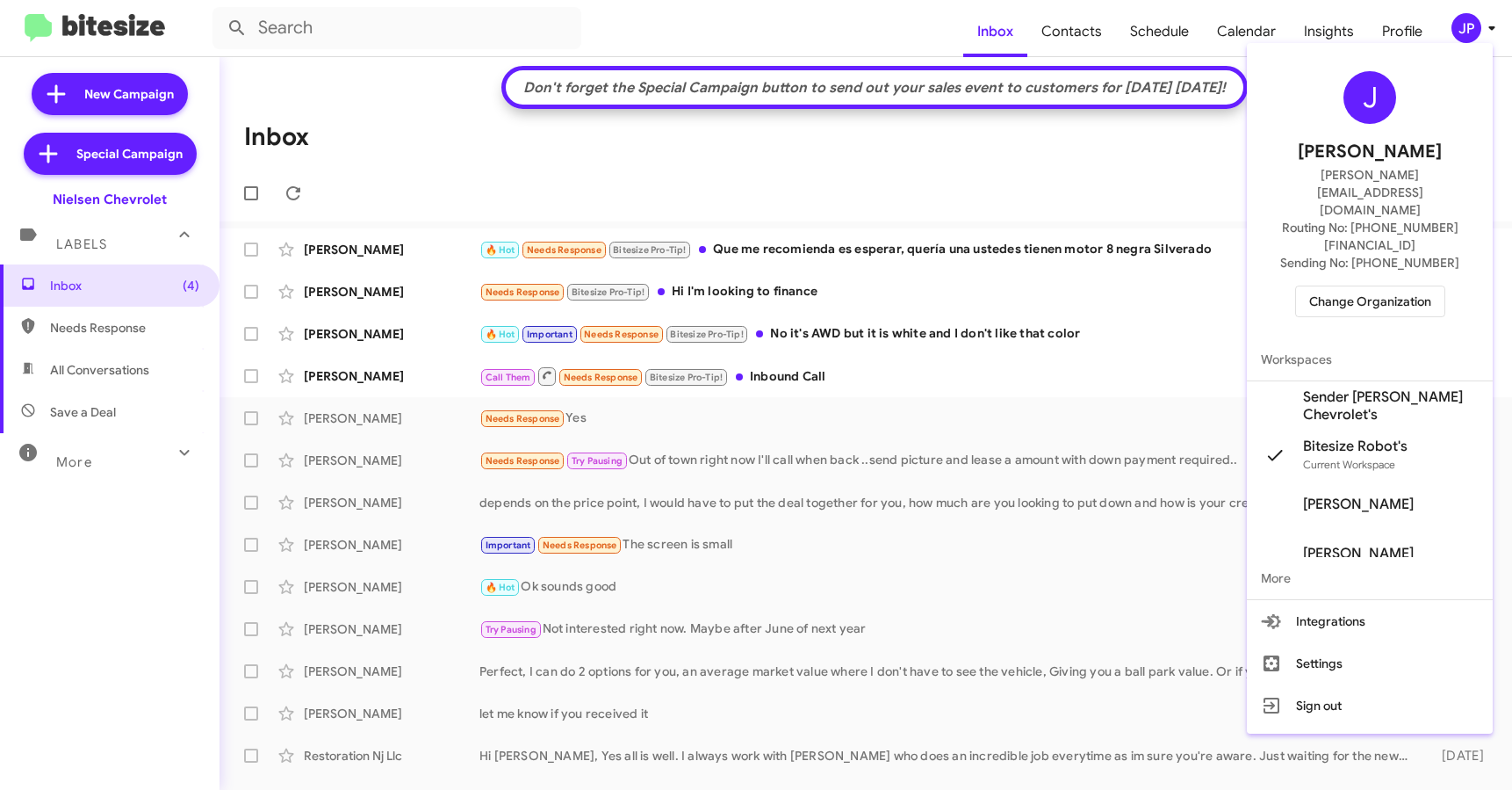
click at [1354, 287] on span "Change Organization" at bounding box center [1370, 302] width 122 height 30
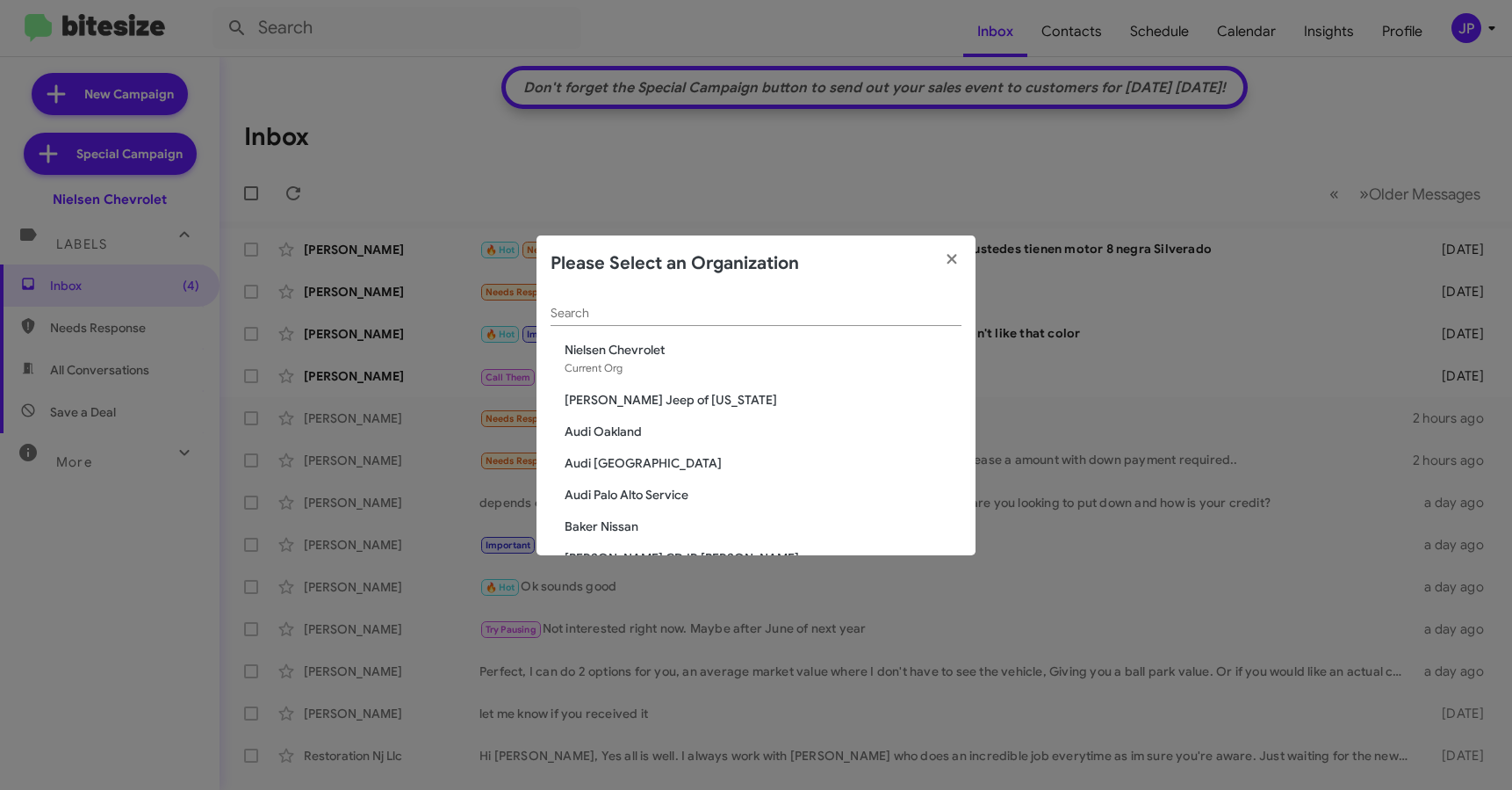
click at [917, 307] on input "Search" at bounding box center [756, 313] width 411 height 14
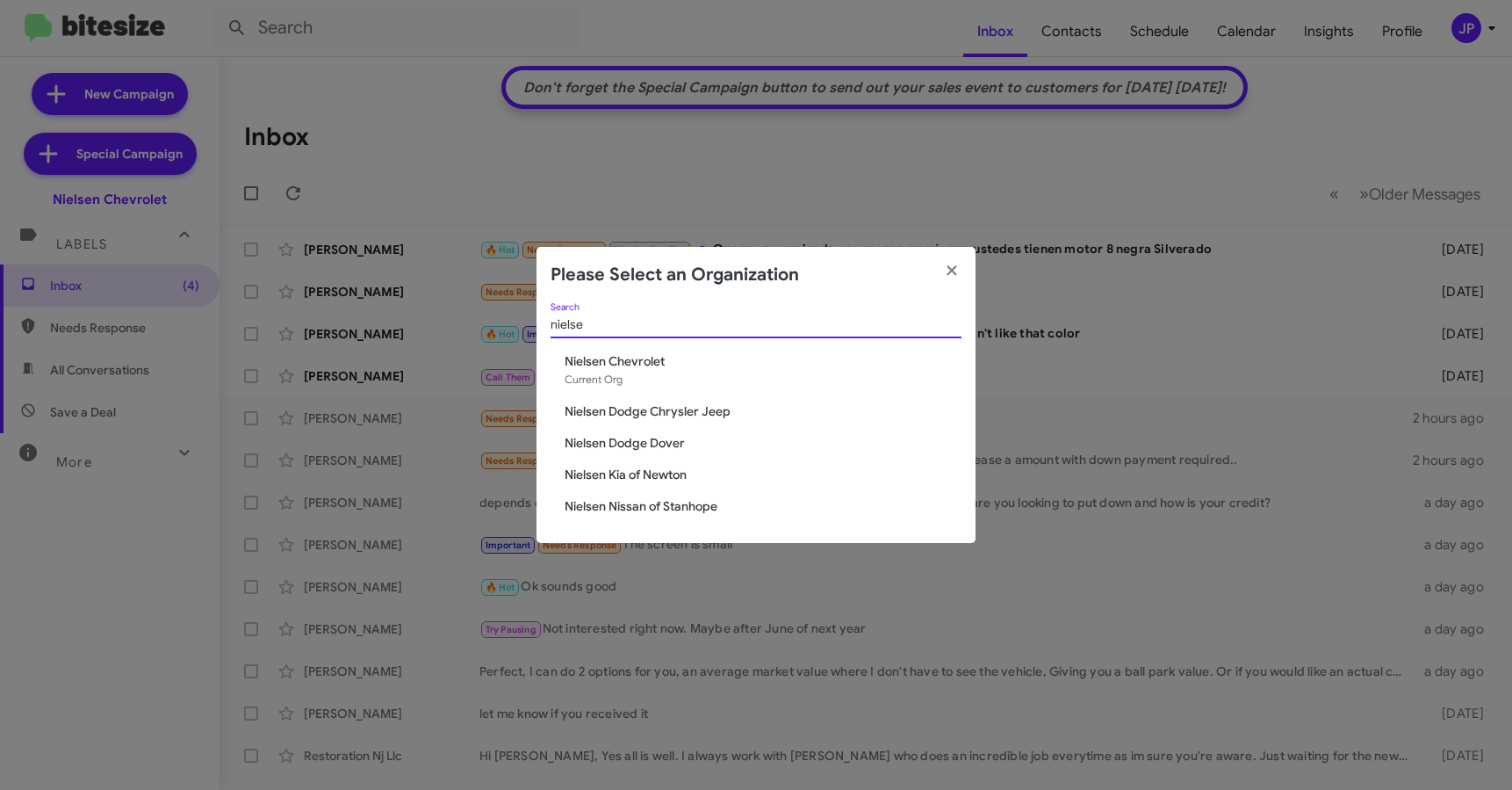
type input "nielse"
click at [702, 406] on span "Nielsen Dodge Chrysler Jeep" at bounding box center [763, 411] width 397 height 18
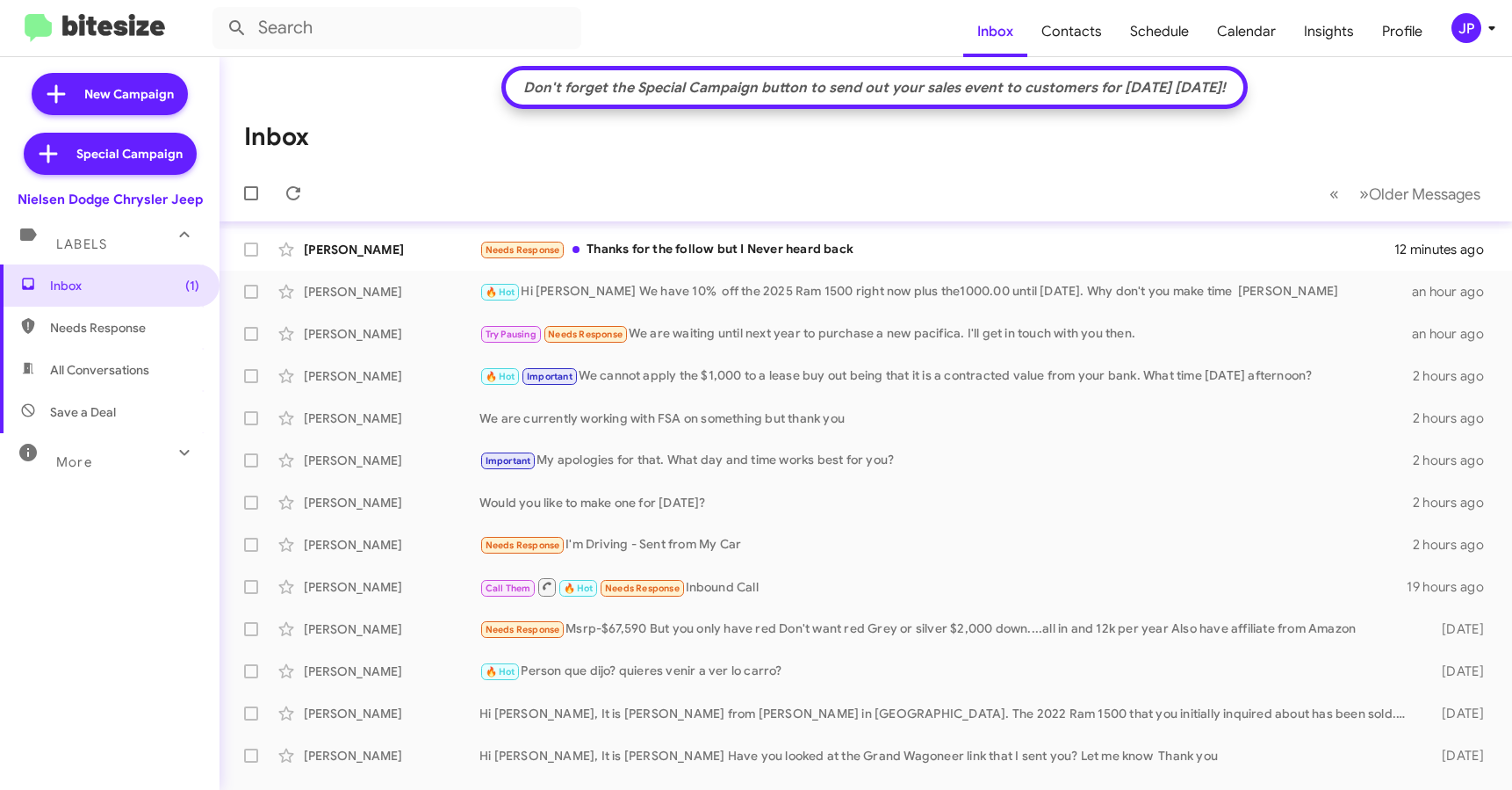
scroll to position [282, 0]
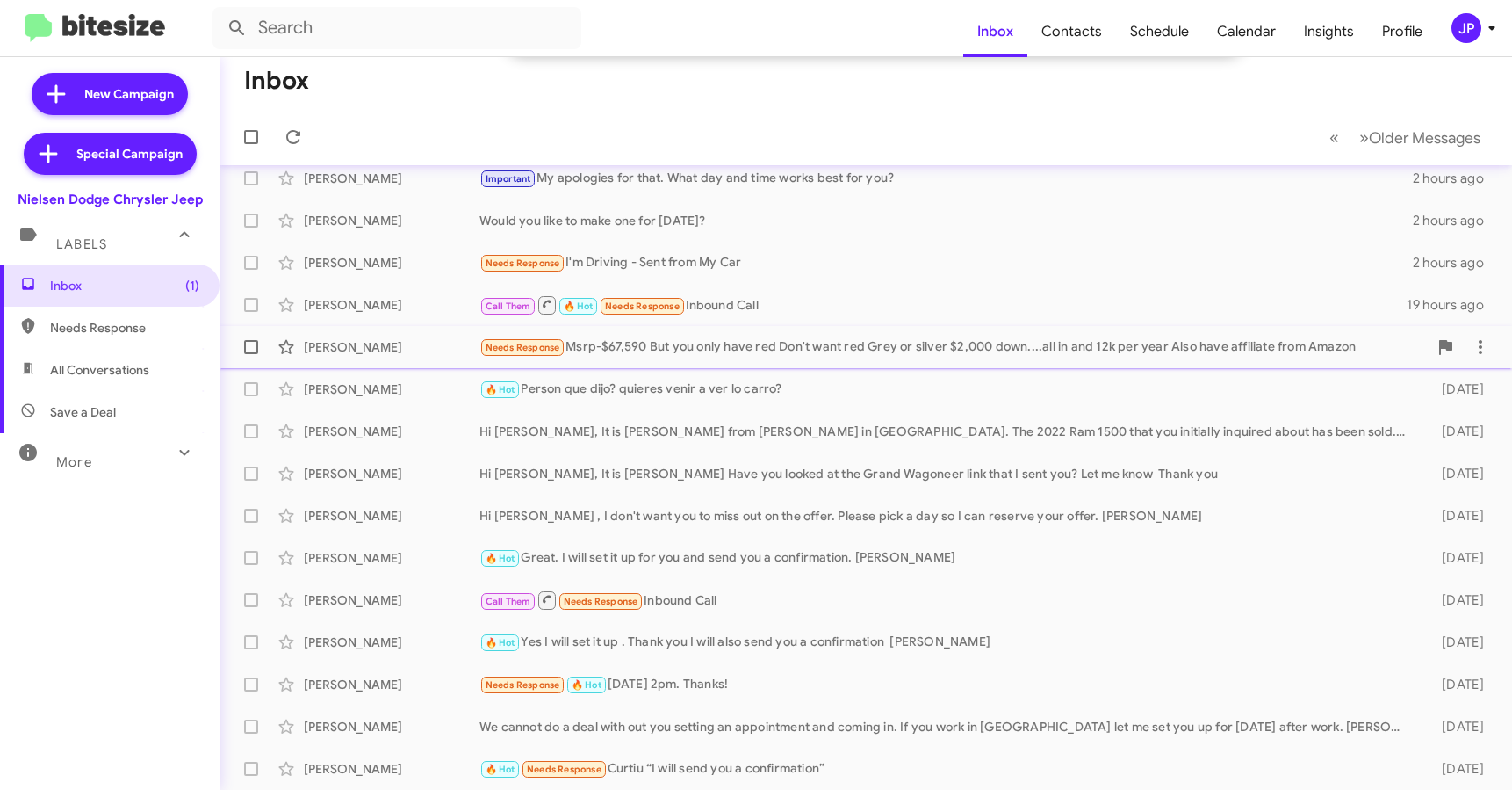
click at [887, 360] on div "[PERSON_NAME] Needs Response Msrp-$67,590 But you only have red Don't want red …" at bounding box center [866, 347] width 1265 height 35
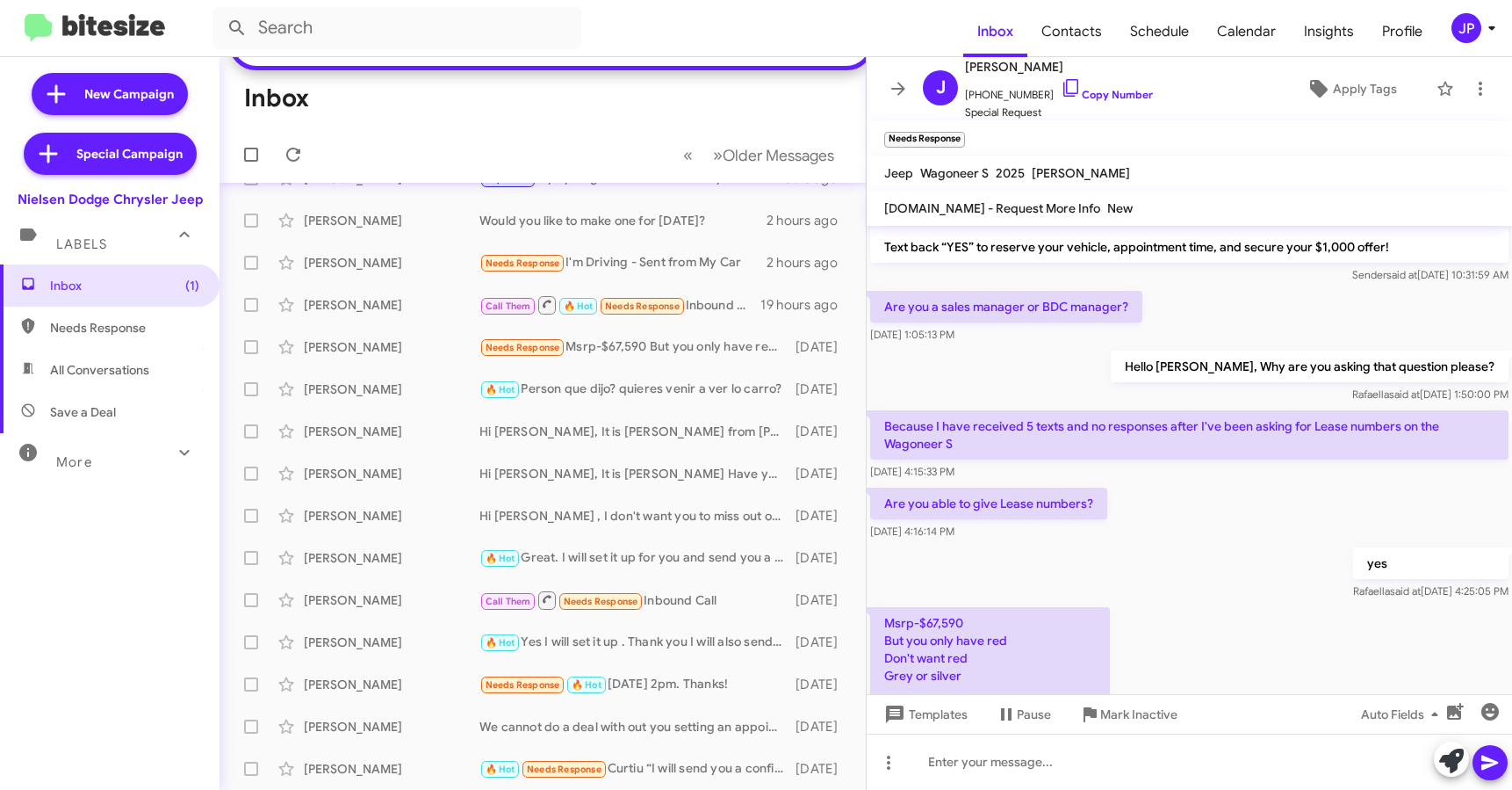
scroll to position [209, 0]
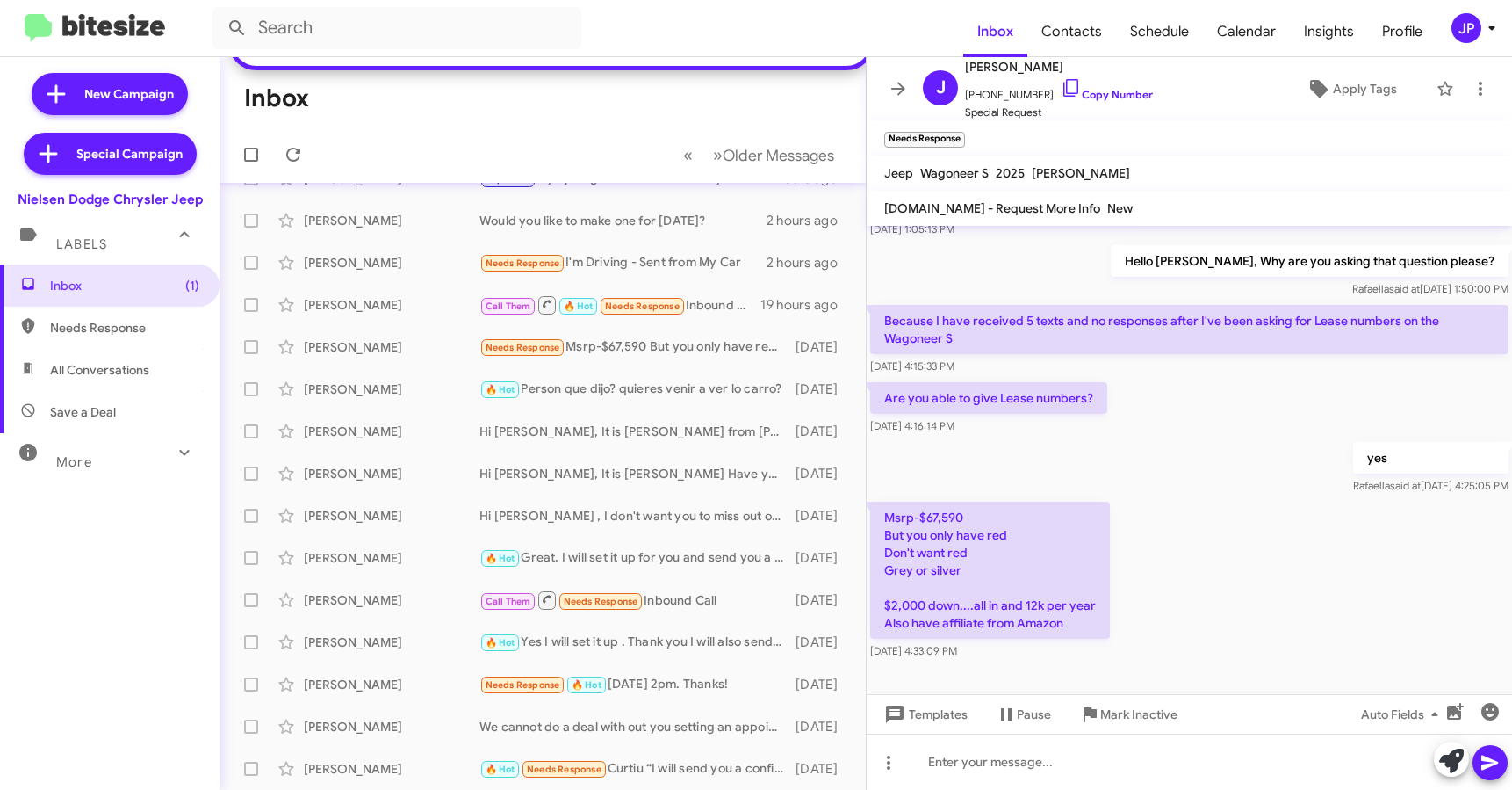
click at [1198, 602] on div "Msrp-$67,590 But you only have red Don't want red Grey or silver $2,000 down...…" at bounding box center [1190, 581] width 646 height 165
drag, startPoint x: 1081, startPoint y: 96, endPoint x: 1052, endPoint y: 94, distance: 29.1
click at [1081, 95] on link "Copy Number" at bounding box center [1107, 94] width 92 height 13
click at [1309, 93] on icon at bounding box center [1319, 89] width 21 height 21
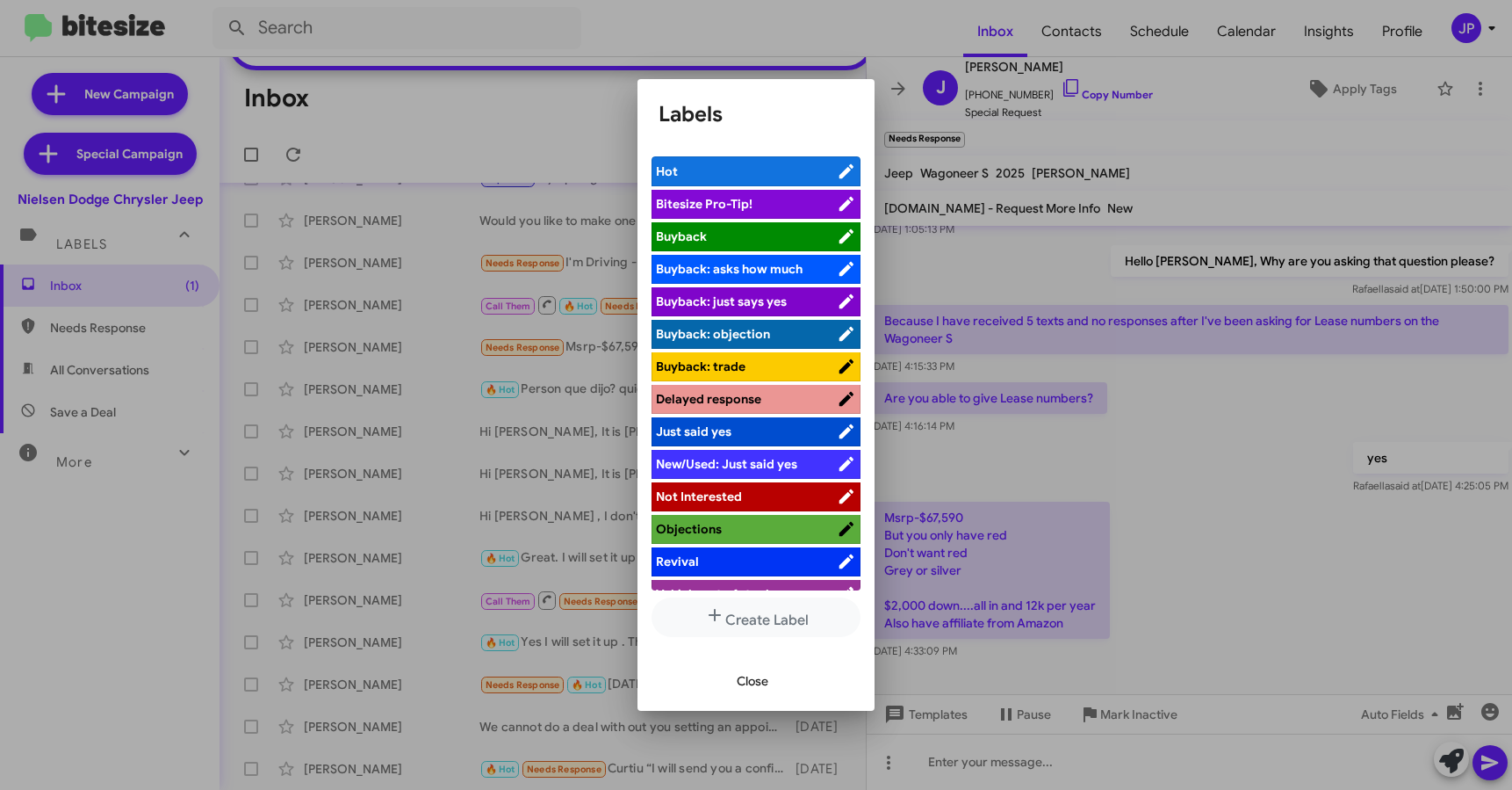
click at [694, 209] on span "Bitesize Pro-Tip!" at bounding box center [705, 204] width 97 height 16
click at [1184, 538] on div at bounding box center [756, 395] width 1512 height 790
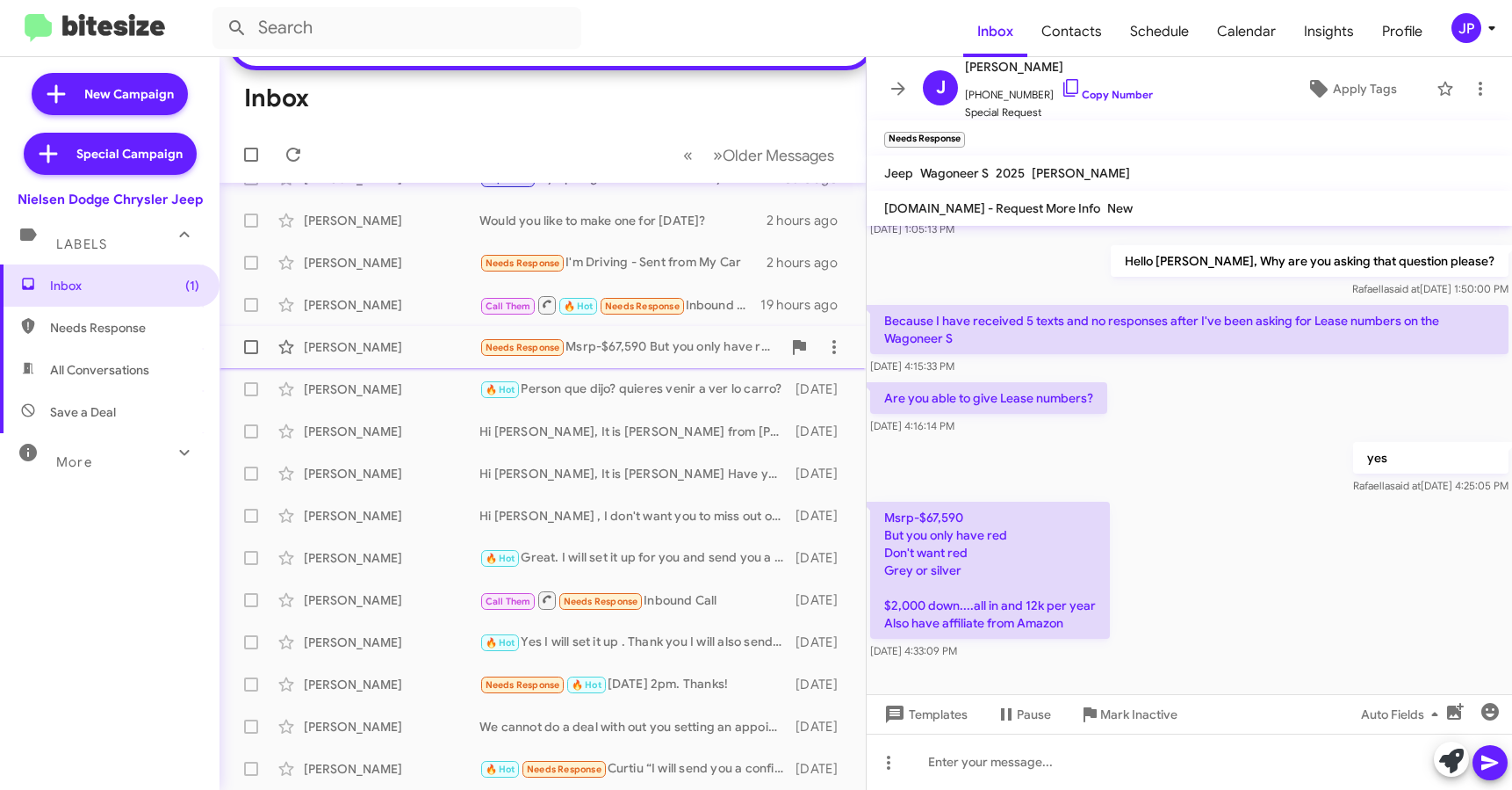
click at [254, 347] on span at bounding box center [252, 347] width 14 height 14
click at [252, 354] on input "checkbox" at bounding box center [251, 354] width 1 height 1
checkbox input "true"
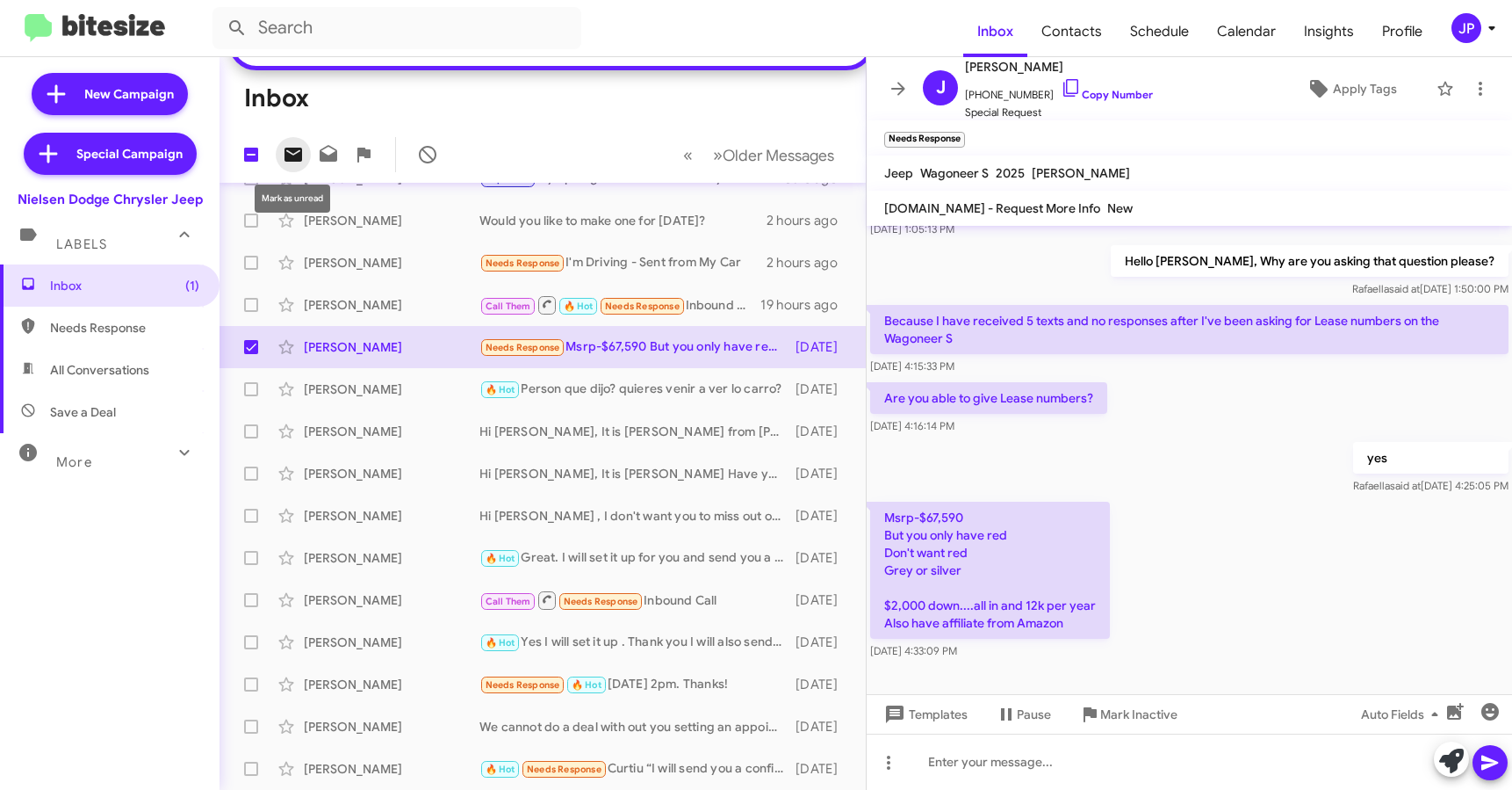
click at [292, 154] on icon at bounding box center [294, 155] width 21 height 21
click at [741, 166] on button "» Next Older Messages" at bounding box center [774, 155] width 142 height 36
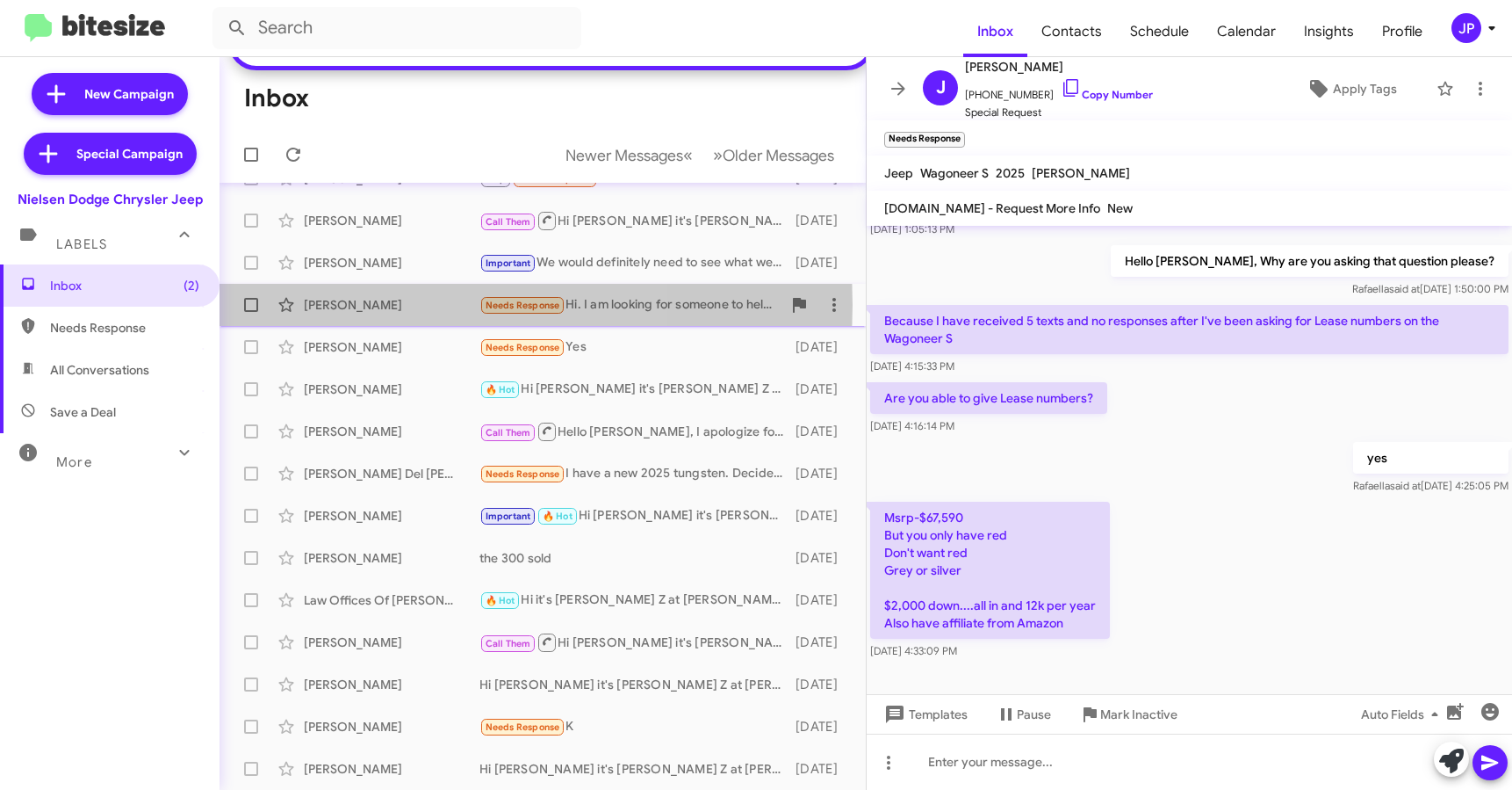
click at [313, 304] on div "[PERSON_NAME]" at bounding box center [391, 304] width 176 height 18
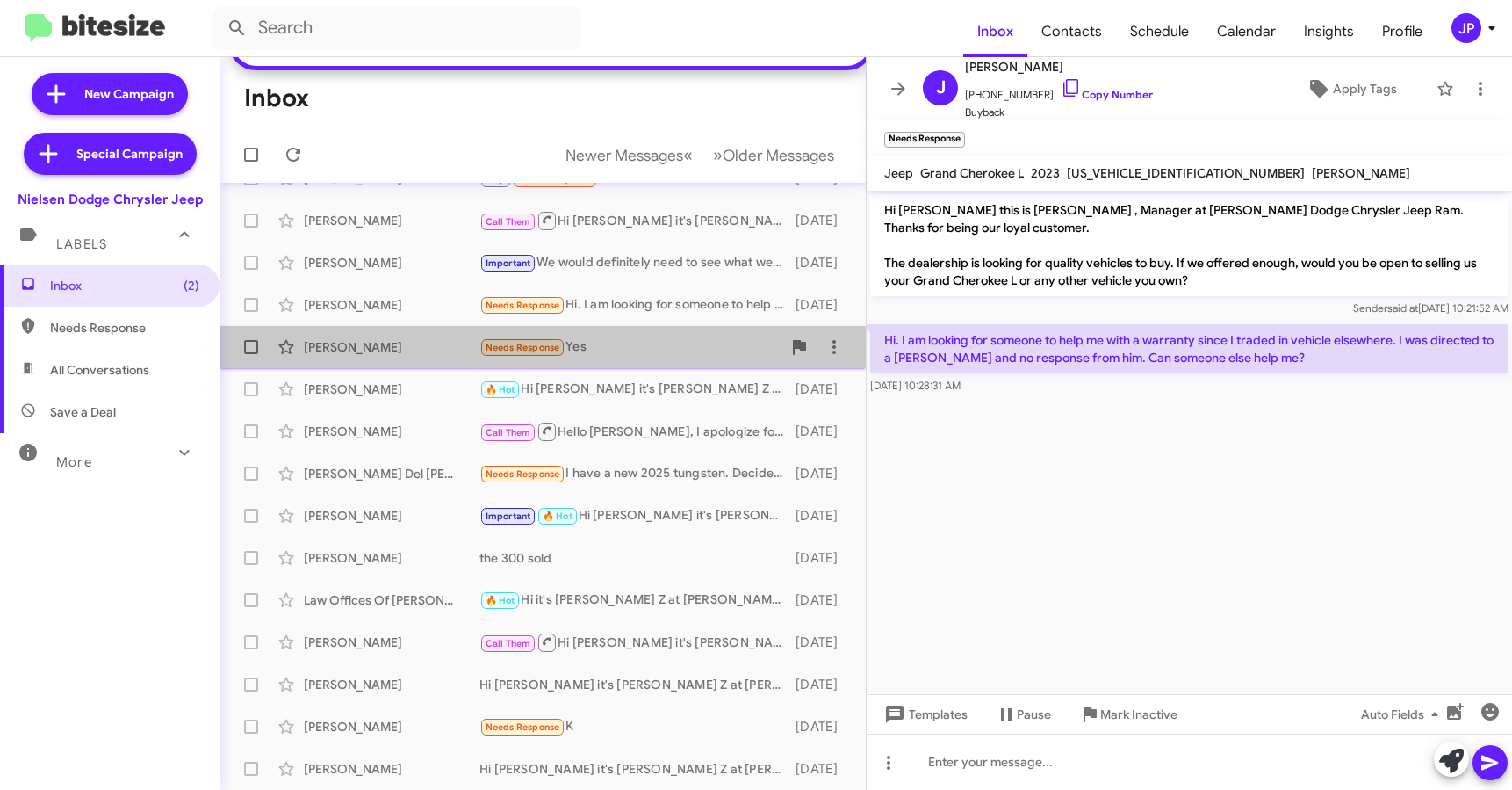
click at [597, 355] on div "Needs Response Yes" at bounding box center [630, 347] width 302 height 20
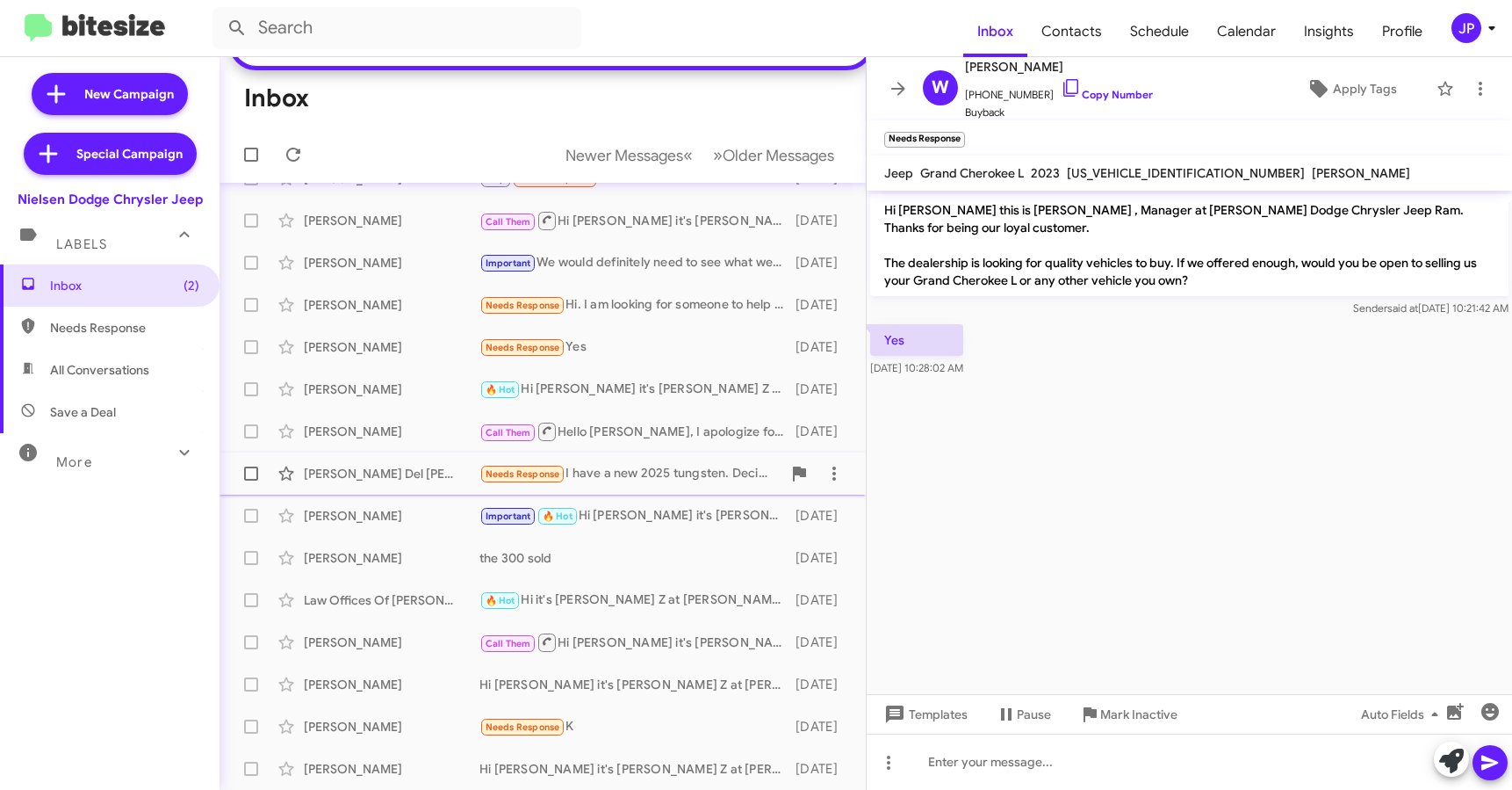
click at [691, 470] on div "Needs Response I have a new 2025 tungsten. Decided to wait" at bounding box center [630, 473] width 302 height 20
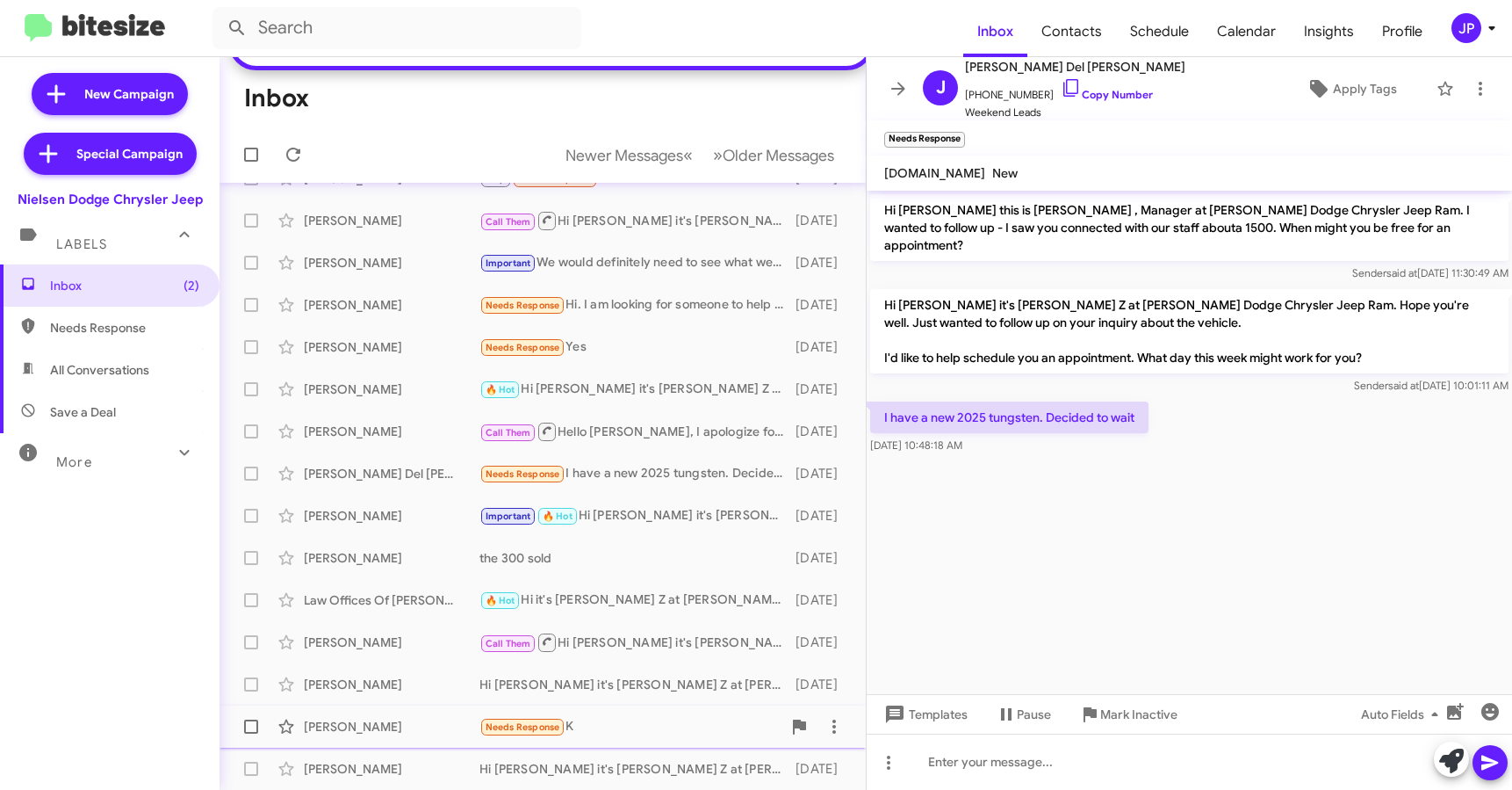
click at [605, 728] on div "Needs Response K" at bounding box center [630, 727] width 302 height 20
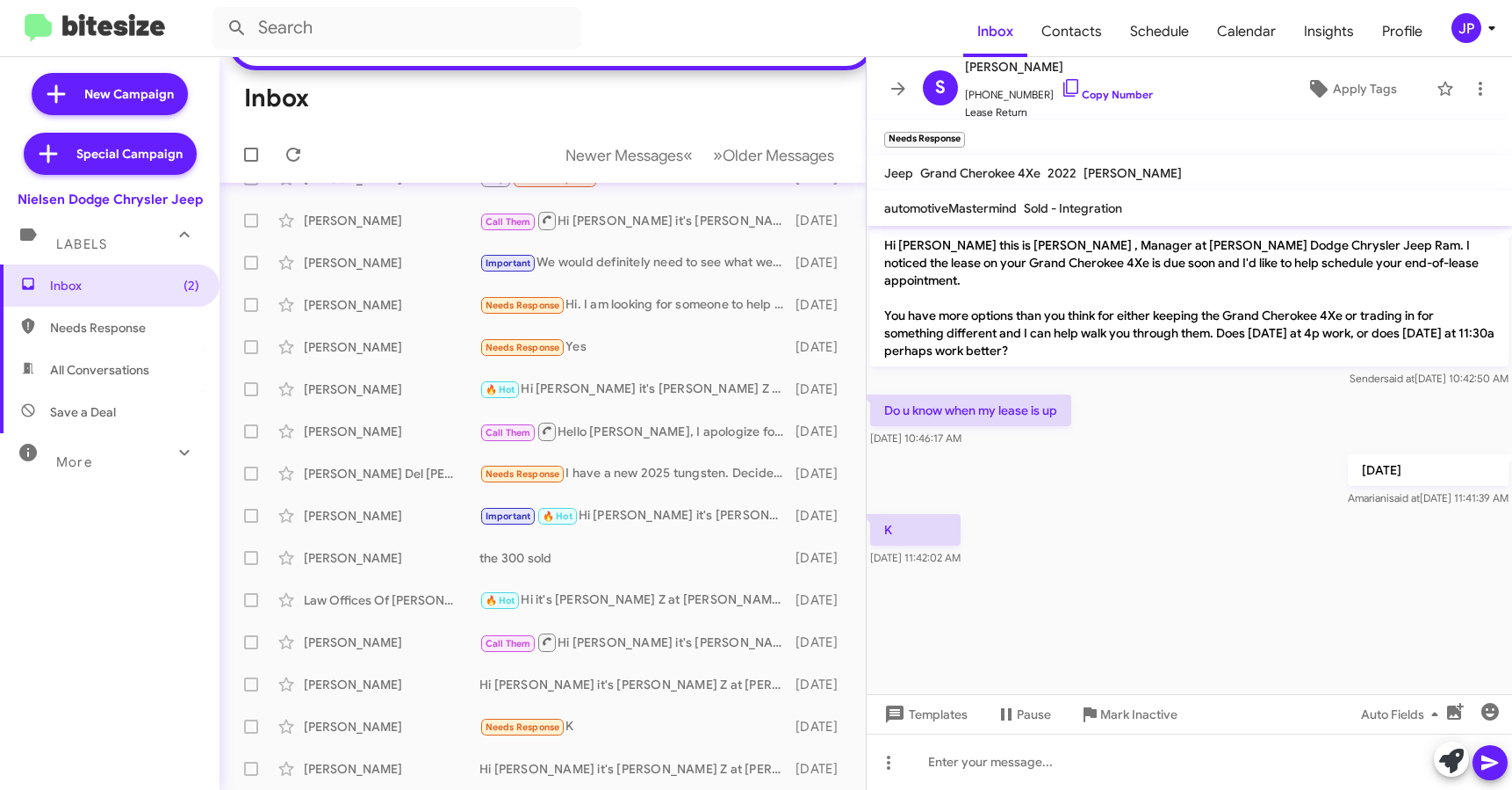
click at [1212, 579] on cdk-virtual-scroll-viewport "Hi Steven this is Patti Z , Manager at Nielsen Dodge Chrysler Jeep Ram. I notic…" at bounding box center [1190, 460] width 646 height 468
click at [794, 149] on span "Older Messages" at bounding box center [778, 156] width 112 height 19
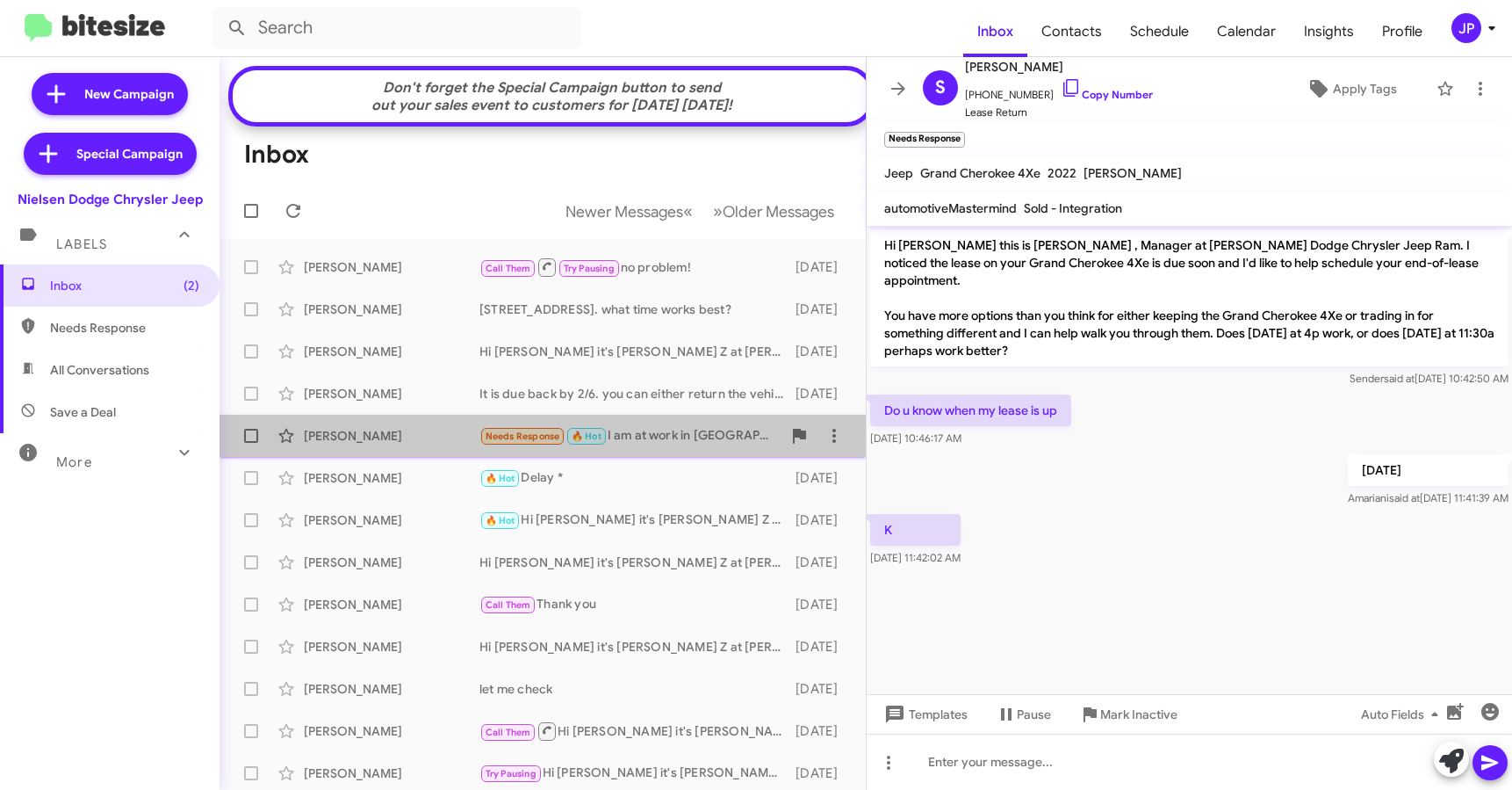
click at [653, 445] on div "Needs Response 🔥 Hot I am at work in NY" at bounding box center [630, 435] width 302 height 20
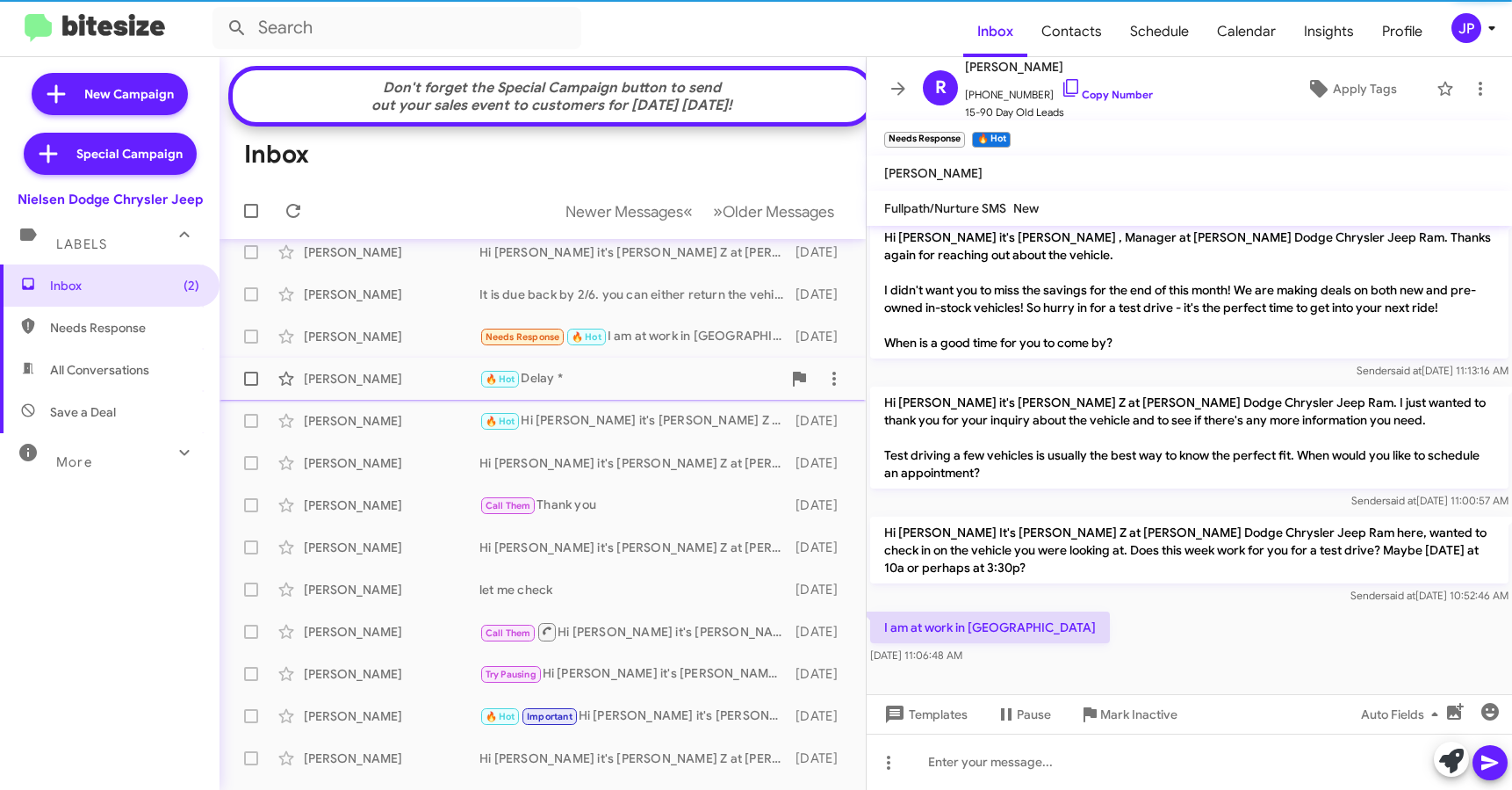
scroll to position [312, 0]
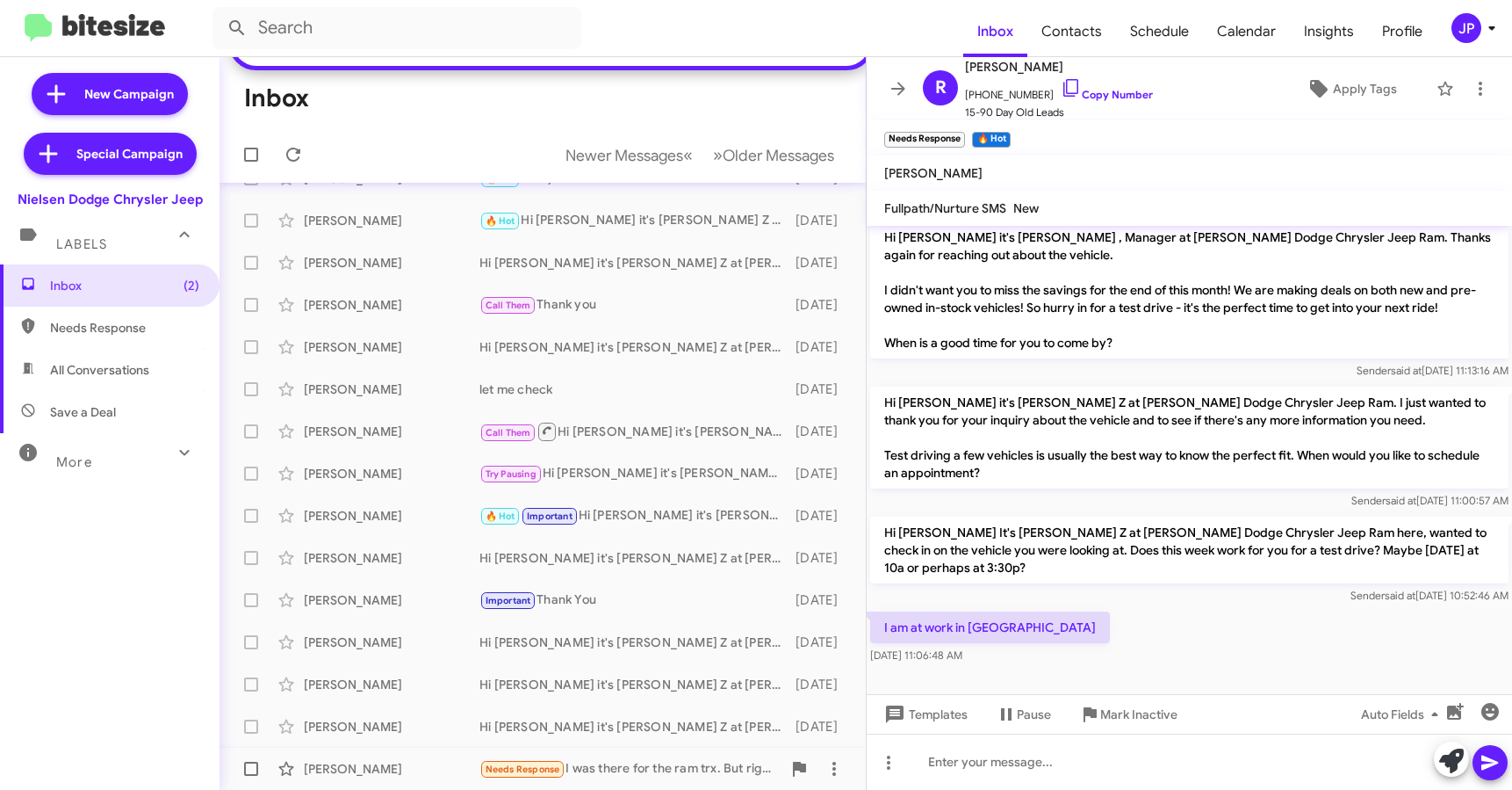
click at [638, 772] on div "Needs Response I was there for the ram trx. But right now we are good. No look8…" at bounding box center [630, 769] width 302 height 20
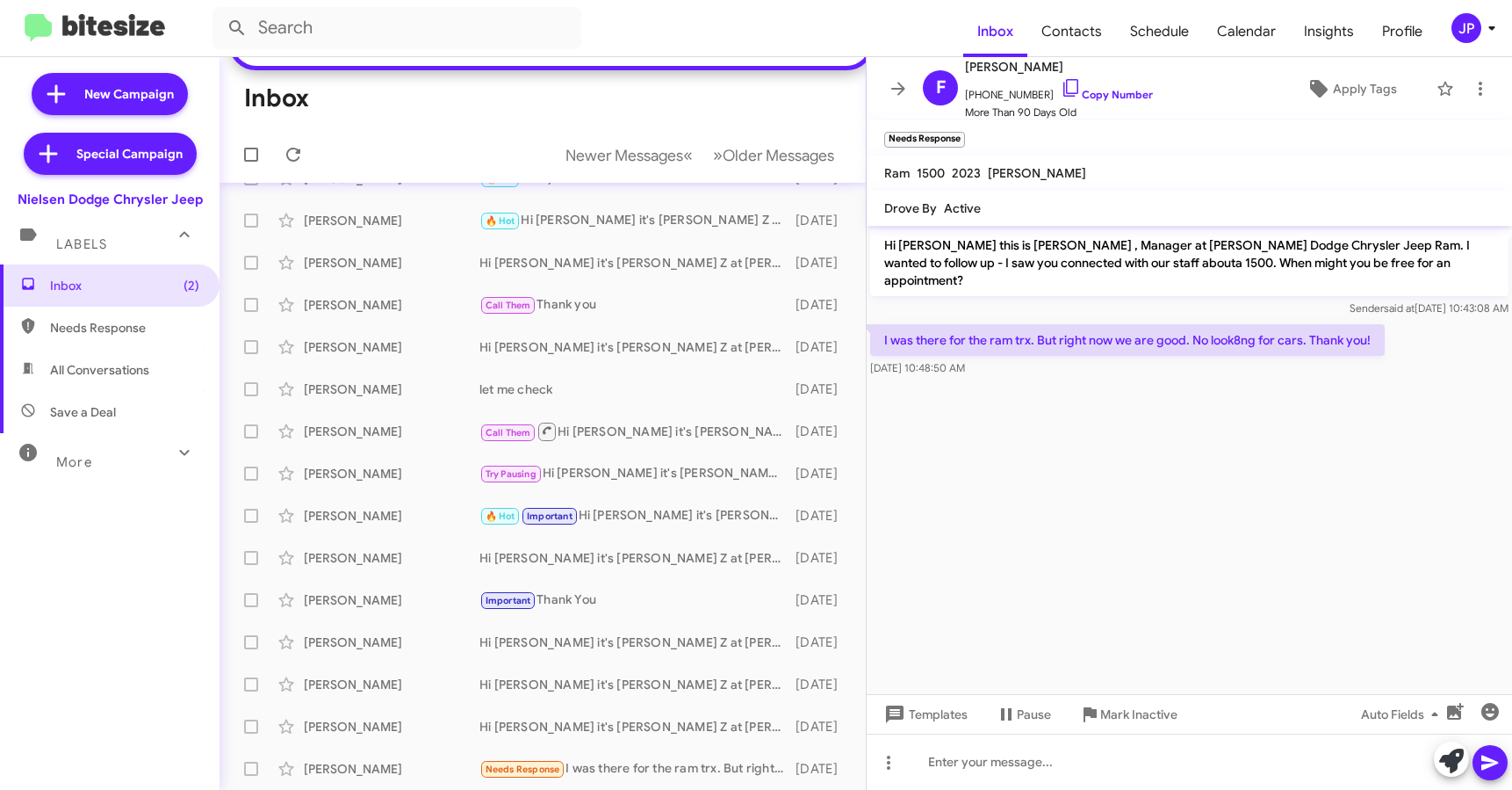
click at [1196, 453] on cdk-virtual-scroll-viewport "Hi Fausto this is Patti Z , Manager at Nielsen Dodge Chrysler Jeep Ram. I wante…" at bounding box center [1190, 460] width 646 height 468
click at [1169, 707] on span "Mark Inactive" at bounding box center [1139, 714] width 77 height 32
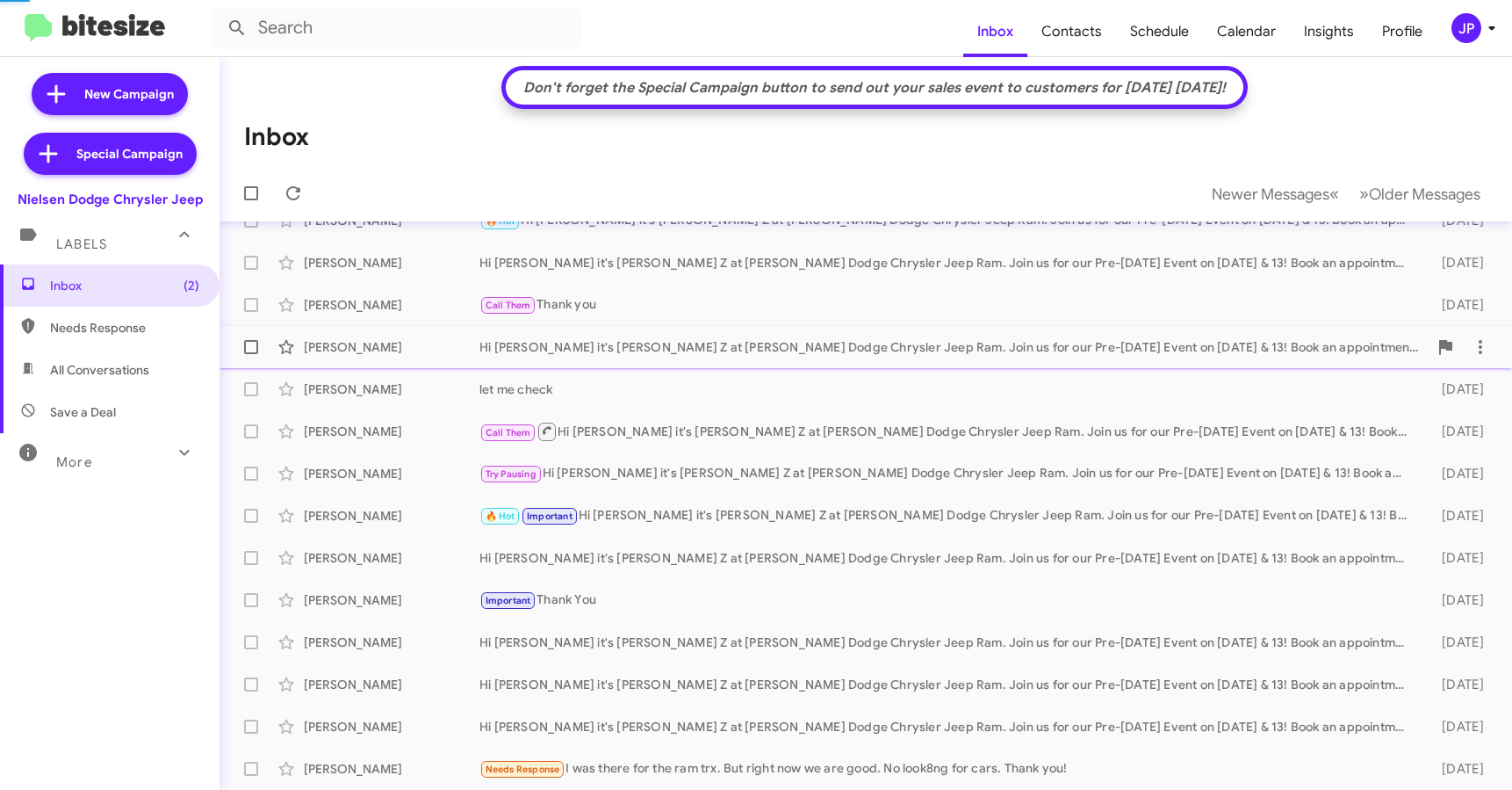
scroll to position [240, 0]
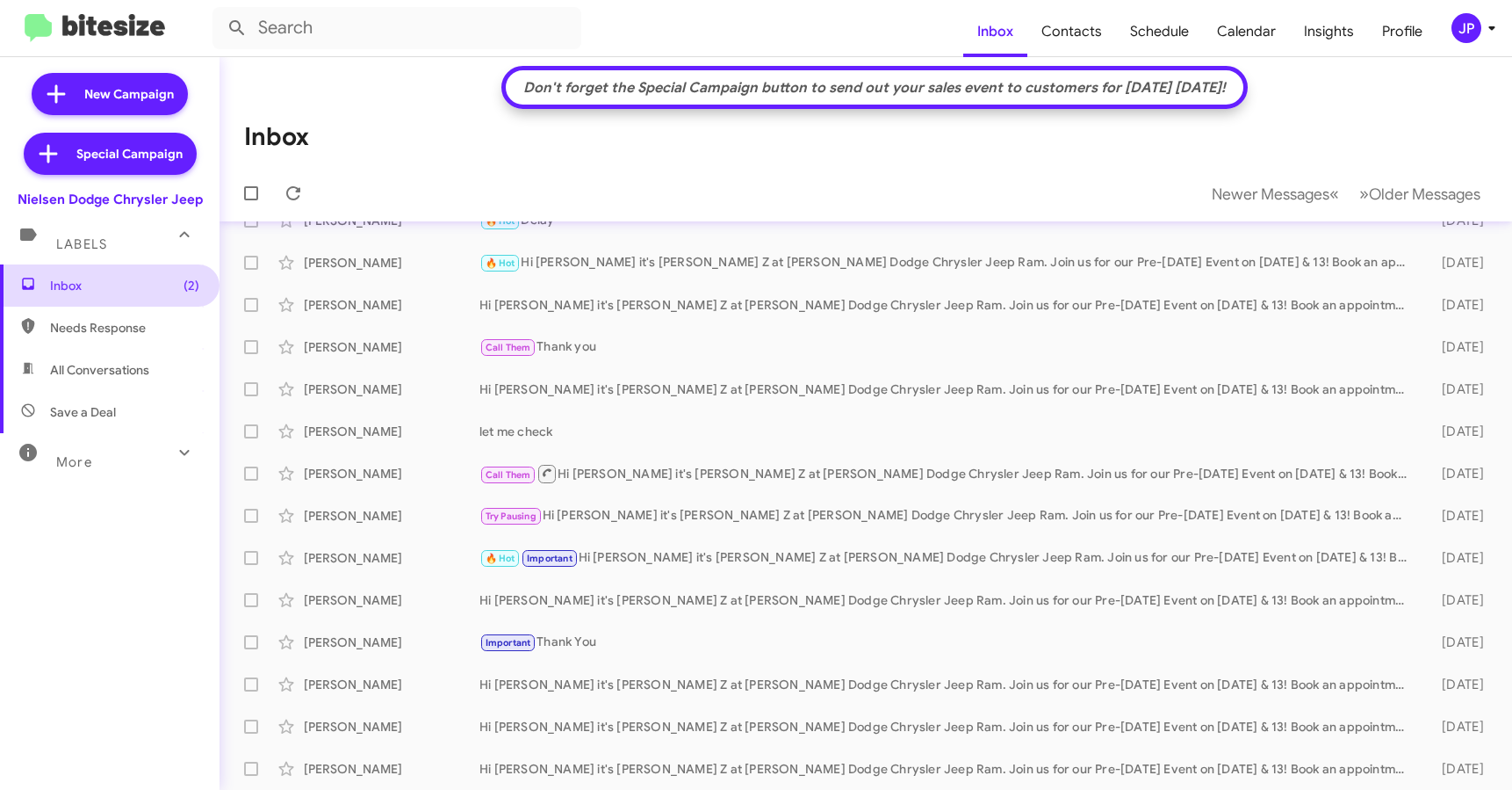
click at [89, 287] on span "Inbox (2)" at bounding box center [125, 286] width 150 height 18
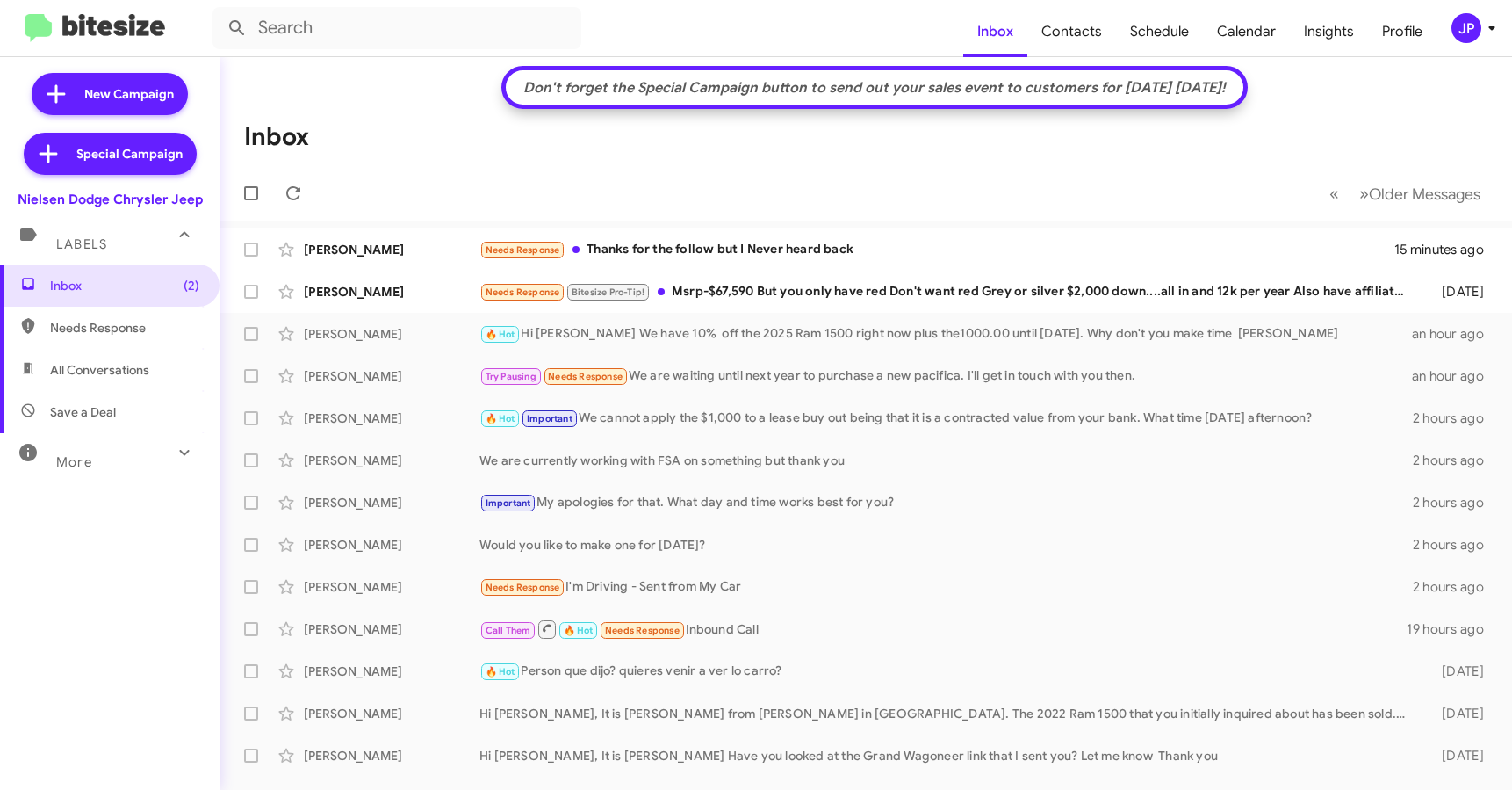
click at [130, 418] on span "Save a Deal" at bounding box center [110, 412] width 220 height 42
type input "in:not-interested"
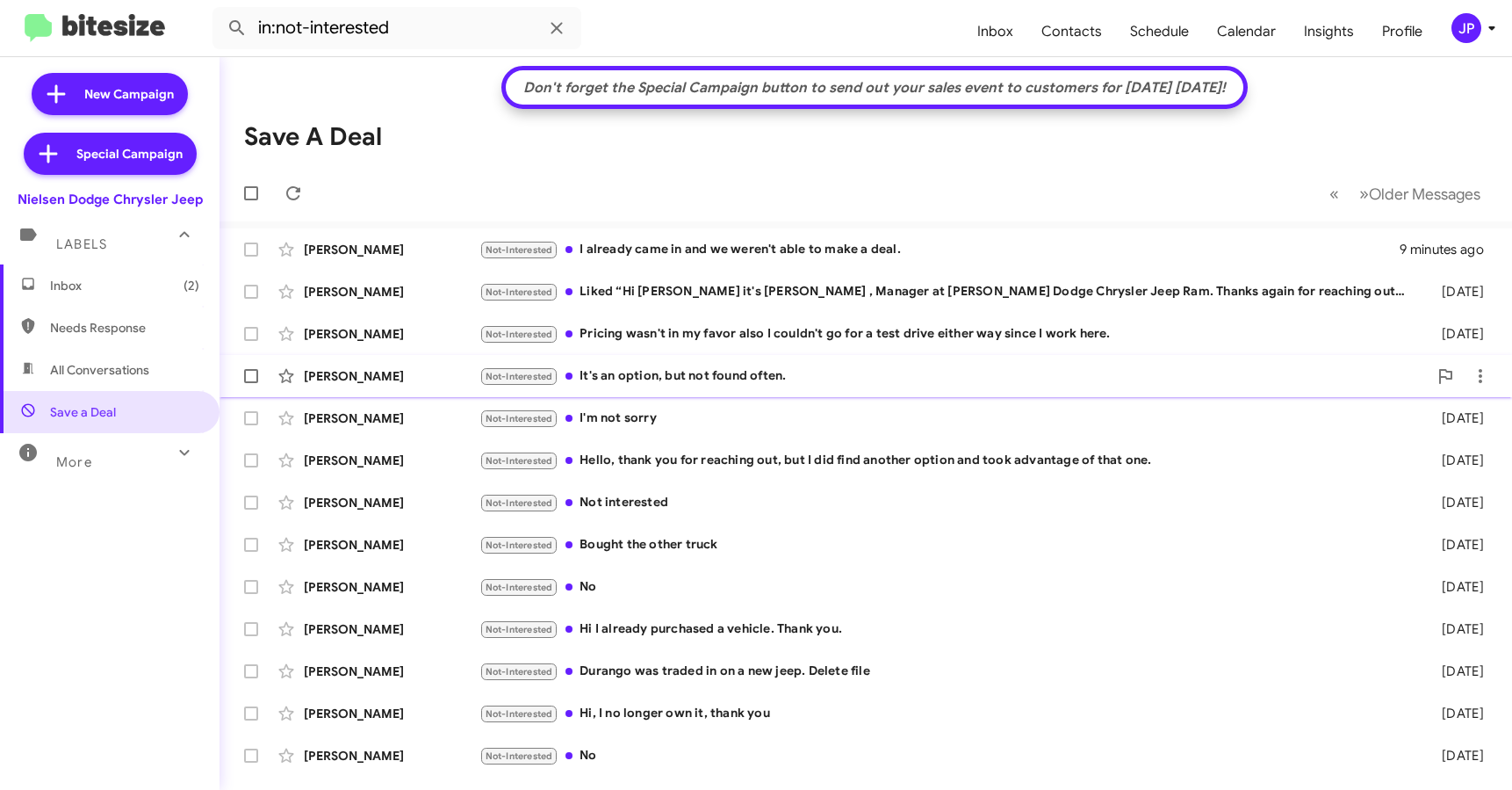
click at [796, 385] on div "Robert Fakinos Not-Interested It's an option, but not found often. 9 days ago" at bounding box center [866, 376] width 1265 height 35
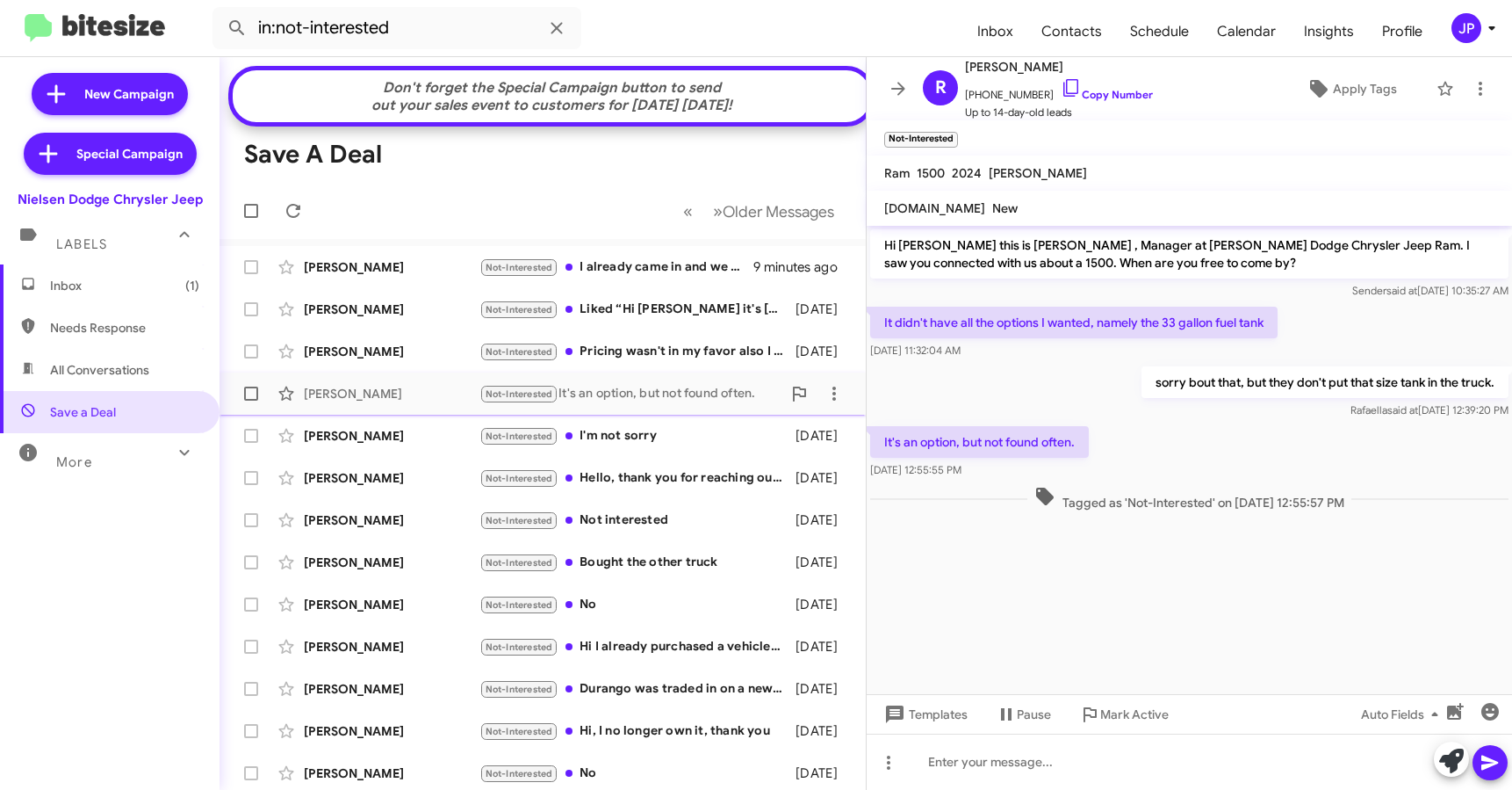
click at [258, 411] on label at bounding box center [252, 393] width 35 height 35
click at [252, 401] on input "checkbox" at bounding box center [251, 400] width 1 height 1
checkbox input "true"
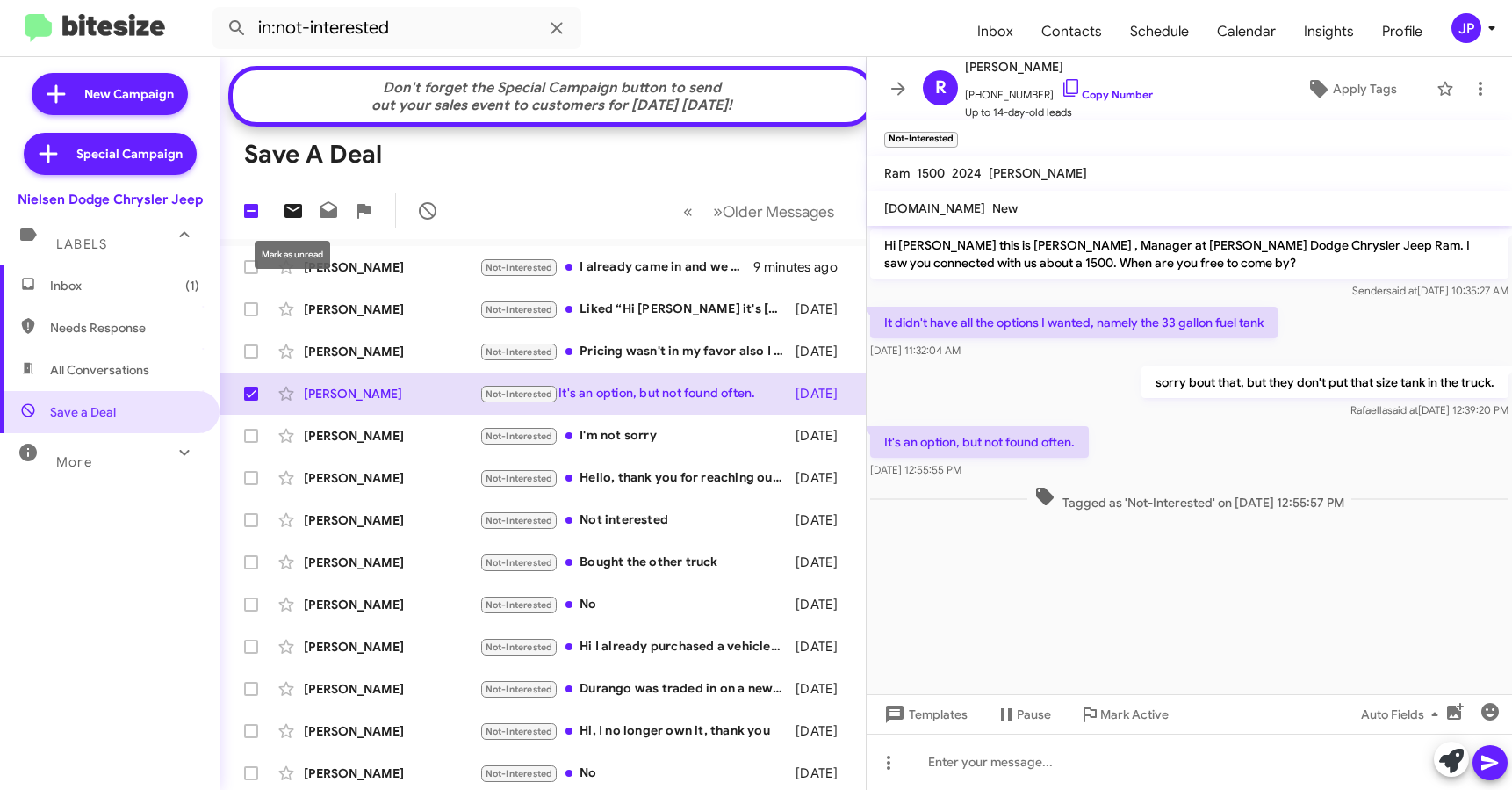
click at [296, 210] on icon at bounding box center [294, 211] width 18 height 14
click at [892, 90] on icon at bounding box center [898, 89] width 21 height 21
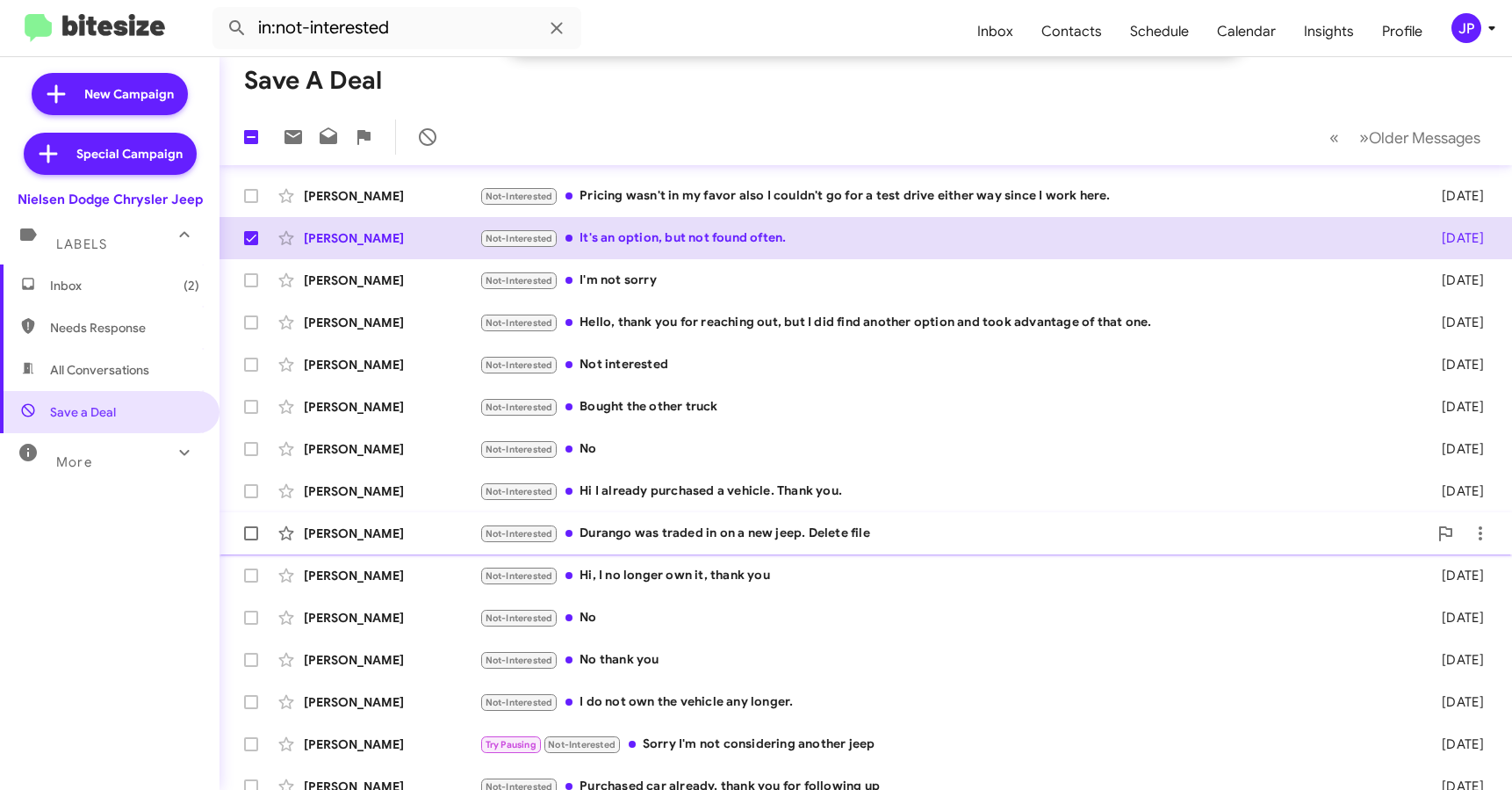
scroll to position [282, 0]
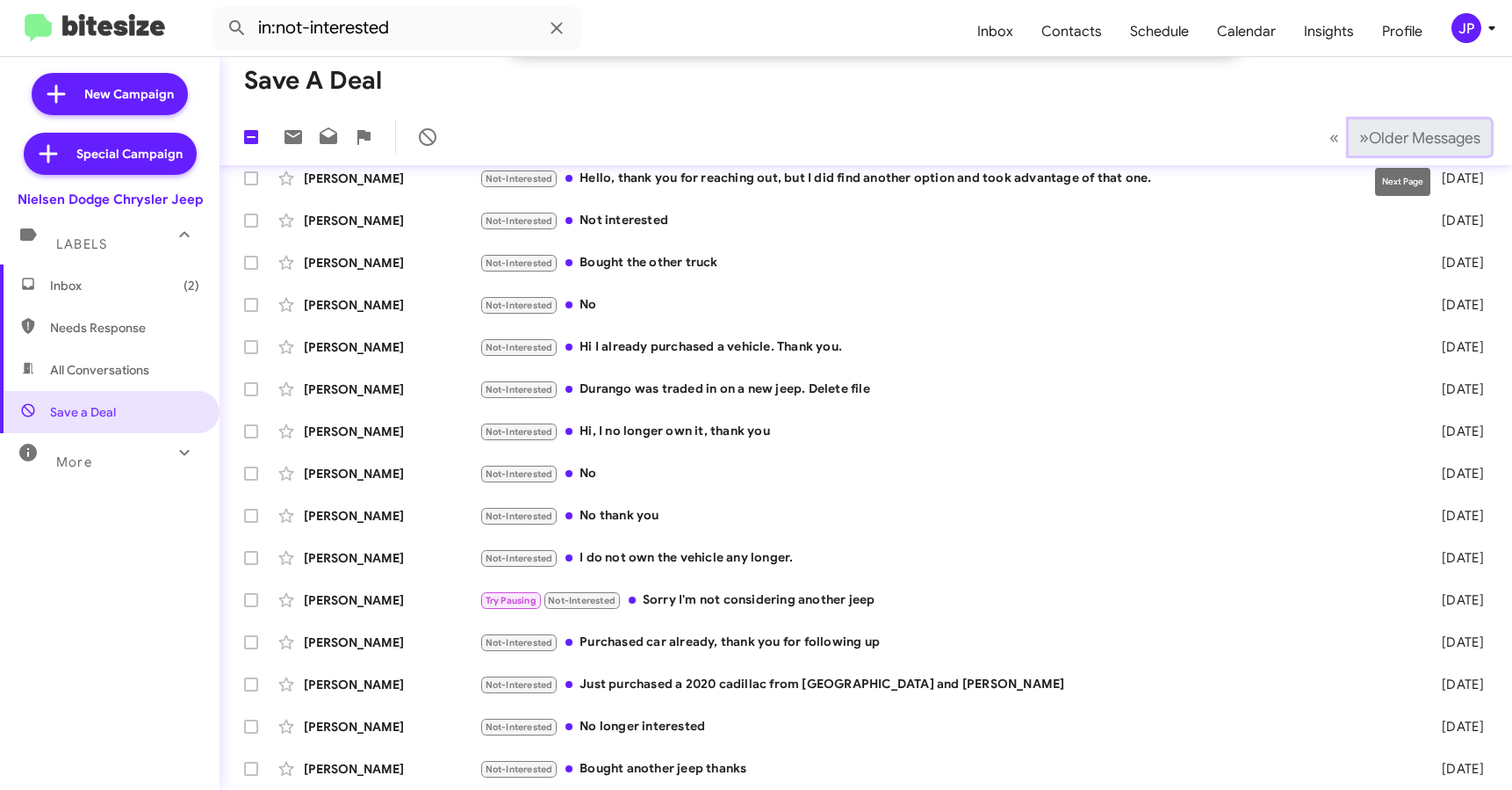
click at [1402, 130] on span "Older Messages" at bounding box center [1425, 138] width 112 height 19
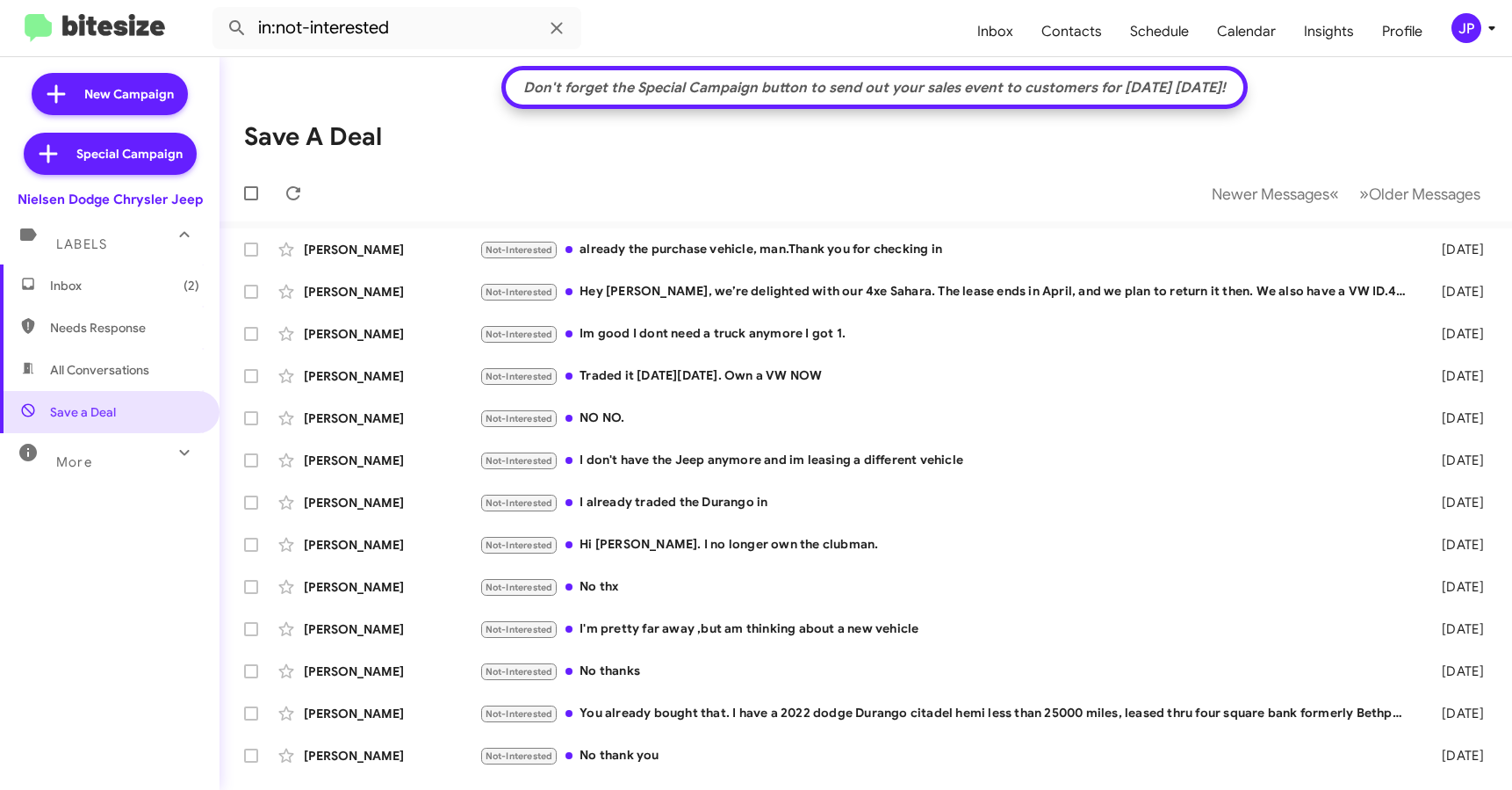
click at [64, 295] on span "Inbox (2)" at bounding box center [110, 286] width 220 height 42
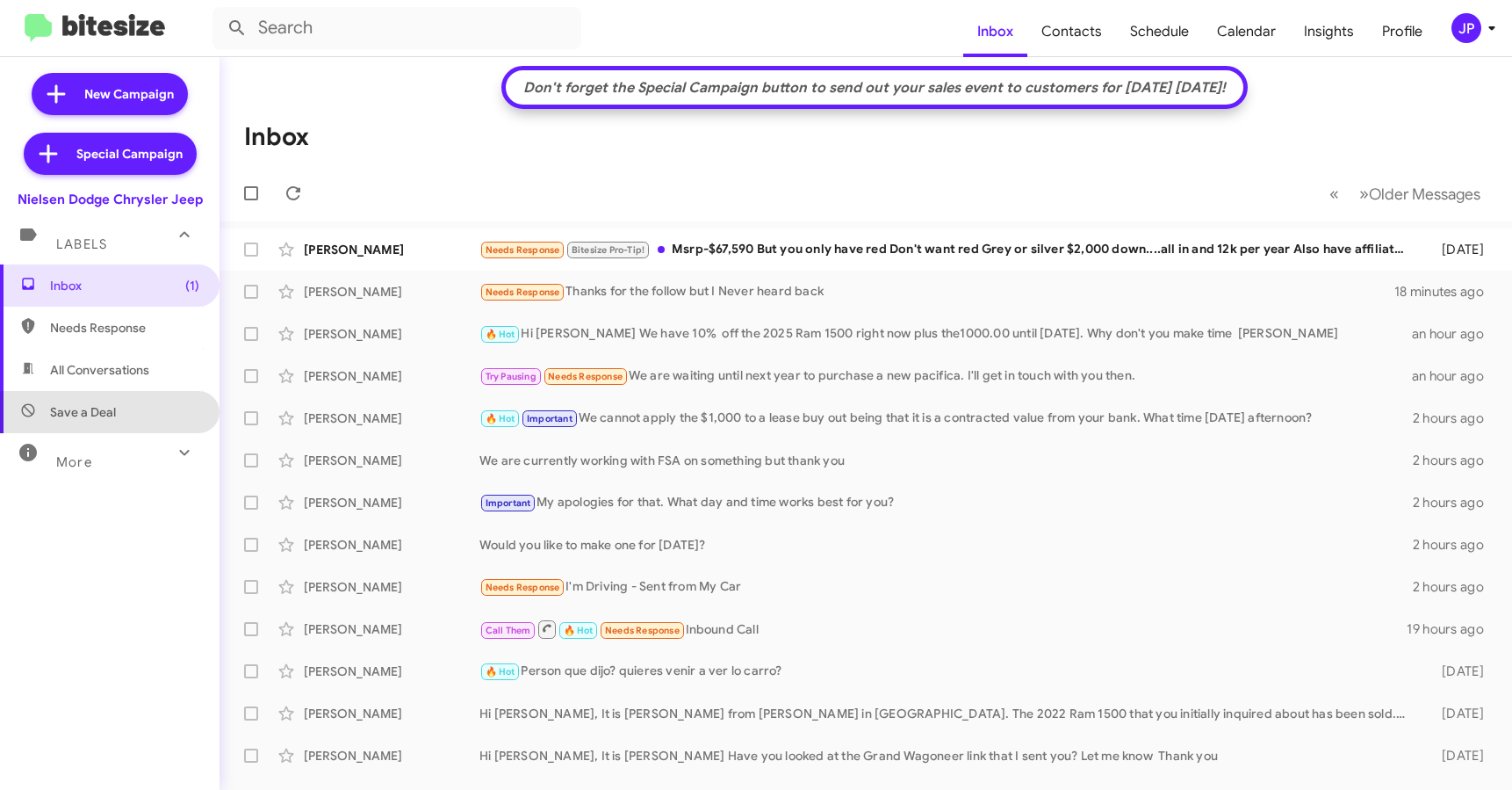
click at [128, 422] on span "Save a Deal" at bounding box center [110, 412] width 220 height 42
type input "in:not-interested"
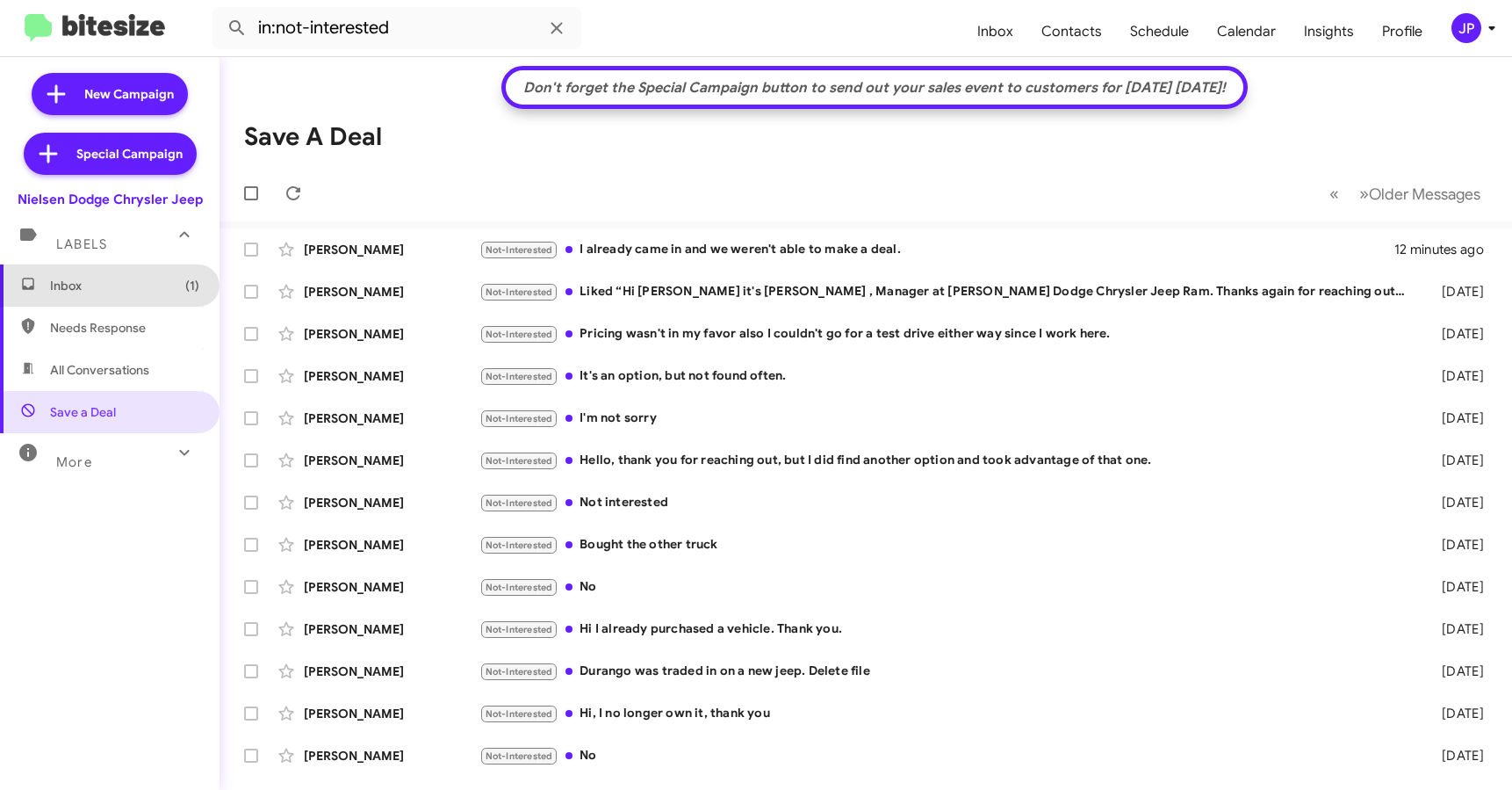
click at [120, 278] on span "Inbox (1)" at bounding box center [125, 286] width 150 height 18
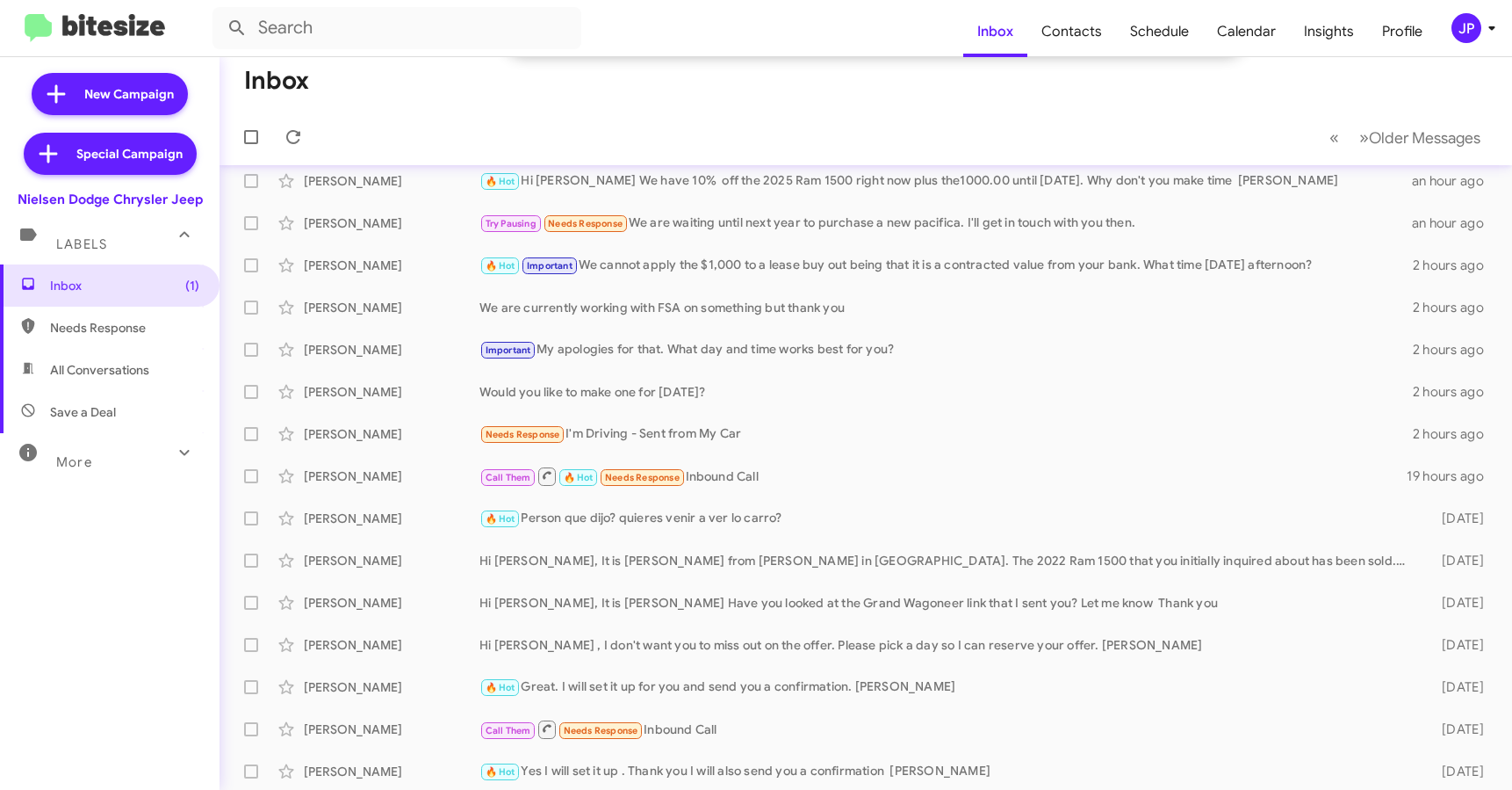
scroll to position [282, 0]
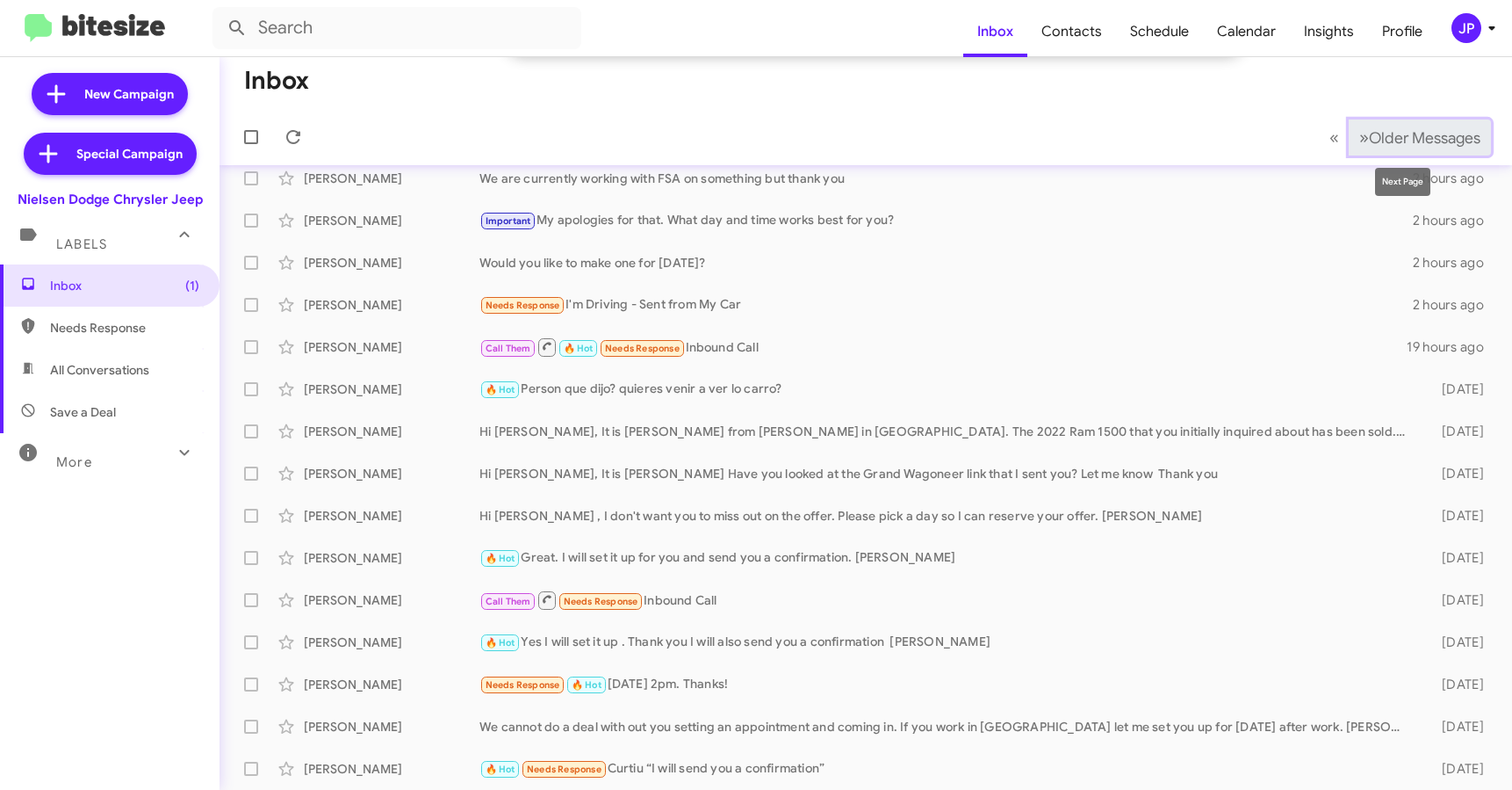
click at [1402, 143] on span "Older Messages" at bounding box center [1425, 138] width 112 height 19
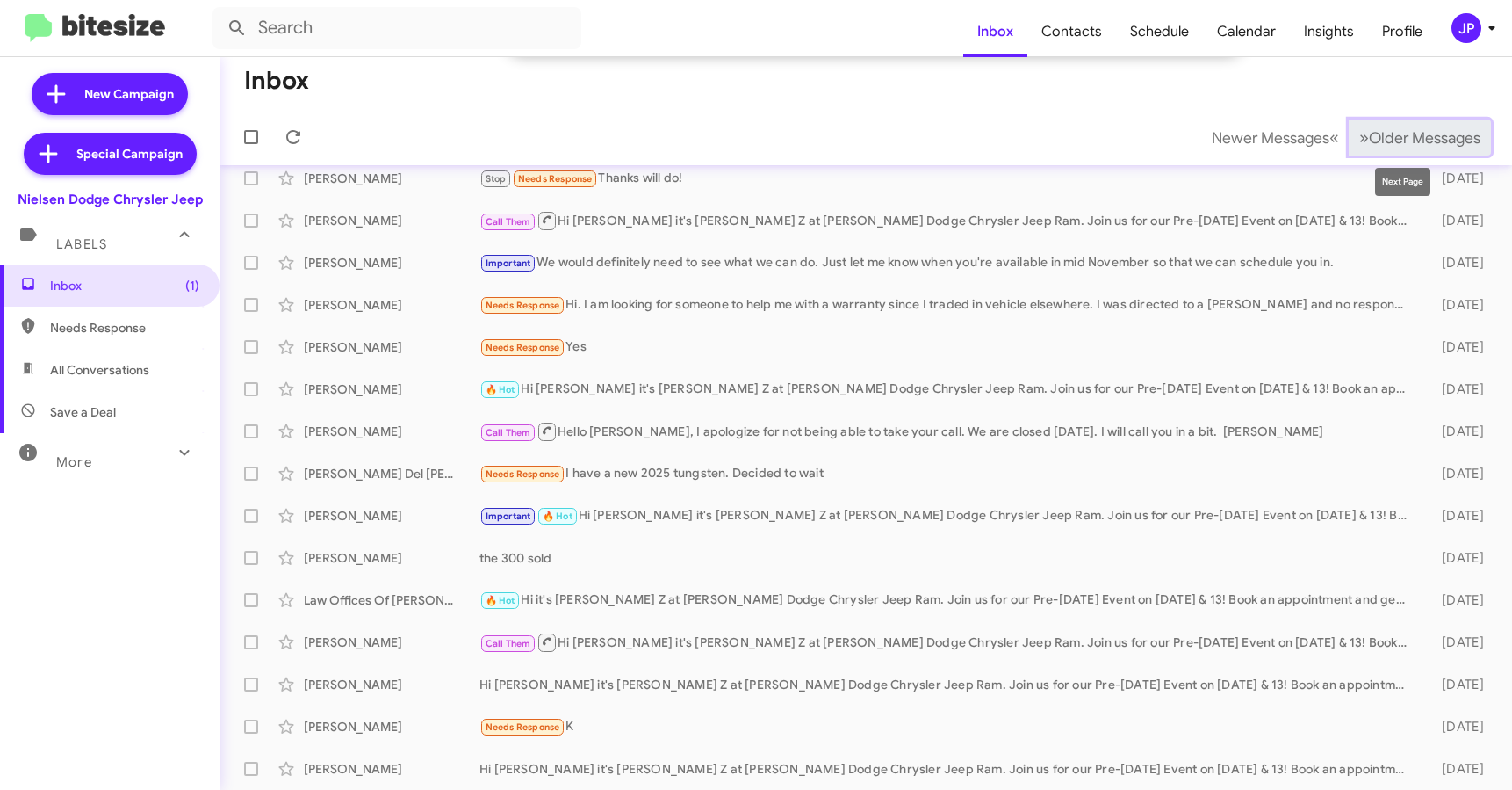
click at [1385, 152] on button "» Next Older Messages" at bounding box center [1421, 137] width 142 height 36
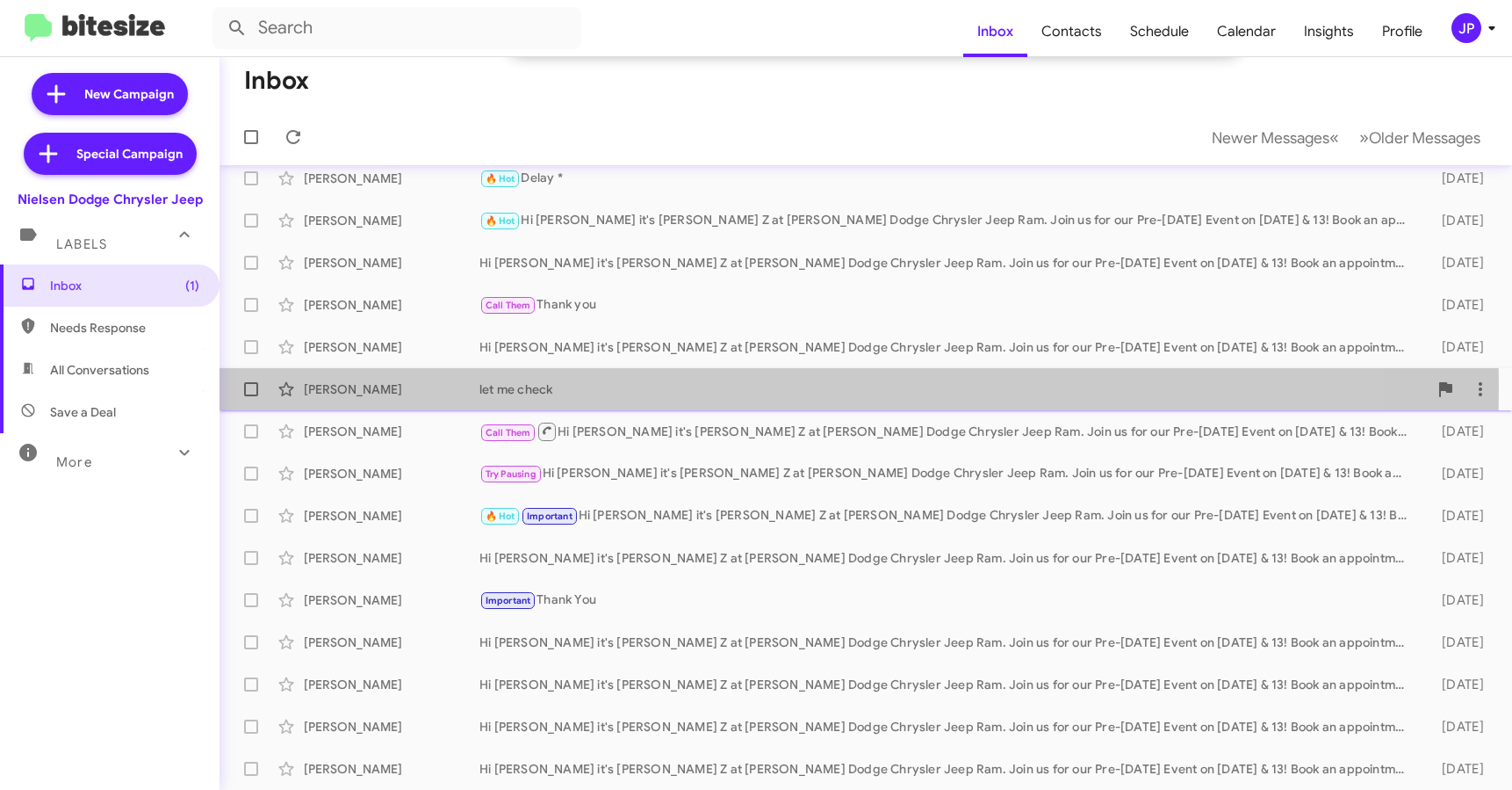
click at [549, 387] on div "let me check" at bounding box center [953, 389] width 948 height 18
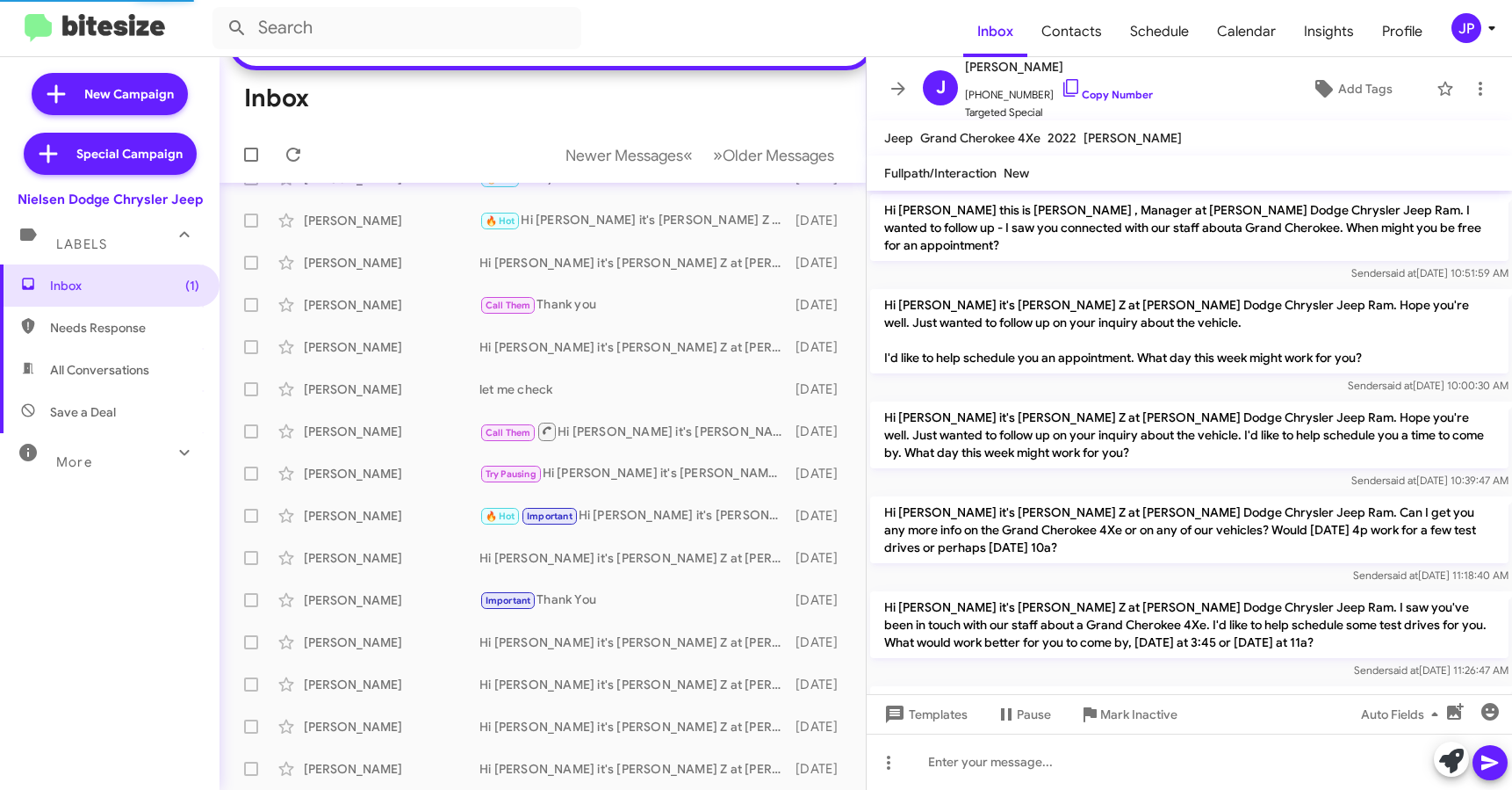
scroll to position [1846, 0]
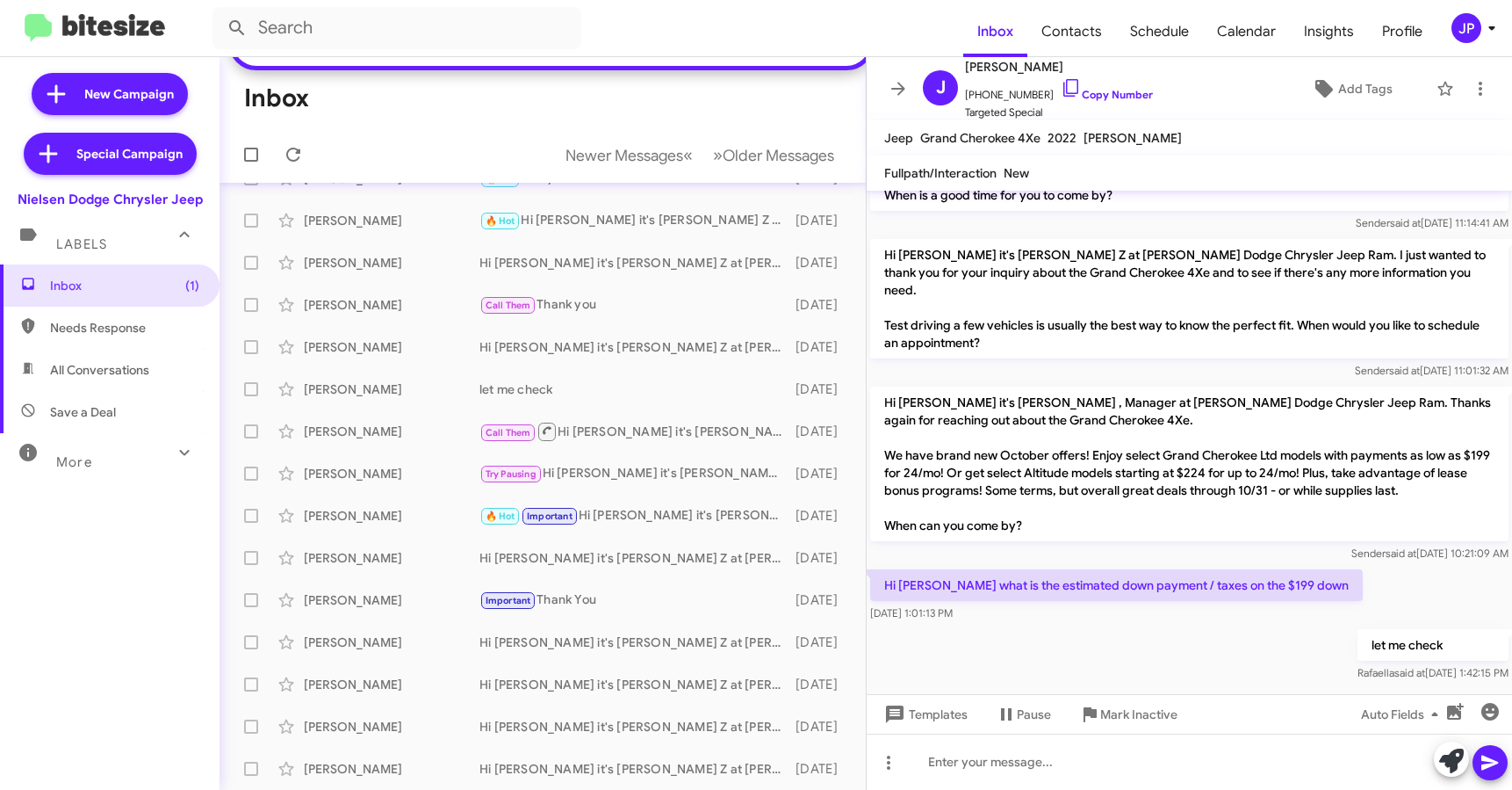
drag, startPoint x: 1172, startPoint y: 631, endPoint x: 1202, endPoint y: 535, distance: 100.6
click at [1172, 685] on div at bounding box center [1190, 725] width 646 height 79
click at [1093, 92] on link "Copy Number" at bounding box center [1107, 94] width 92 height 13
click at [1314, 93] on icon at bounding box center [1325, 89] width 21 height 21
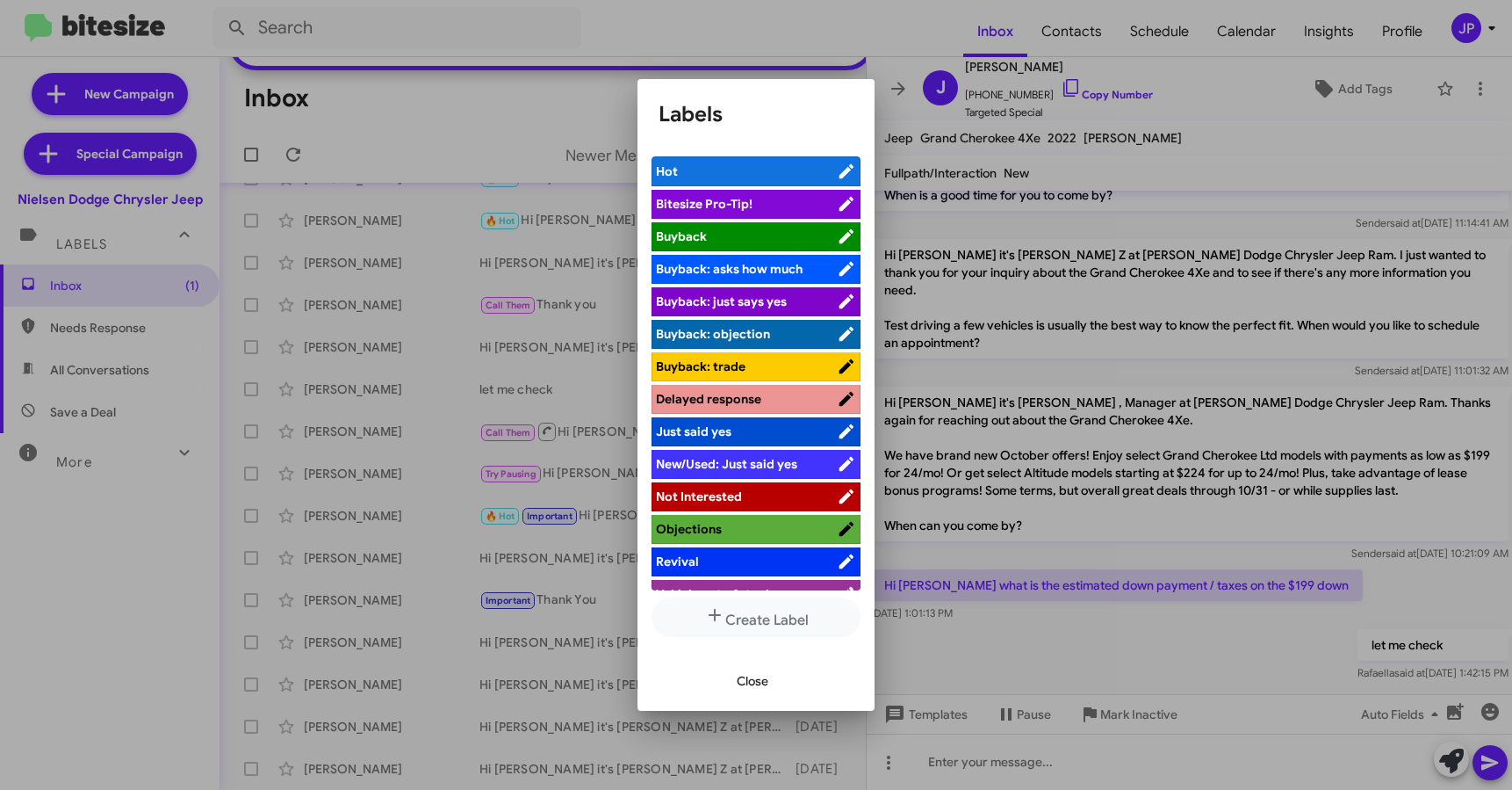
click at [764, 205] on span "Bitesize Pro-Tip!" at bounding box center [747, 204] width 181 height 18
click at [1176, 614] on div at bounding box center [756, 395] width 1512 height 790
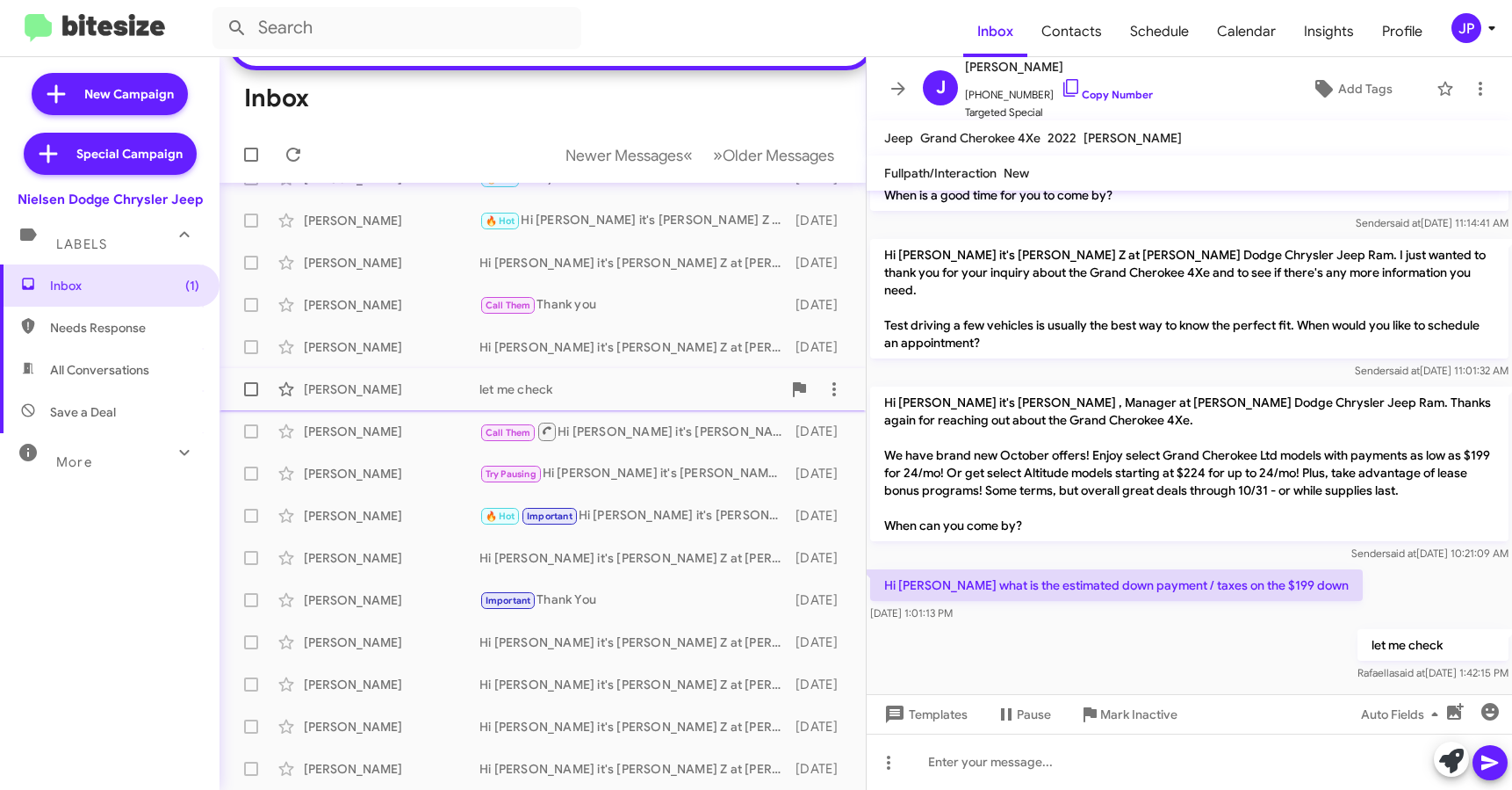
click at [252, 388] on span at bounding box center [252, 389] width 14 height 14
click at [252, 396] on input "checkbox" at bounding box center [251, 396] width 1 height 1
checkbox input "true"
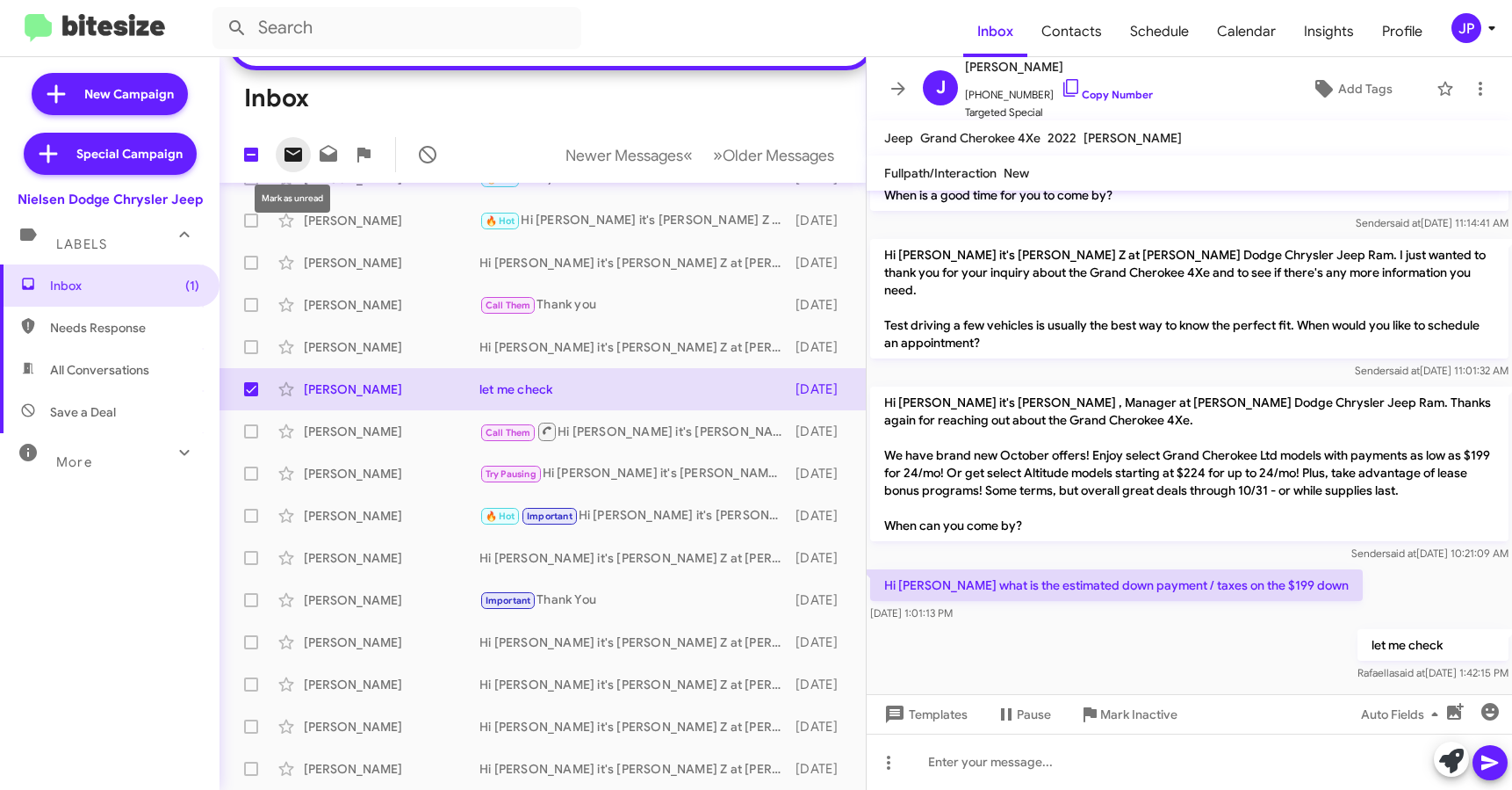
click at [300, 147] on icon at bounding box center [294, 155] width 21 height 21
click at [683, 629] on div "Tyler Frankenberg Hi Tyler it's Patti Z at Nielsen Dodge Chrysler Jeep Ram. Joi…" at bounding box center [543, 642] width 618 height 35
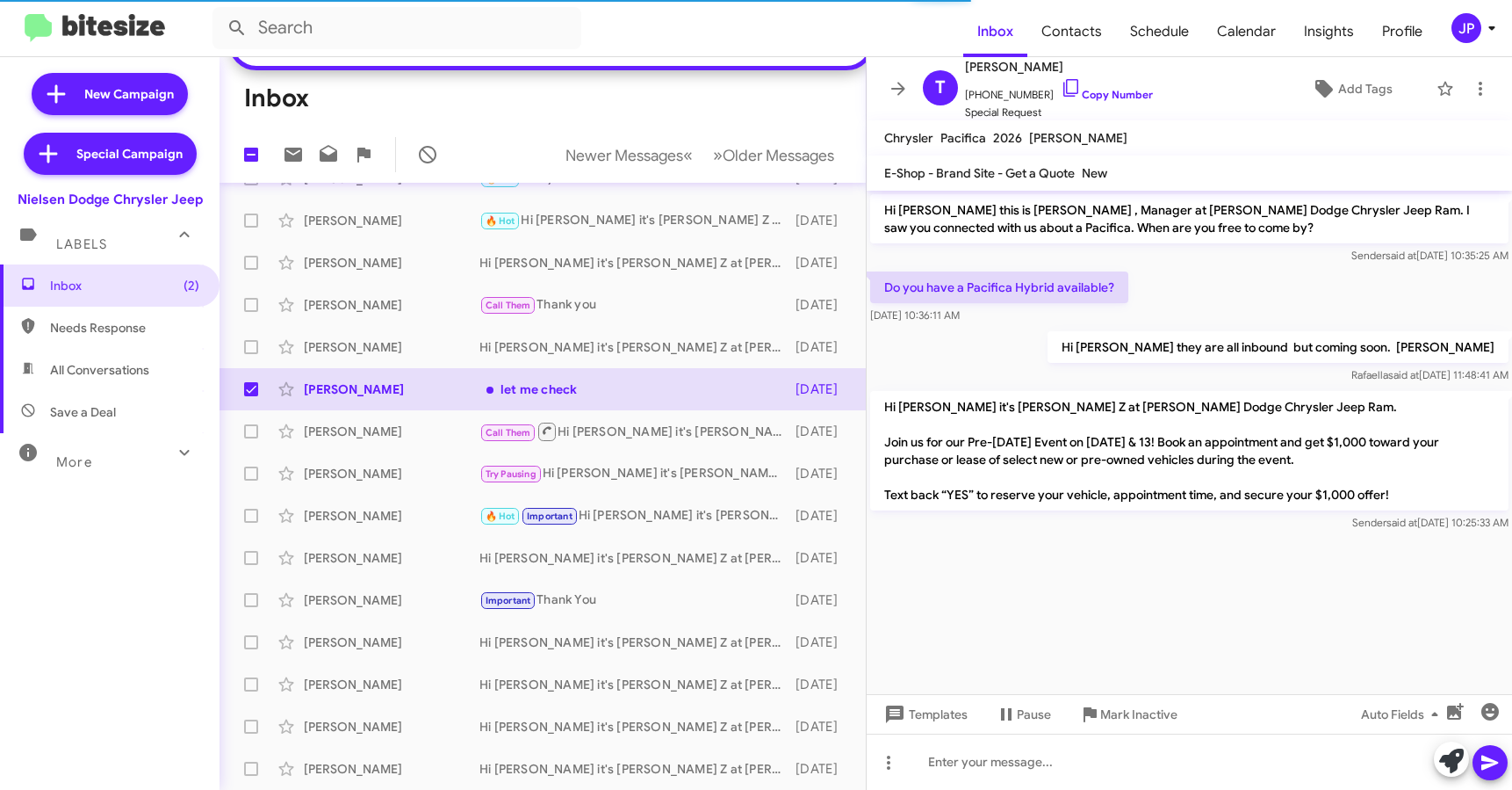
click at [1191, 586] on cdk-virtual-scroll-viewport "Hi Tyler this is Patti Z , Manager at Nielsen Dodge Chrysler Jeep Ram. I saw yo…" at bounding box center [1190, 443] width 646 height 503
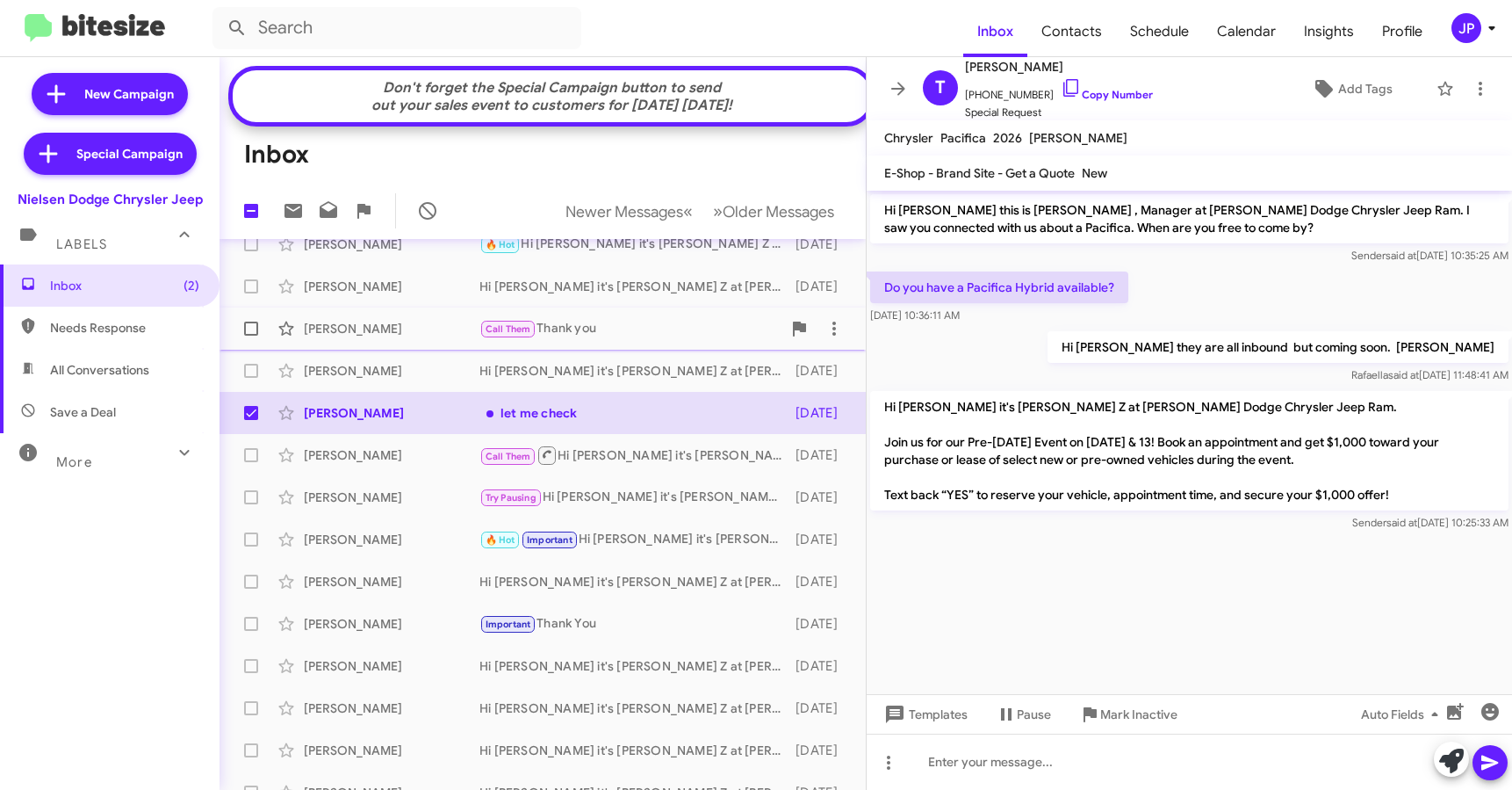
scroll to position [174, 0]
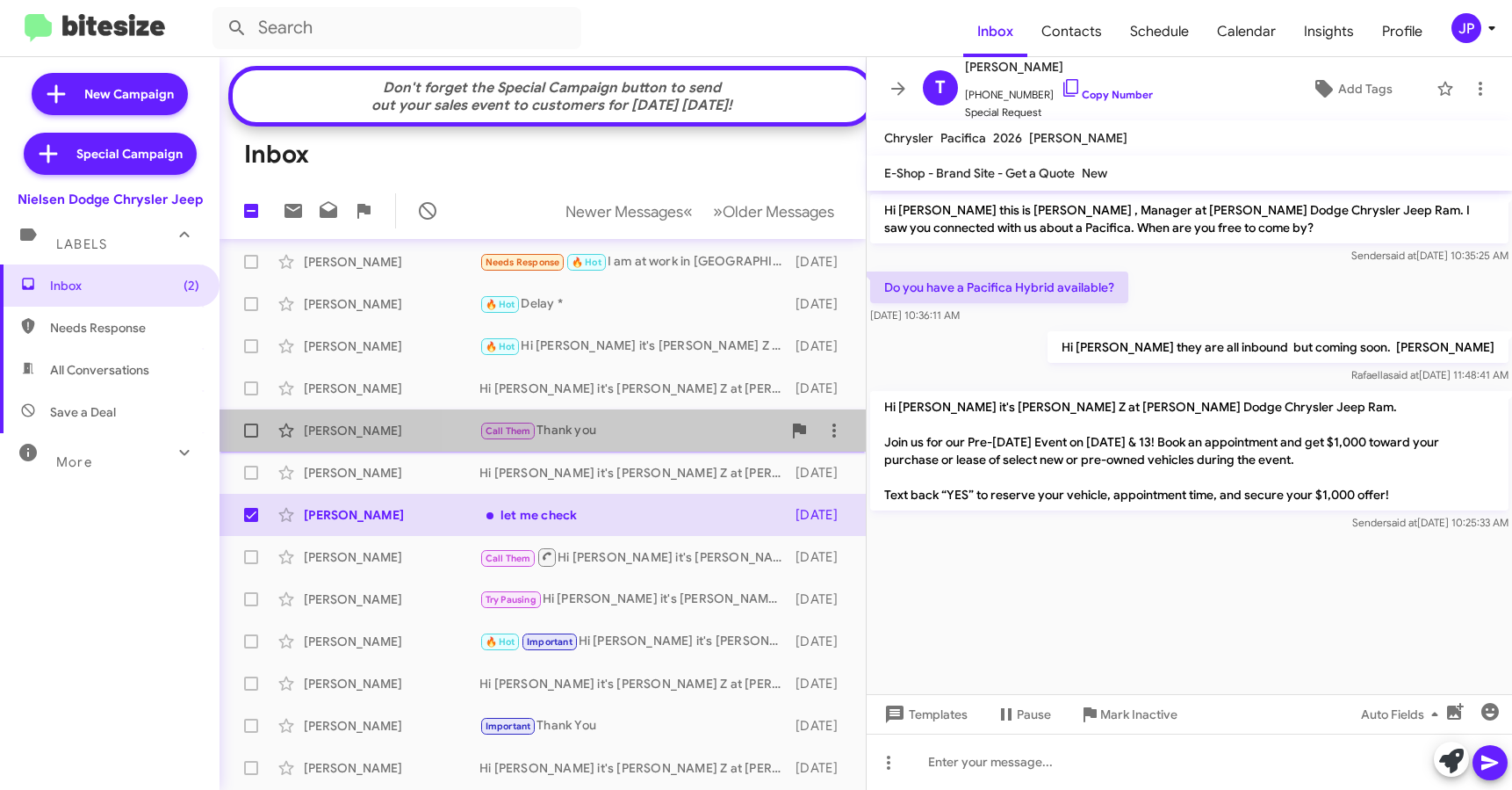
click at [583, 448] on div "Alex Westcott Call Them Thank you 9 days ago" at bounding box center [543, 430] width 618 height 35
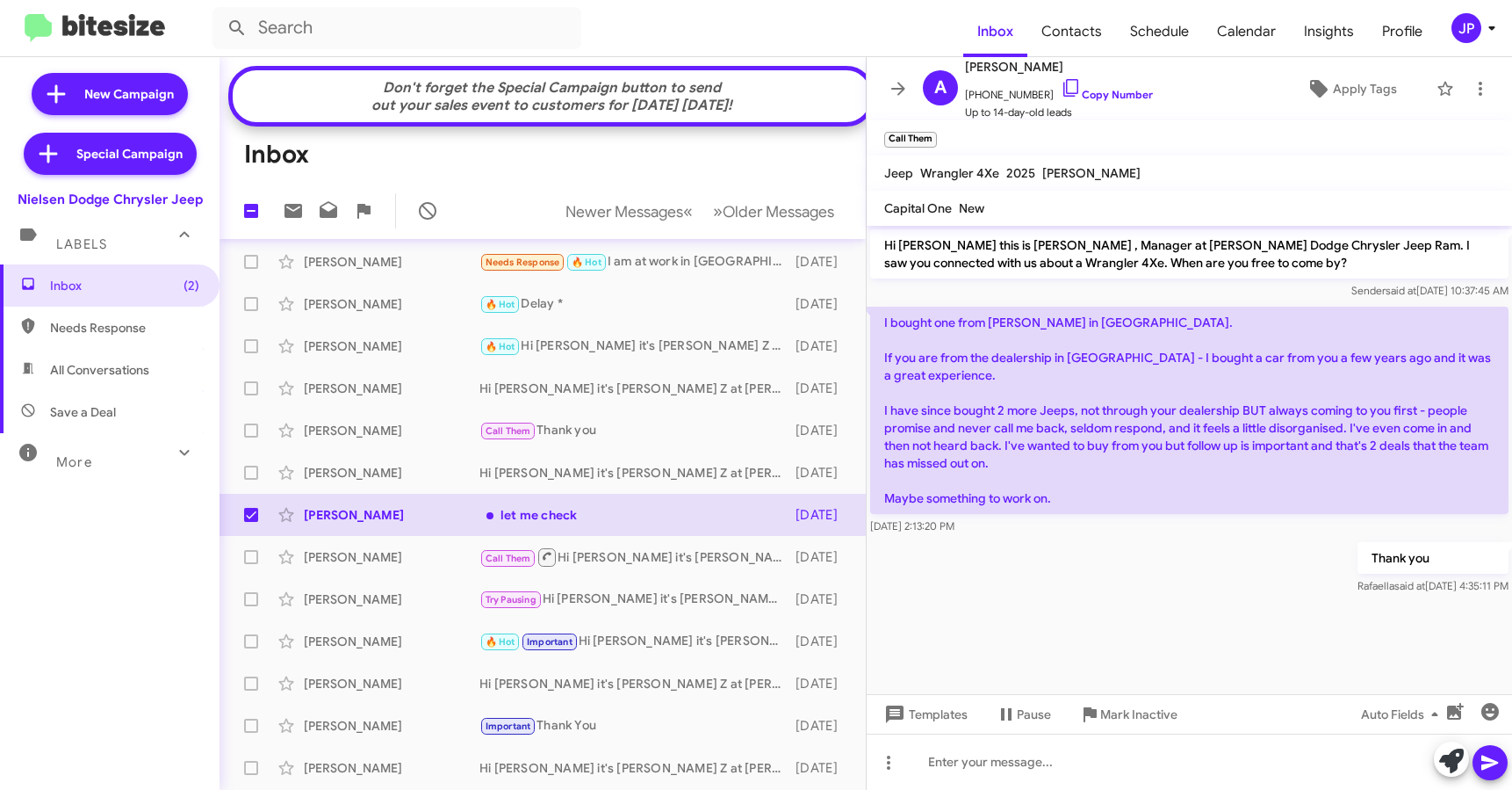
click at [1150, 560] on div "Thank you Rafaella said at Oct 1, 2025, 4:35:11 PM" at bounding box center [1190, 568] width 646 height 60
click at [397, 689] on div "Diego Farias" at bounding box center [391, 684] width 176 height 18
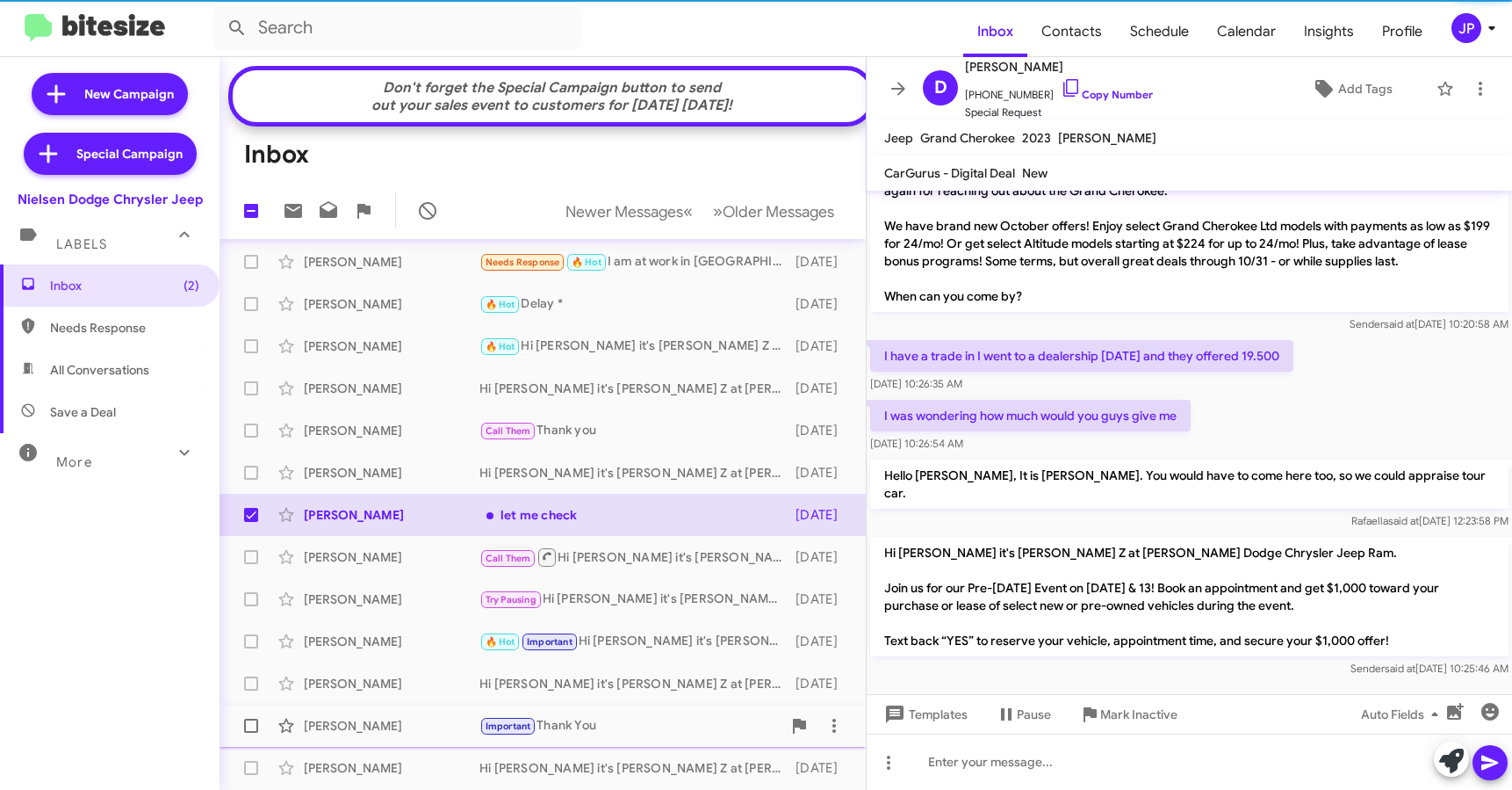
click at [413, 733] on div "Frank Tansey" at bounding box center [391, 726] width 176 height 18
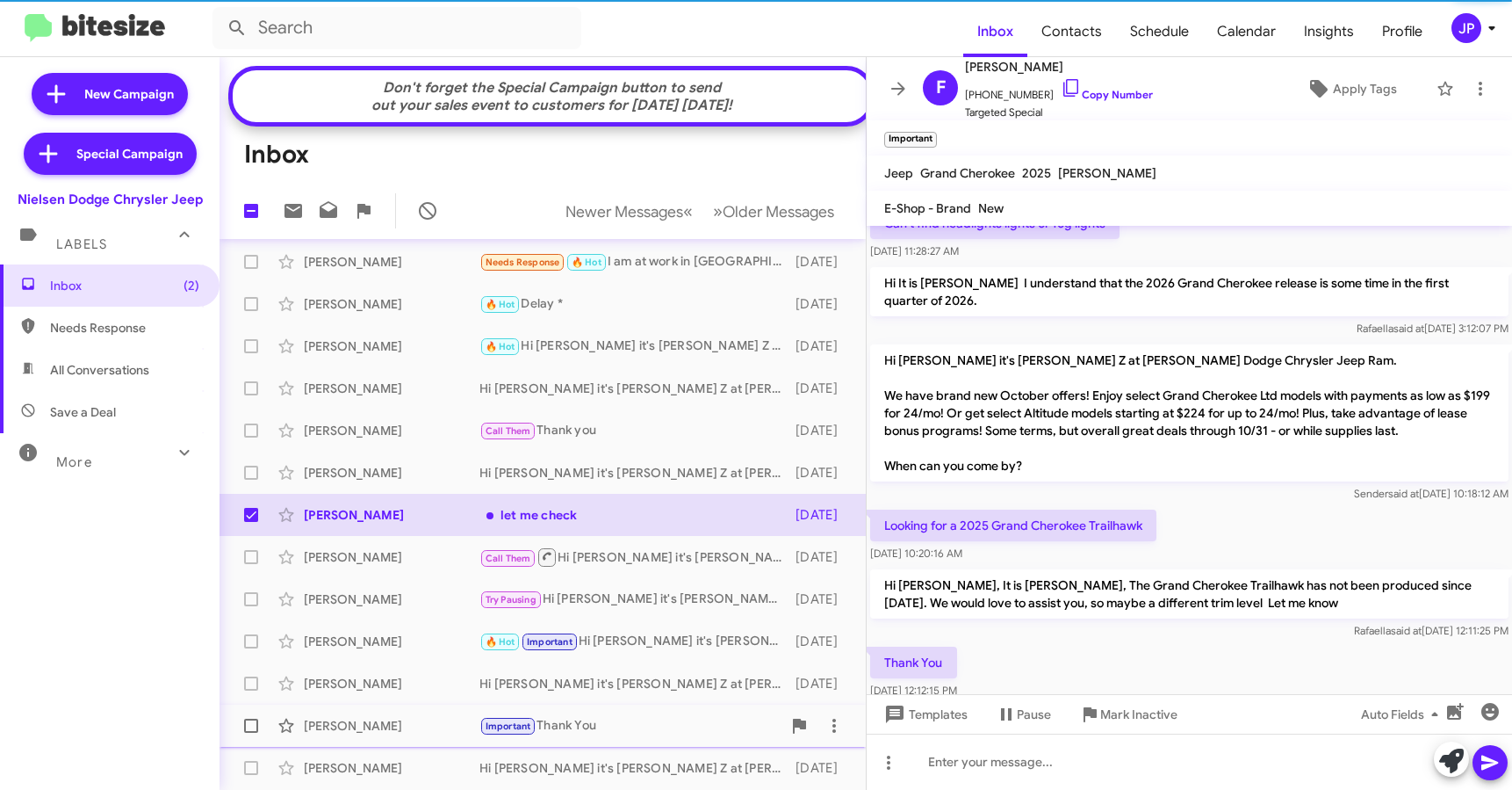
scroll to position [348, 0]
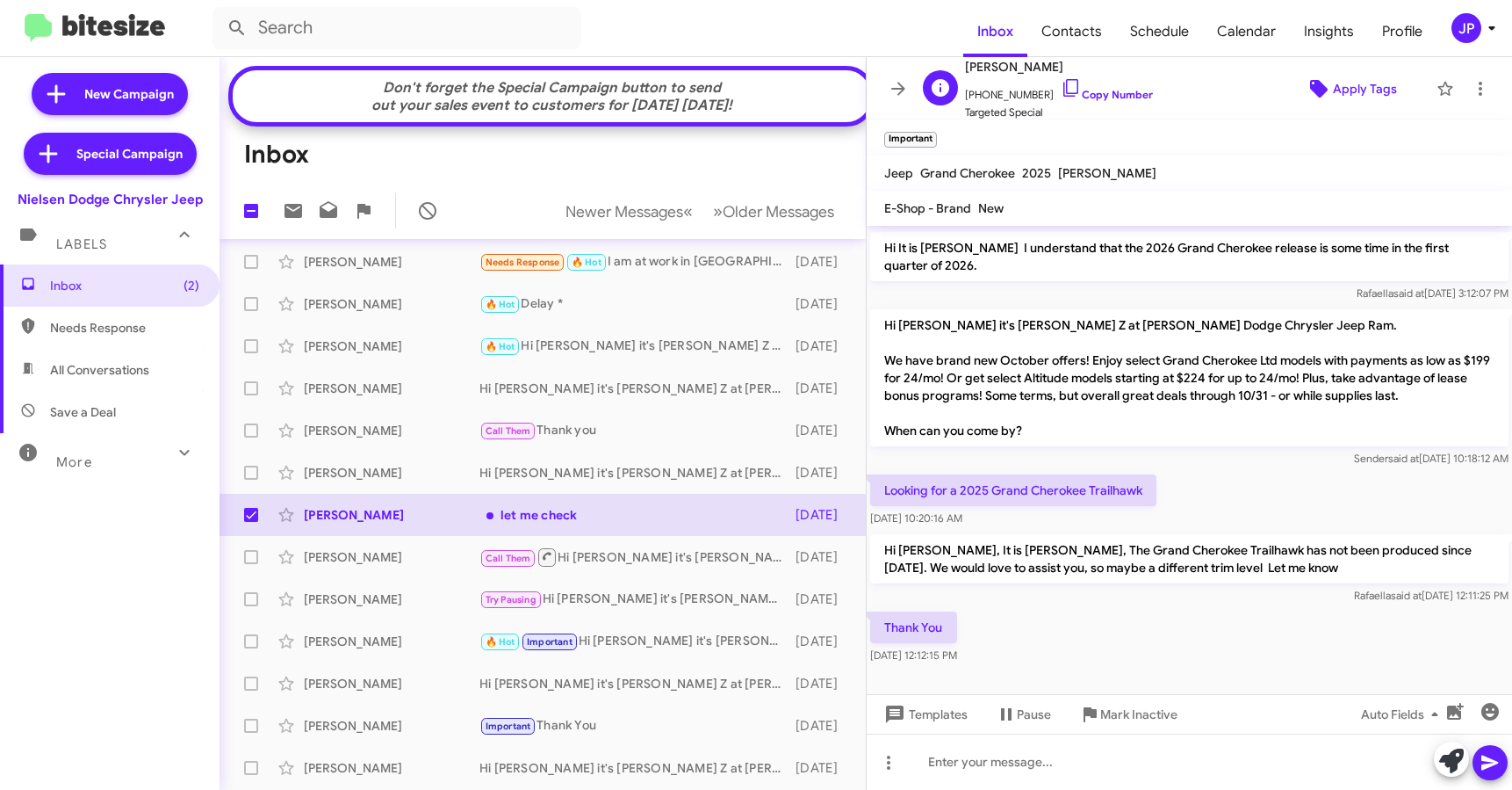
click at [1353, 100] on span "Apply Tags" at bounding box center [1365, 89] width 64 height 32
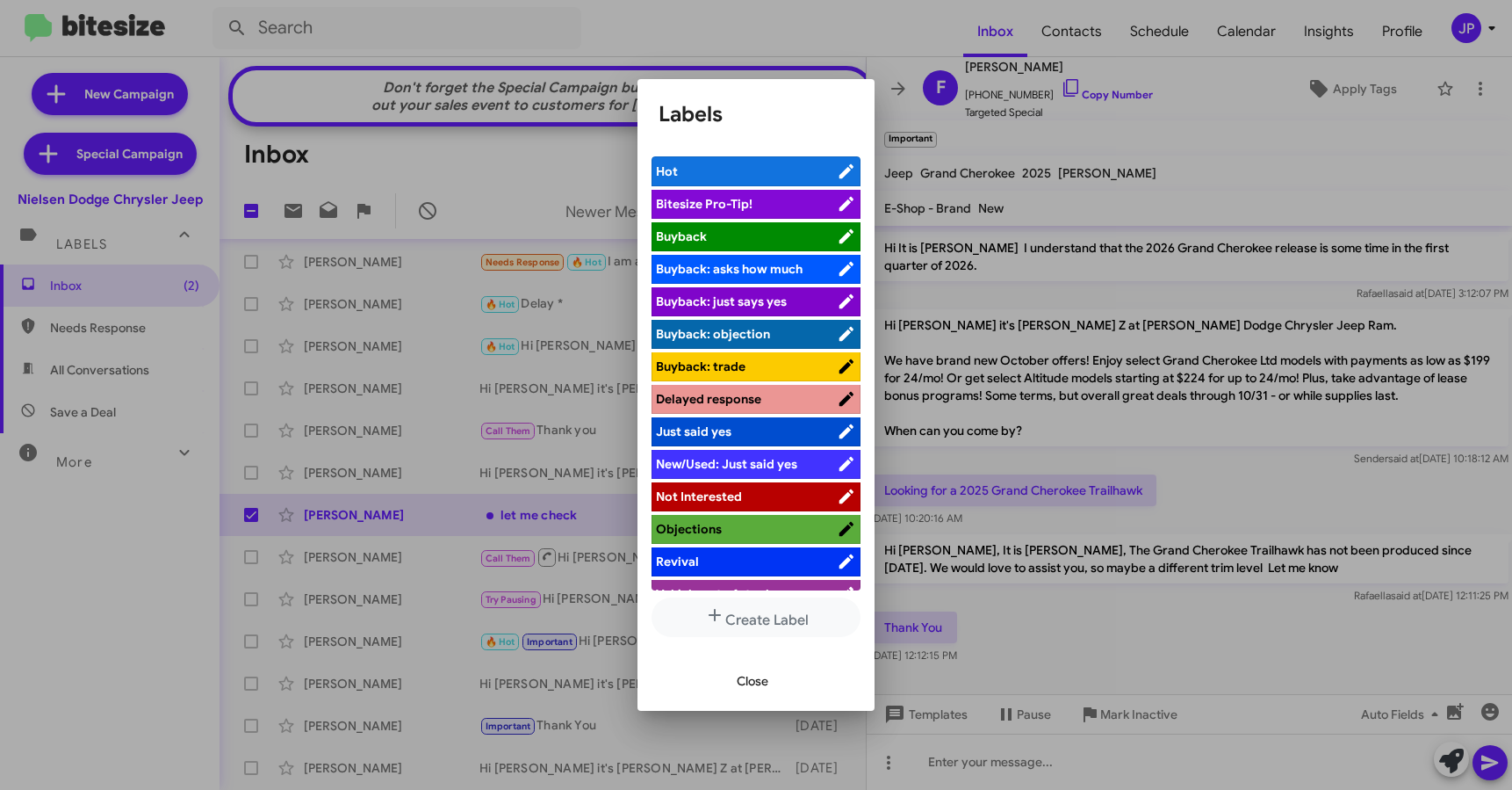
click at [737, 197] on span "Bitesize Pro-Tip!" at bounding box center [705, 204] width 97 height 16
click at [248, 740] on div at bounding box center [756, 395] width 1512 height 790
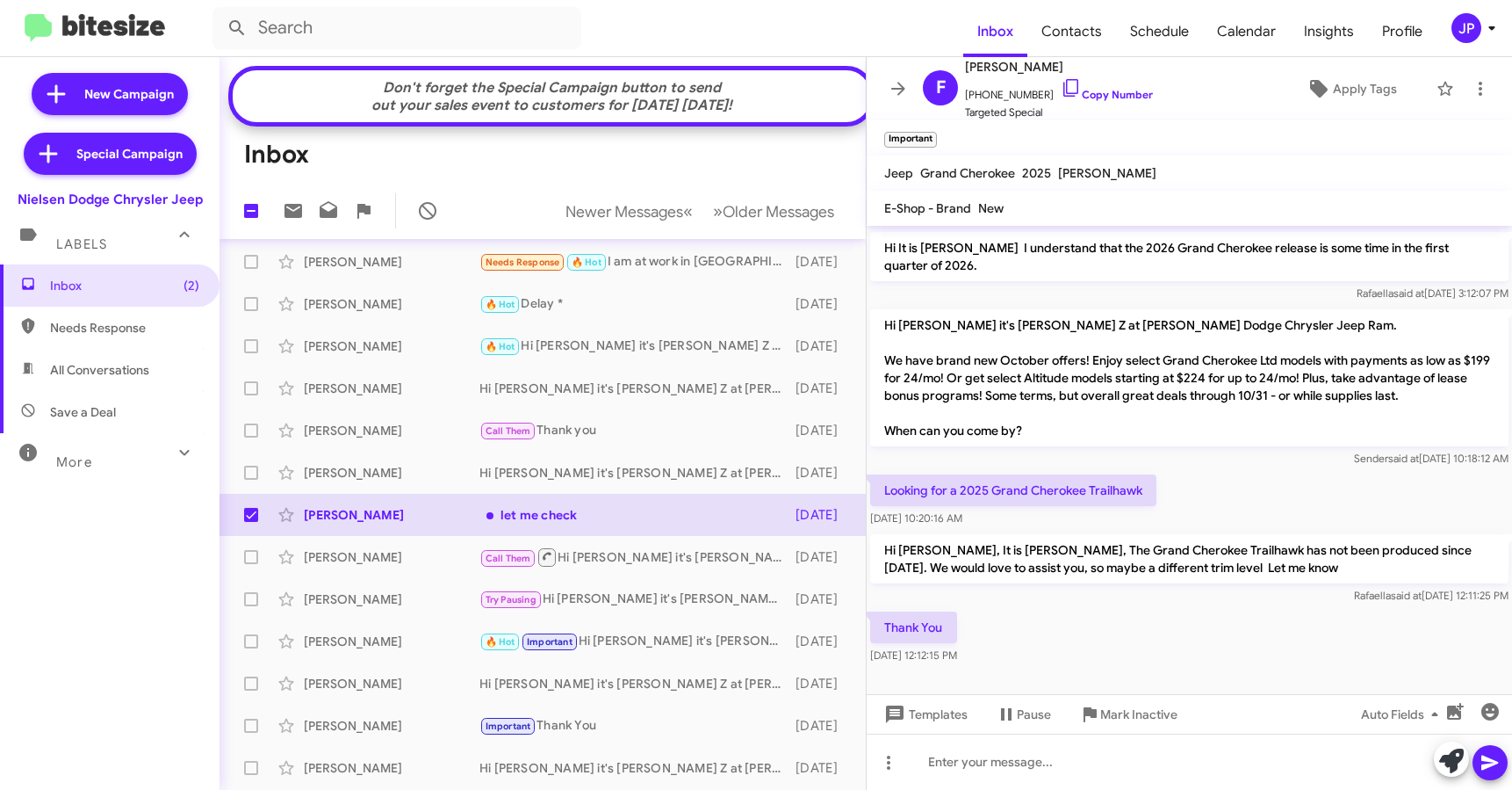
click at [248, 733] on span at bounding box center [252, 726] width 14 height 14
click at [251, 734] on input "checkbox" at bounding box center [251, 733] width 1 height 1
checkbox input "true"
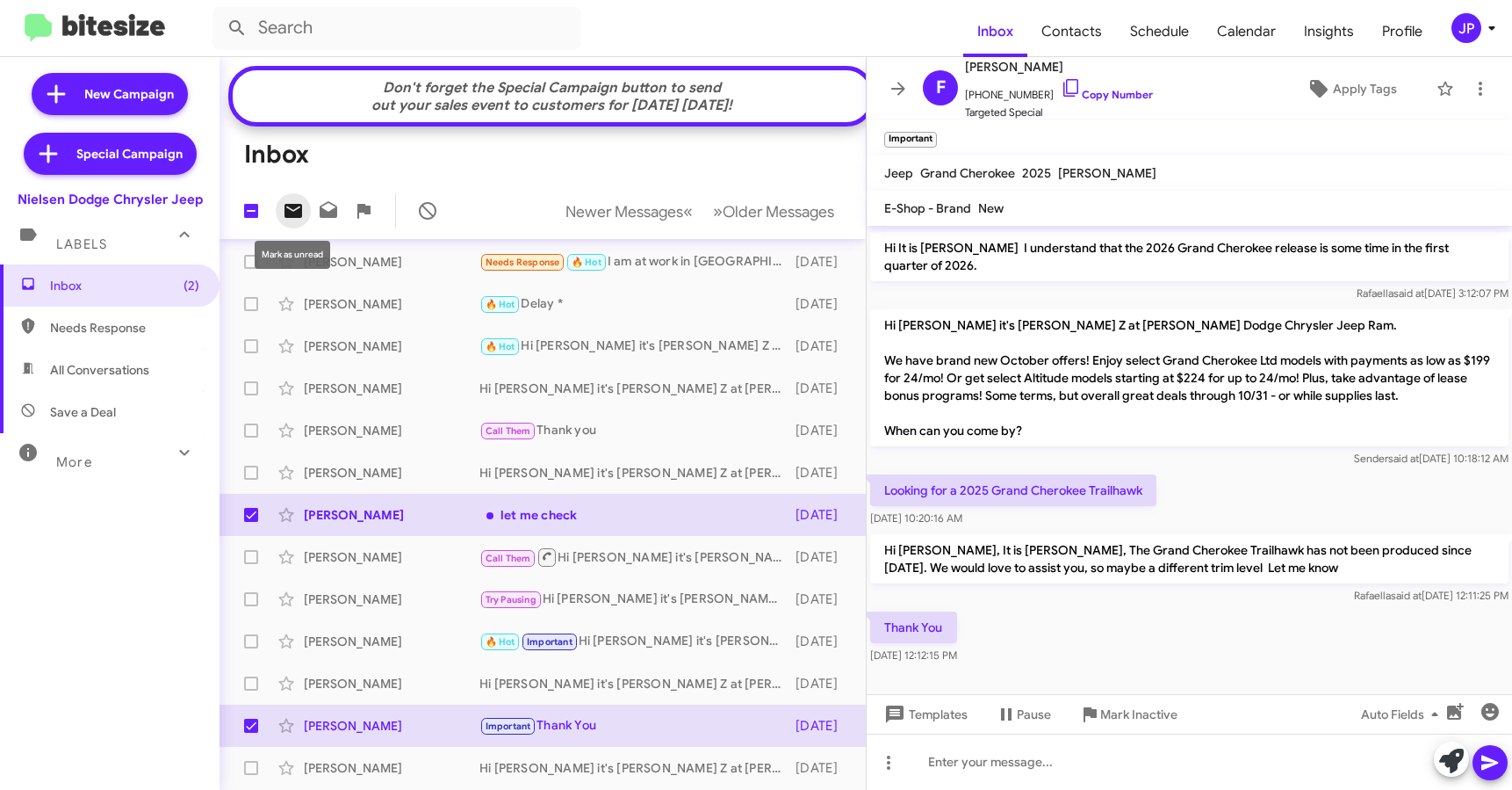
click at [305, 209] on span at bounding box center [294, 211] width 35 height 21
drag, startPoint x: 1329, startPoint y: 31, endPoint x: 1341, endPoint y: 32, distance: 12.0
click at [1329, 31] on span "Insights" at bounding box center [1329, 32] width 78 height 51
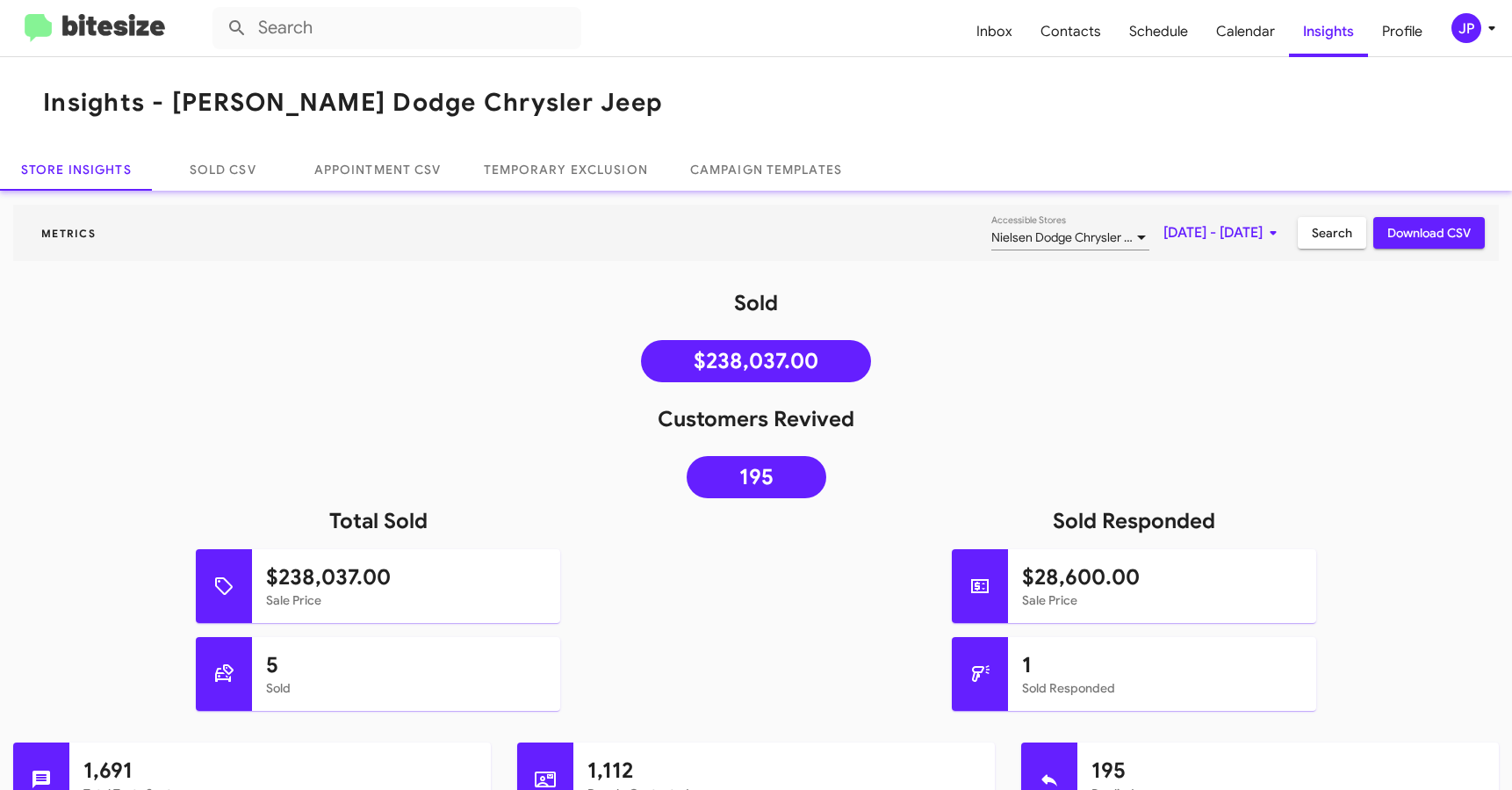
click at [79, 38] on img at bounding box center [95, 28] width 141 height 29
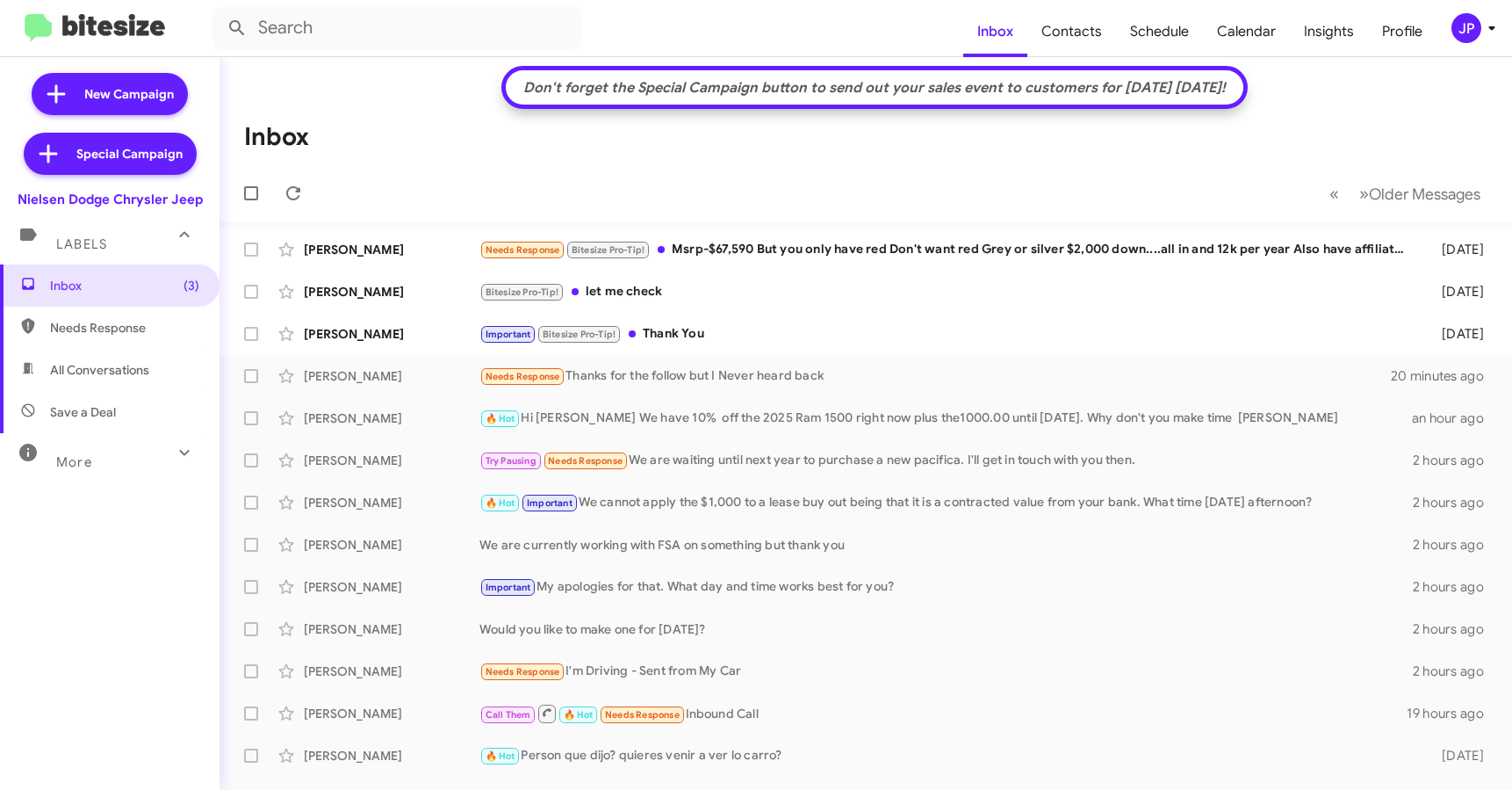
click at [1488, 31] on icon at bounding box center [1492, 28] width 21 height 21
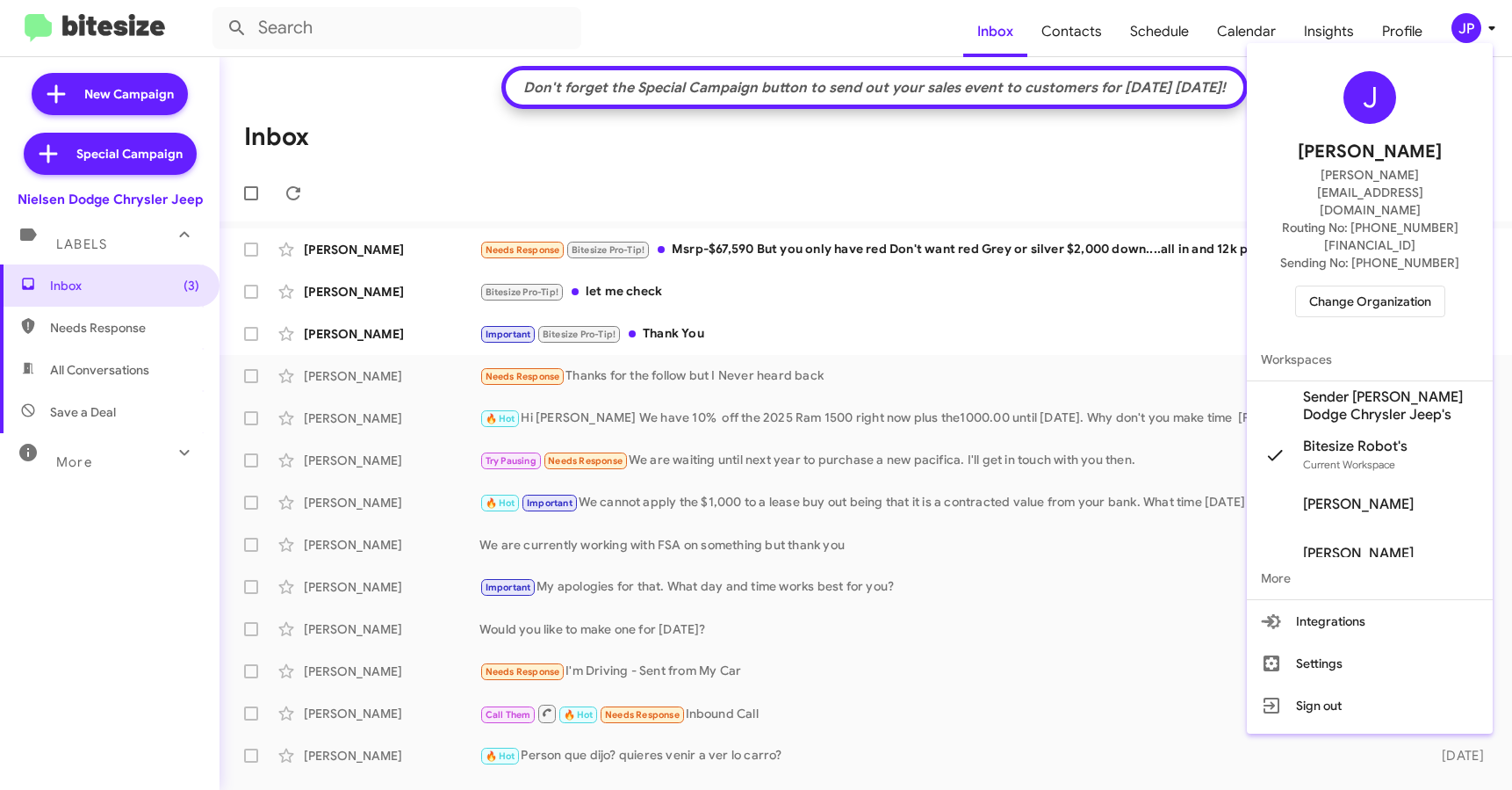
click at [1395, 287] on span "Change Organization" at bounding box center [1370, 302] width 122 height 30
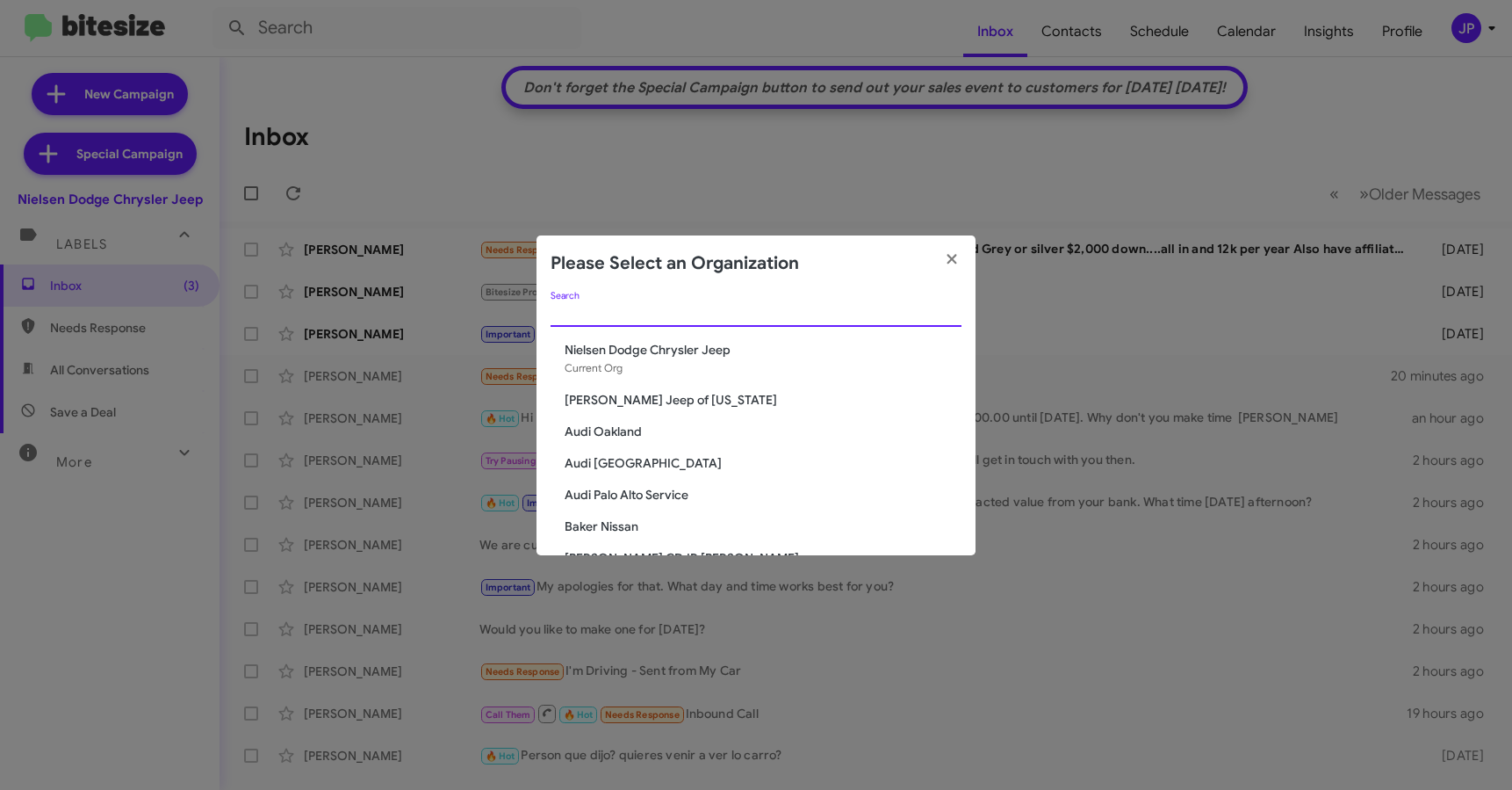
click at [907, 307] on input "Search" at bounding box center [756, 313] width 411 height 14
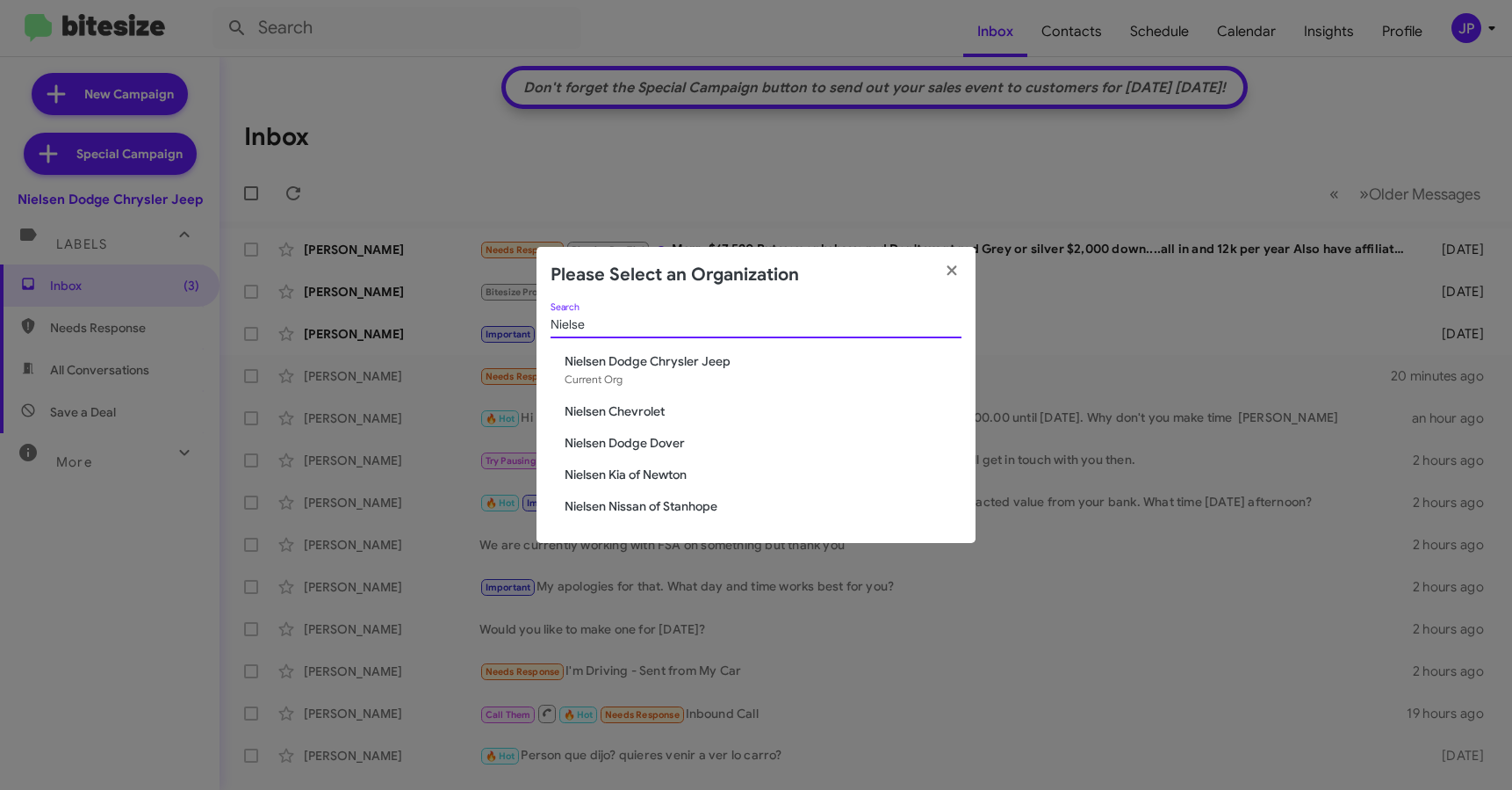
type input "Nielse"
click at [639, 444] on span "Nielsen Dodge Dover" at bounding box center [763, 443] width 397 height 18
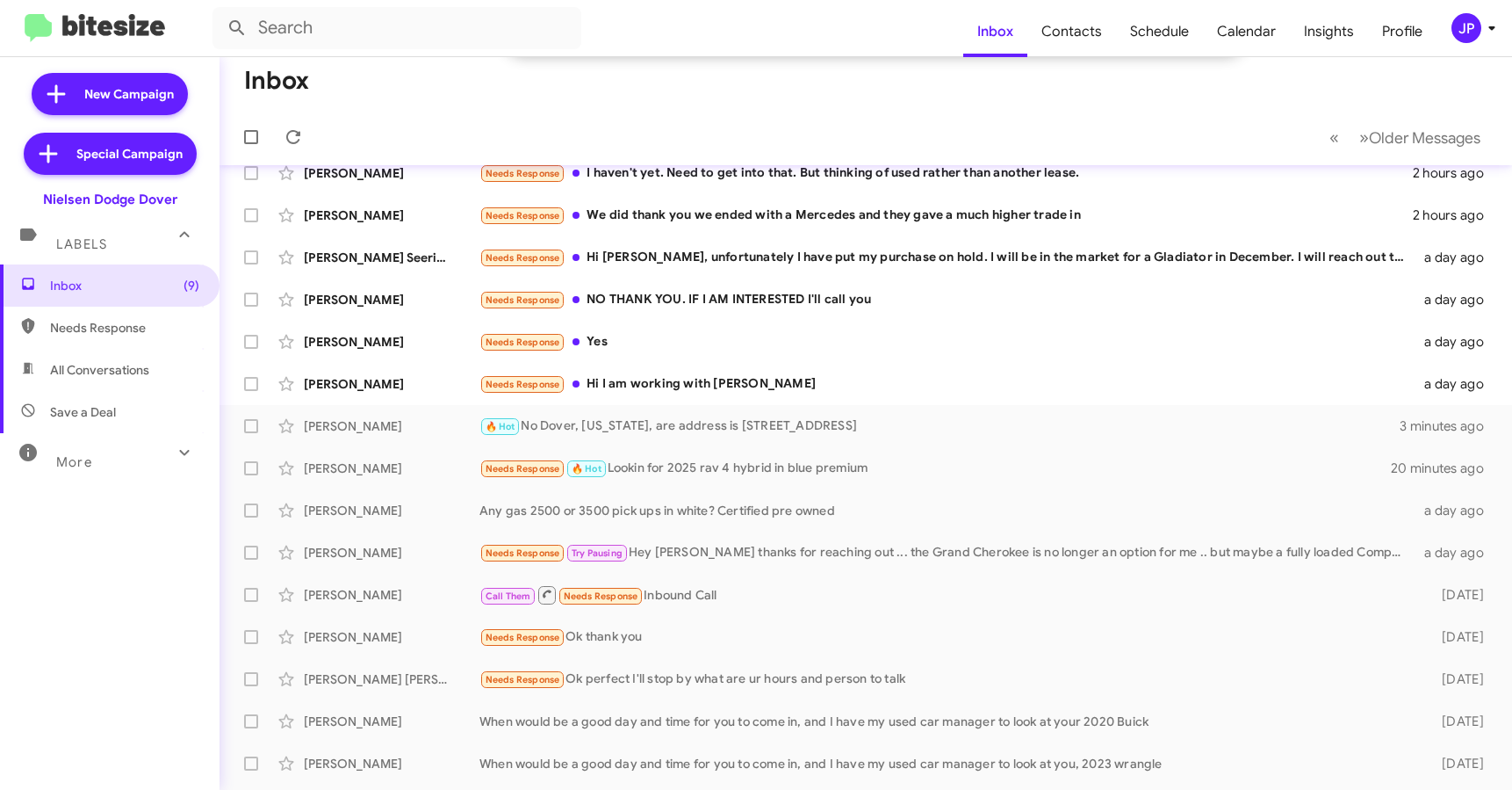
scroll to position [282, 0]
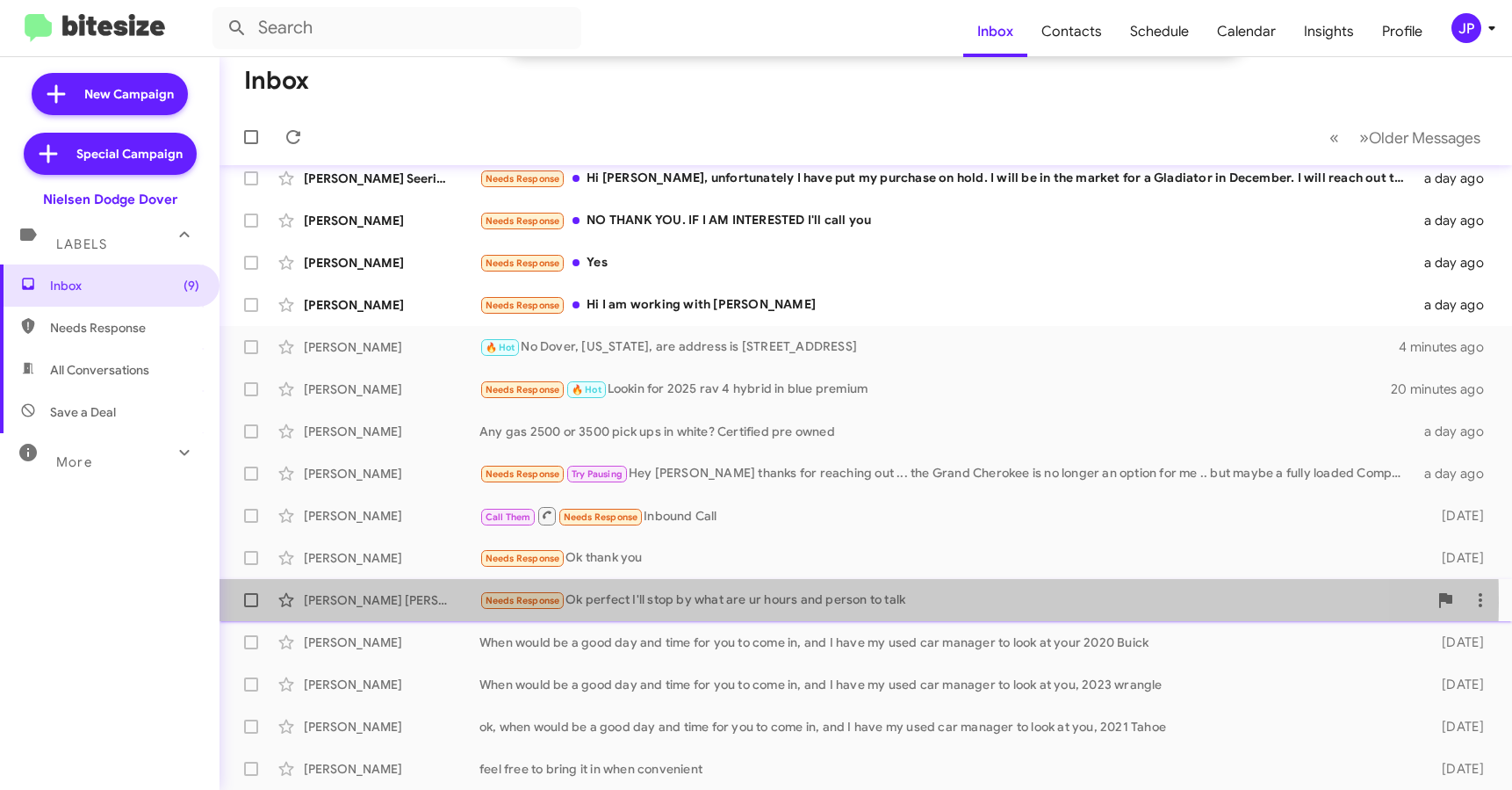
click at [663, 603] on div "Needs Response Ok perfect I'll stop by what are ur hours and person to talk" at bounding box center [953, 600] width 948 height 20
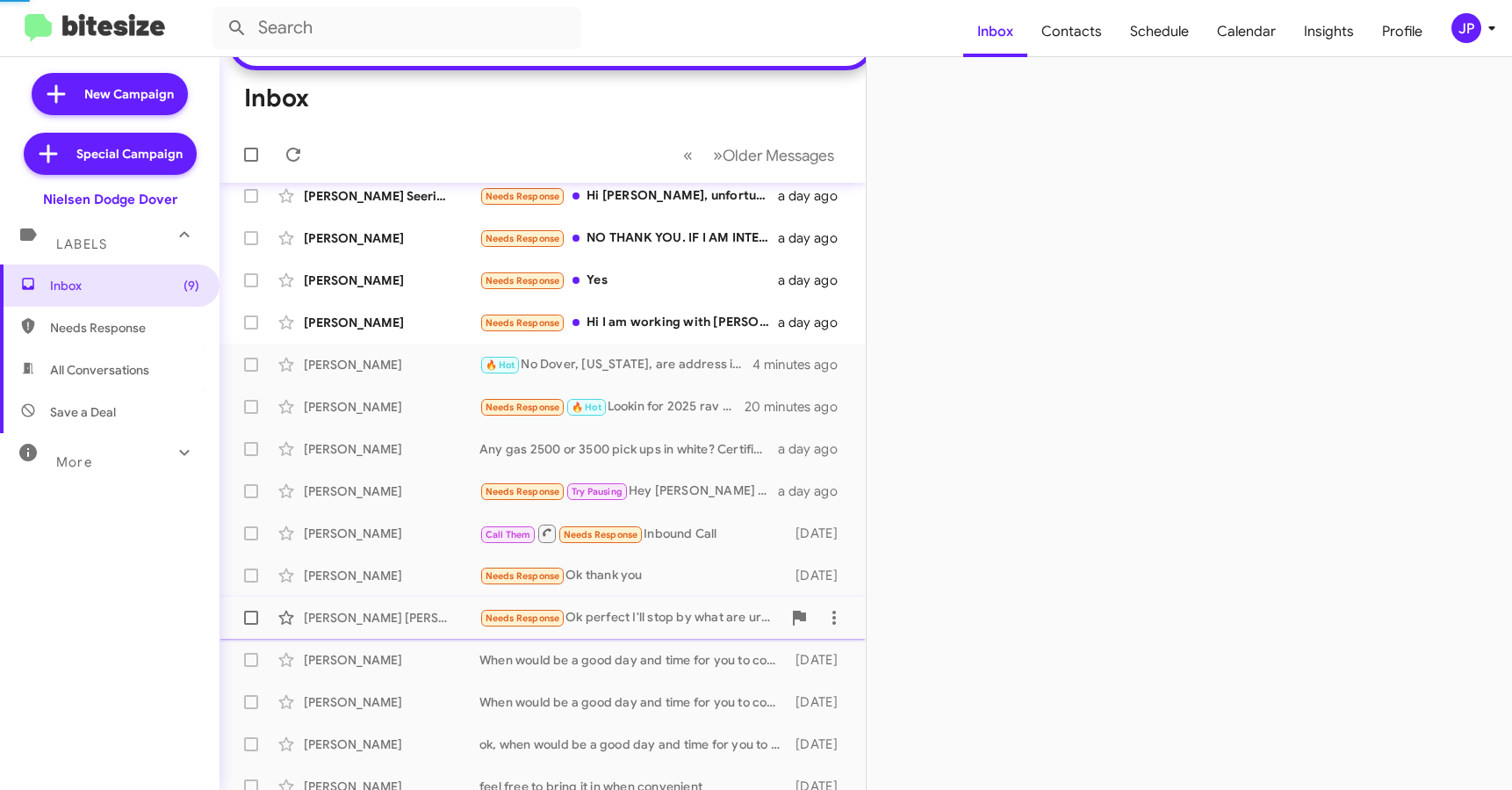
scroll to position [312, 0]
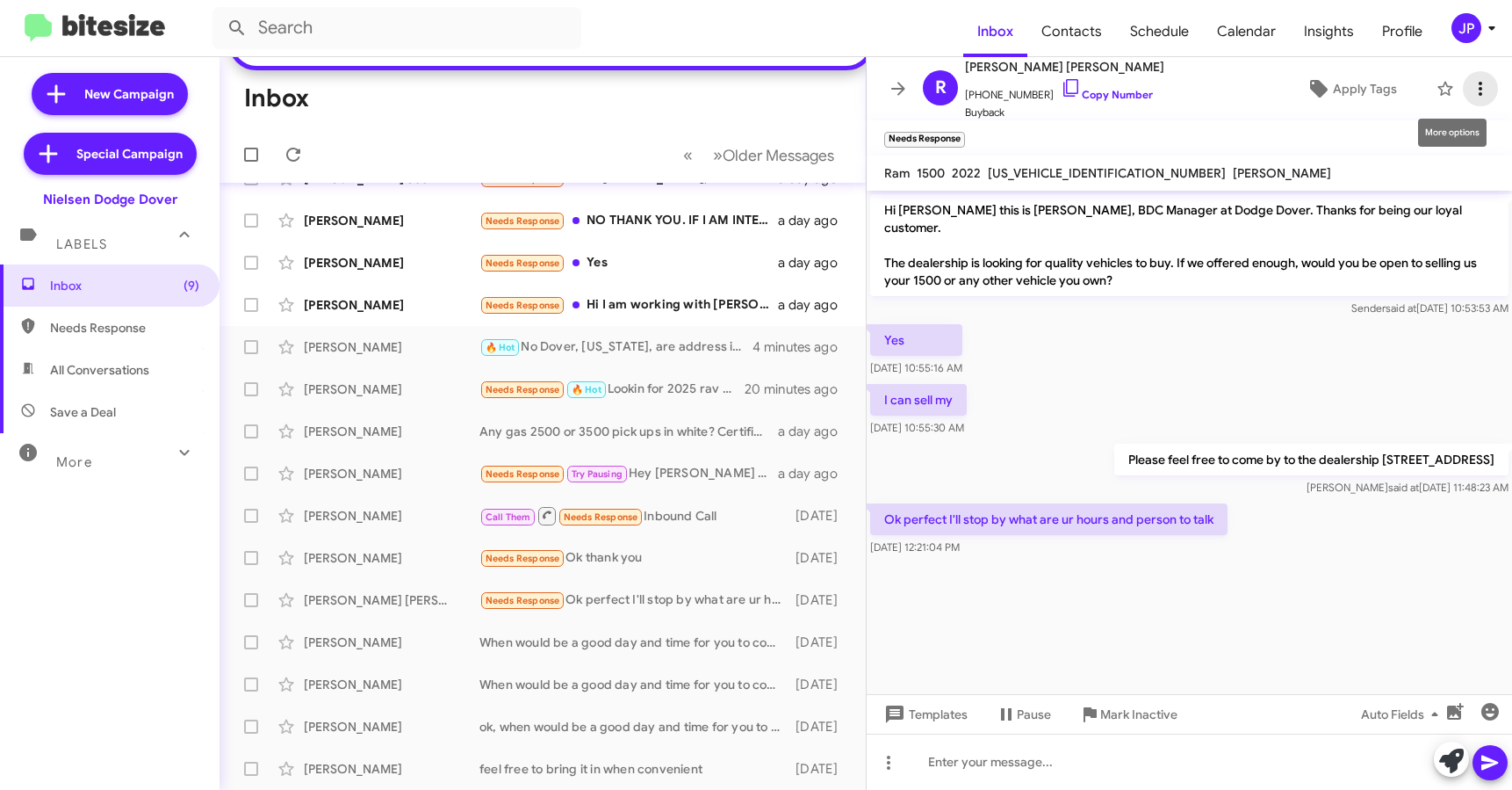
click at [1470, 98] on icon at bounding box center [1480, 89] width 21 height 21
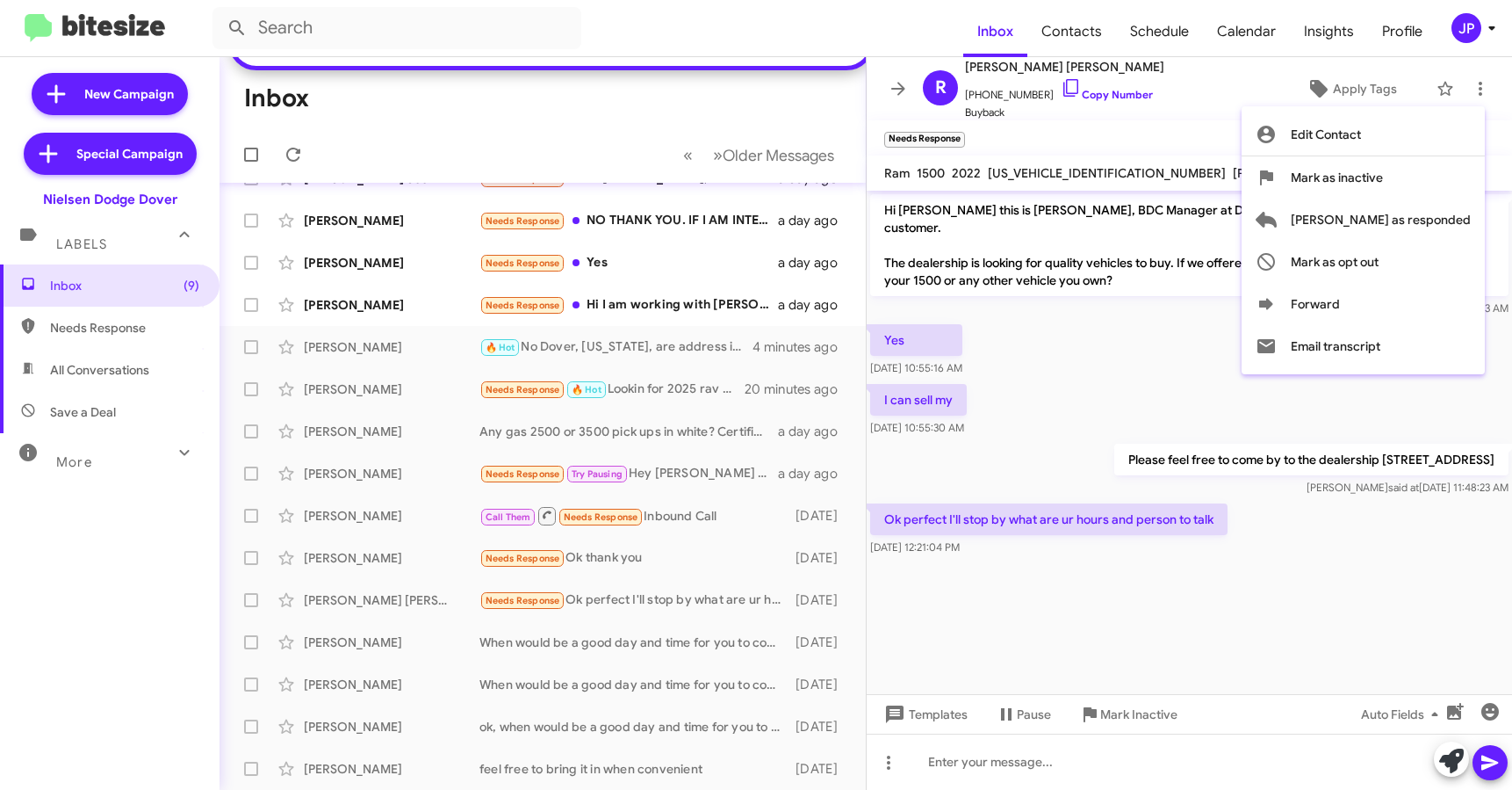
click at [1172, 369] on div at bounding box center [756, 395] width 1512 height 790
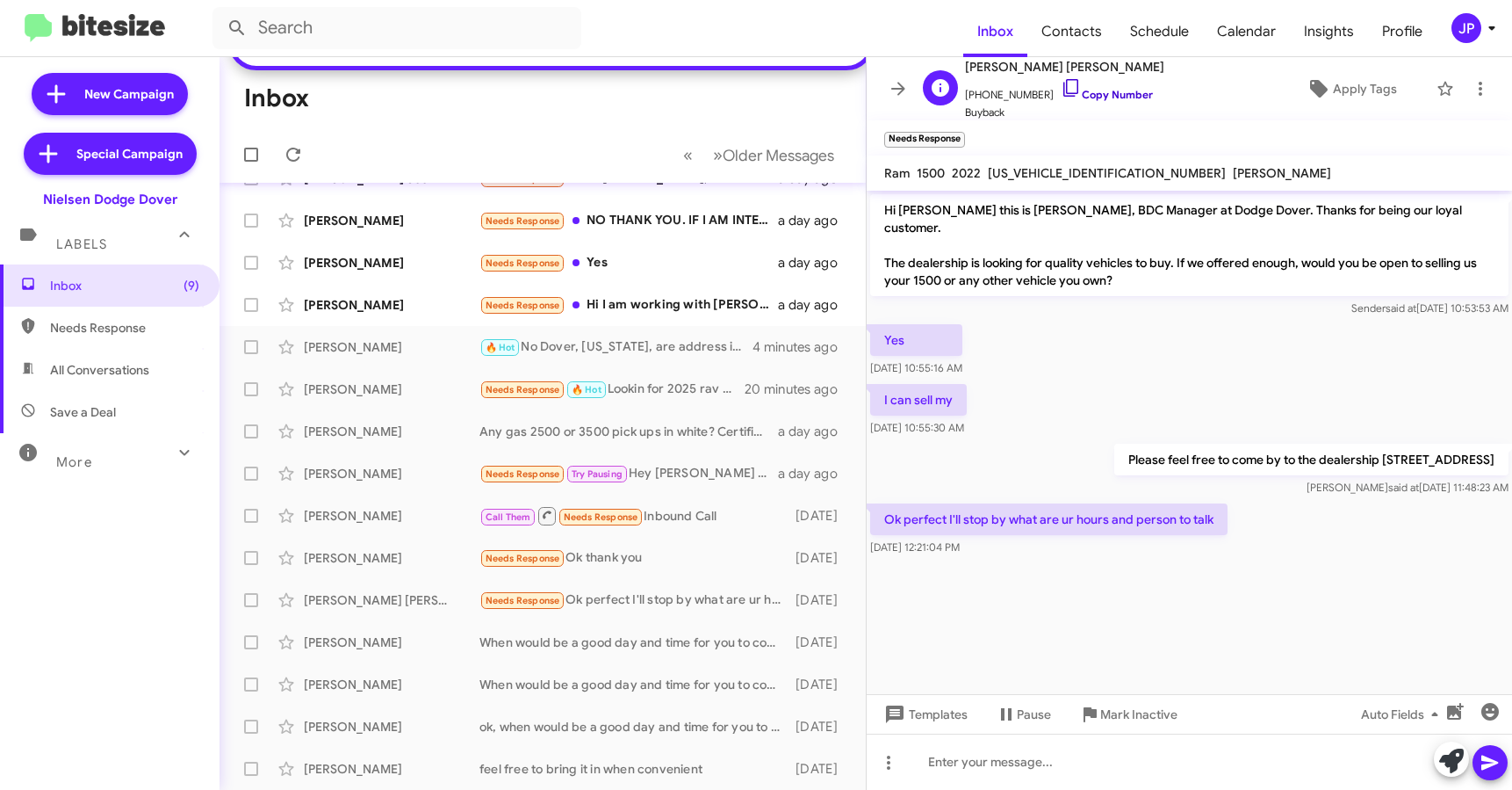
click at [1119, 99] on link "Copy Number" at bounding box center [1107, 94] width 92 height 13
click at [1320, 83] on span "Apply Tags" at bounding box center [1351, 89] width 126 height 32
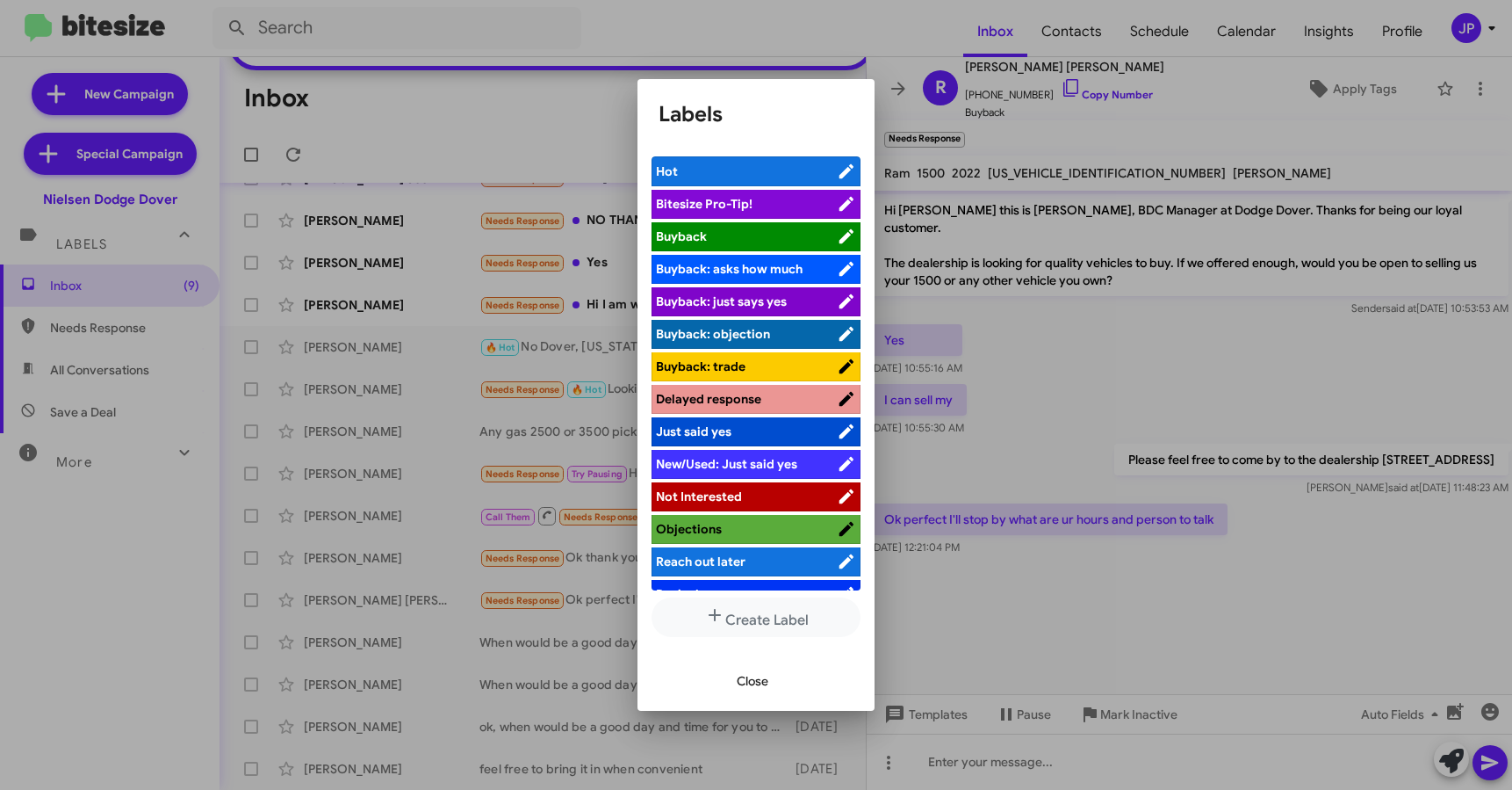
click at [837, 202] on icon at bounding box center [847, 204] width 19 height 21
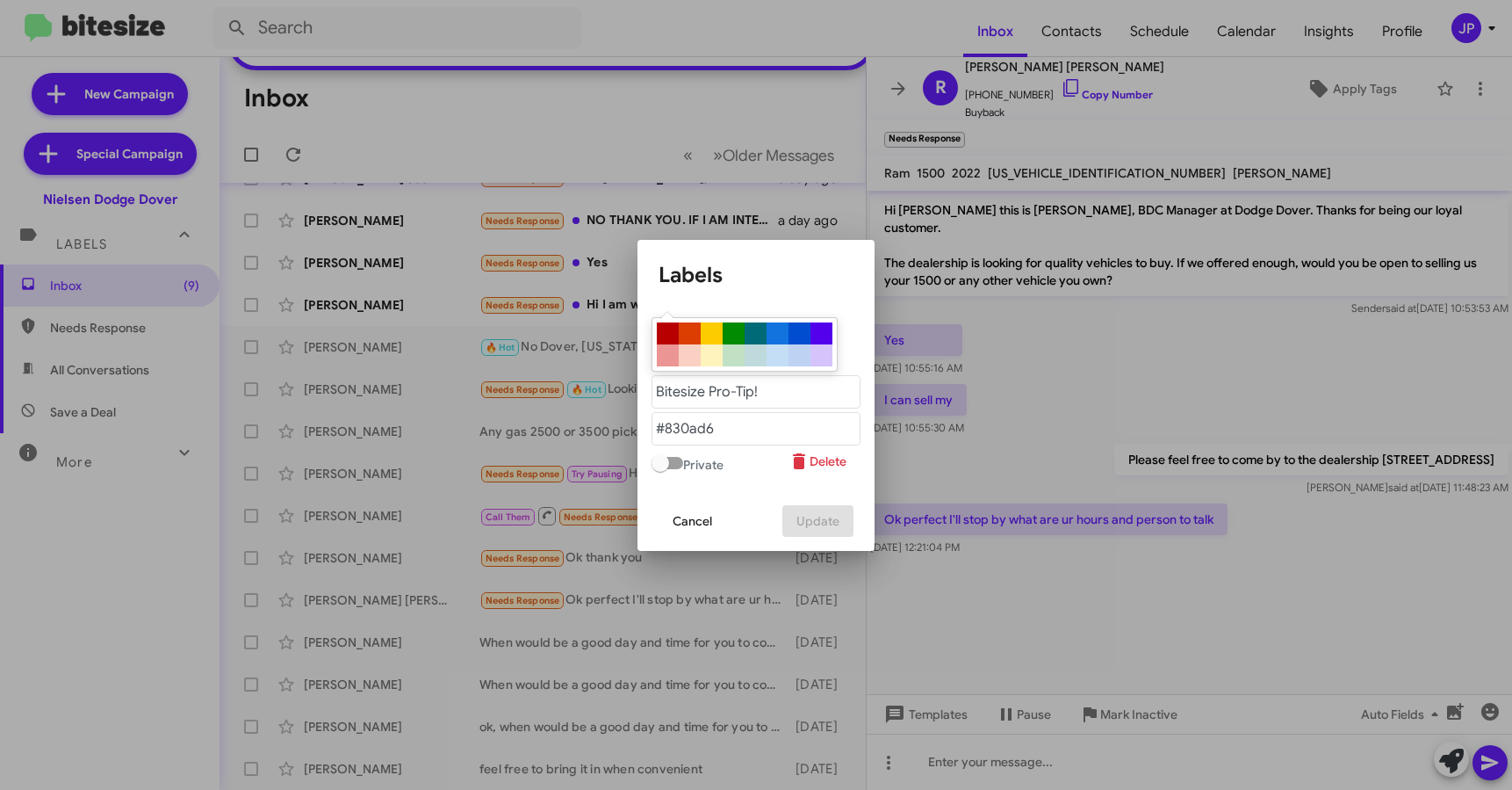
click at [665, 519] on button "Cancel" at bounding box center [692, 521] width 68 height 32
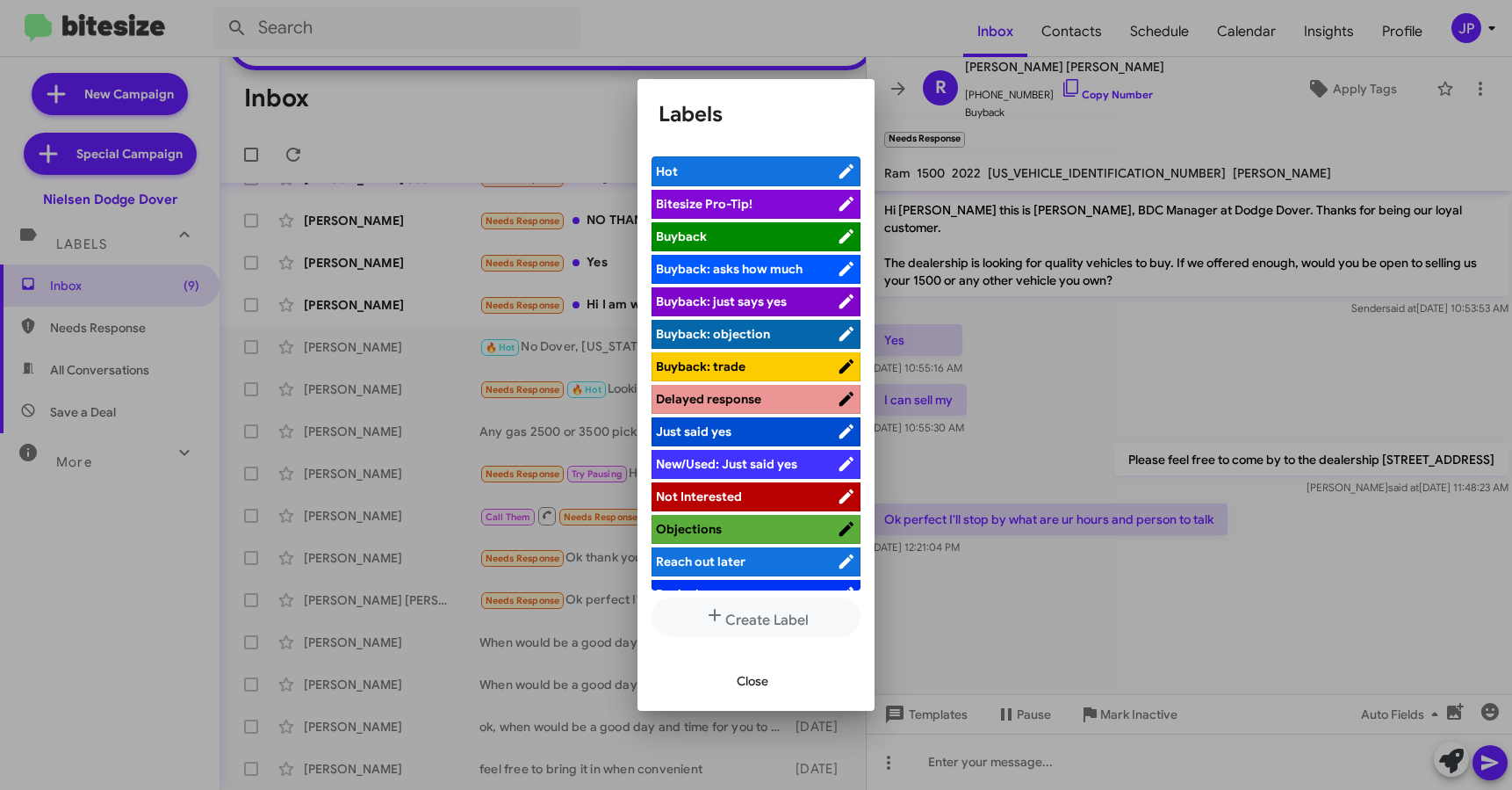
click at [698, 206] on span "Bitesize Pro-Tip!" at bounding box center [705, 204] width 97 height 16
click at [259, 606] on div at bounding box center [756, 395] width 1512 height 790
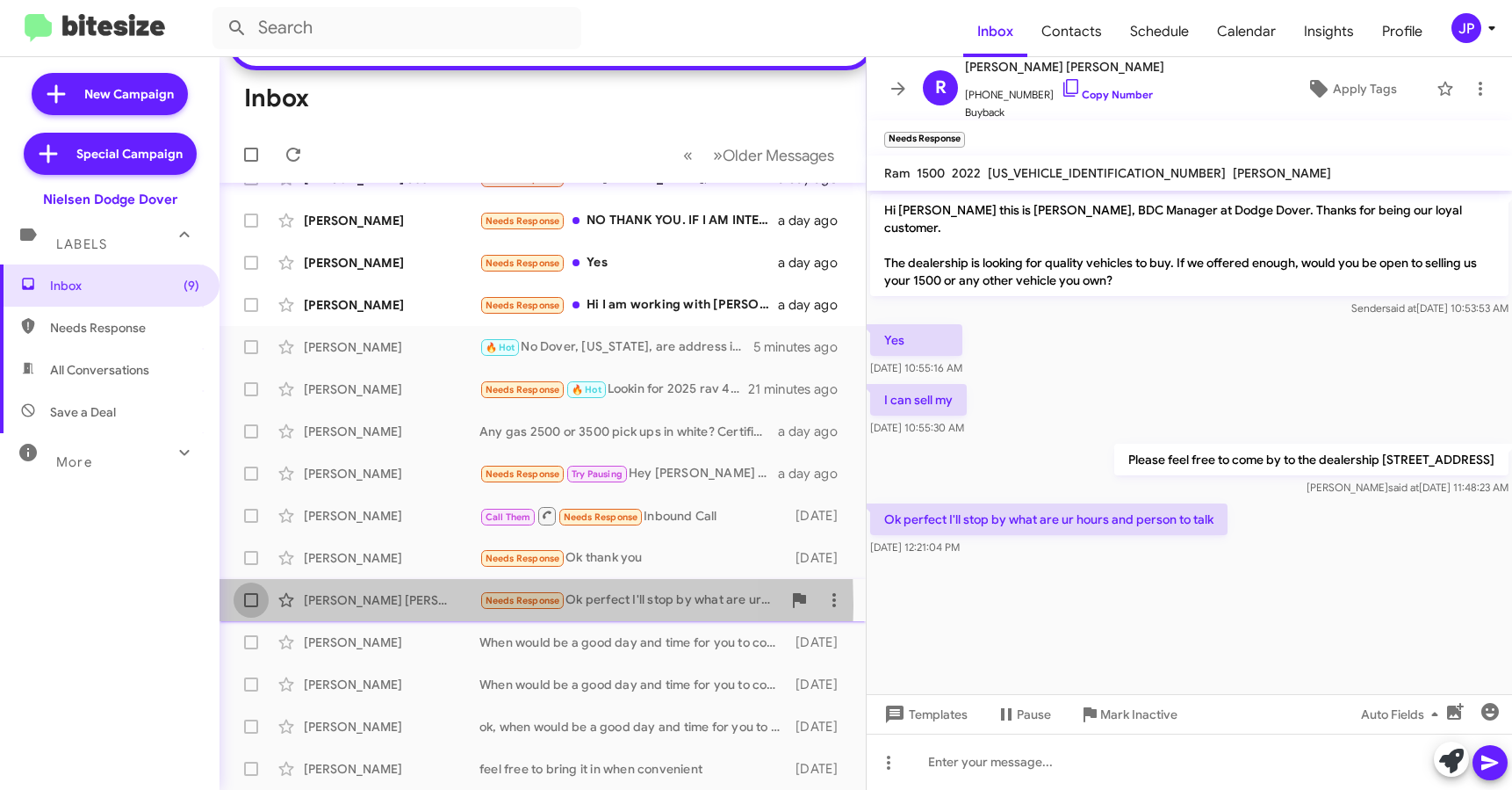
click at [248, 605] on span at bounding box center [252, 600] width 14 height 14
click at [251, 607] on input "checkbox" at bounding box center [251, 607] width 1 height 1
checkbox input "true"
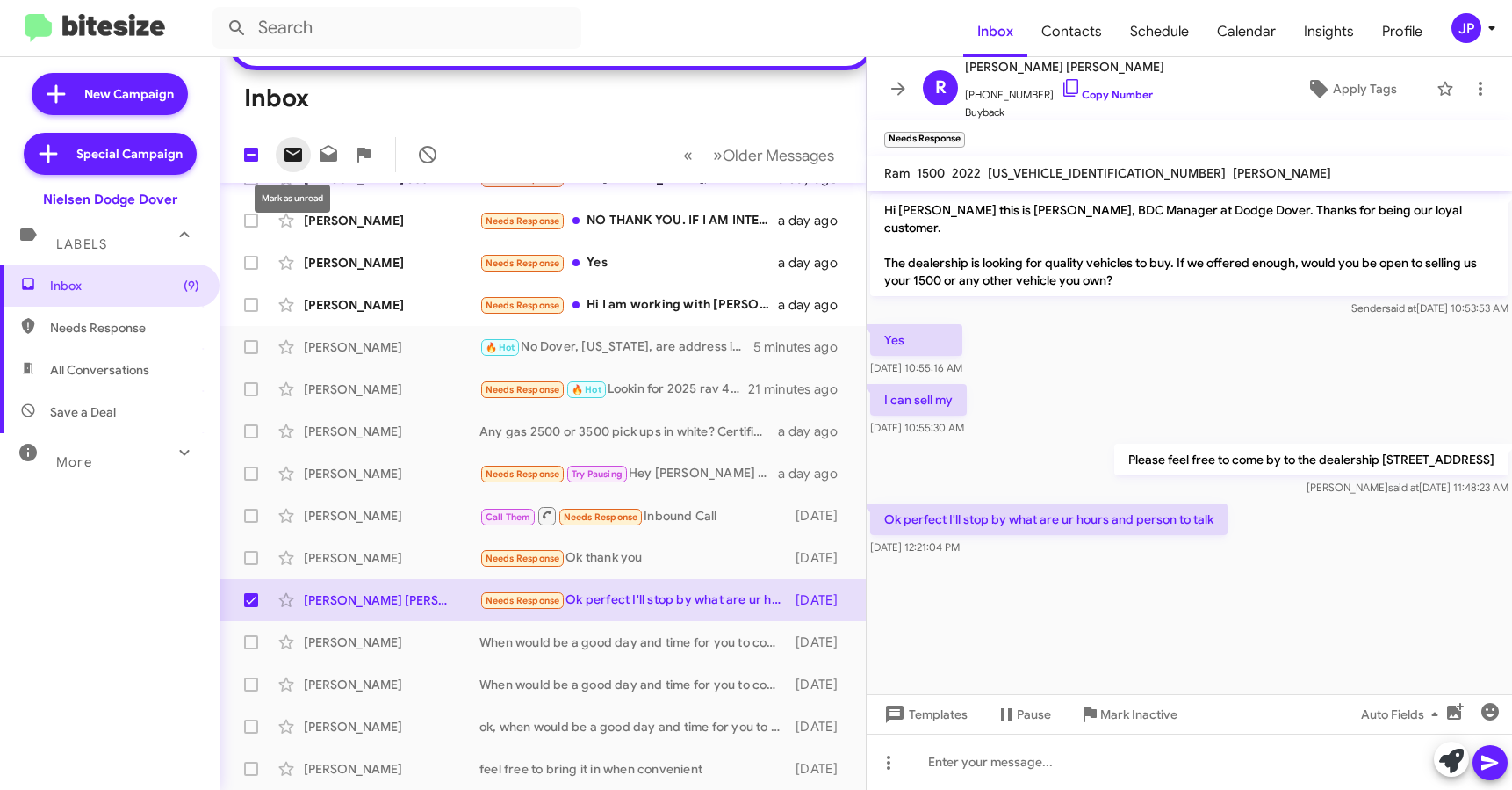
click at [295, 159] on icon at bounding box center [294, 155] width 18 height 14
click at [732, 154] on span "Older Messages" at bounding box center [778, 156] width 112 height 19
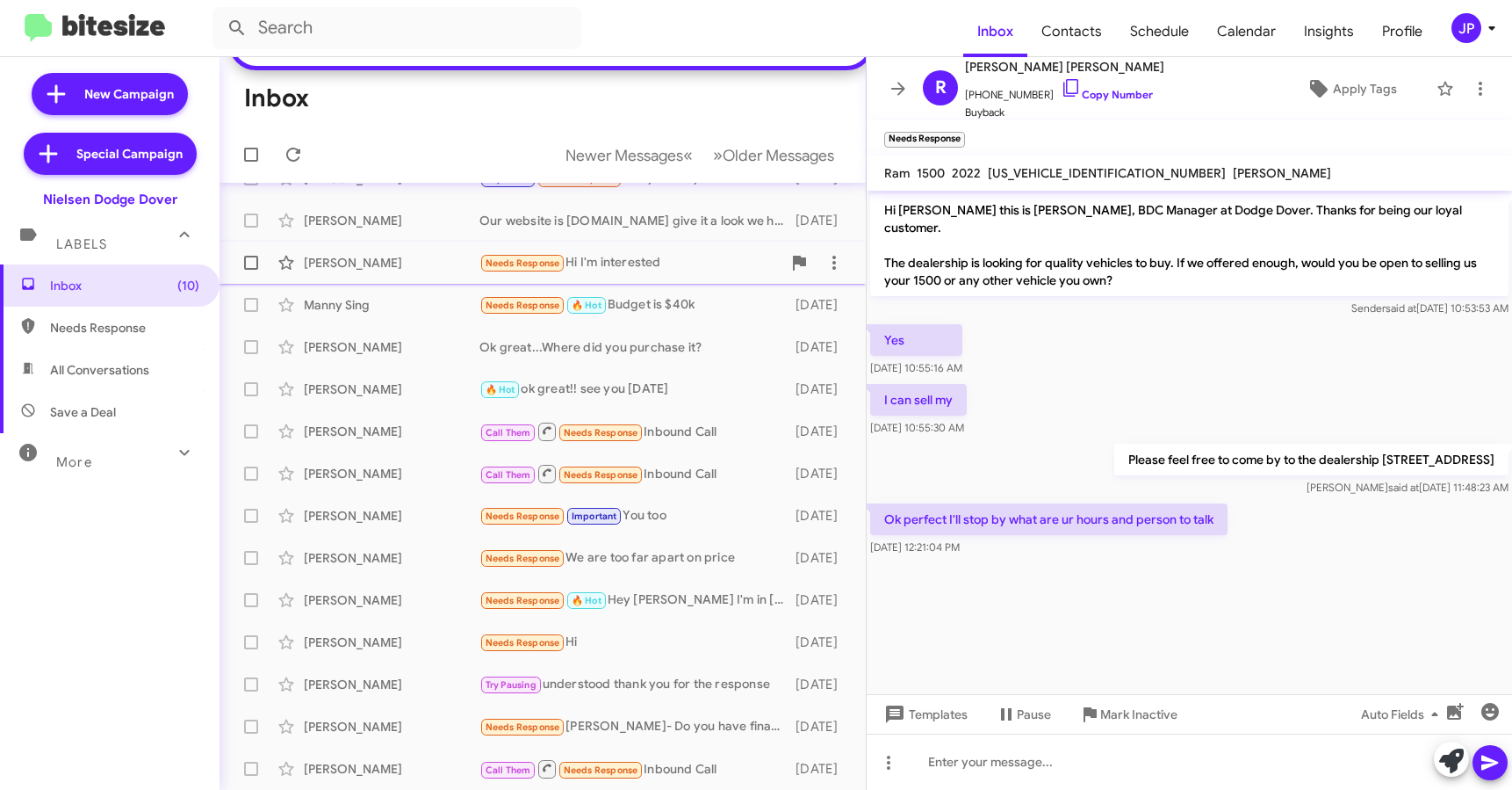
click at [592, 267] on div "Needs Response Hi I'm interested" at bounding box center [630, 263] width 302 height 20
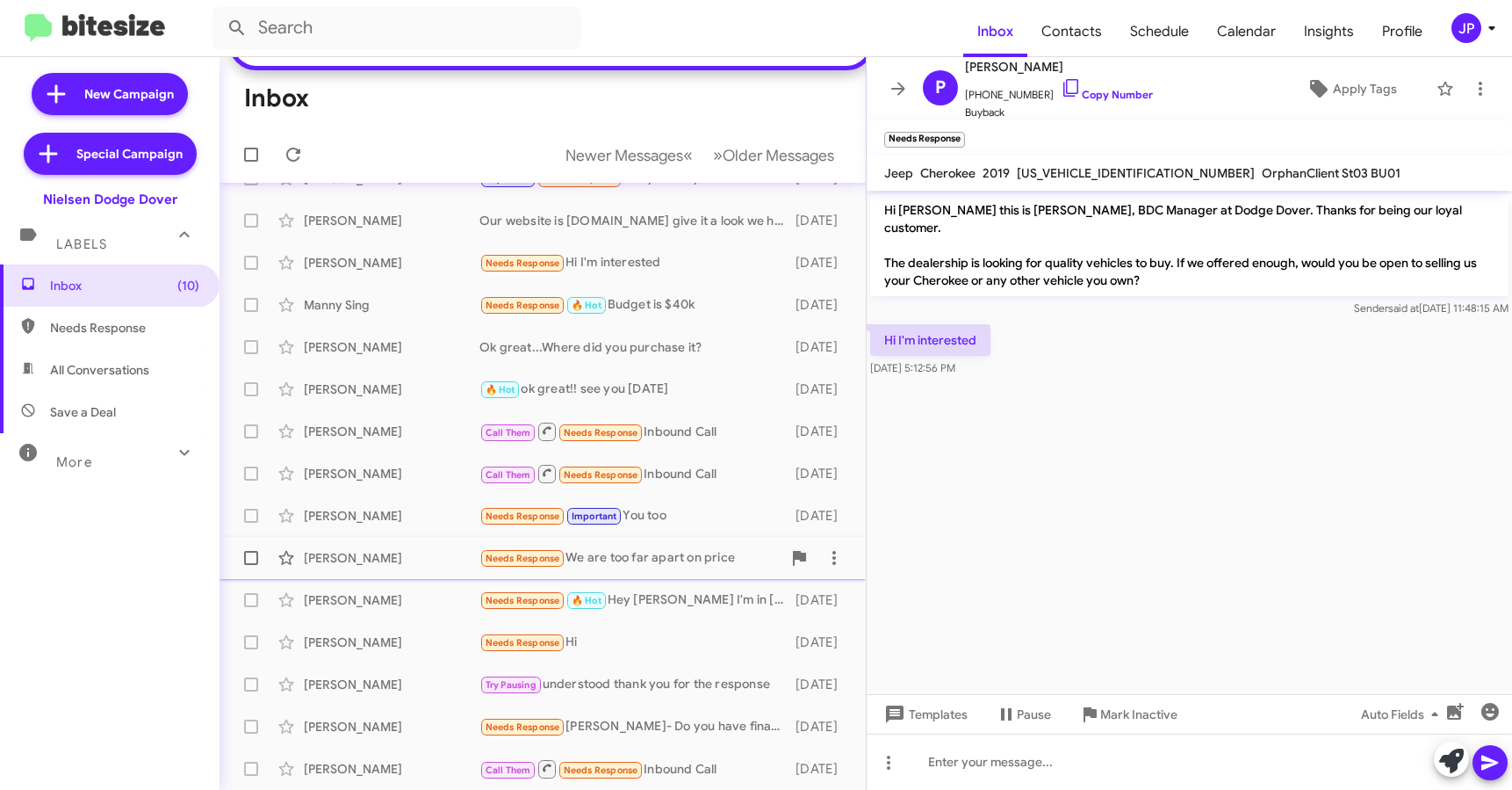
click at [689, 552] on div "Needs Response We are too far apart on price" at bounding box center [630, 558] width 302 height 20
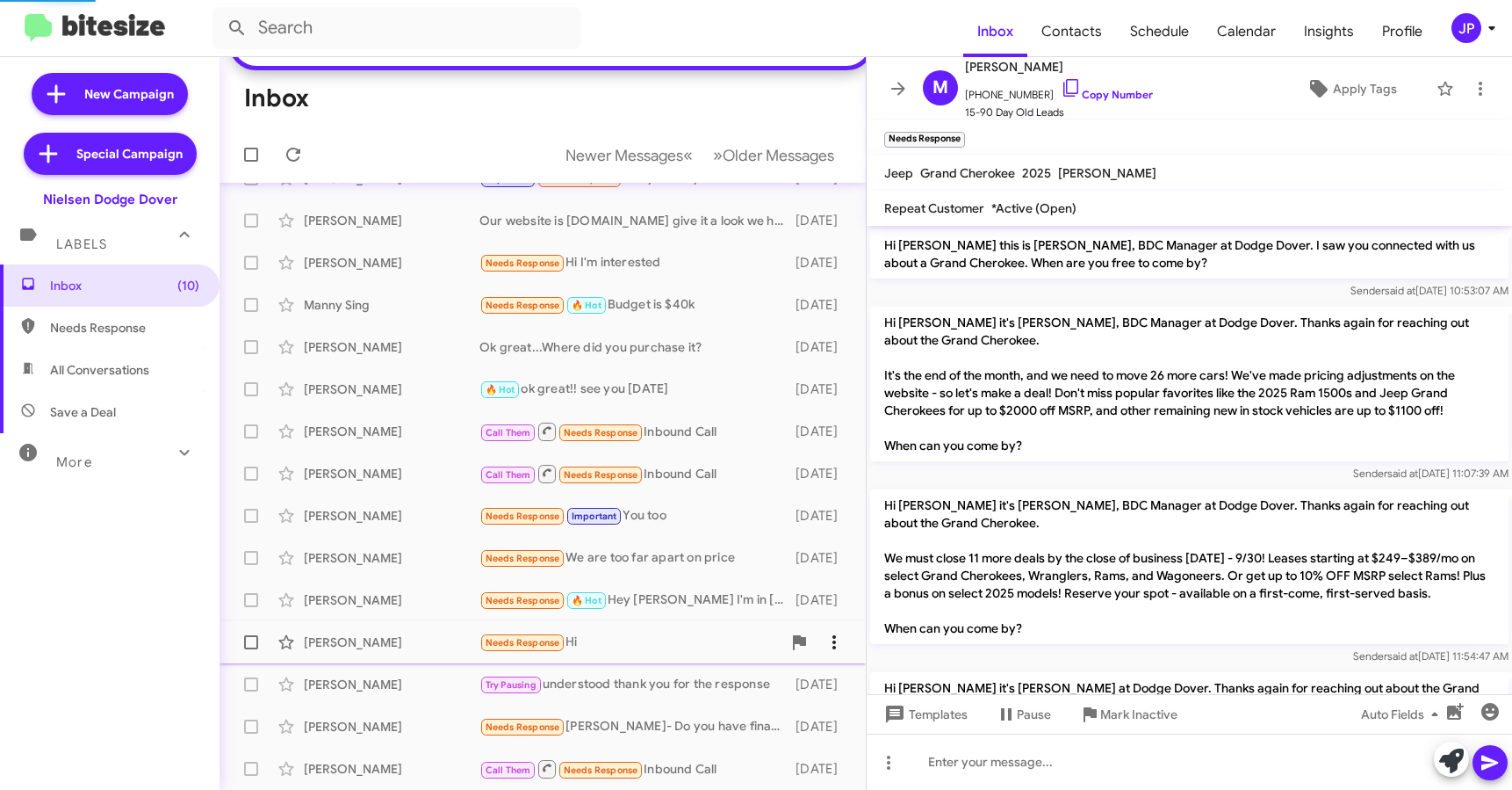
scroll to position [134, 0]
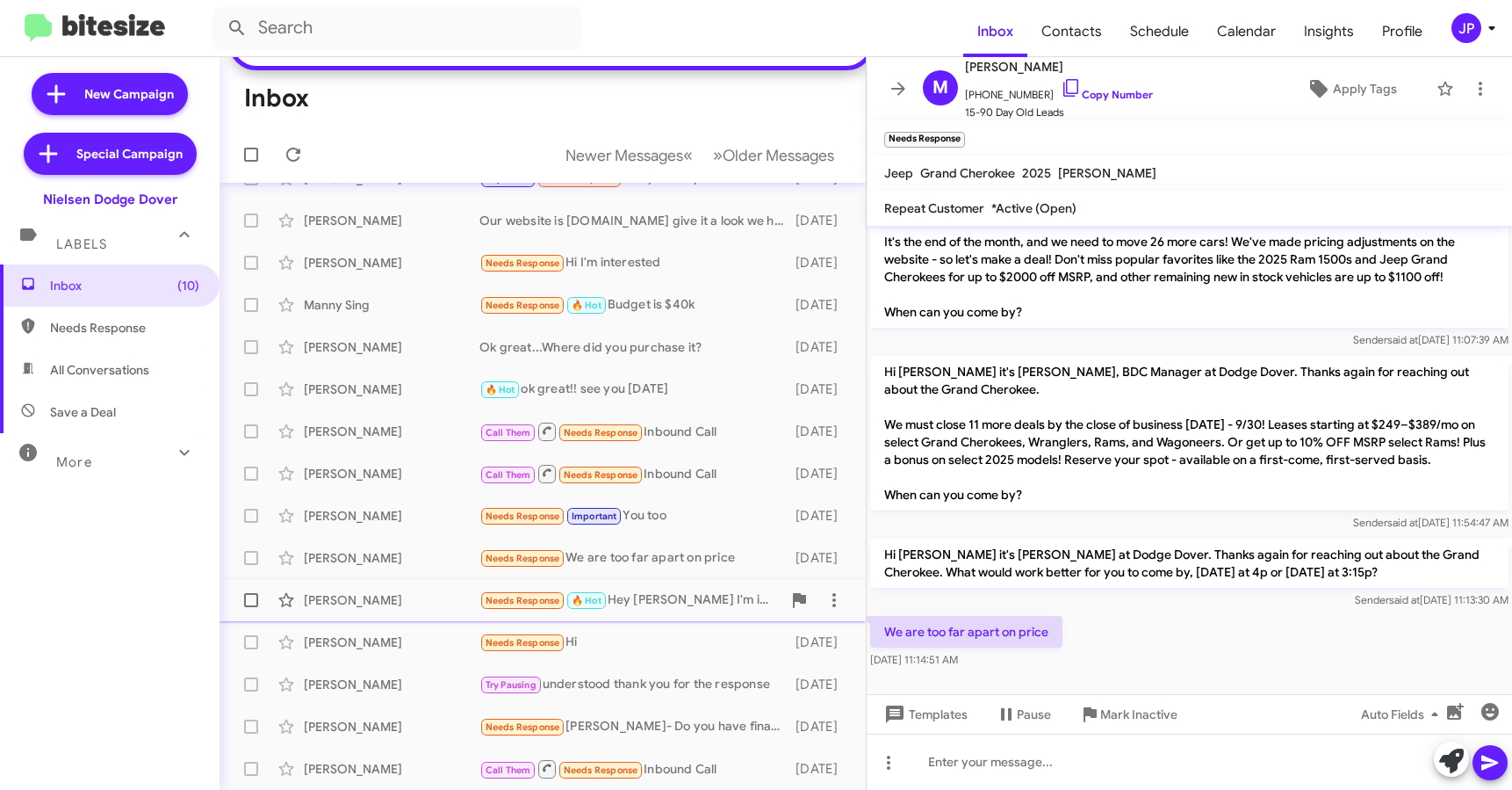
click at [706, 607] on div "Needs Response 🔥 Hot Hey [PERSON_NAME] I'm in [US_STATE] for parents weekend! L…" at bounding box center [630, 600] width 302 height 20
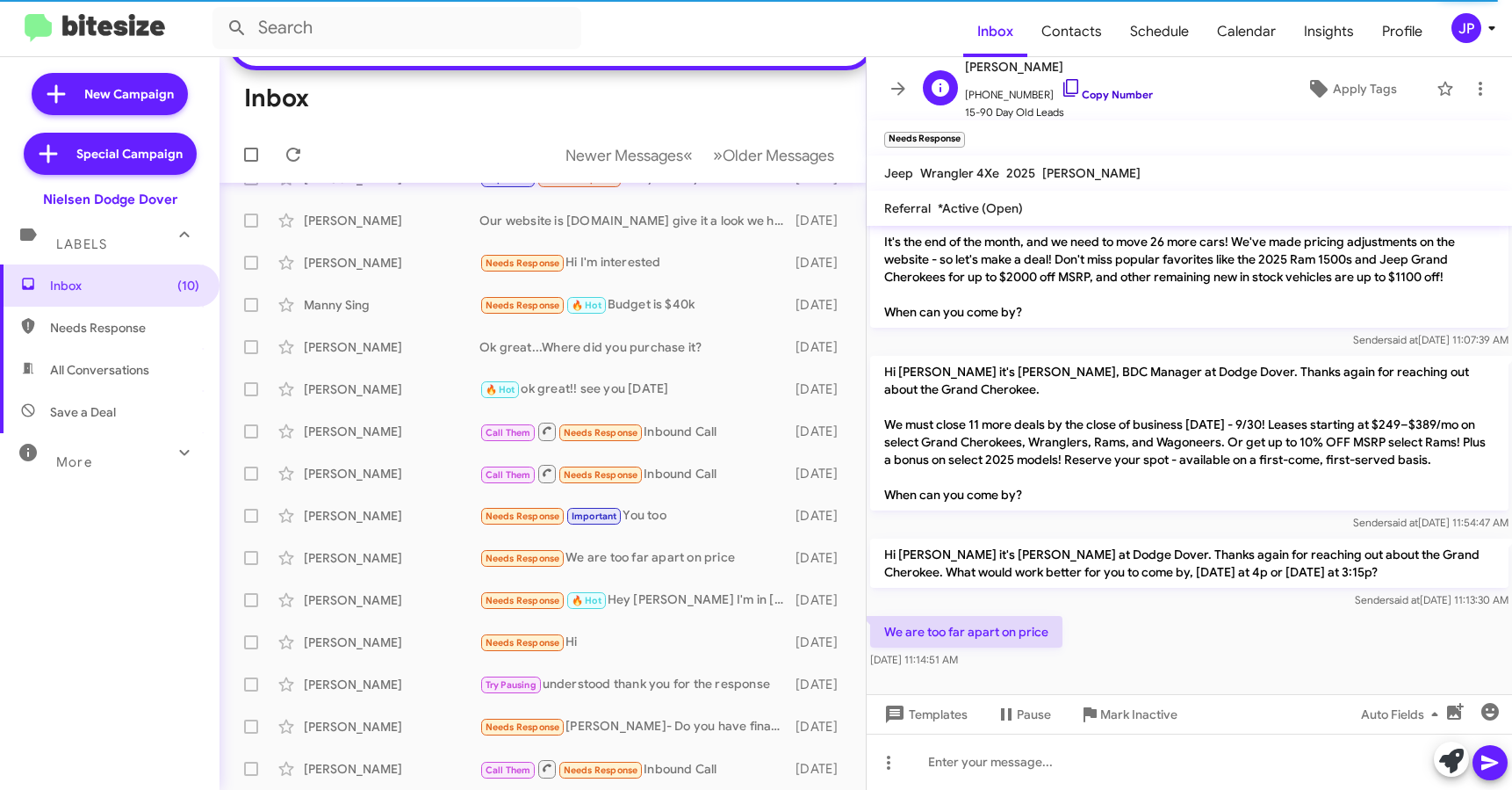
click at [1069, 95] on link "Copy Number" at bounding box center [1107, 94] width 92 height 13
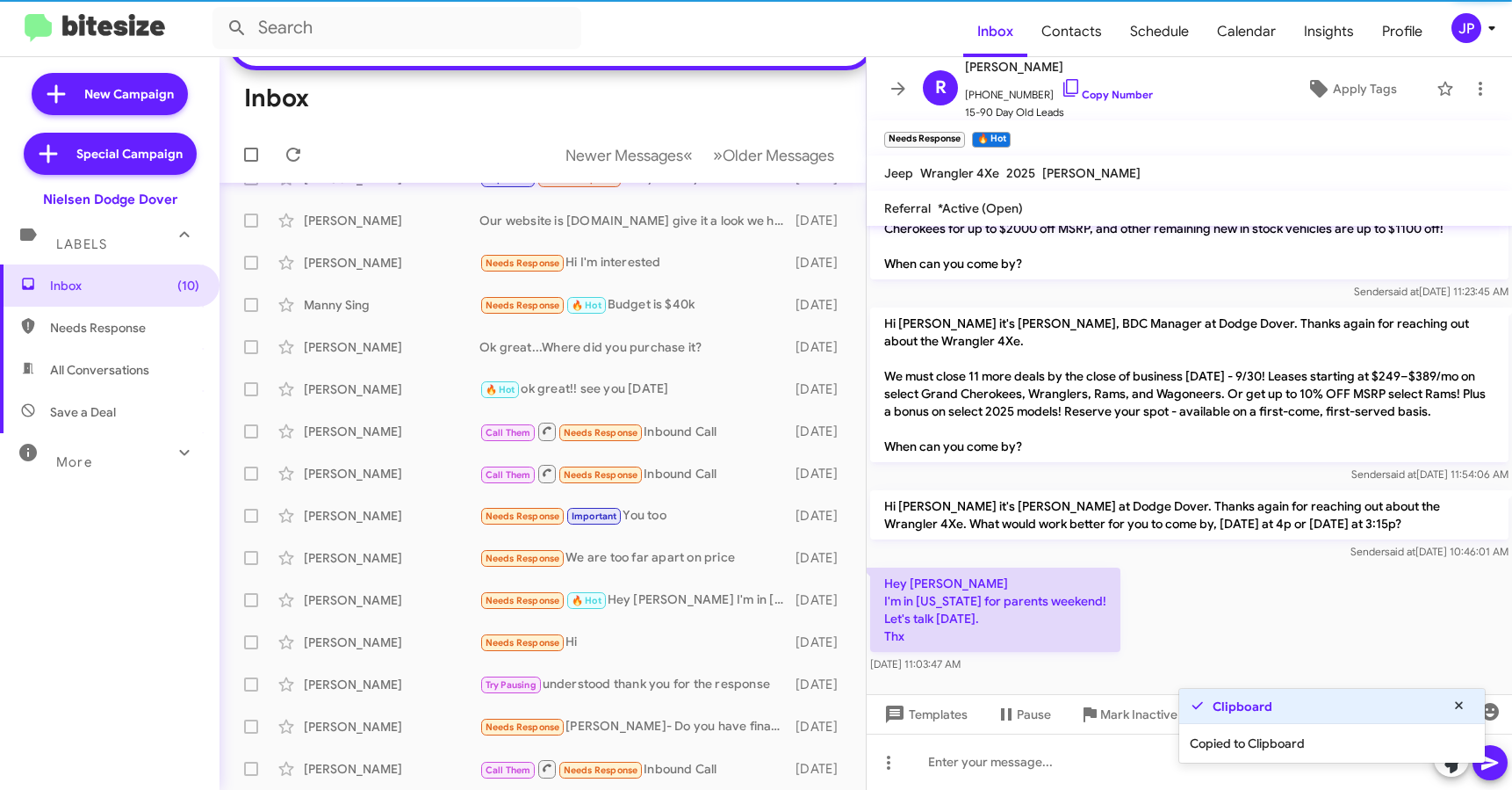
scroll to position [105, 0]
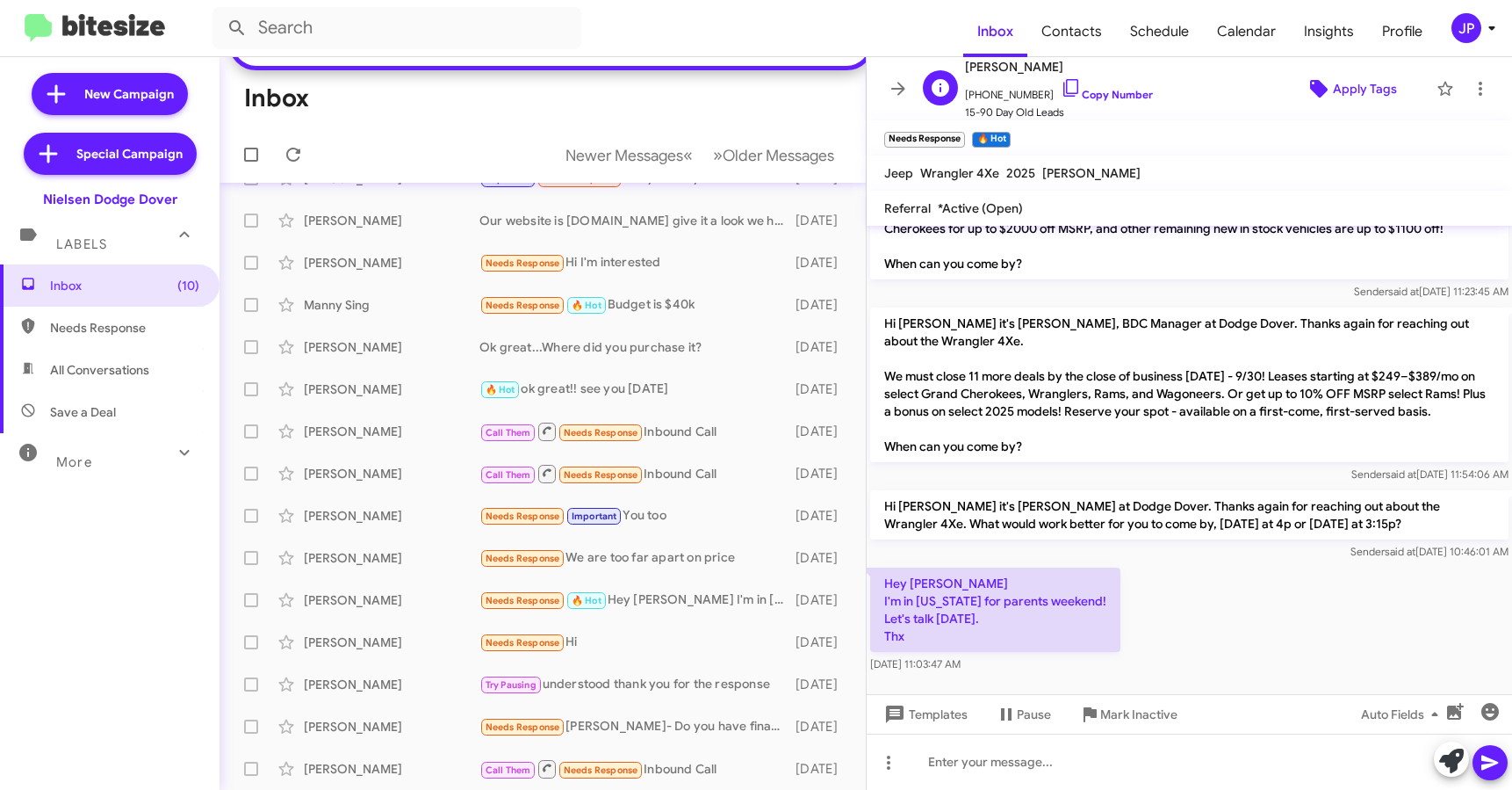
click at [1343, 87] on span "Apply Tags" at bounding box center [1365, 89] width 64 height 32
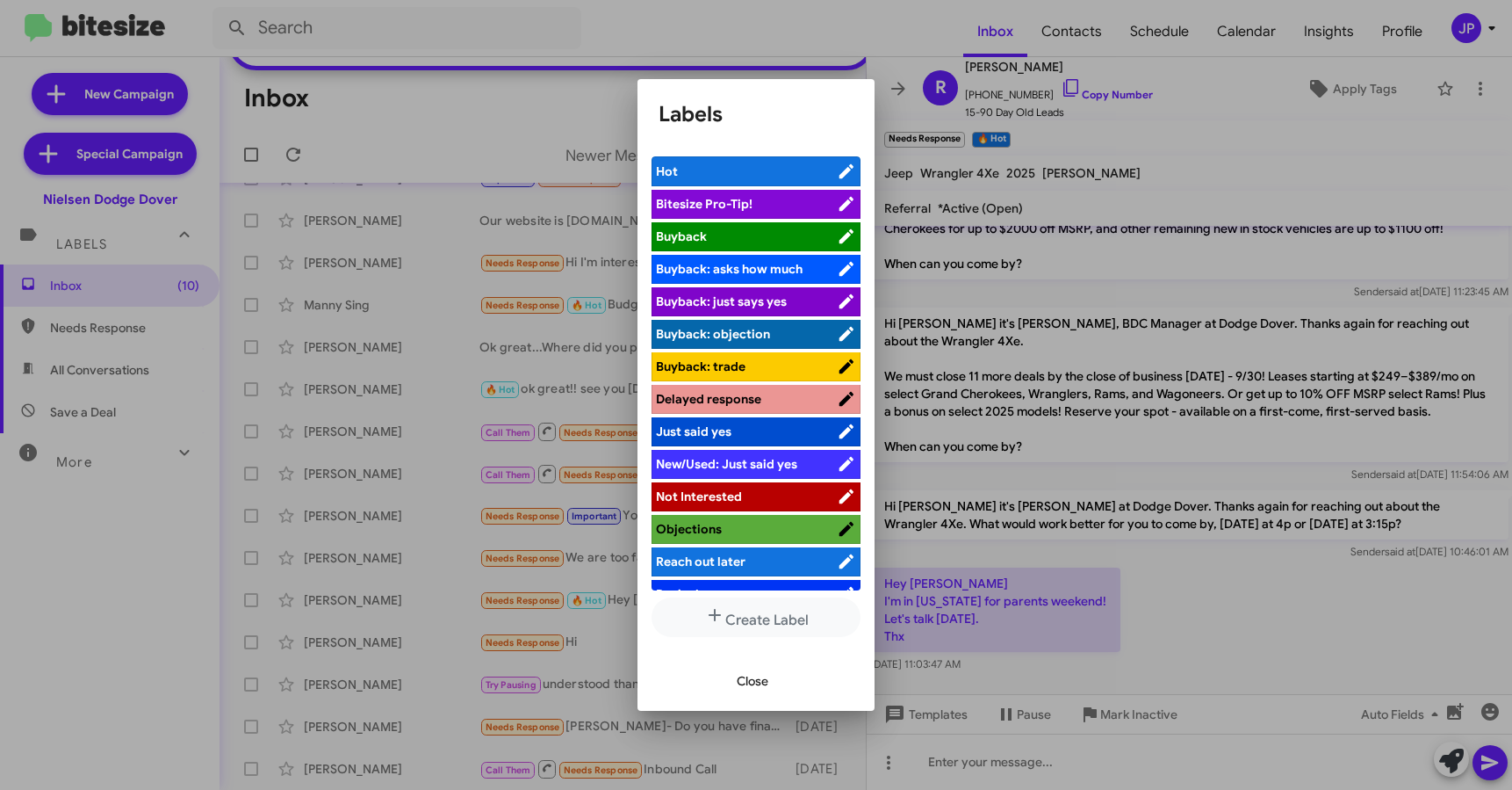
click at [773, 205] on span "Bitesize Pro-Tip!" at bounding box center [747, 204] width 181 height 18
click at [766, 688] on span "Close" at bounding box center [753, 681] width 32 height 32
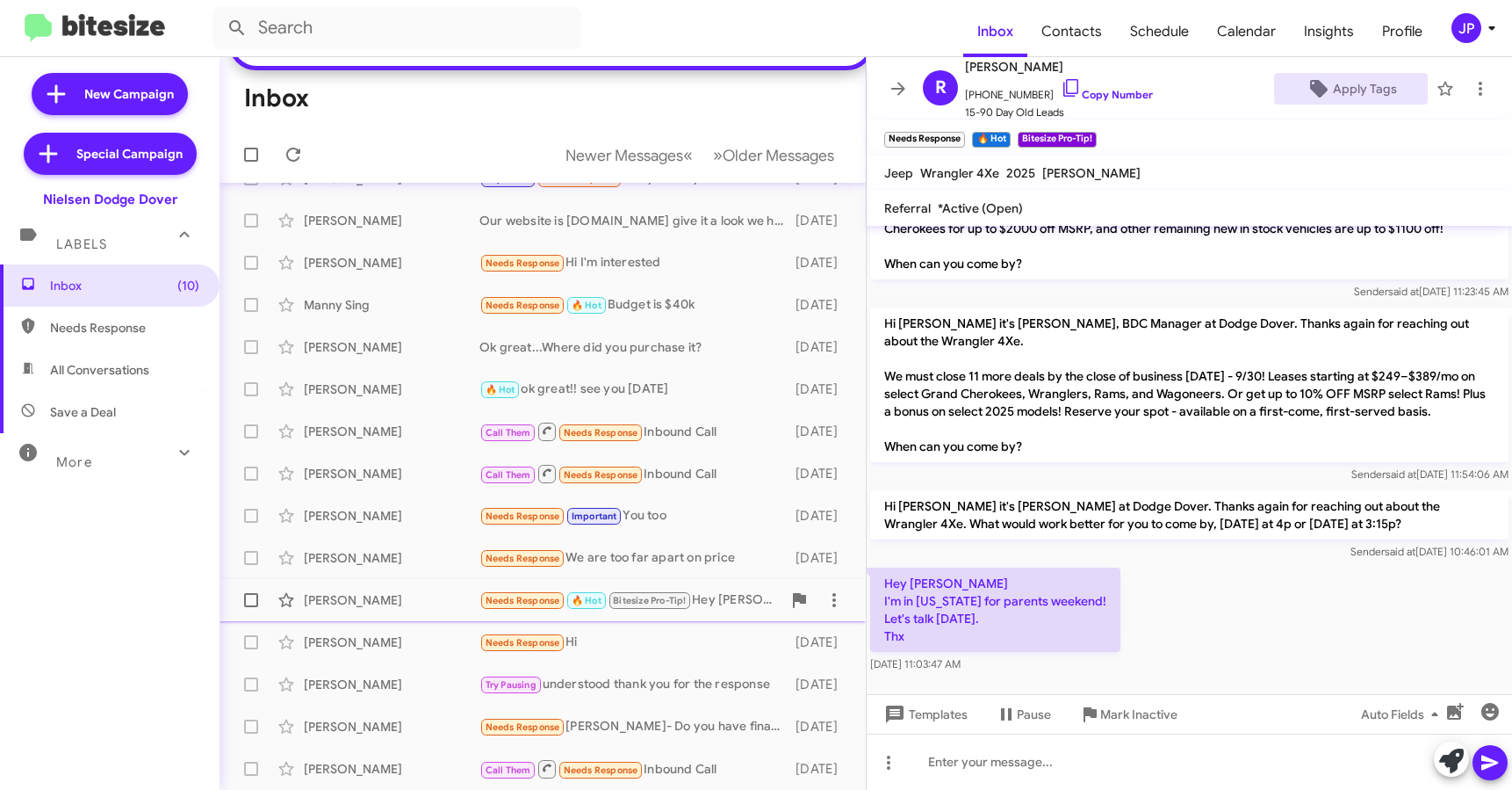
click at [245, 603] on span at bounding box center [252, 600] width 14 height 14
click at [251, 607] on input "checkbox" at bounding box center [251, 607] width 1 height 1
checkbox input "true"
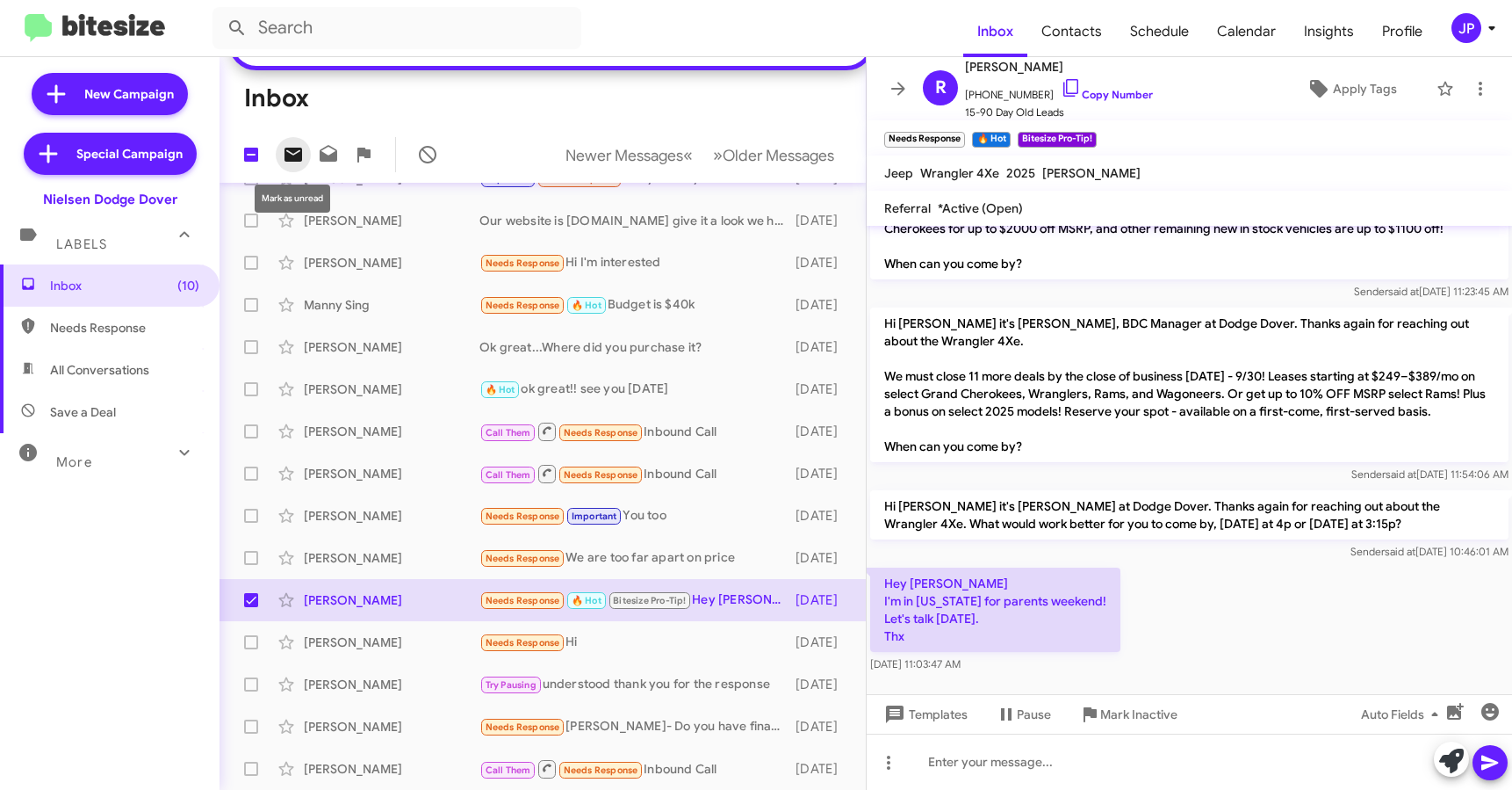
click at [302, 158] on icon at bounding box center [294, 155] width 21 height 21
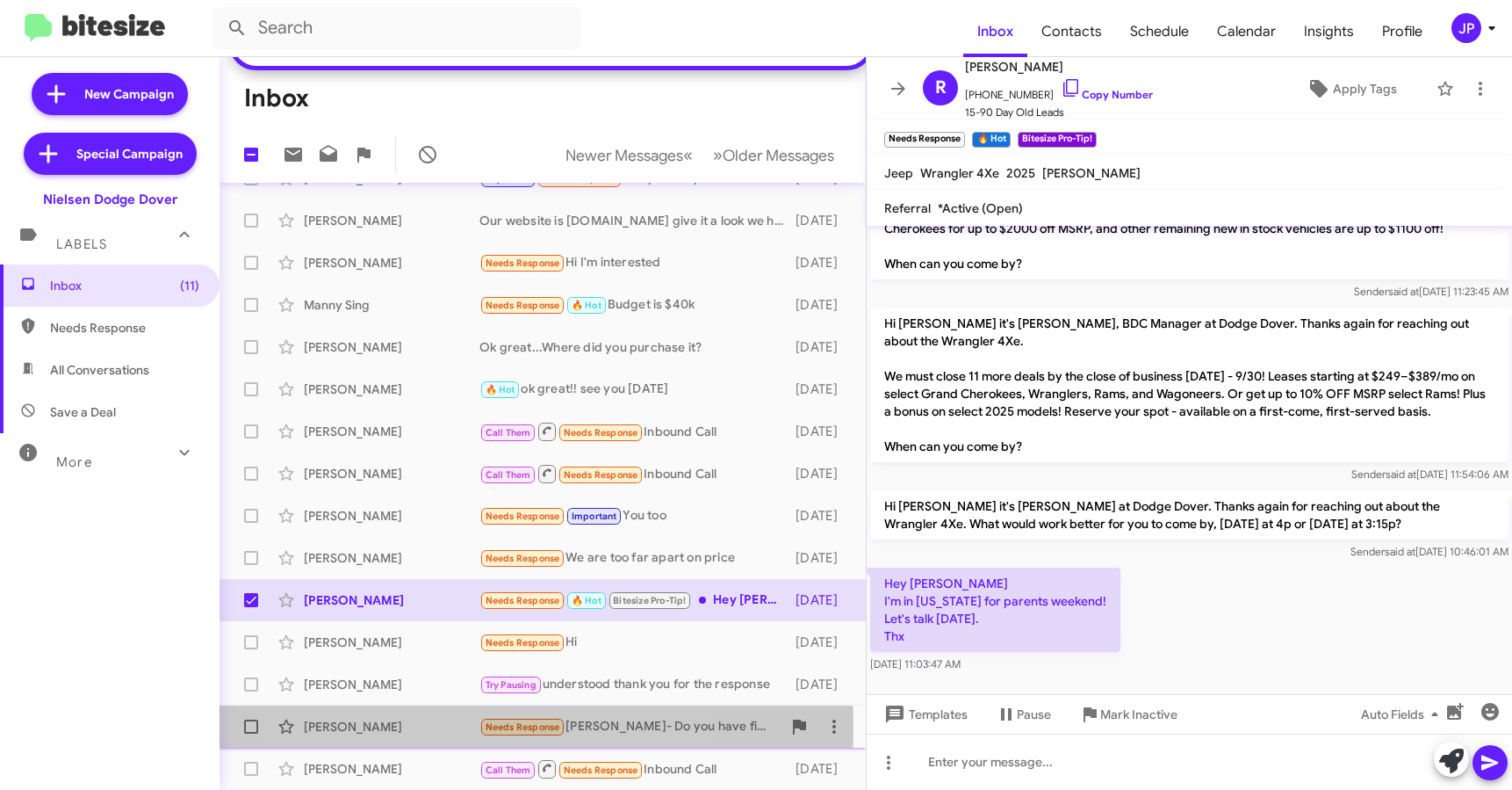
click at [450, 728] on div "[PERSON_NAME]" at bounding box center [391, 727] width 176 height 18
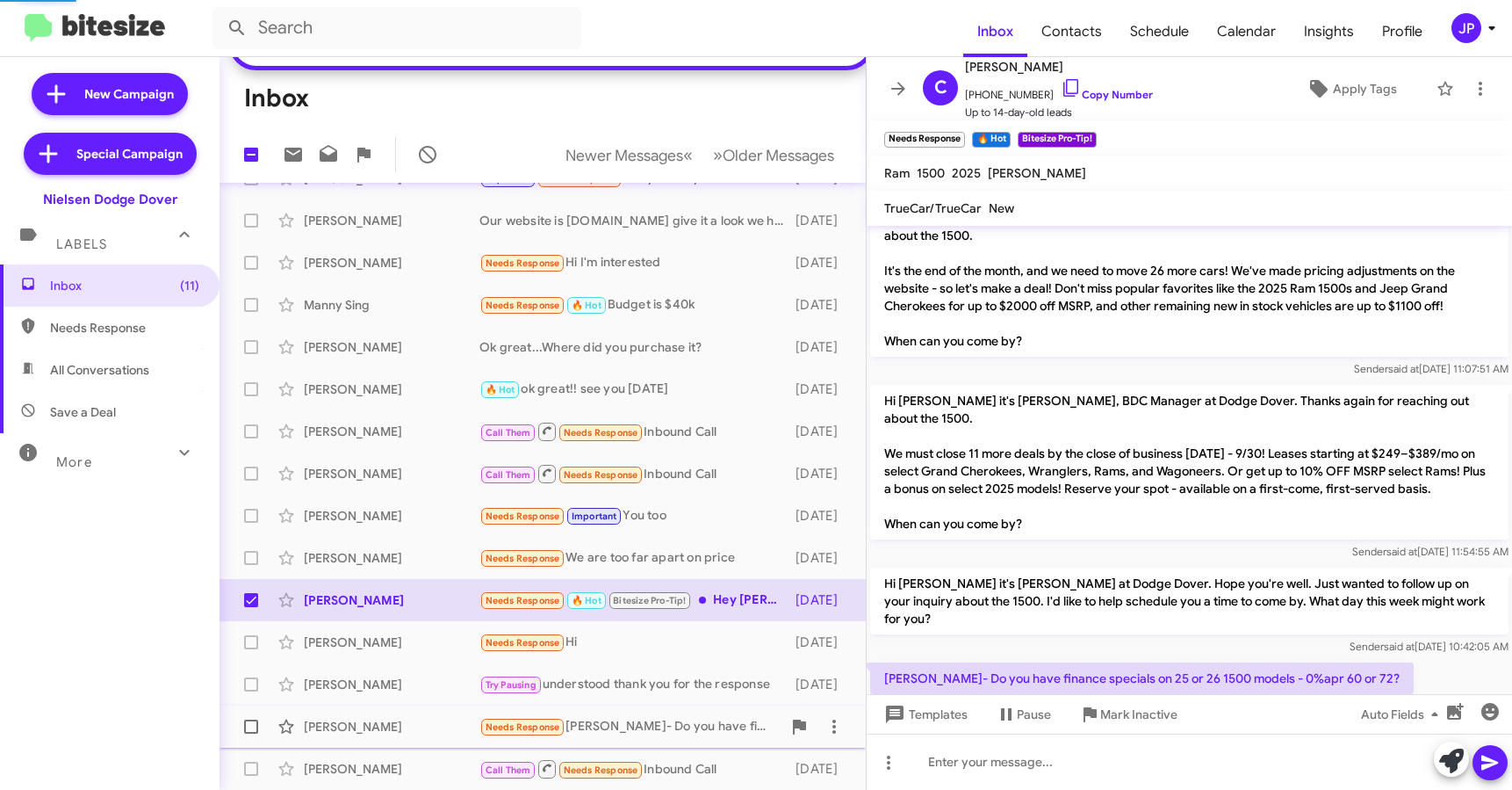
scroll to position [99, 0]
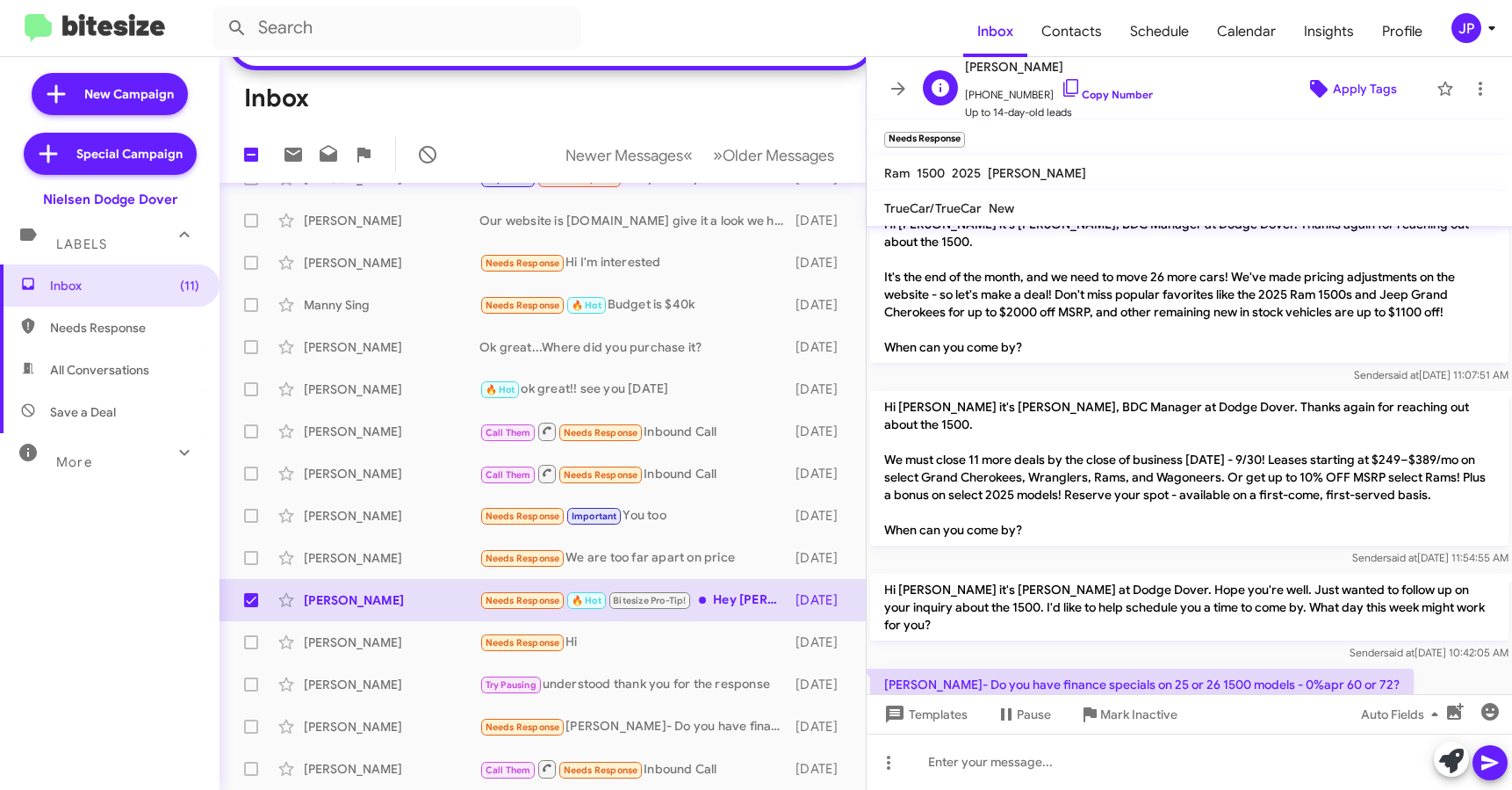
click at [1357, 90] on span "Apply Tags" at bounding box center [1365, 89] width 64 height 32
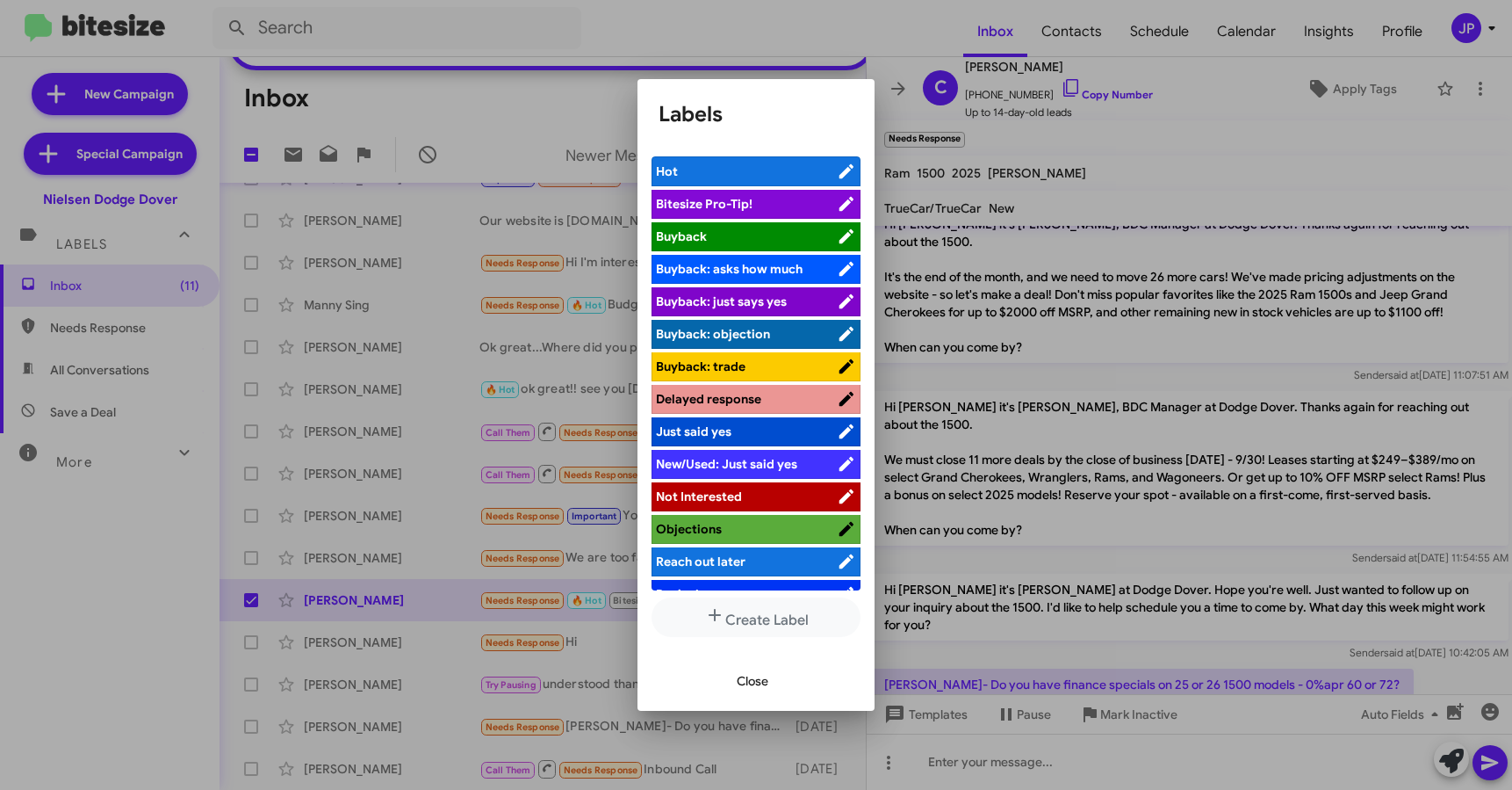
click at [786, 195] on span "Bitesize Pro-Tip!" at bounding box center [747, 204] width 181 height 18
click at [1057, 551] on div at bounding box center [756, 395] width 1512 height 790
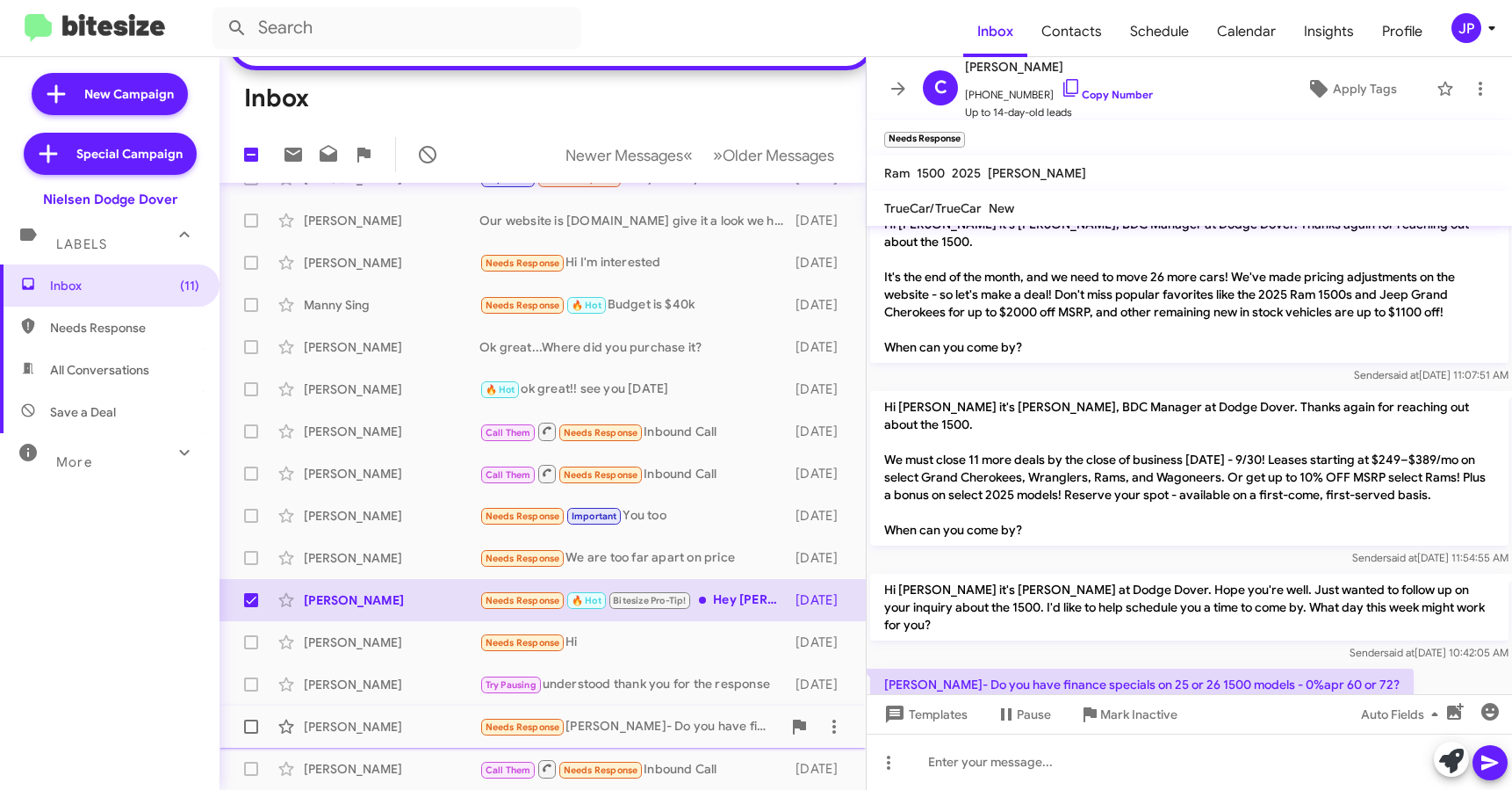
drag, startPoint x: 248, startPoint y: 727, endPoint x: 289, endPoint y: 695, distance: 52.0
click at [248, 727] on span at bounding box center [252, 727] width 14 height 14
click at [251, 734] on input "checkbox" at bounding box center [251, 734] width 1 height 1
checkbox input "true"
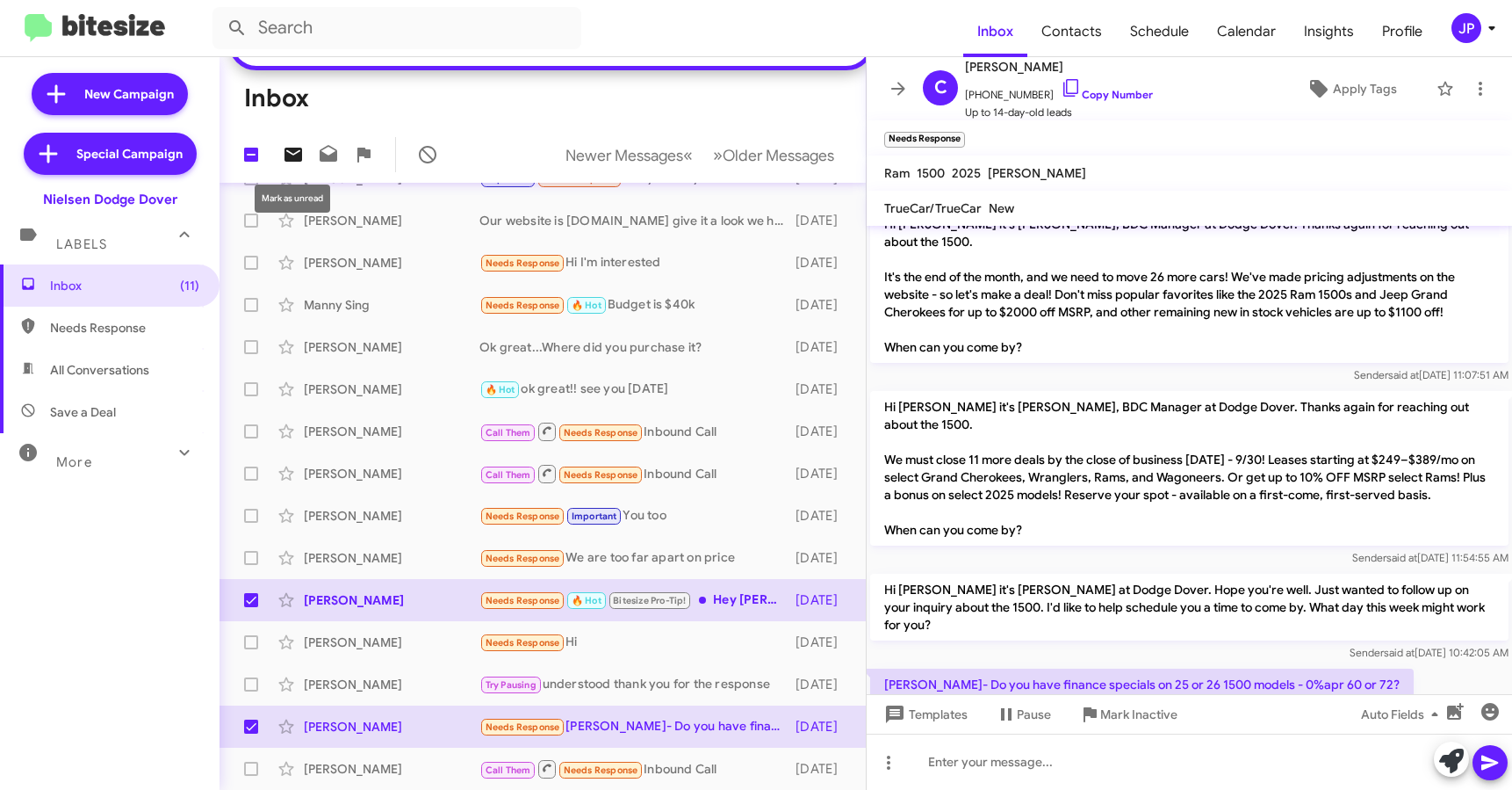
click at [295, 157] on icon at bounding box center [294, 155] width 18 height 14
click at [784, 149] on span "Older Messages" at bounding box center [778, 156] width 112 height 19
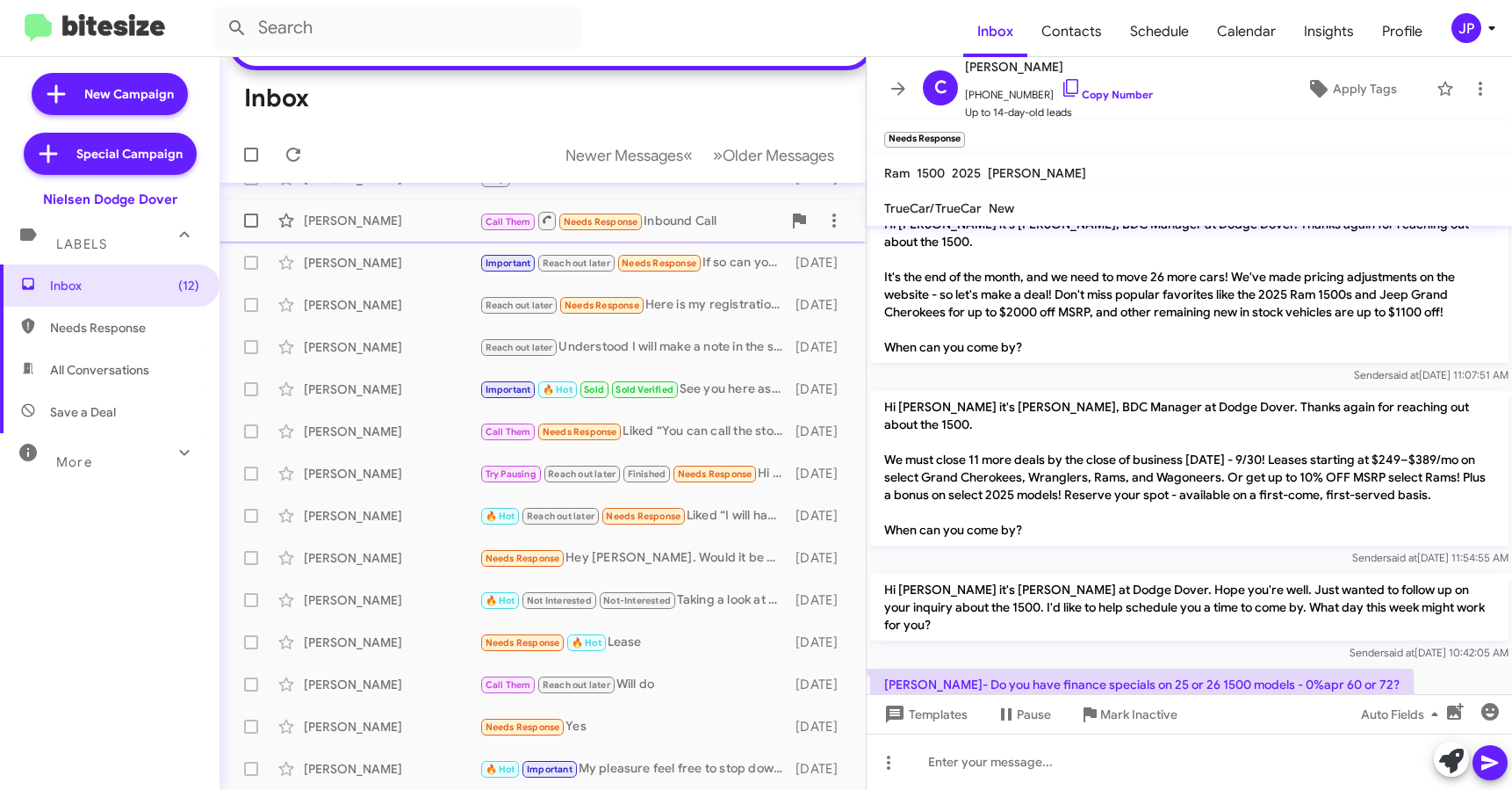
click at [365, 230] on div "[PERSON_NAME] Call Them Needs Response Inbound Call [DATE]" at bounding box center [543, 221] width 618 height 35
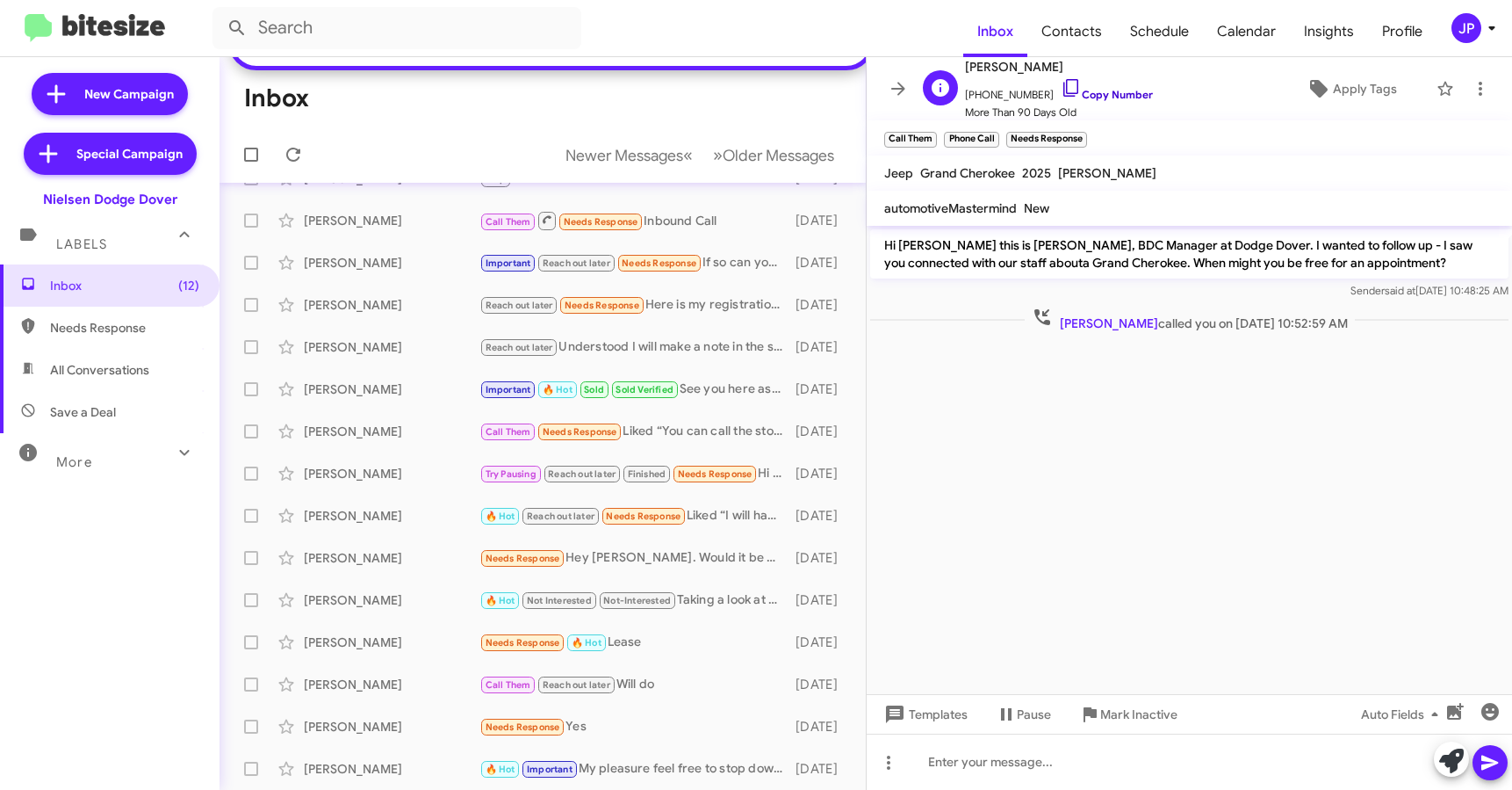
click at [1063, 87] on icon at bounding box center [1070, 88] width 15 height 18
click at [1456, 761] on icon at bounding box center [1452, 761] width 25 height 25
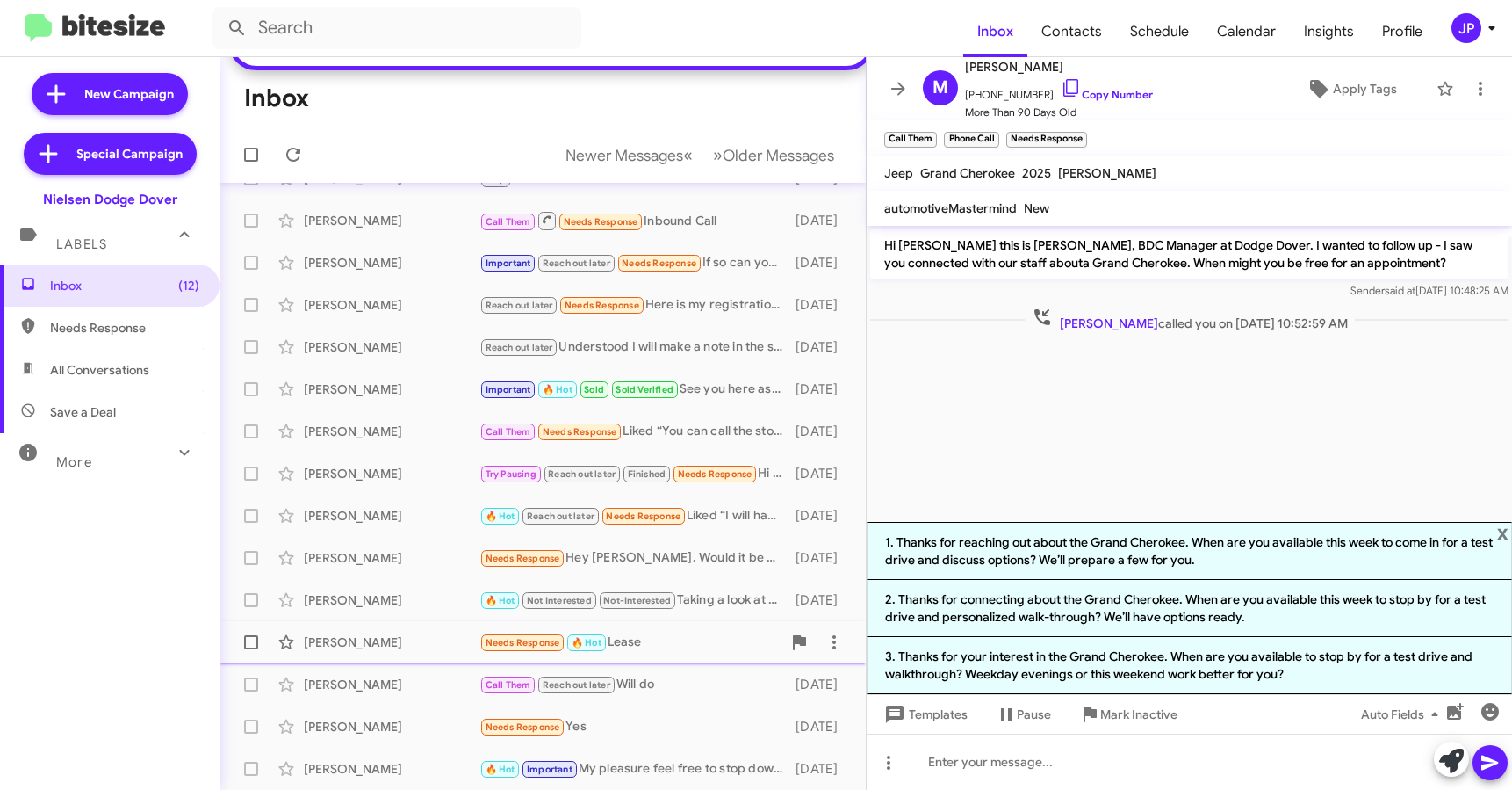
click at [651, 651] on div "Needs Response 🔥 Hot Lease" at bounding box center [630, 642] width 302 height 20
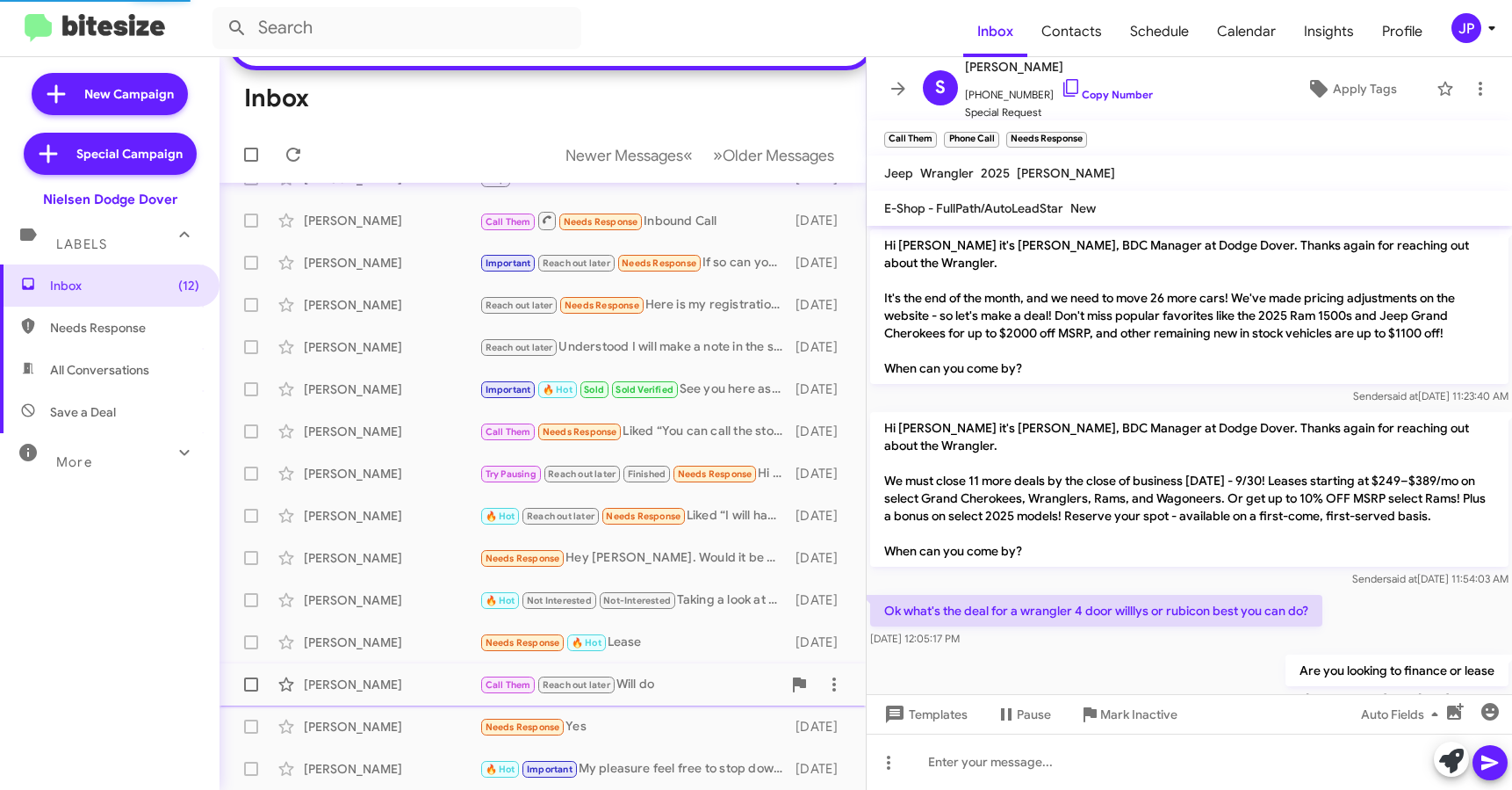
scroll to position [63, 0]
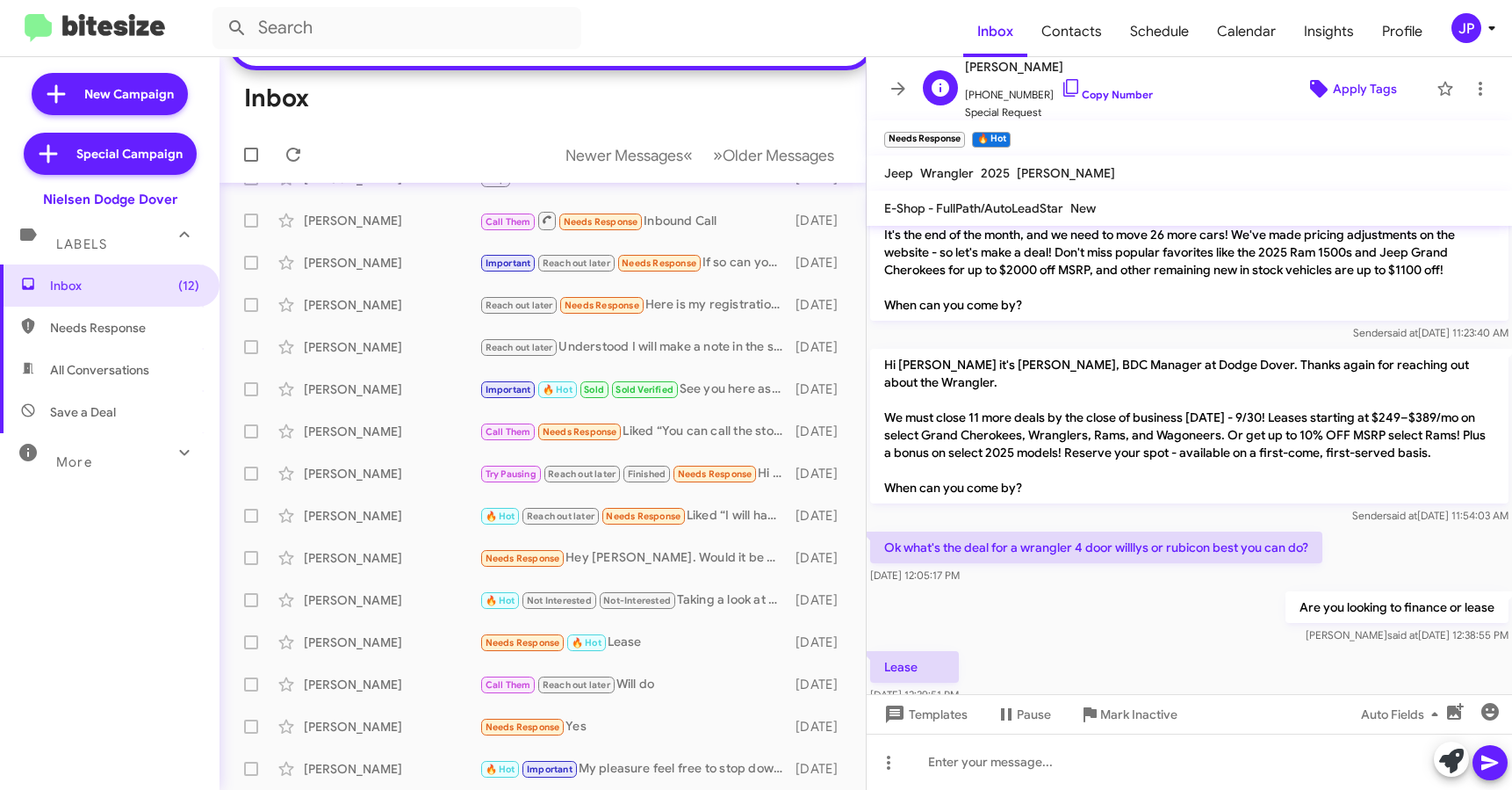
click at [1333, 98] on span "Apply Tags" at bounding box center [1365, 89] width 64 height 32
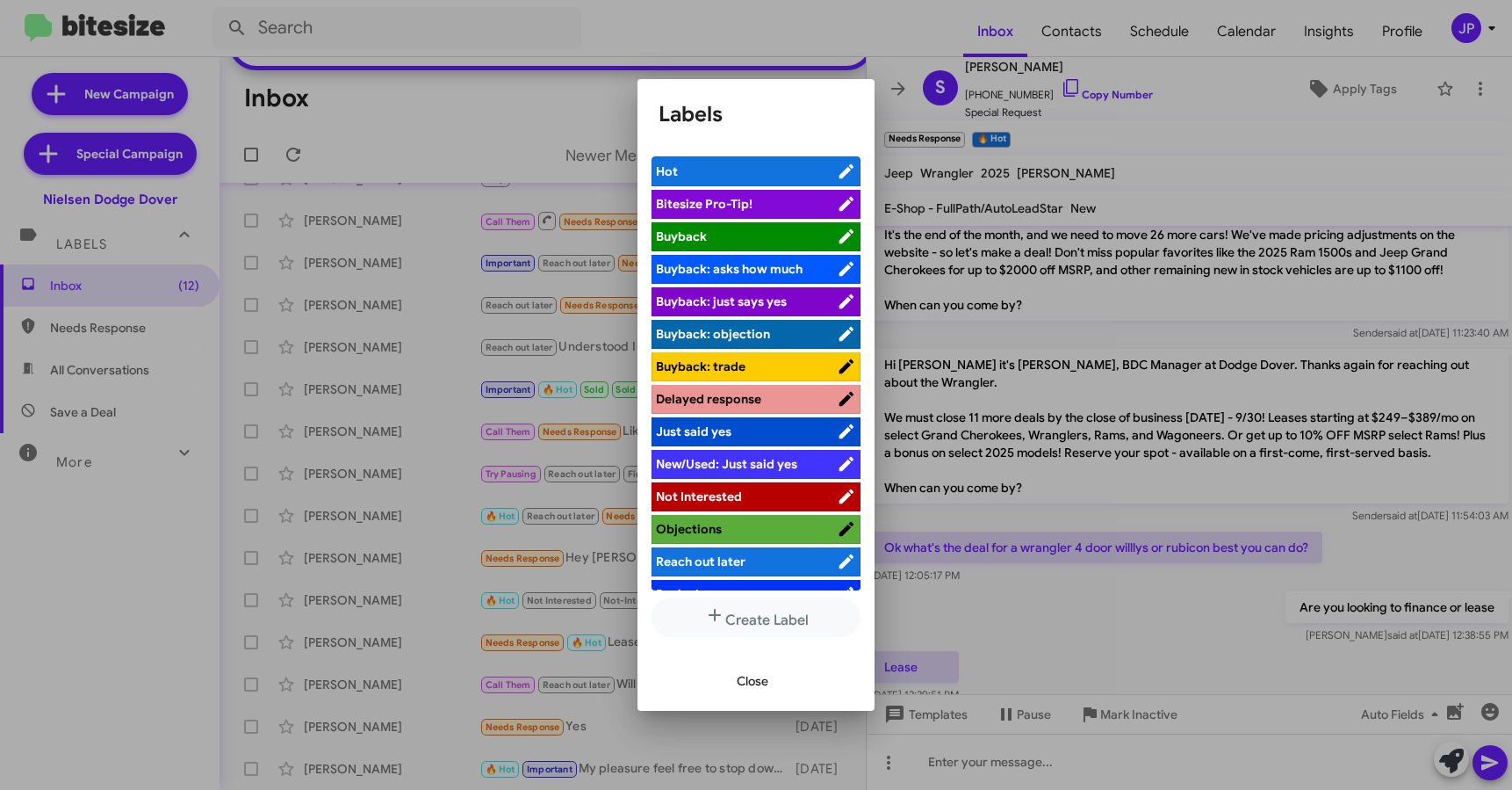
click at [802, 208] on span "Bitesize Pro-Tip!" at bounding box center [747, 204] width 181 height 18
click at [1028, 615] on div at bounding box center [756, 395] width 1512 height 790
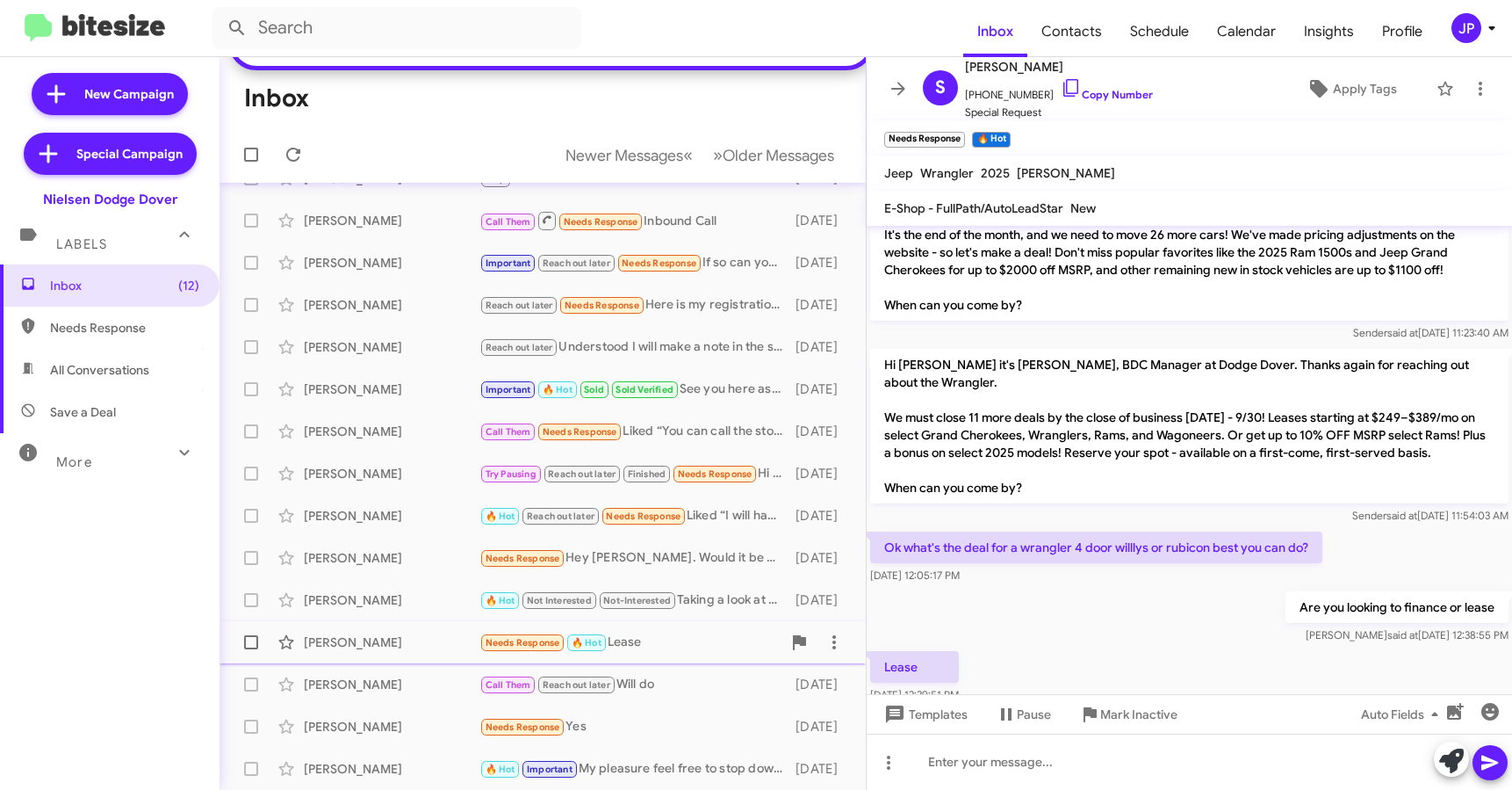
click at [252, 645] on span at bounding box center [252, 642] width 14 height 14
click at [252, 649] on input "checkbox" at bounding box center [251, 649] width 1 height 1
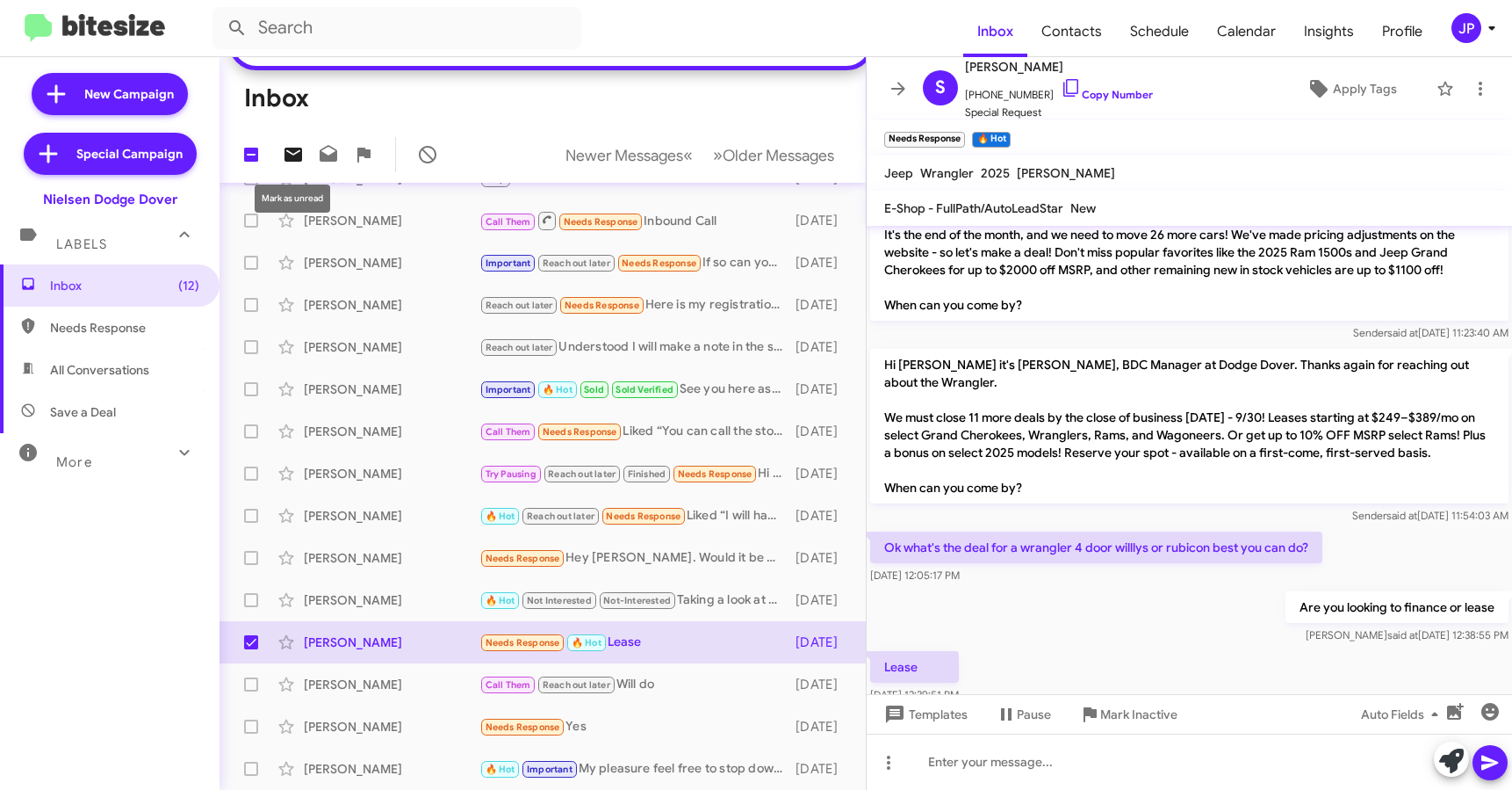
click at [296, 162] on icon at bounding box center [294, 155] width 21 height 21
click at [663, 554] on div "Needs Response Hey [PERSON_NAME]. Would it be possible to let me know what deal…" at bounding box center [630, 558] width 302 height 20
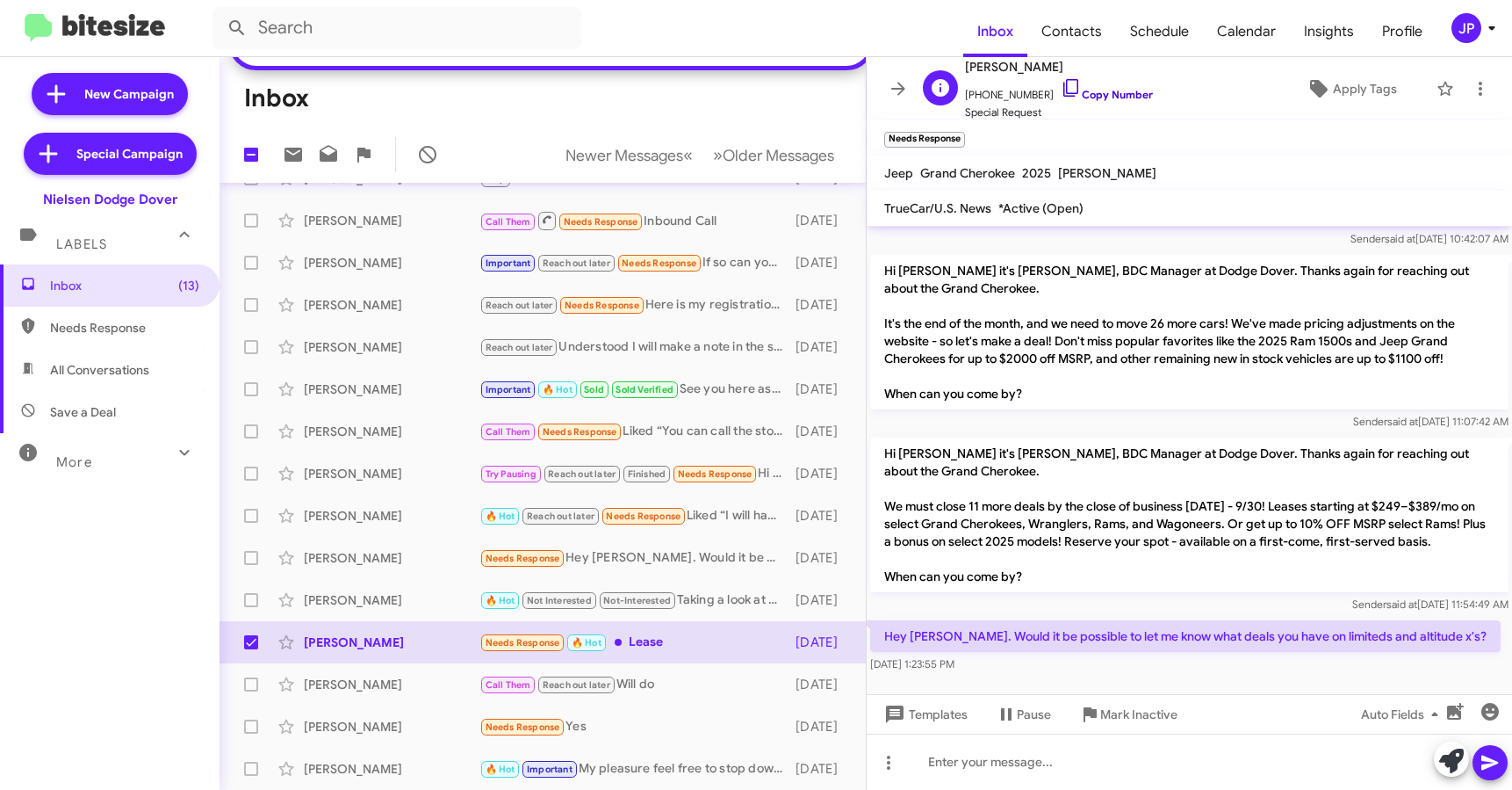
click at [1113, 93] on link "Copy Number" at bounding box center [1107, 94] width 92 height 13
click at [146, 275] on span "Inbox (13)" at bounding box center [110, 286] width 220 height 42
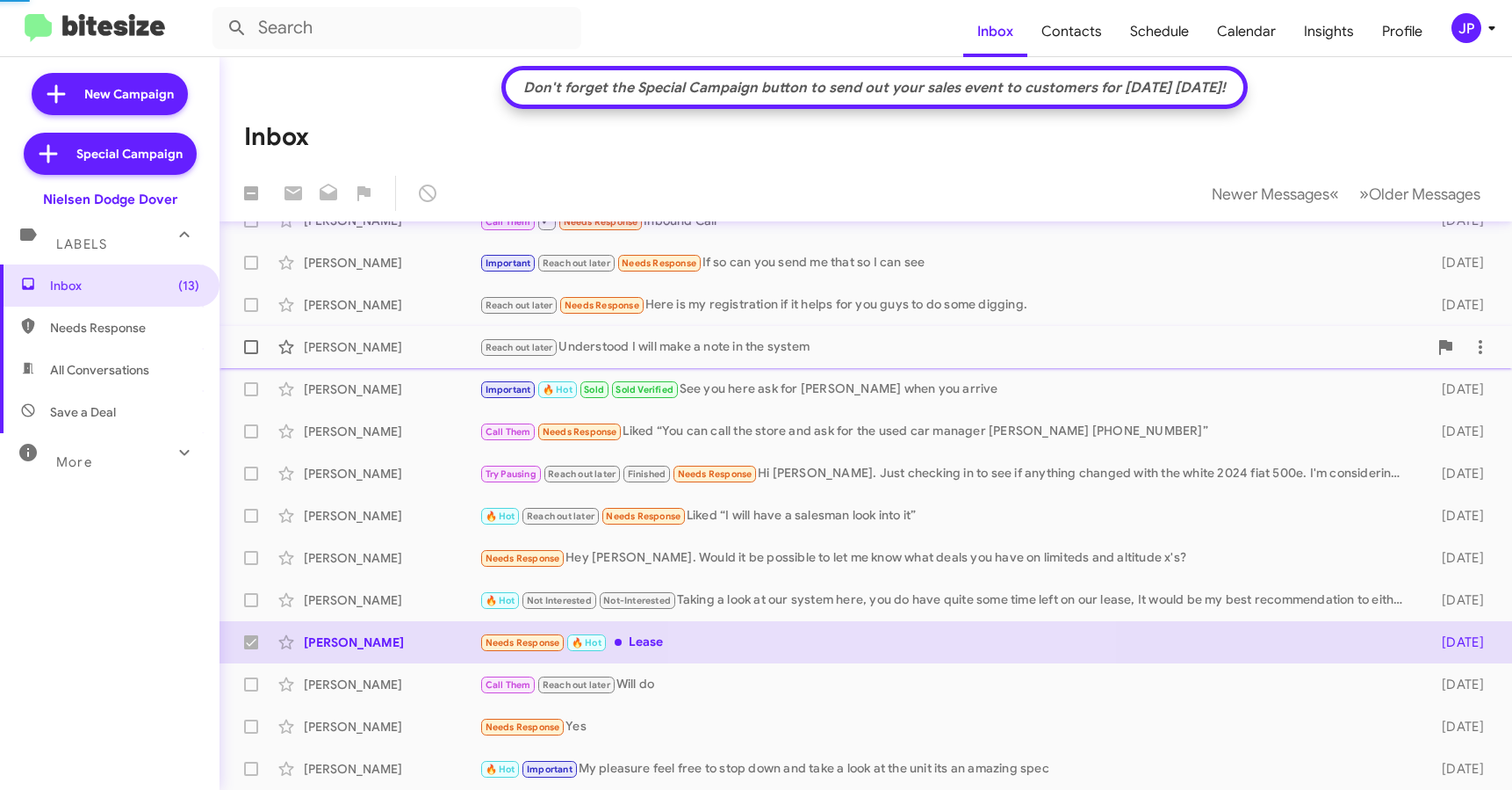
checkbox input "false"
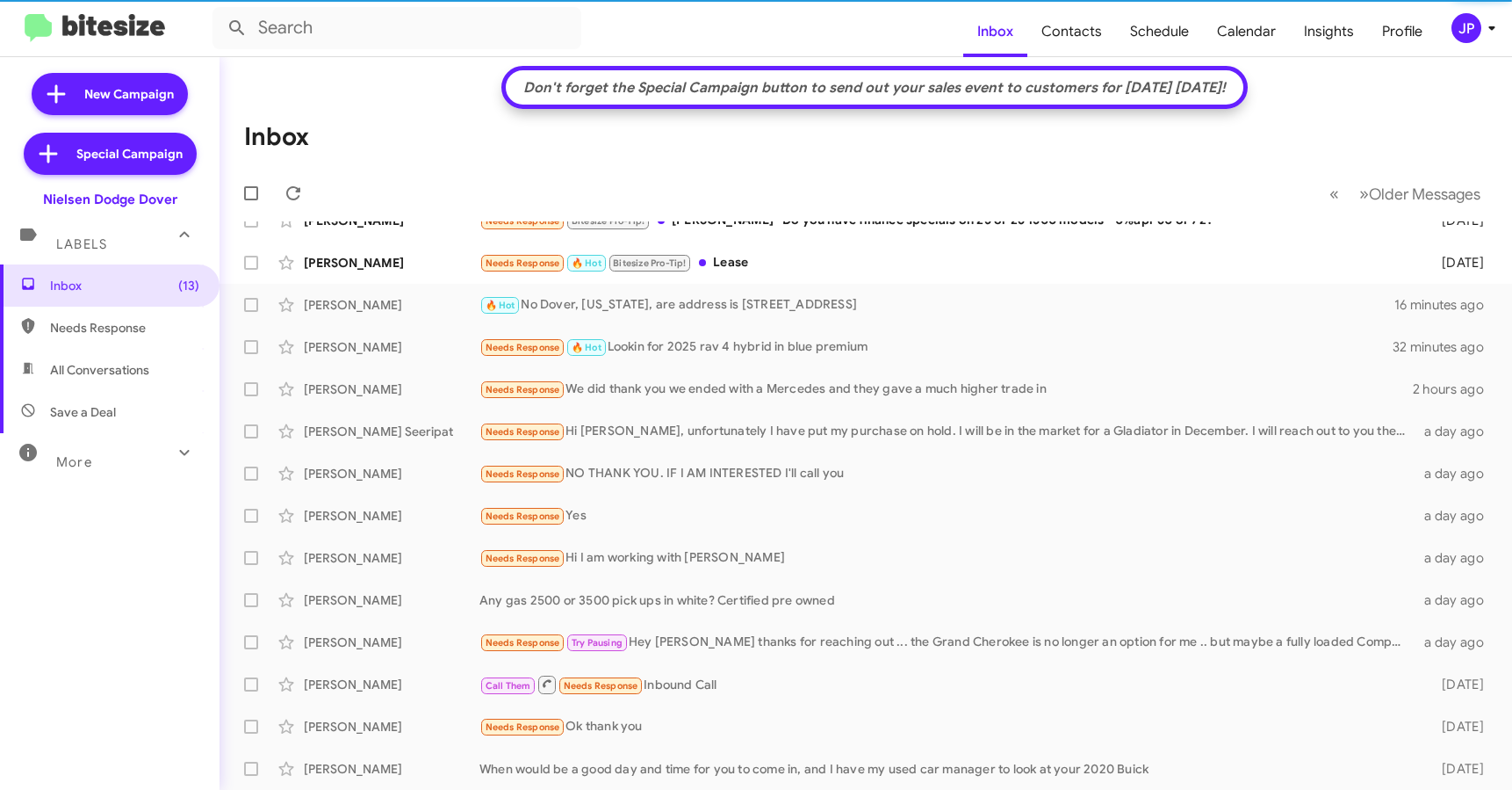
scroll to position [0, 0]
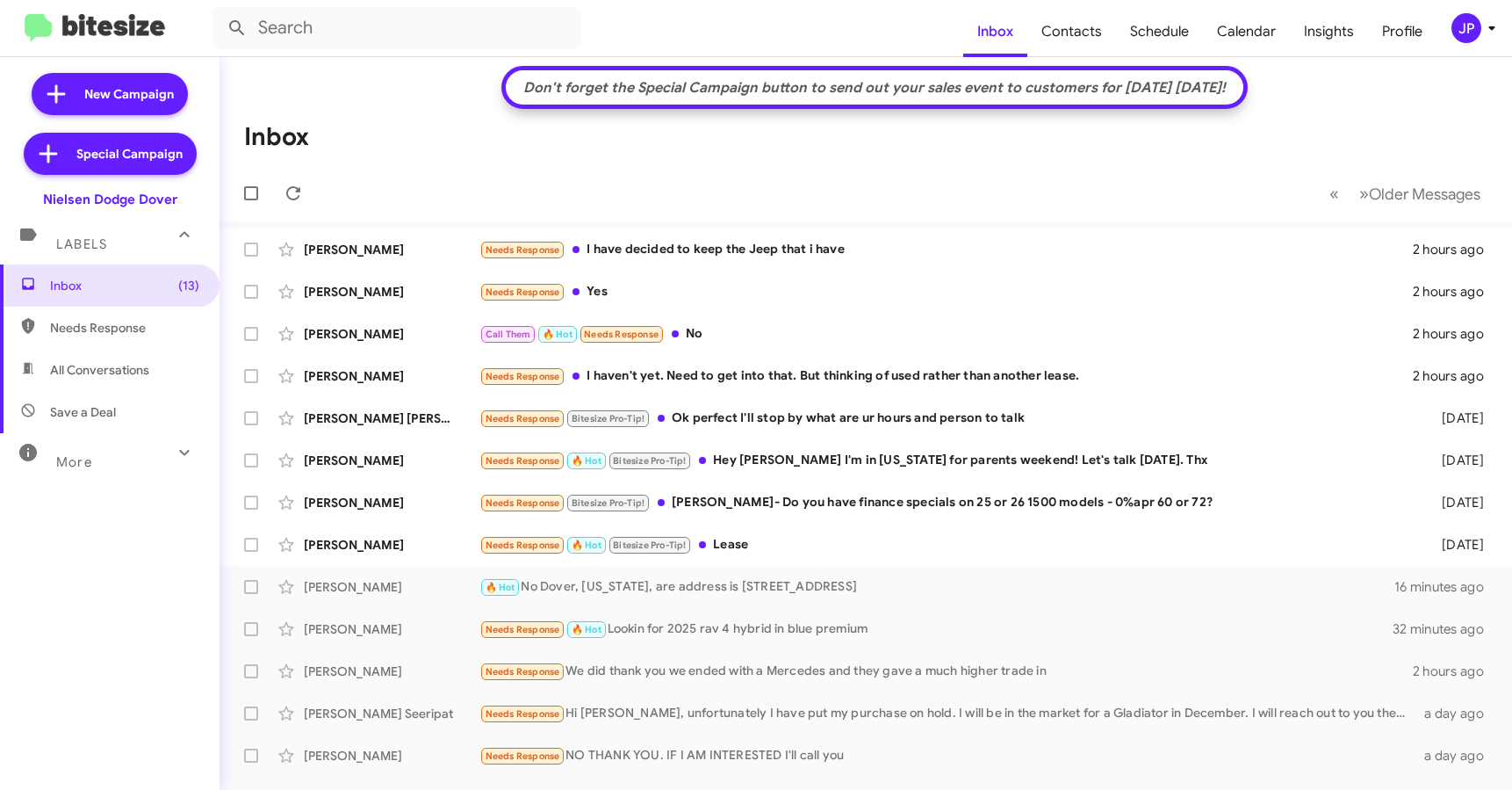
click at [1476, 29] on div "JP" at bounding box center [1467, 28] width 30 height 30
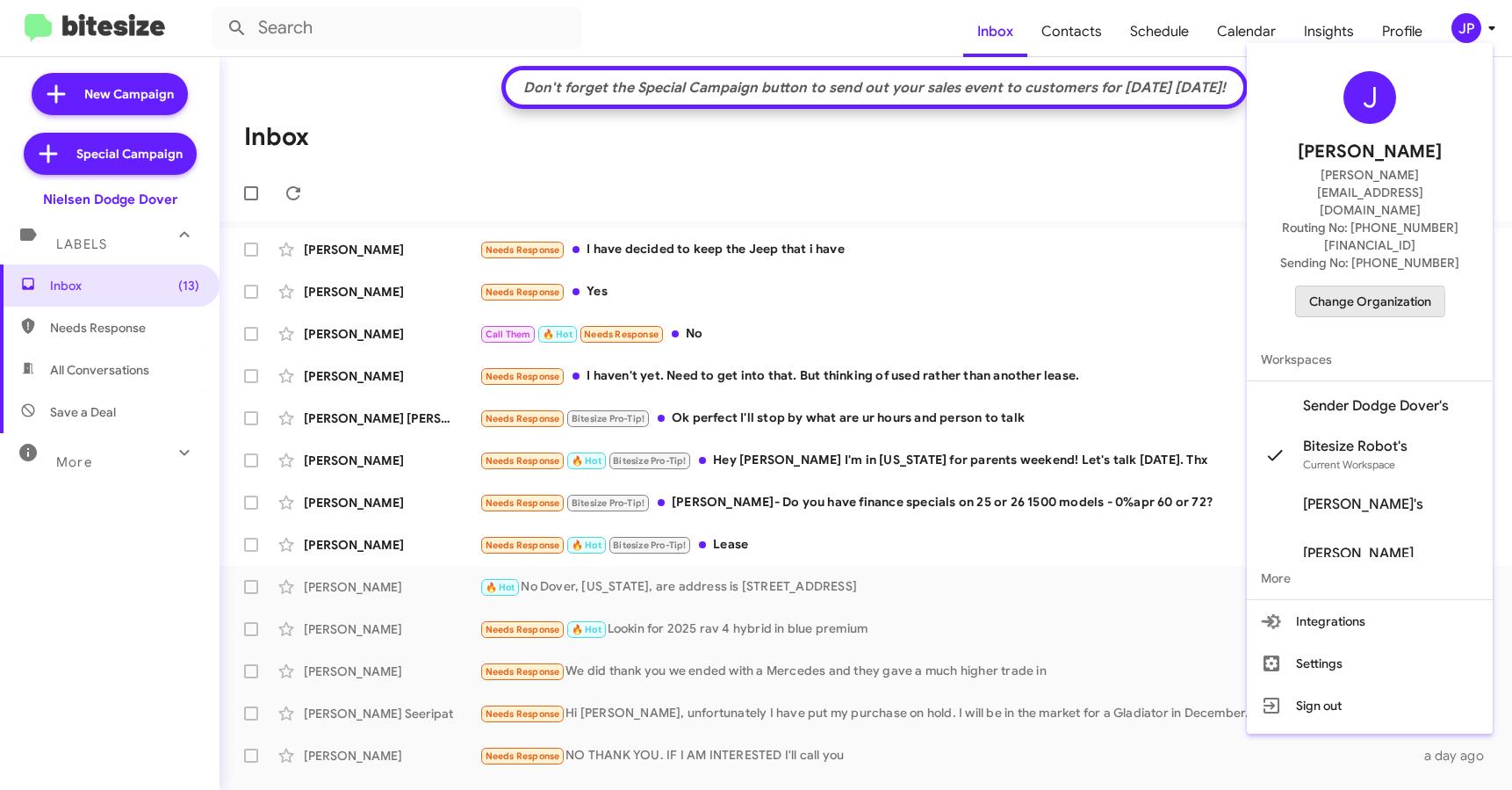
click at [1356, 287] on span "Change Organization" at bounding box center [1370, 302] width 122 height 30
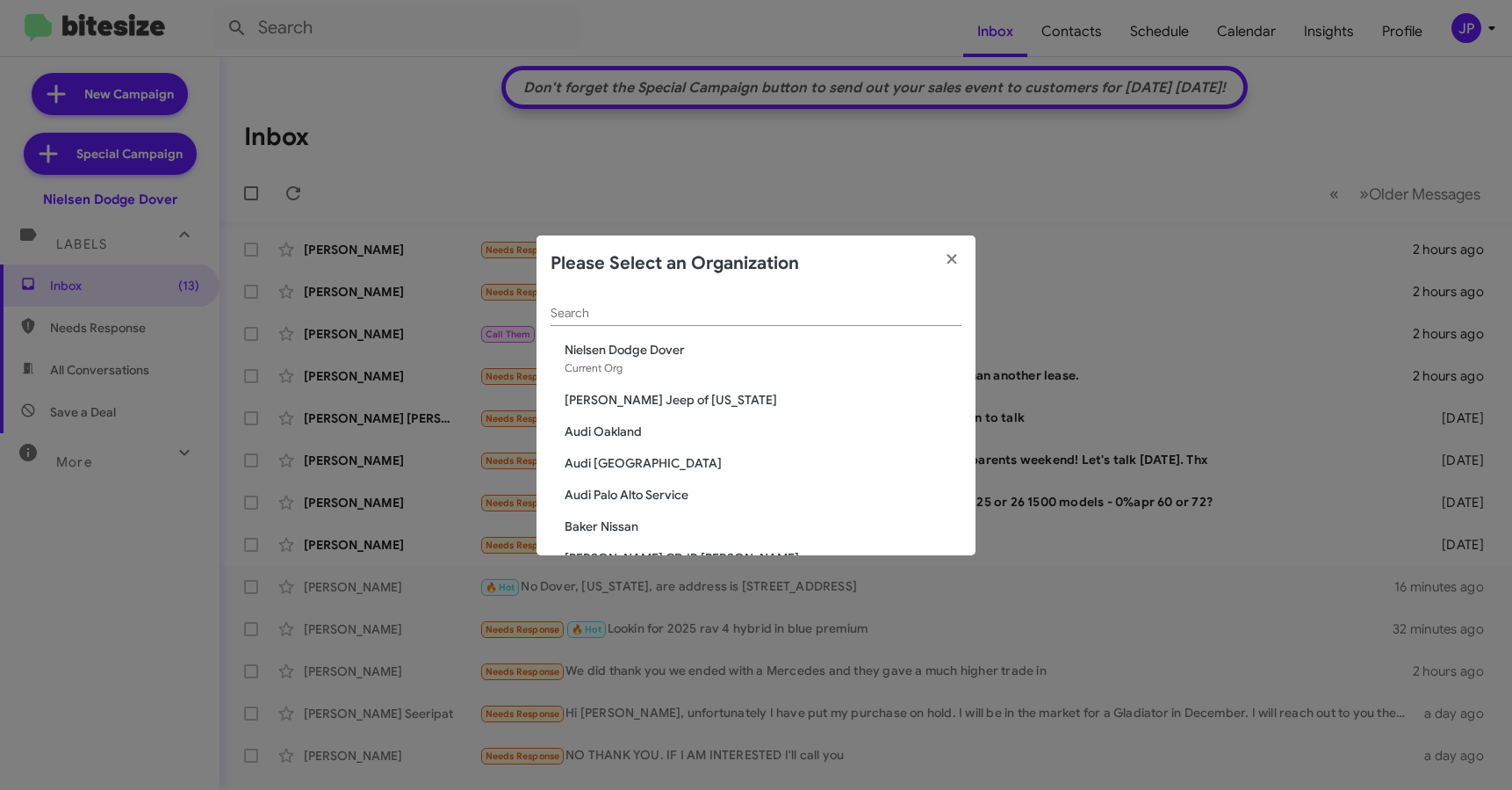
click at [858, 307] on input "Search" at bounding box center [756, 313] width 411 height 14
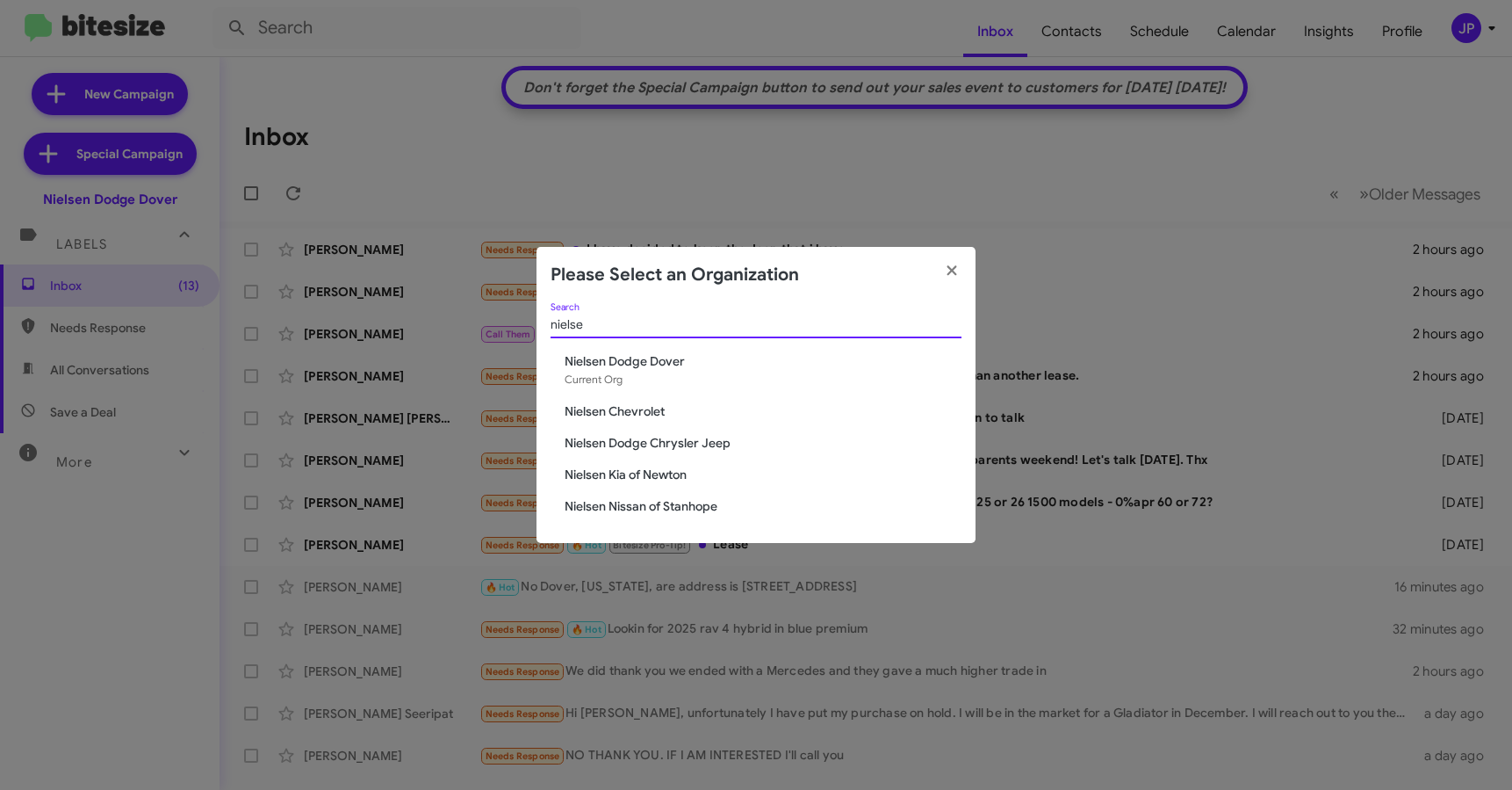
type input "nielse"
click at [717, 472] on span "Nielsen Kia of Newton" at bounding box center [763, 474] width 397 height 18
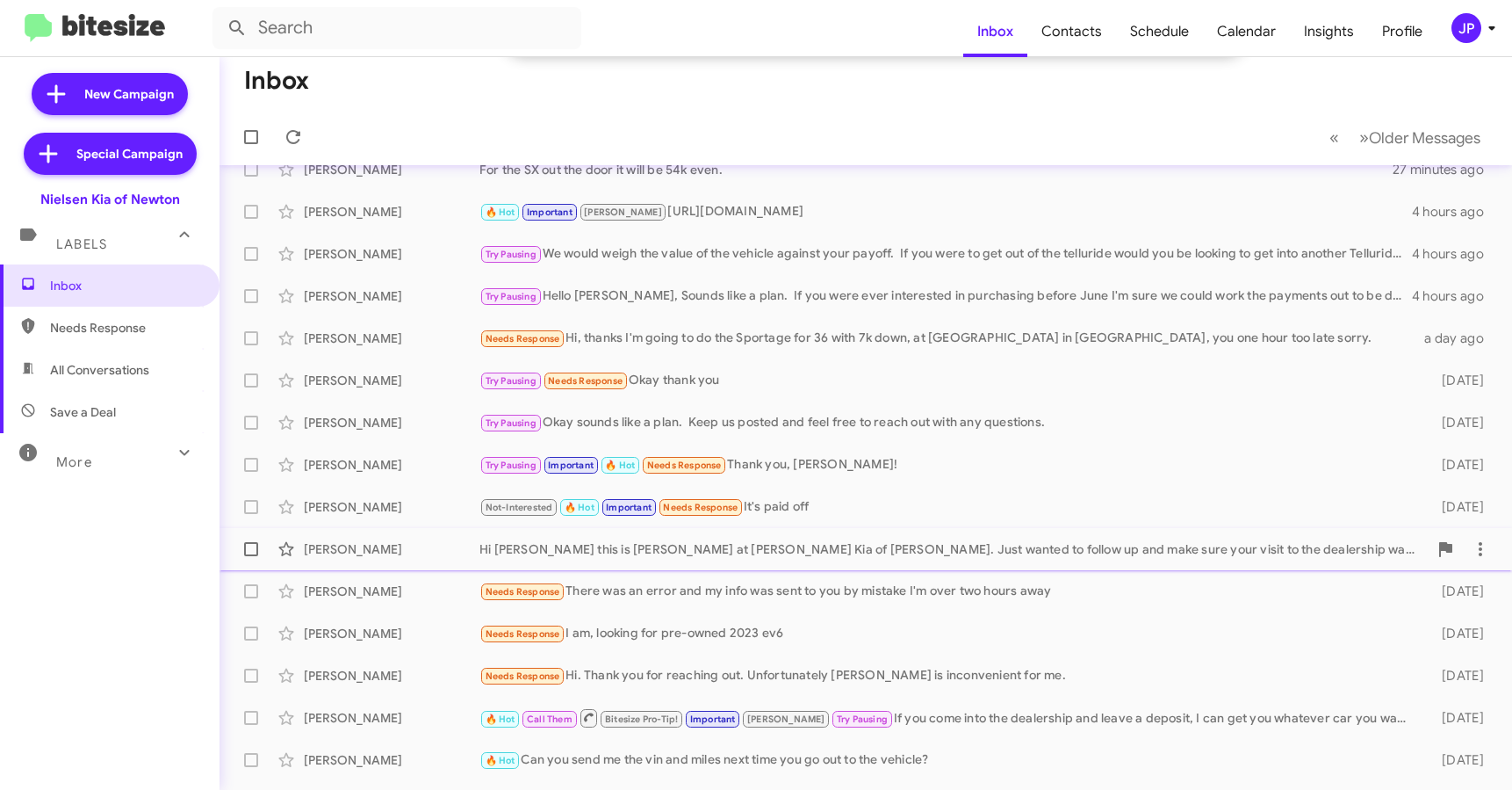
scroll to position [282, 0]
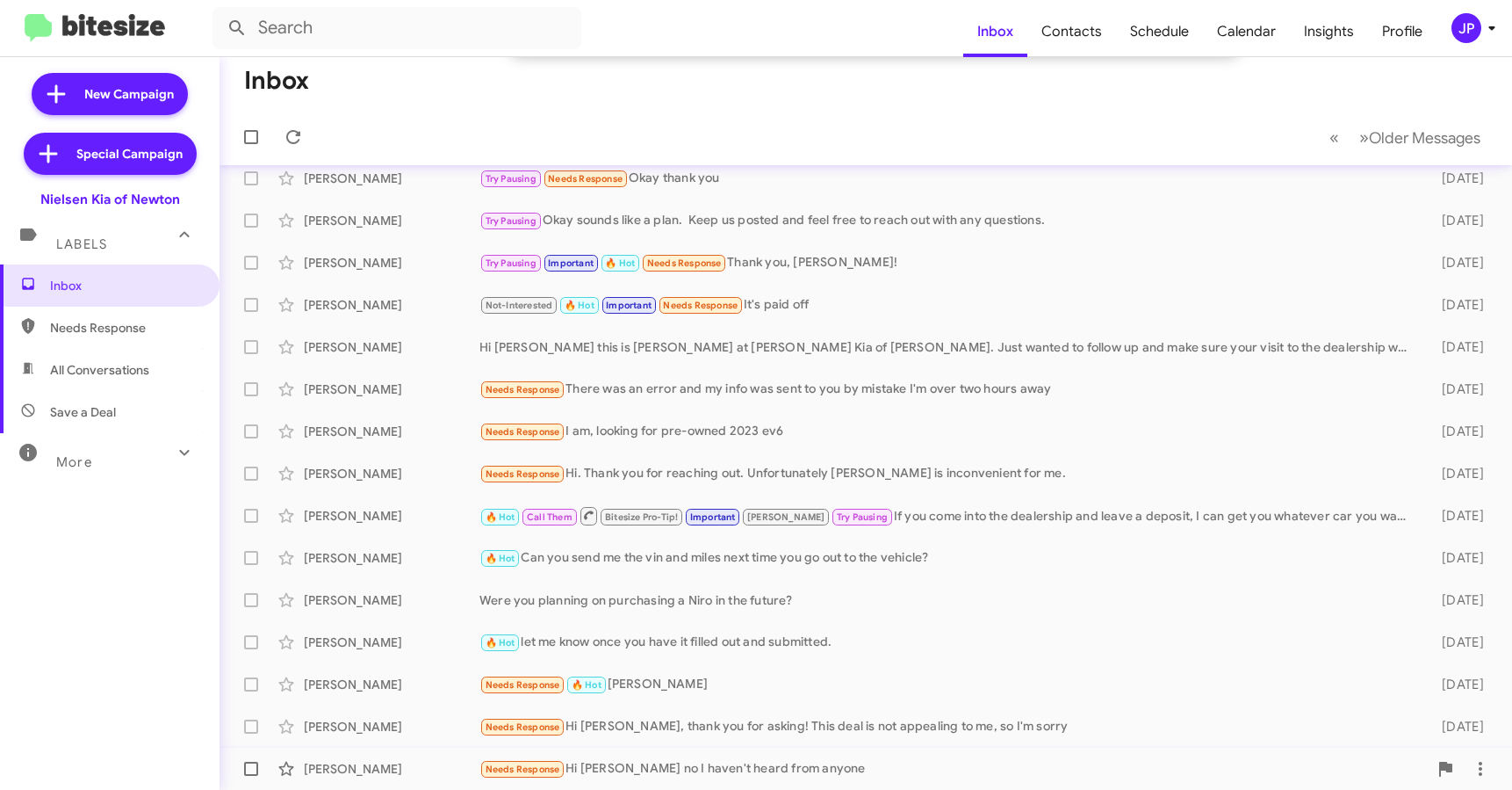
click at [1026, 759] on div "Needs Response Hi [PERSON_NAME] no I haven't heard from anyone" at bounding box center [953, 769] width 948 height 20
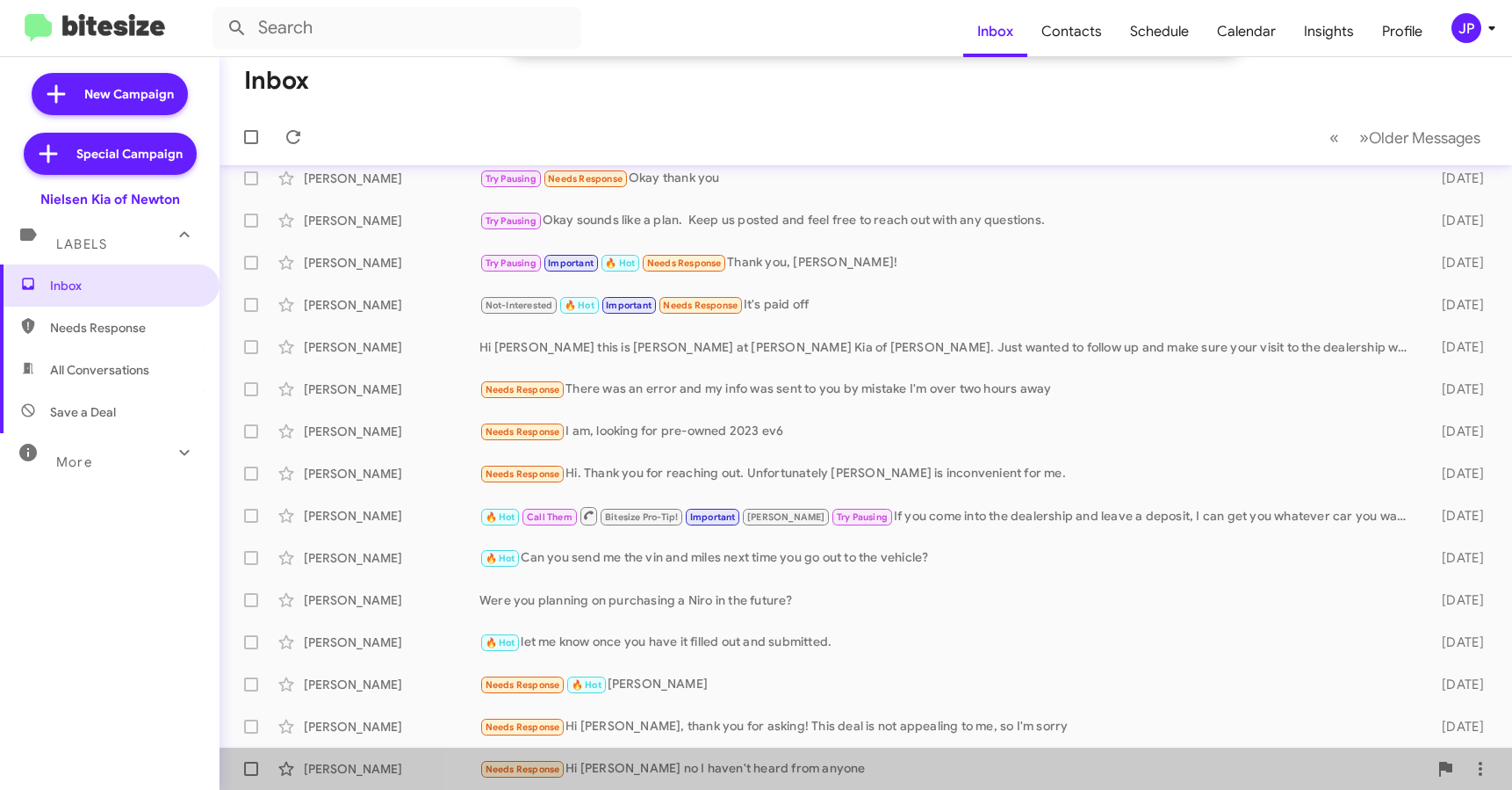
scroll to position [312, 0]
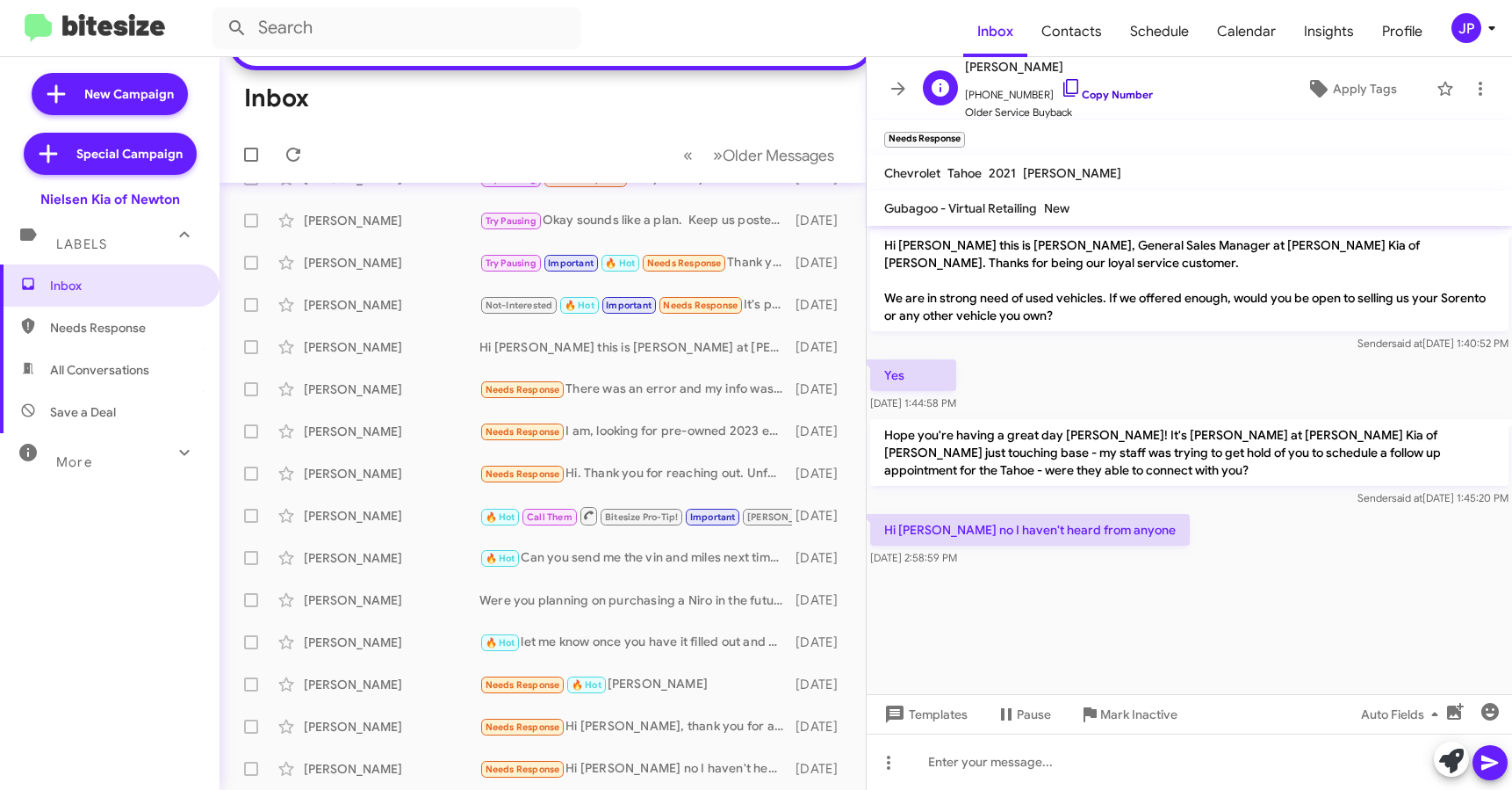
click at [1108, 93] on link "Copy Number" at bounding box center [1107, 94] width 92 height 13
click at [1061, 94] on icon at bounding box center [1071, 88] width 21 height 21
click at [1322, 84] on span "Apply Tags" at bounding box center [1351, 89] width 126 height 32
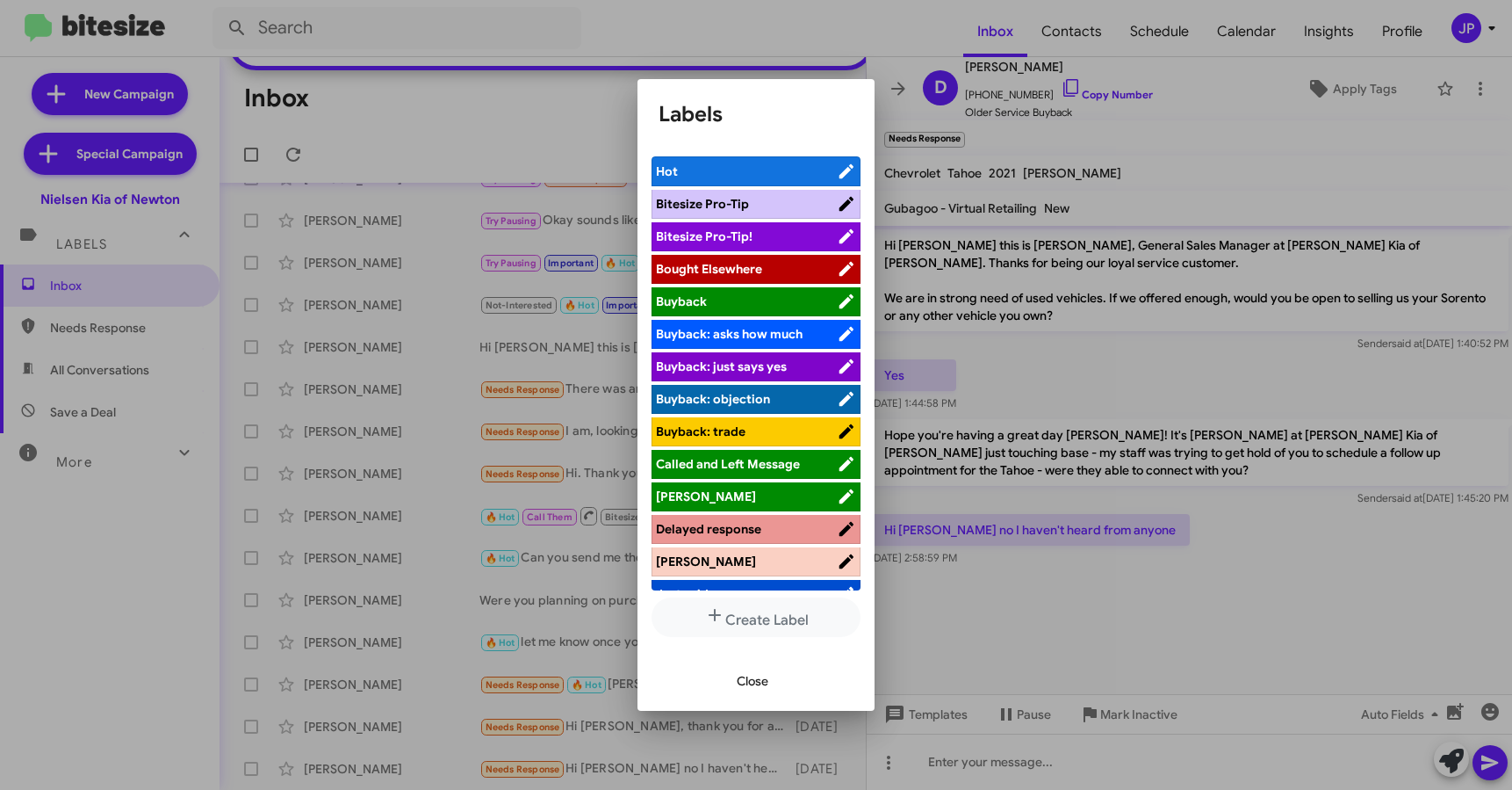
click at [704, 236] on span "Bitesize Pro-Tip!" at bounding box center [705, 237] width 97 height 16
click at [1226, 615] on div at bounding box center [756, 395] width 1512 height 790
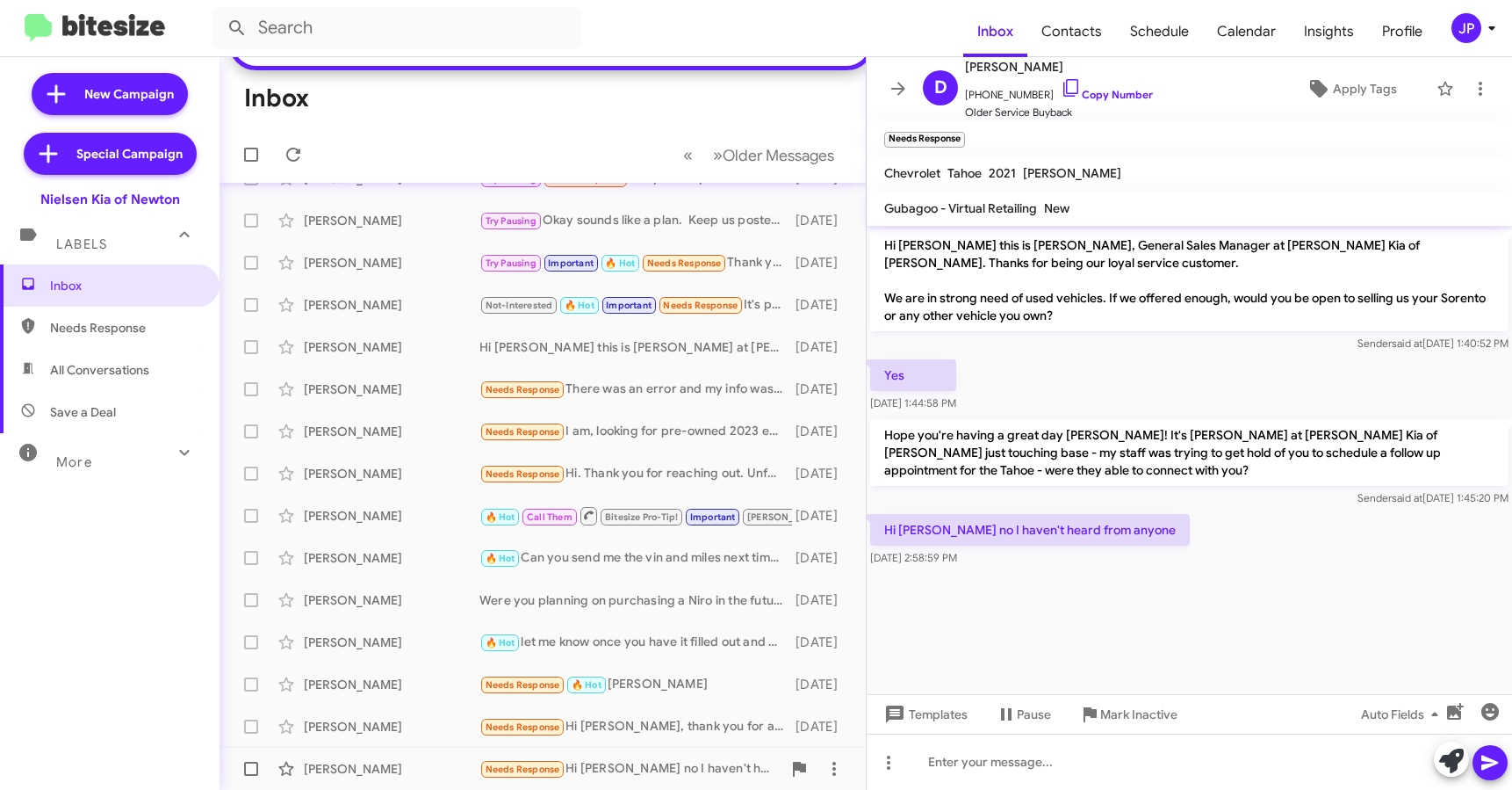
click at [245, 771] on span at bounding box center [252, 769] width 14 height 14
click at [251, 776] on input "checkbox" at bounding box center [251, 776] width 1 height 1
checkbox input "true"
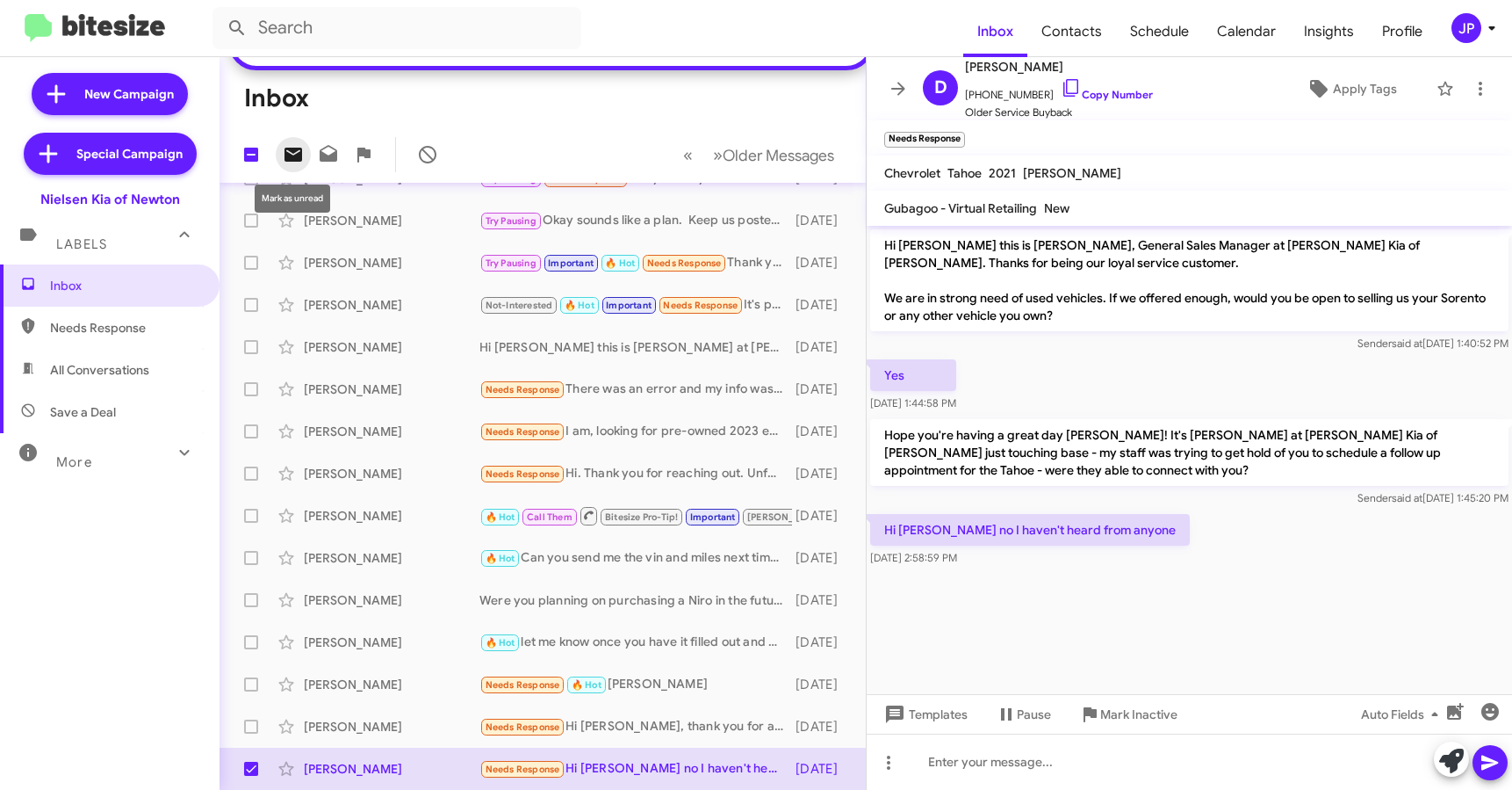
click at [297, 160] on icon at bounding box center [294, 155] width 18 height 14
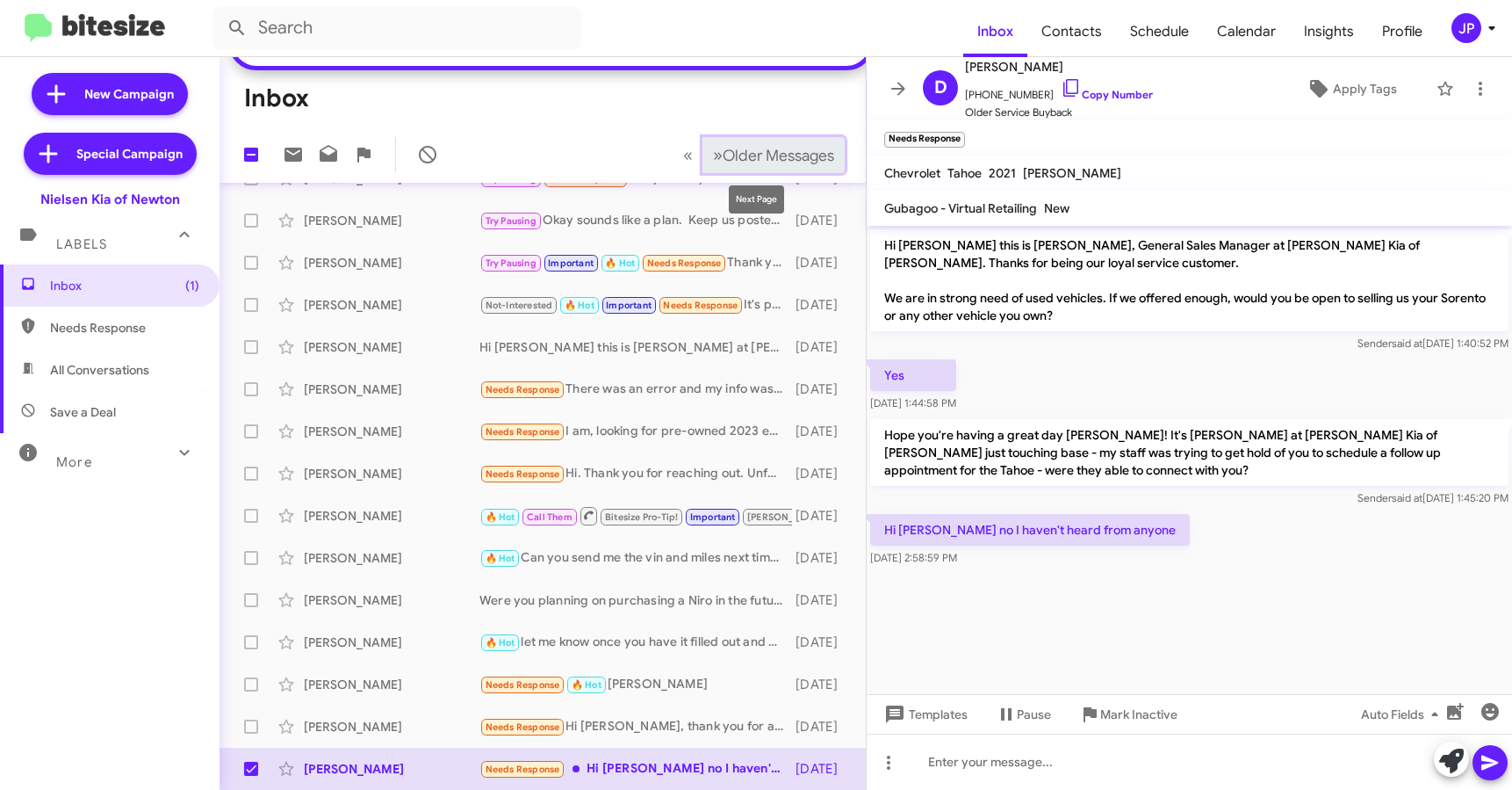
click at [762, 169] on button "» Next Older Messages" at bounding box center [774, 155] width 142 height 36
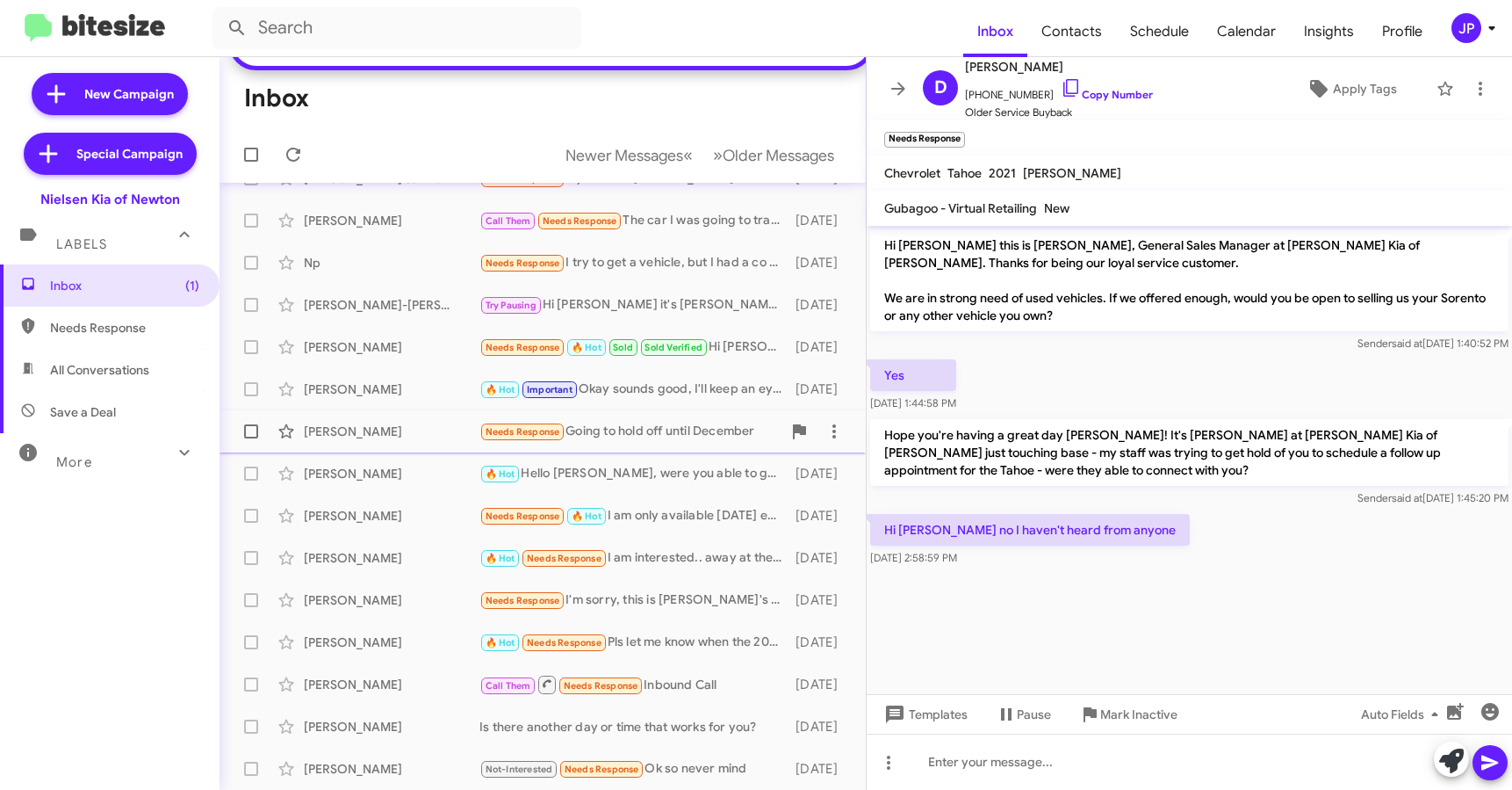
click at [416, 419] on div "[PERSON_NAME] Needs Response Going to hold off until [DATE][DATE]" at bounding box center [543, 431] width 618 height 35
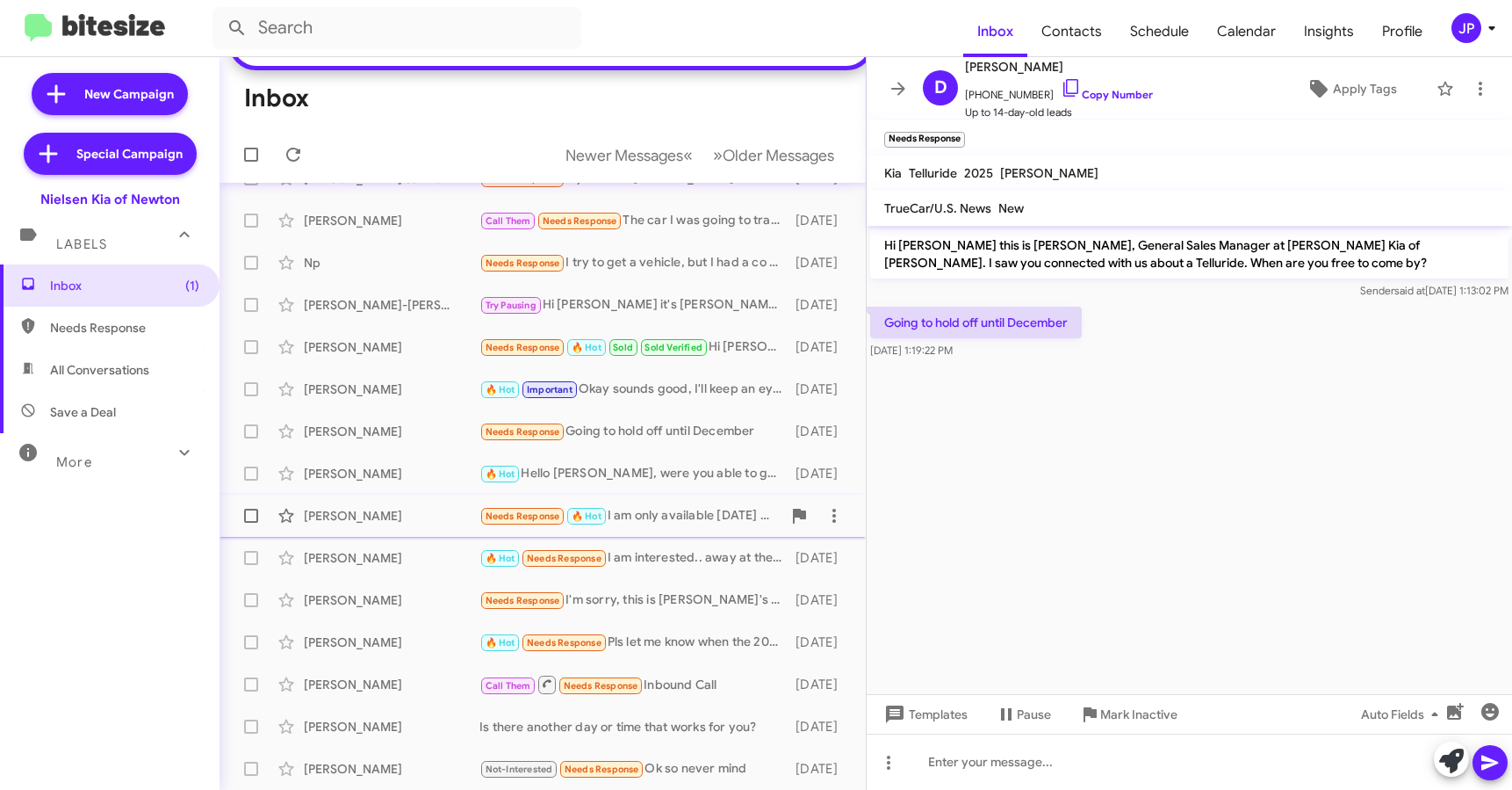
click at [399, 524] on div "[PERSON_NAME] Needs Response 🔥 Hot I am only available [DATE] evening after 6:0…" at bounding box center [543, 516] width 618 height 35
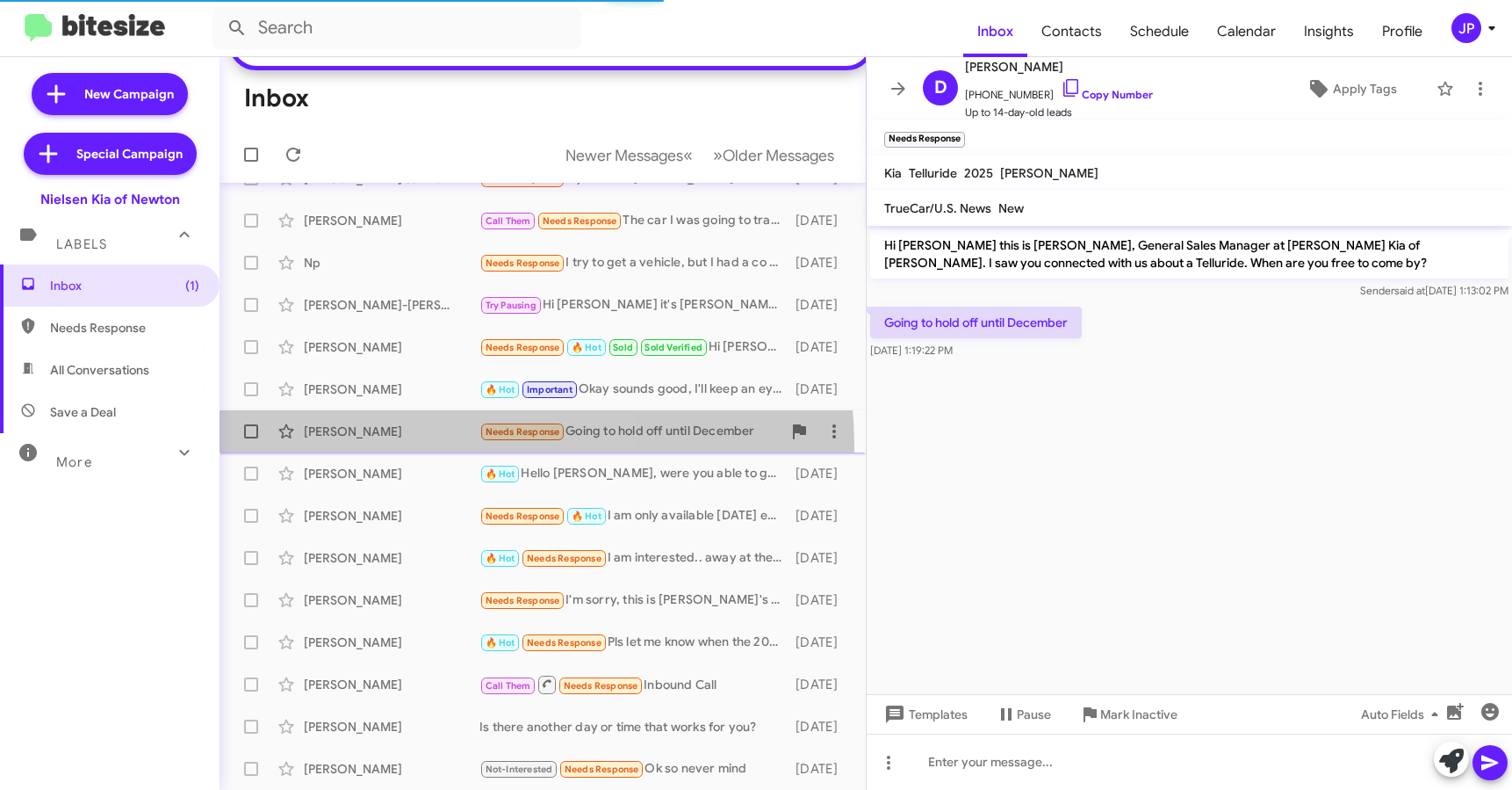
click at [411, 447] on div "[PERSON_NAME] Needs Response Going to hold off until [DATE][DATE]" at bounding box center [543, 431] width 618 height 35
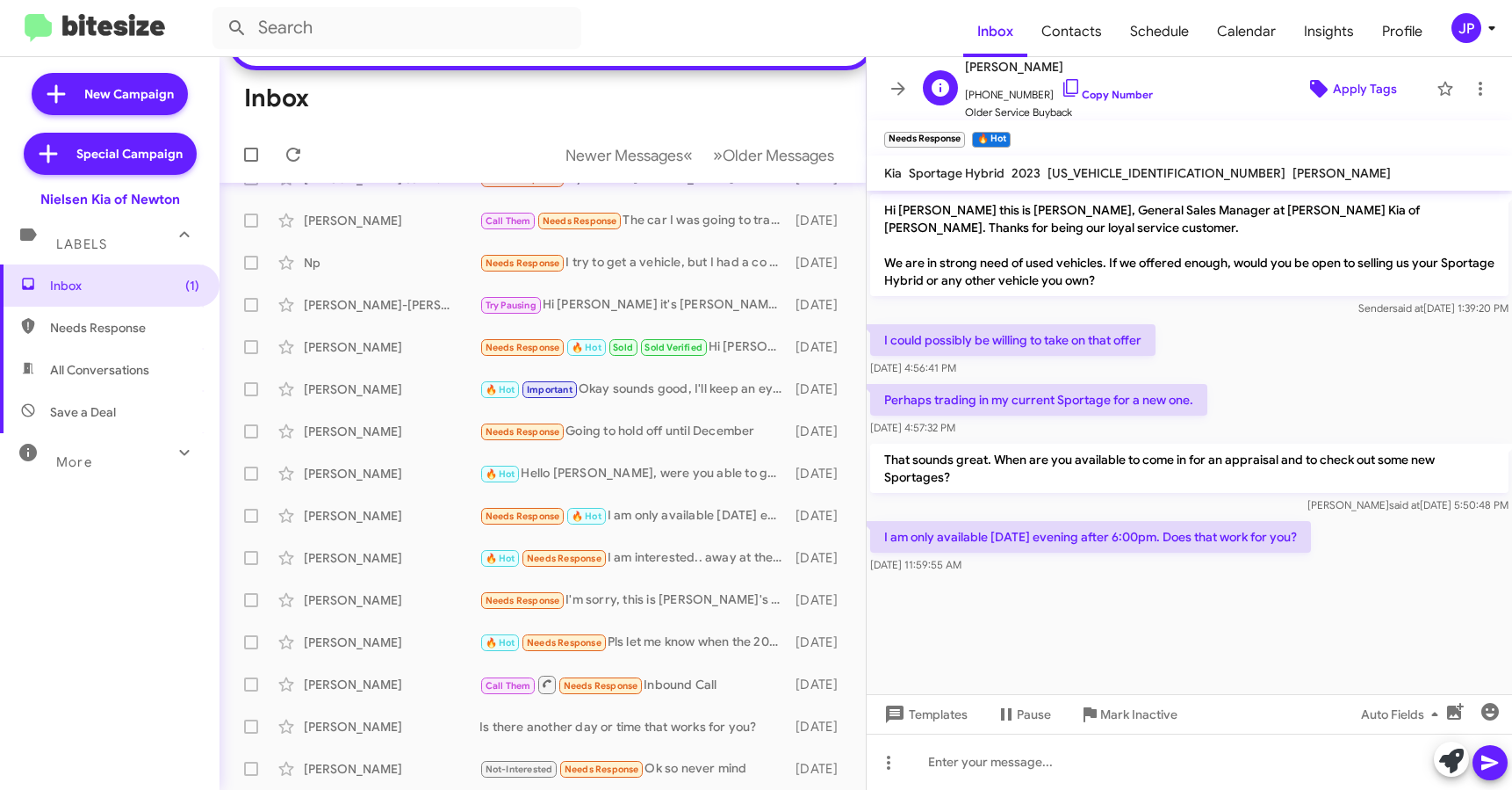
click at [1309, 91] on icon at bounding box center [1319, 89] width 21 height 21
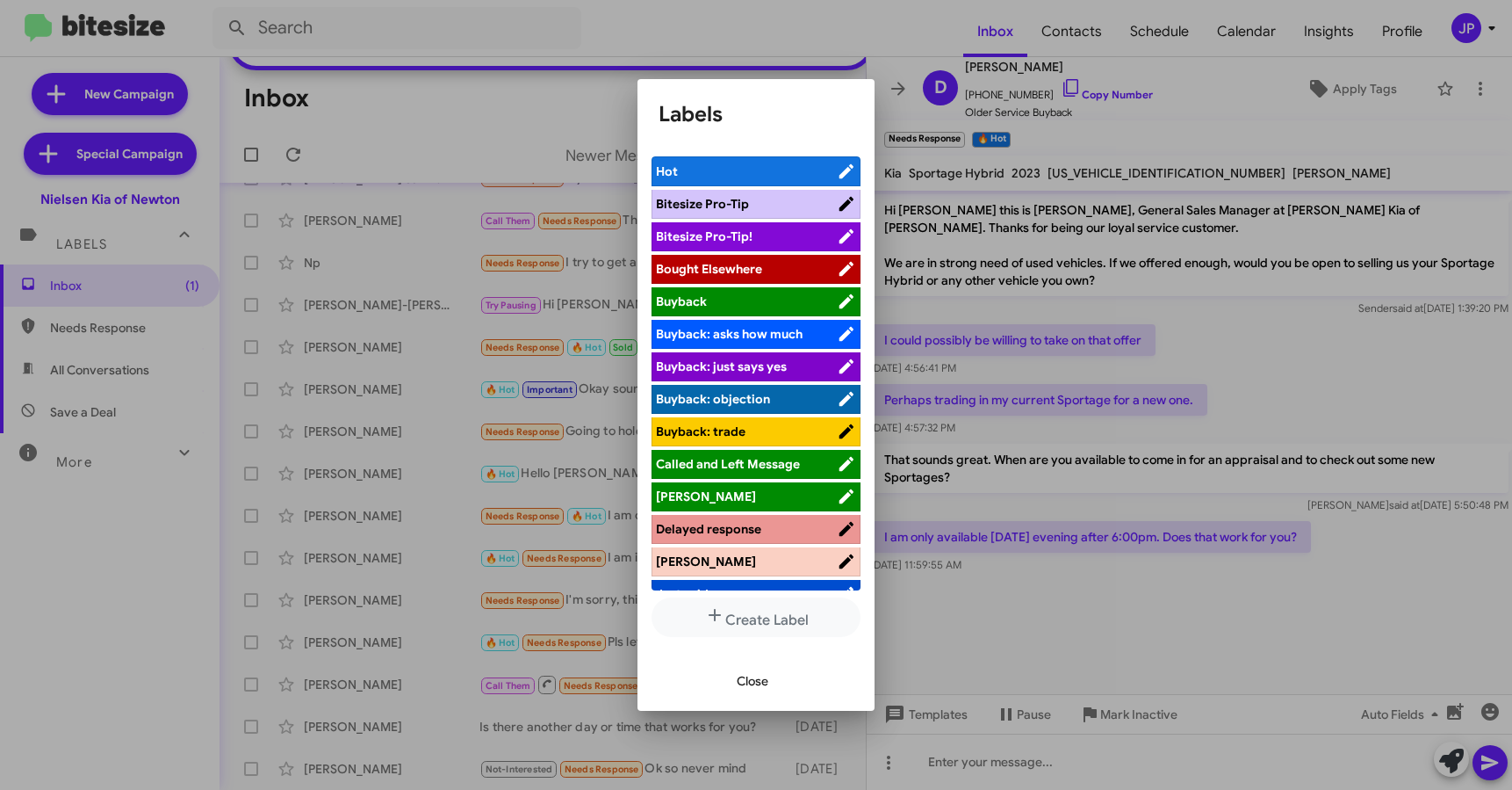
click at [758, 231] on span "Bitesize Pro-Tip!" at bounding box center [747, 237] width 181 height 18
